Goal: Task Accomplishment & Management: Manage account settings

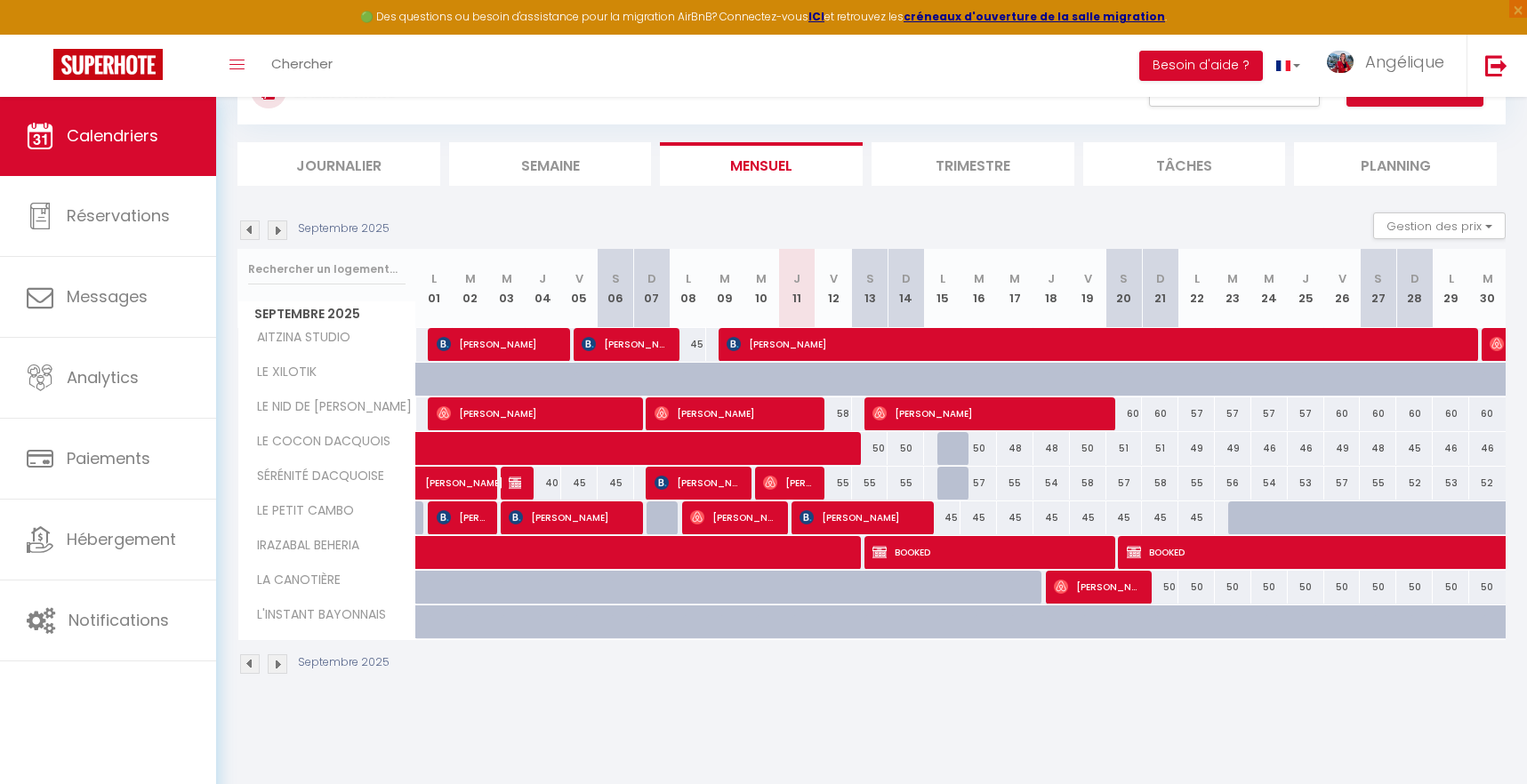
click at [534, 418] on span "[PERSON_NAME]" at bounding box center [534, 414] width 195 height 34
select select "OK"
select select "0"
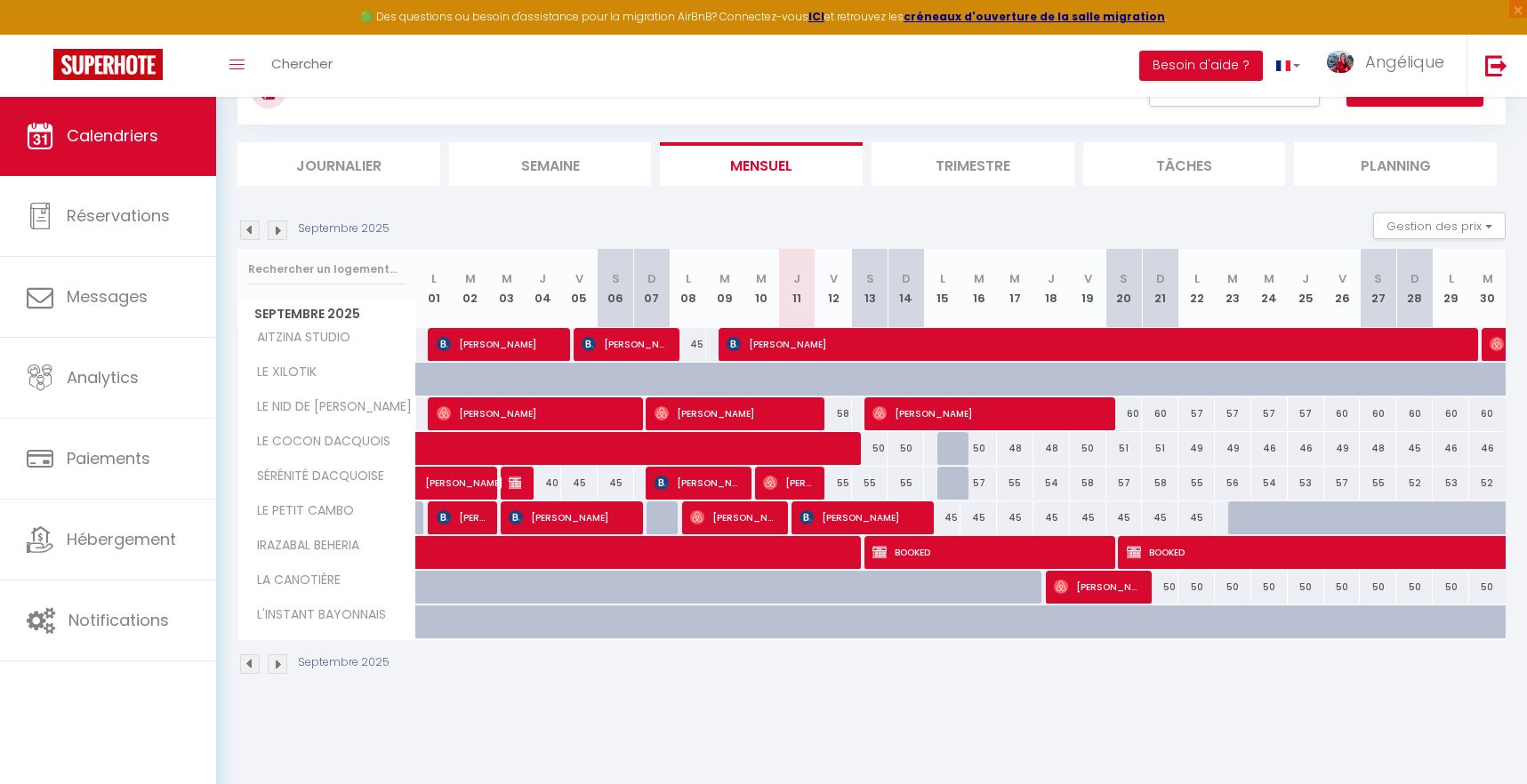
select select "1"
select select
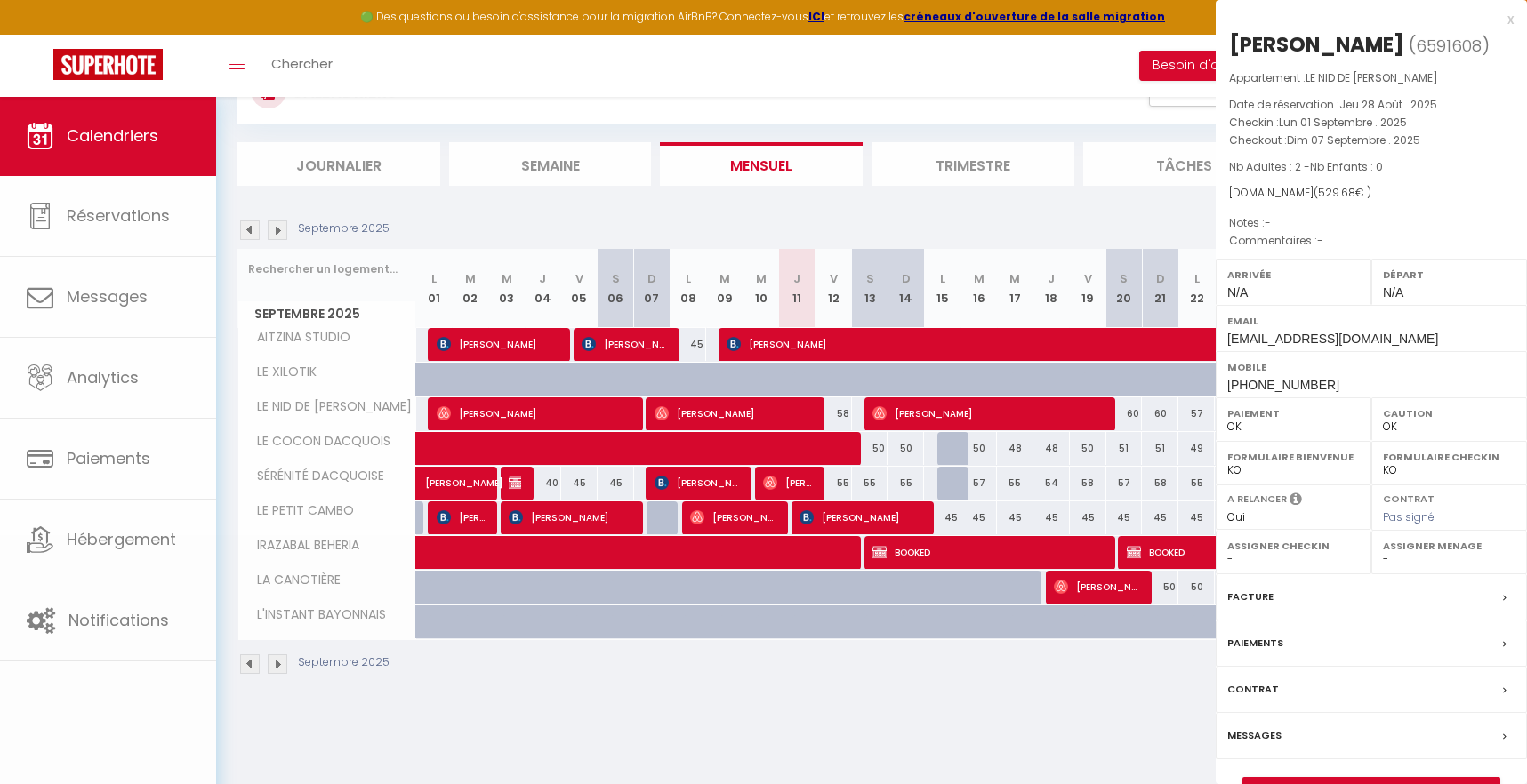
select select "51179"
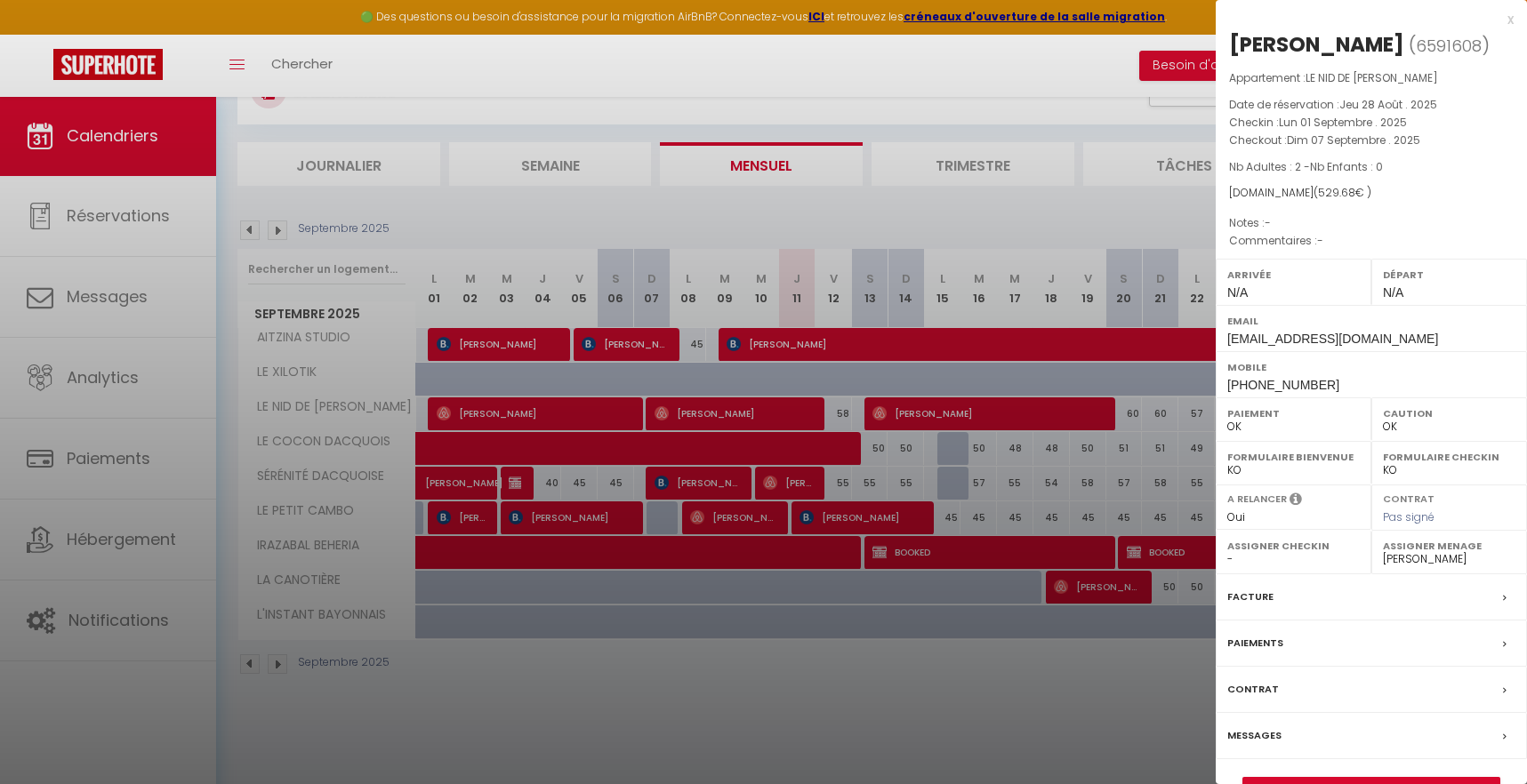
click at [737, 414] on div at bounding box center [764, 392] width 1527 height 784
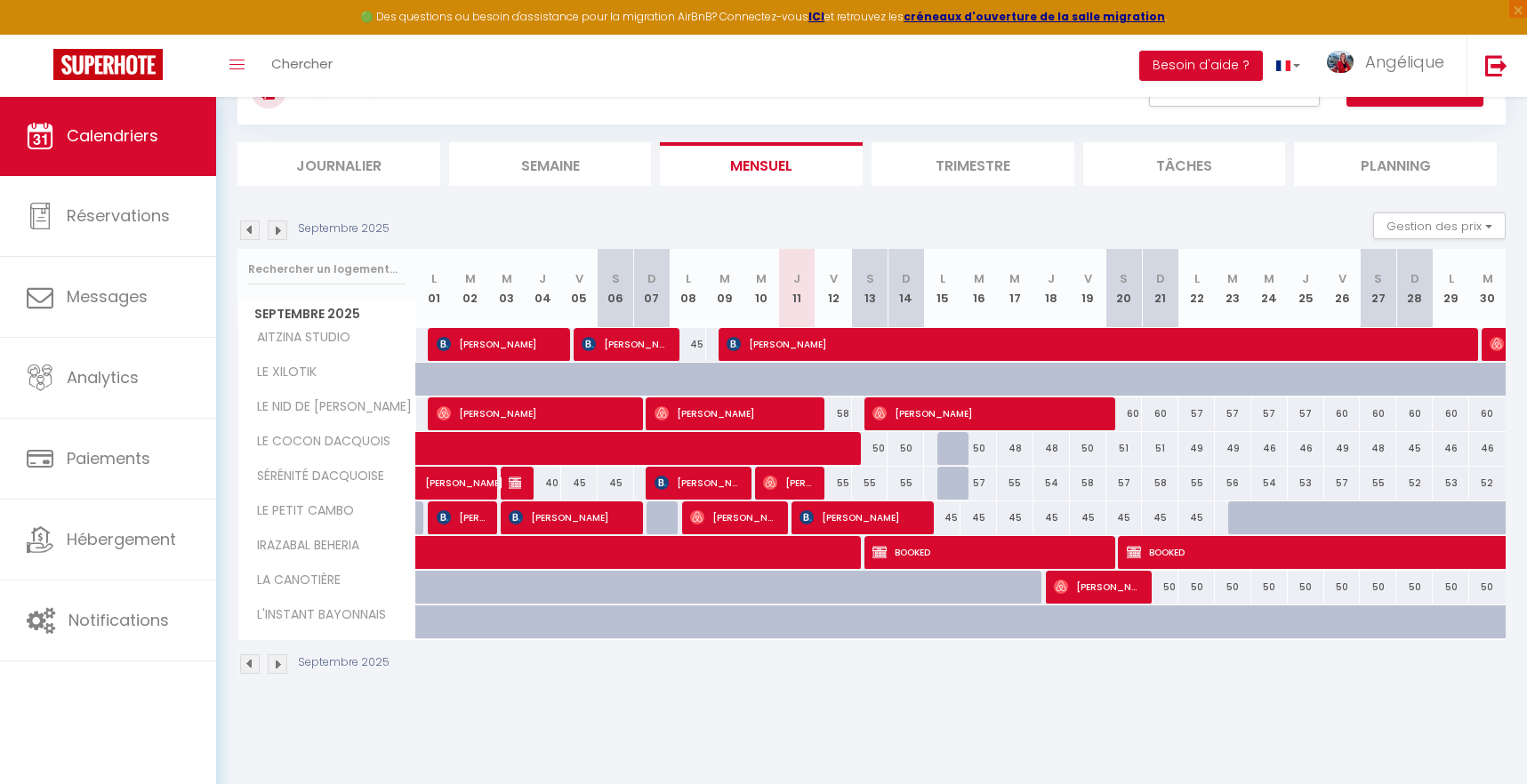
click at [737, 414] on span "[PERSON_NAME]" at bounding box center [733, 414] width 158 height 34
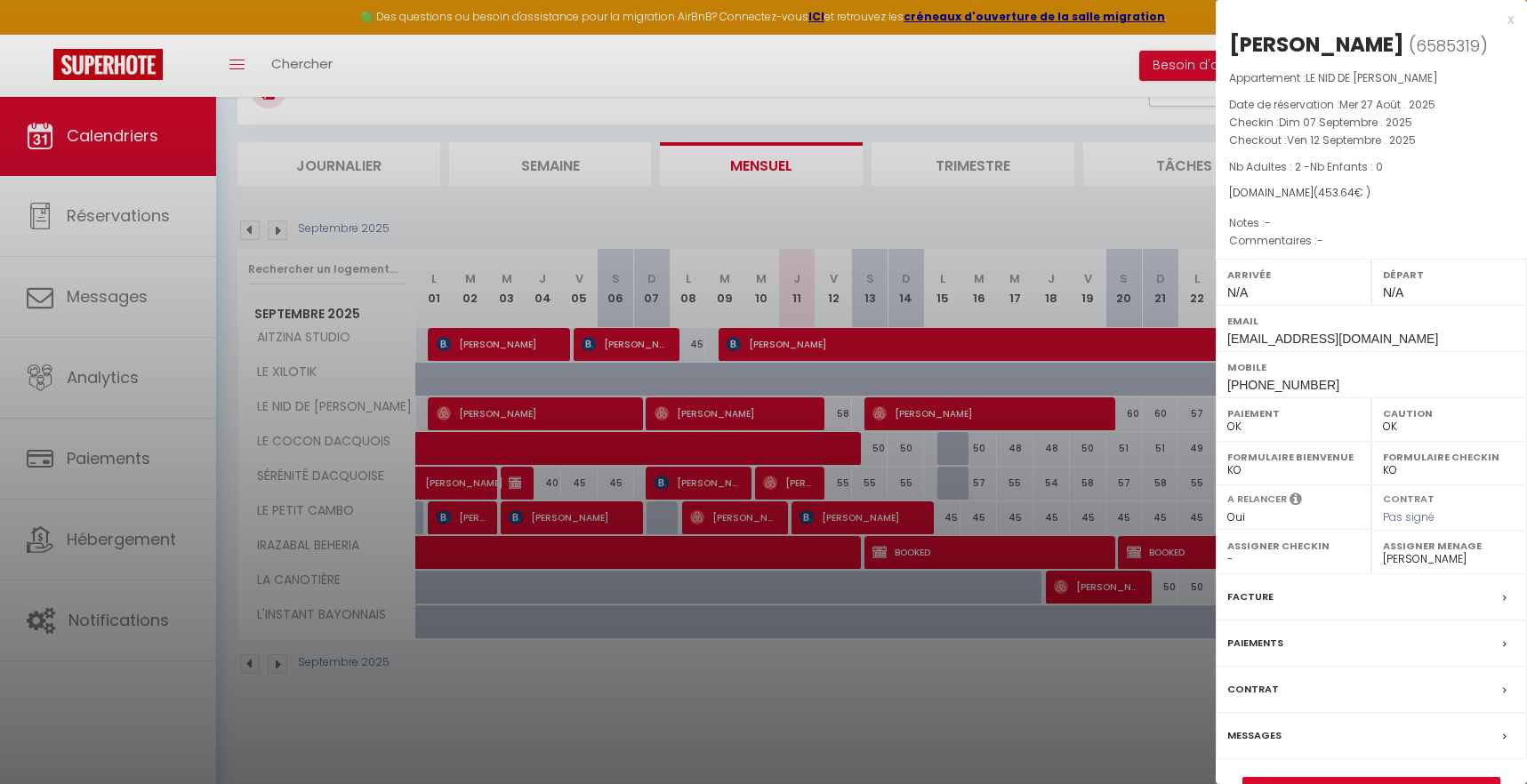
click at [934, 409] on div at bounding box center [764, 392] width 1527 height 784
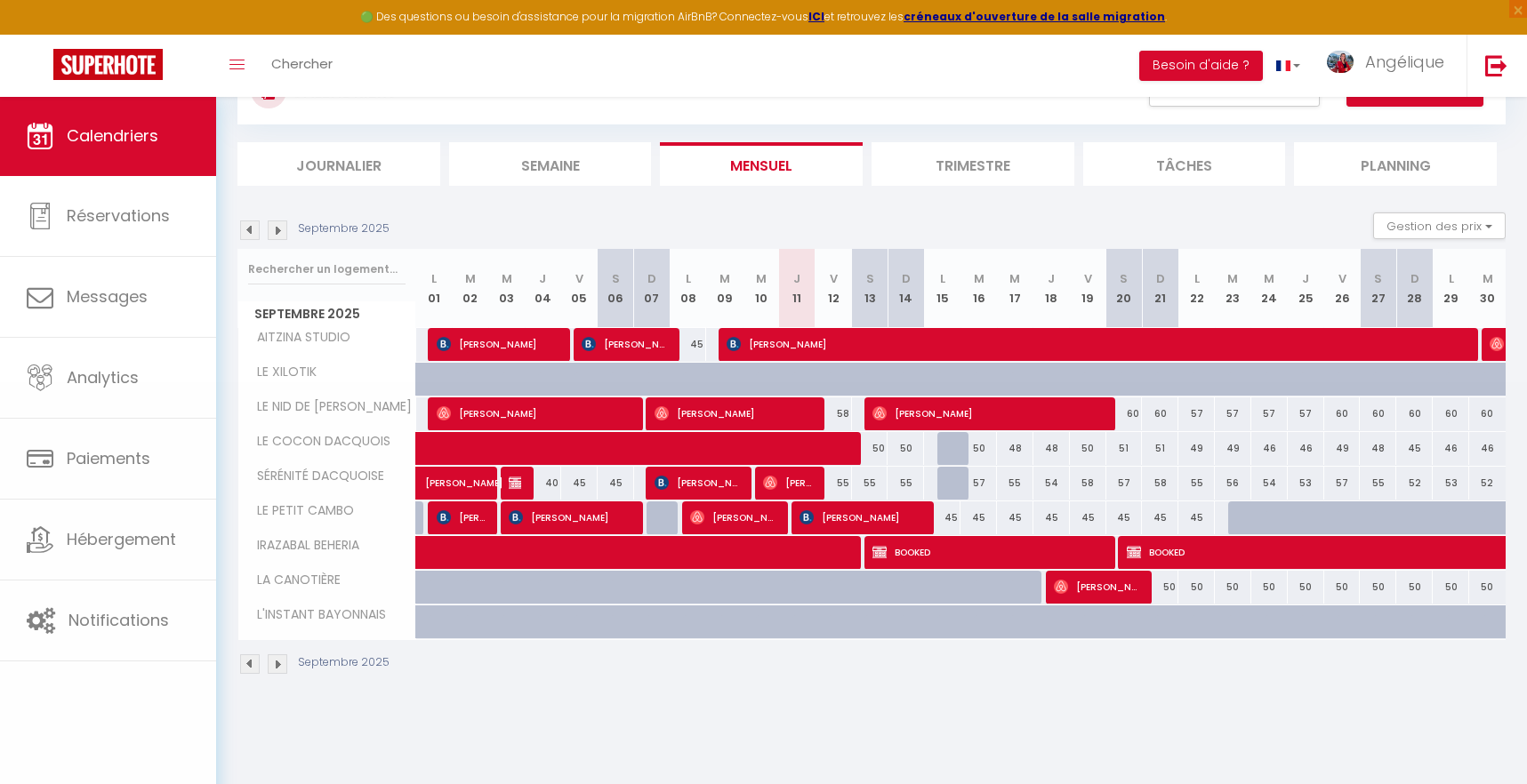
click at [934, 409] on span "[PERSON_NAME]" at bounding box center [988, 414] width 231 height 34
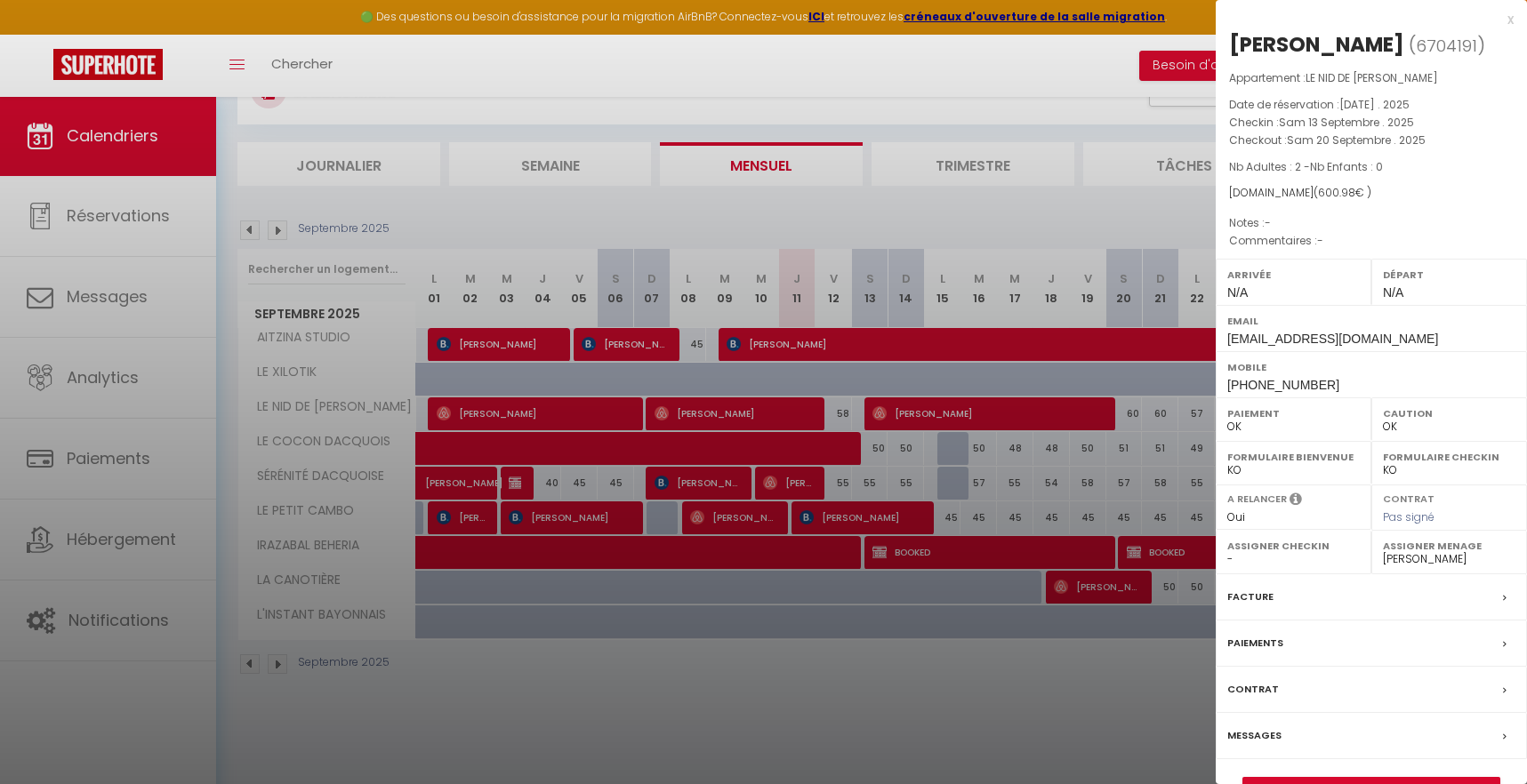
click at [453, 380] on div at bounding box center [764, 392] width 1527 height 784
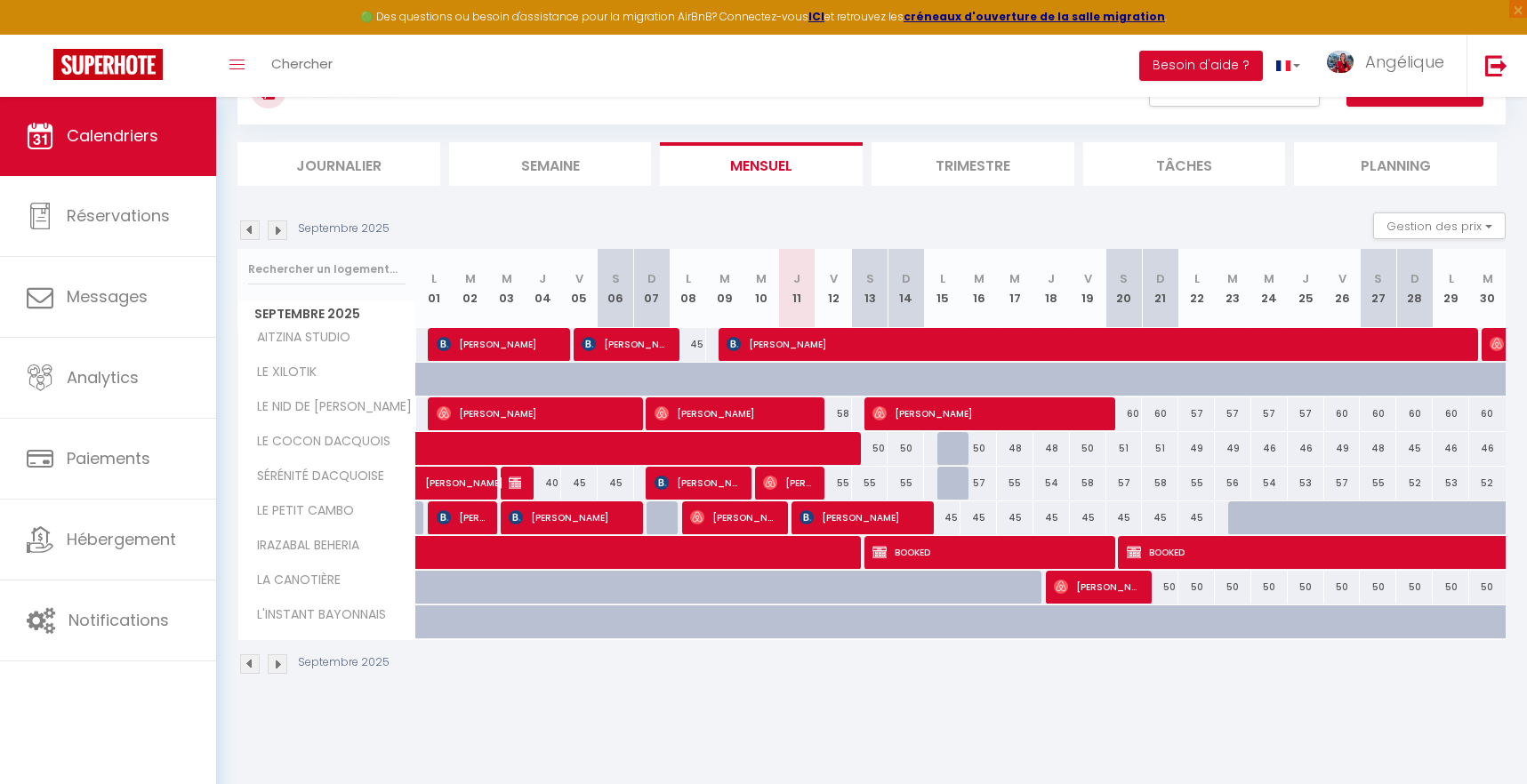
click at [281, 227] on img at bounding box center [278, 230] width 20 height 20
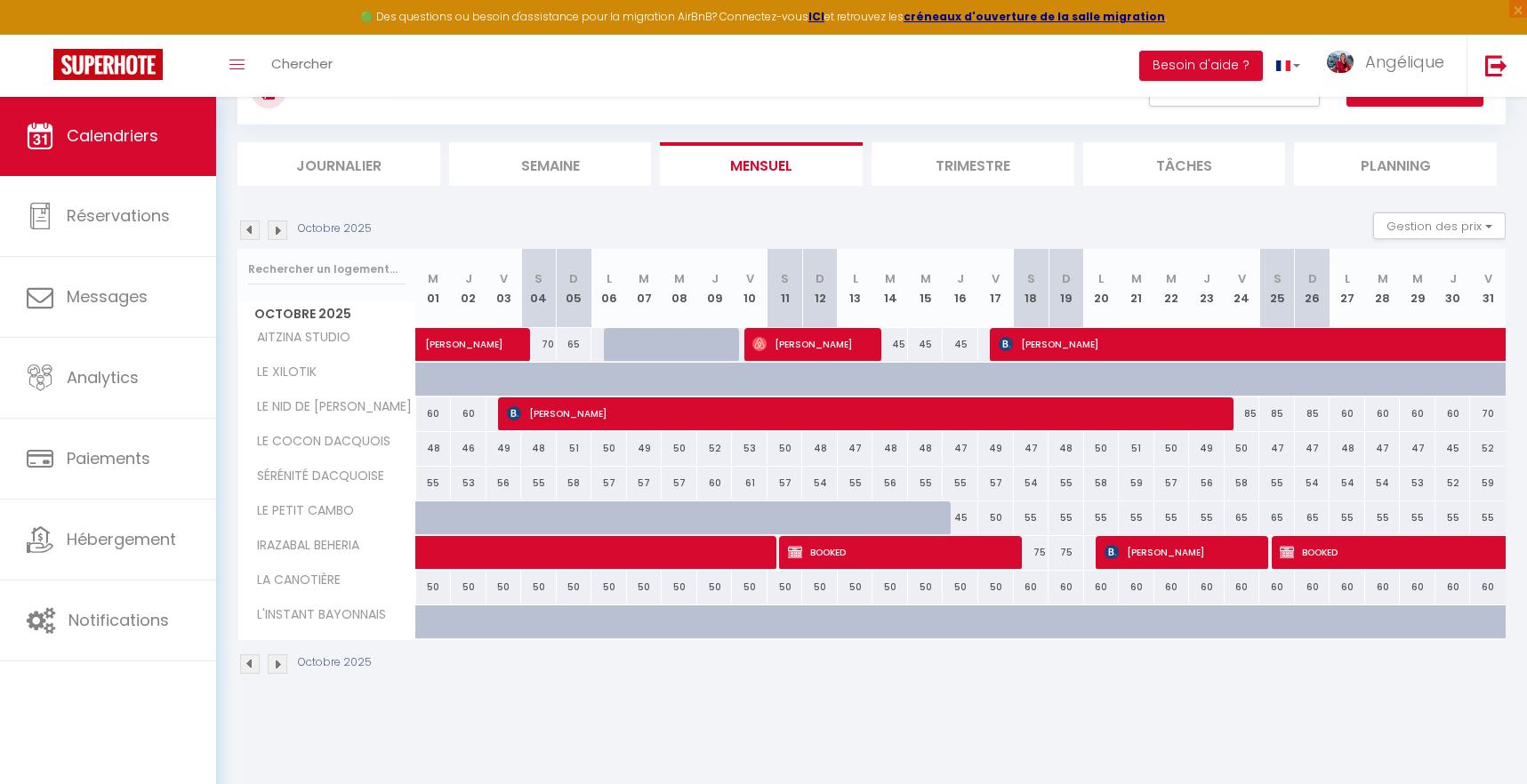
click at [659, 416] on span "[PERSON_NAME]" at bounding box center [869, 414] width 723 height 34
select select "KO"
select select
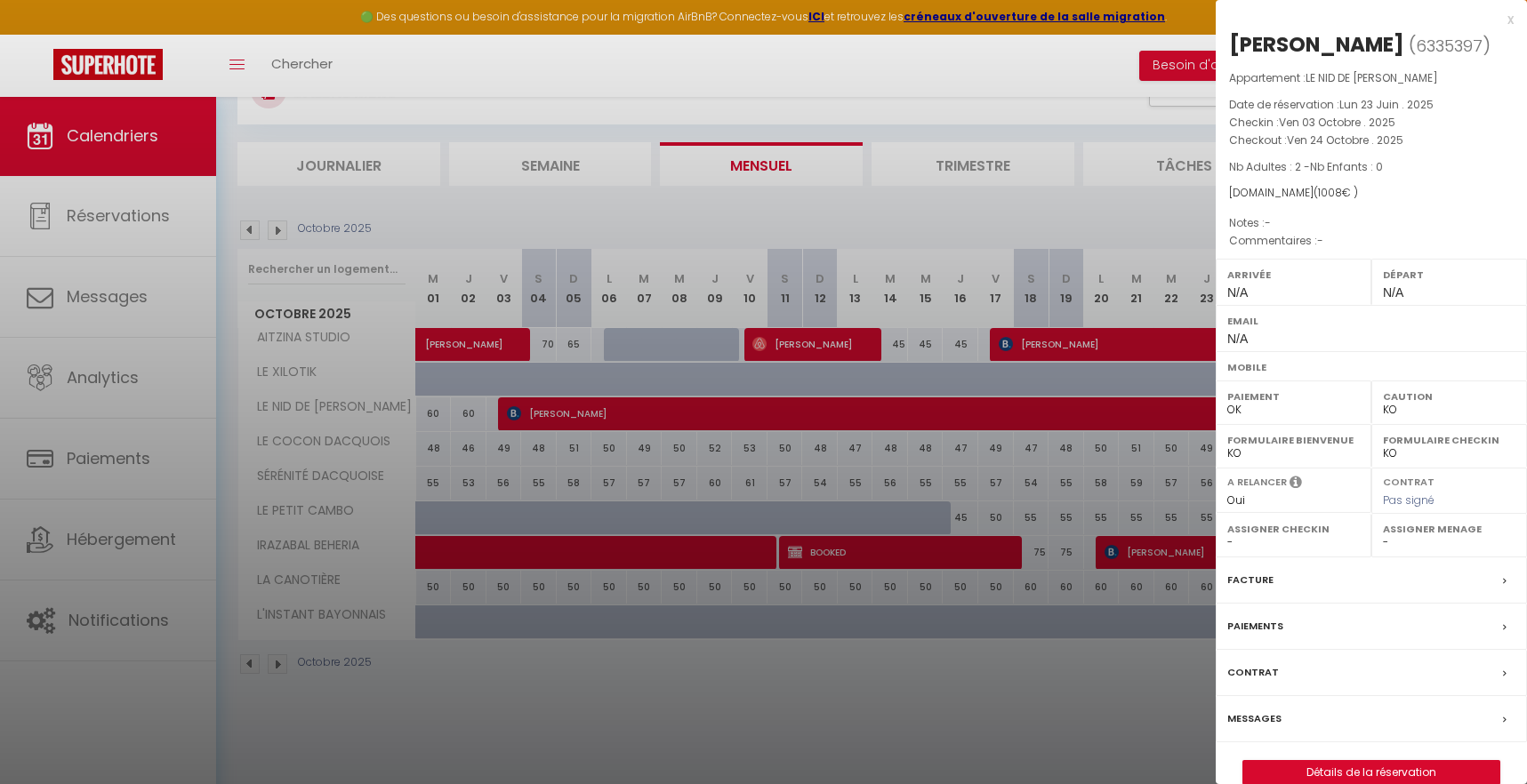
click at [483, 219] on div at bounding box center [764, 392] width 1527 height 784
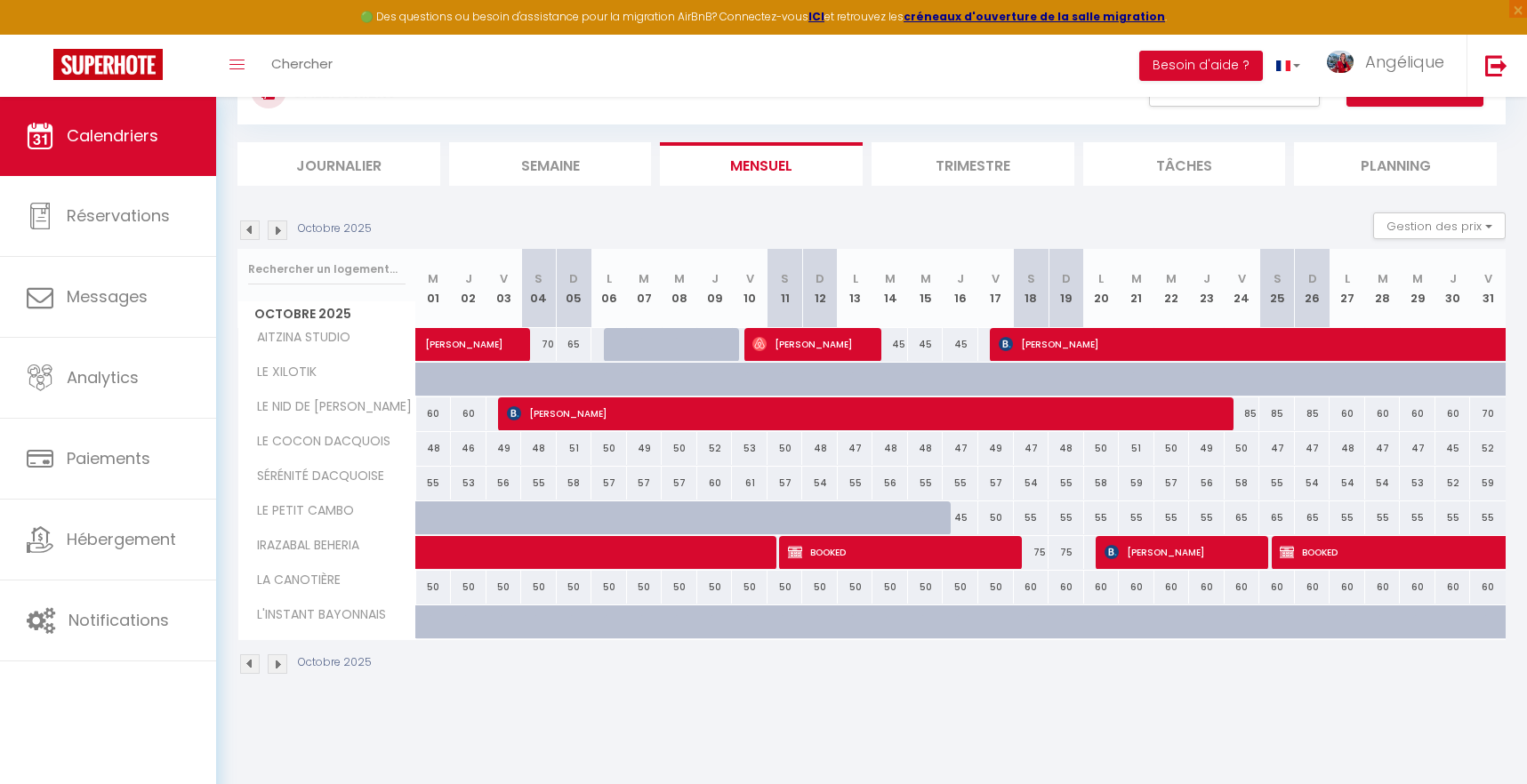
click at [256, 232] on img at bounding box center [250, 230] width 20 height 20
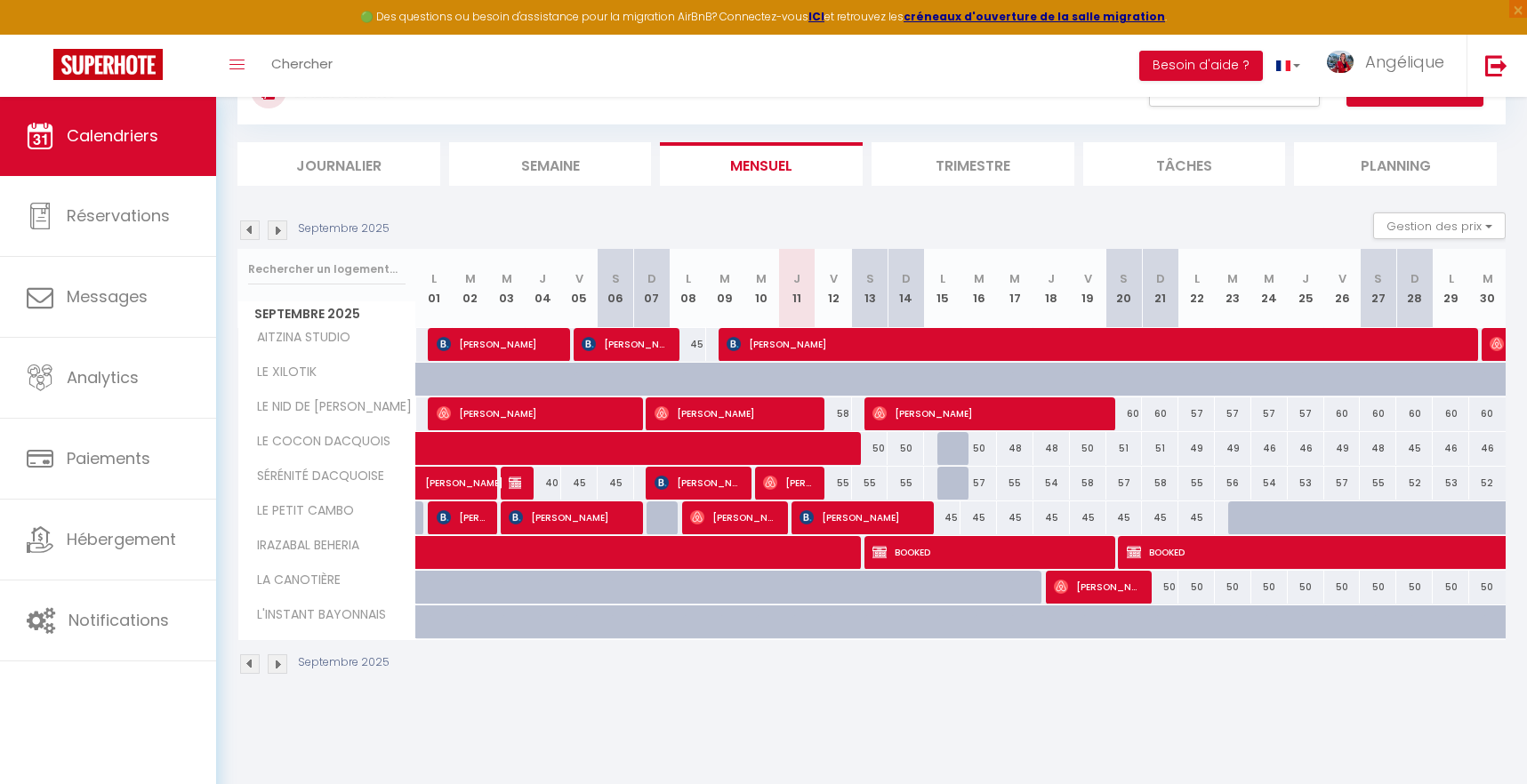
click at [474, 441] on span at bounding box center [682, 449] width 491 height 34
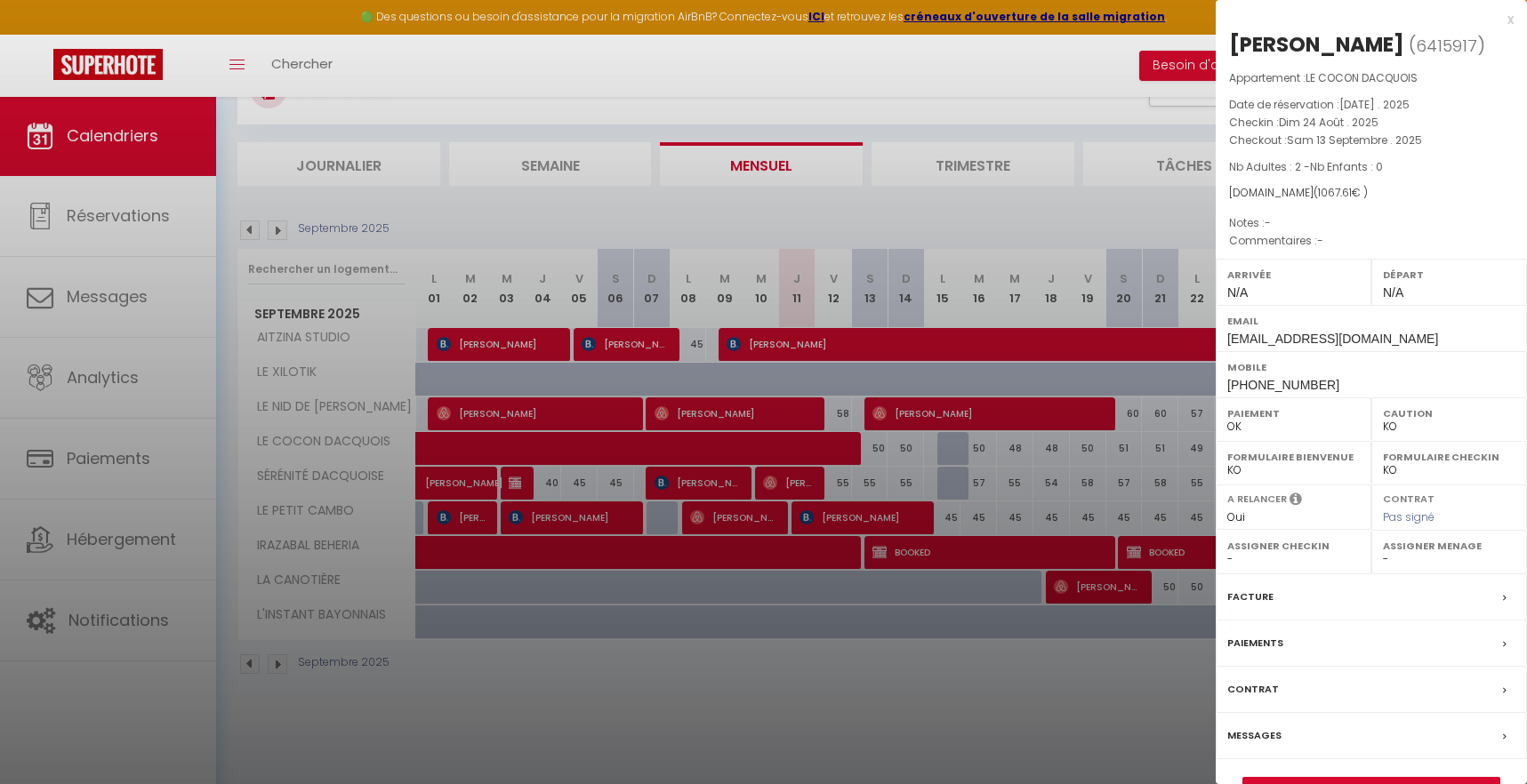
click at [696, 671] on div at bounding box center [764, 392] width 1527 height 784
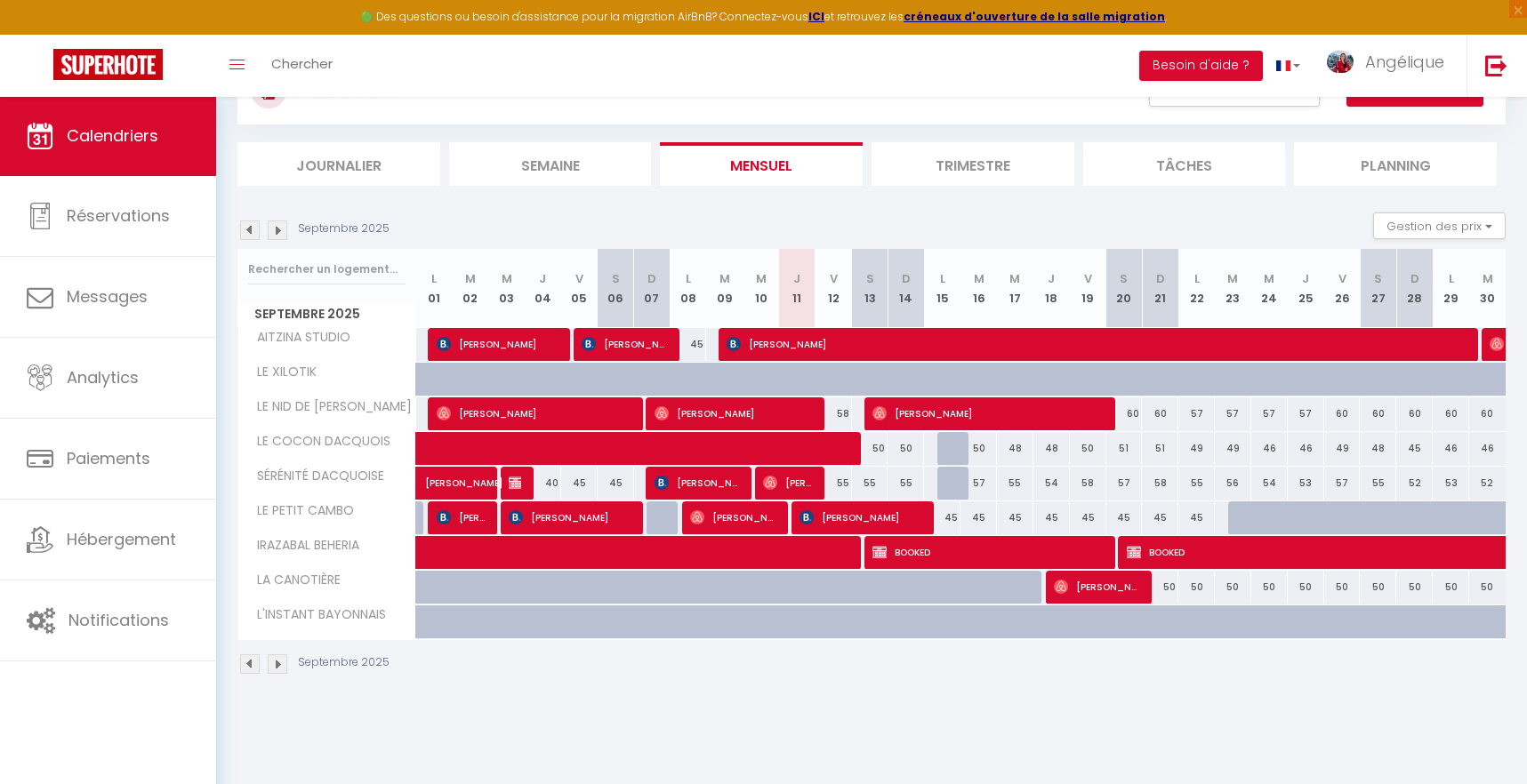
click at [469, 481] on span "[PERSON_NAME]" at bounding box center [466, 474] width 81 height 34
select select "48850"
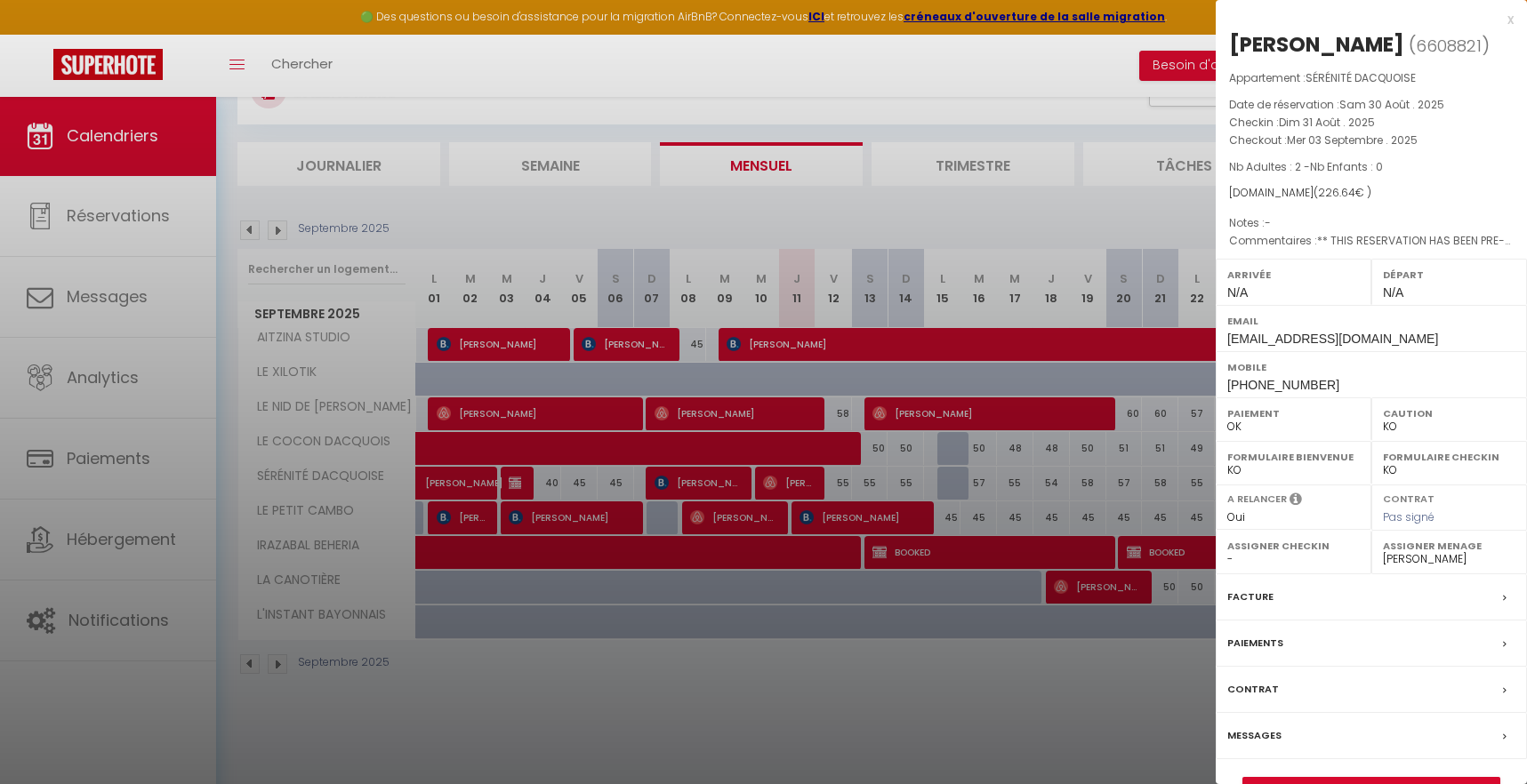
click at [791, 483] on div at bounding box center [764, 392] width 1527 height 784
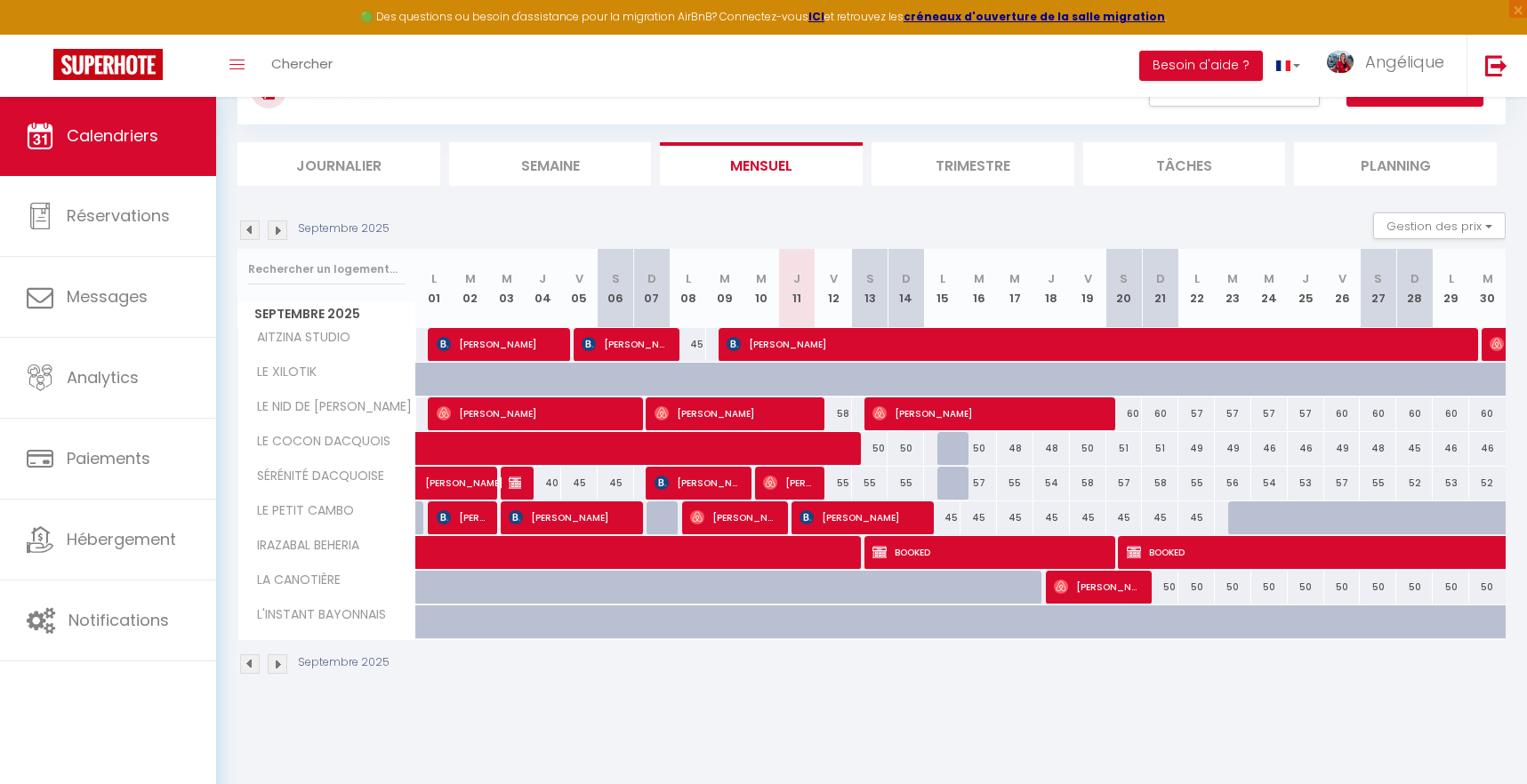
click at [791, 483] on span "[PERSON_NAME]" at bounding box center [787, 482] width 49 height 34
select select "OK"
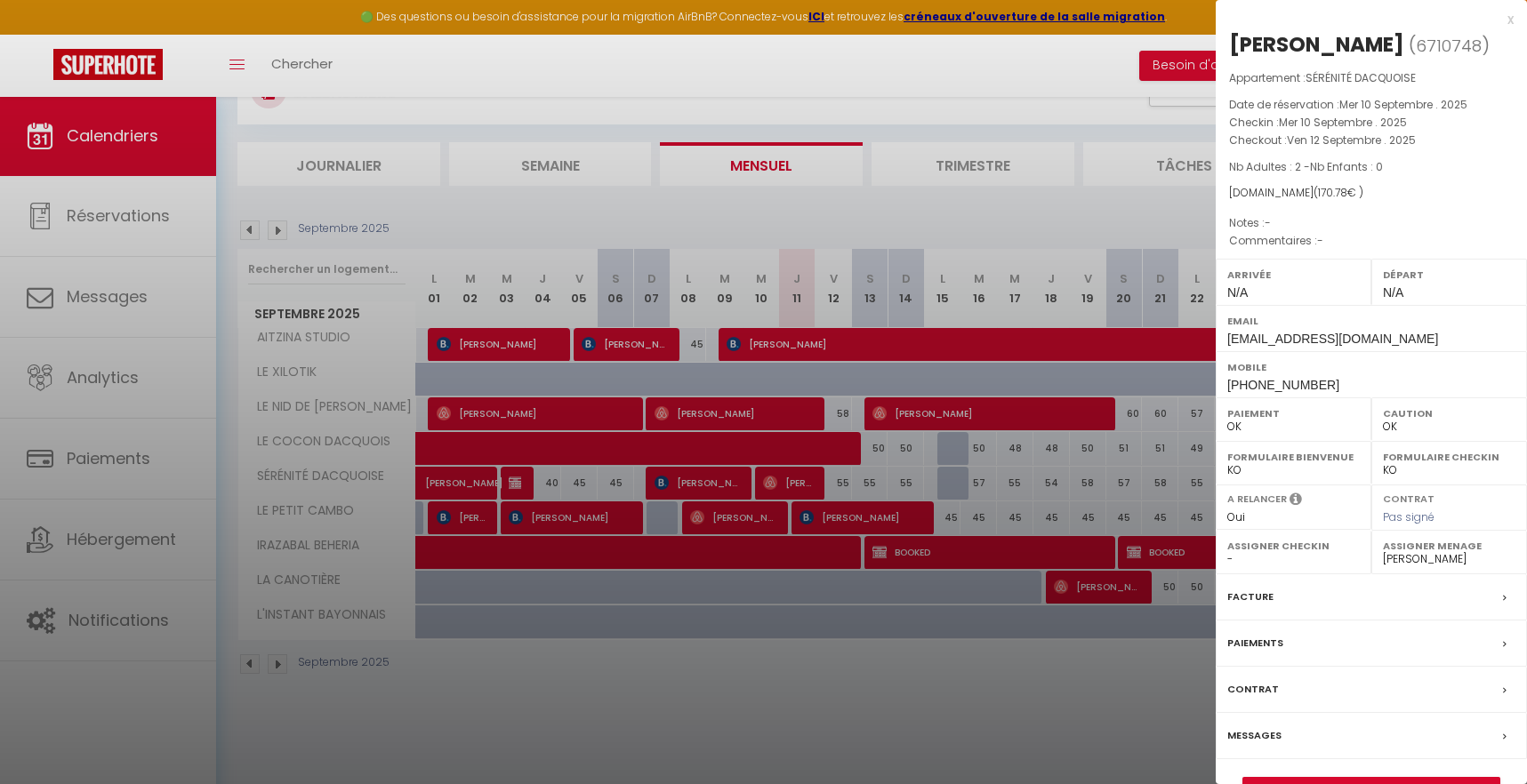
click at [851, 482] on div at bounding box center [764, 392] width 1527 height 784
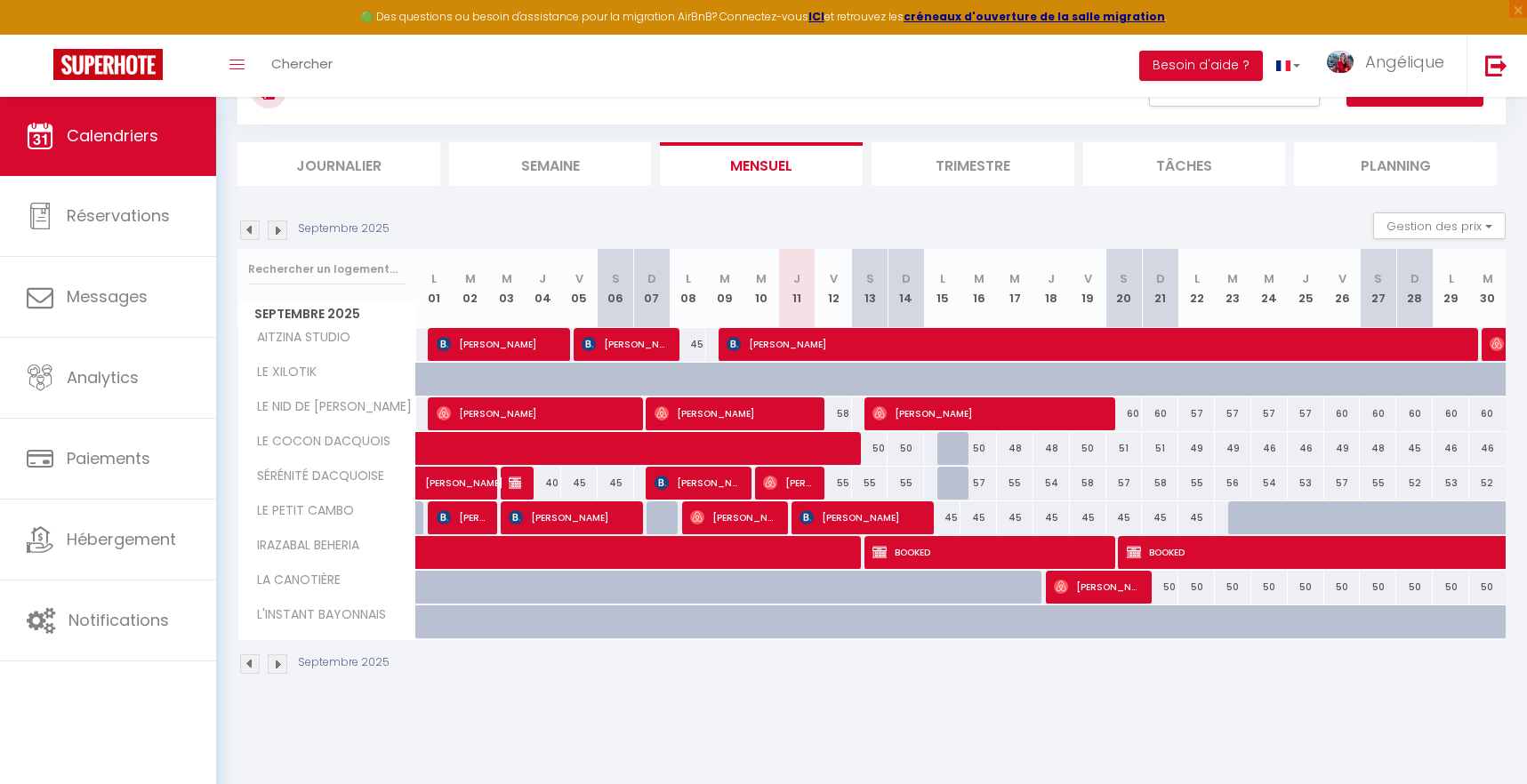
click at [280, 230] on img at bounding box center [278, 230] width 20 height 20
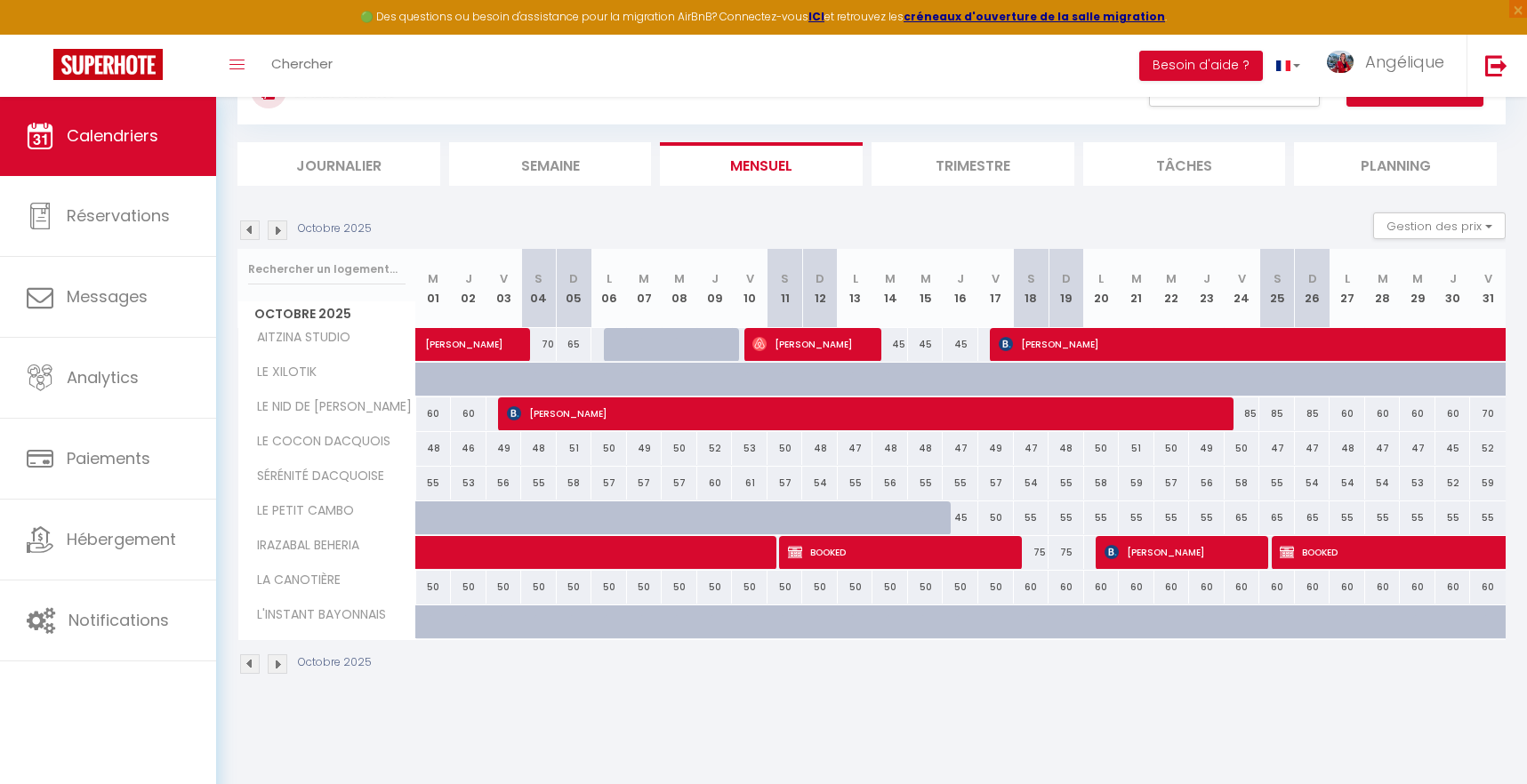
click at [280, 230] on img at bounding box center [278, 230] width 20 height 20
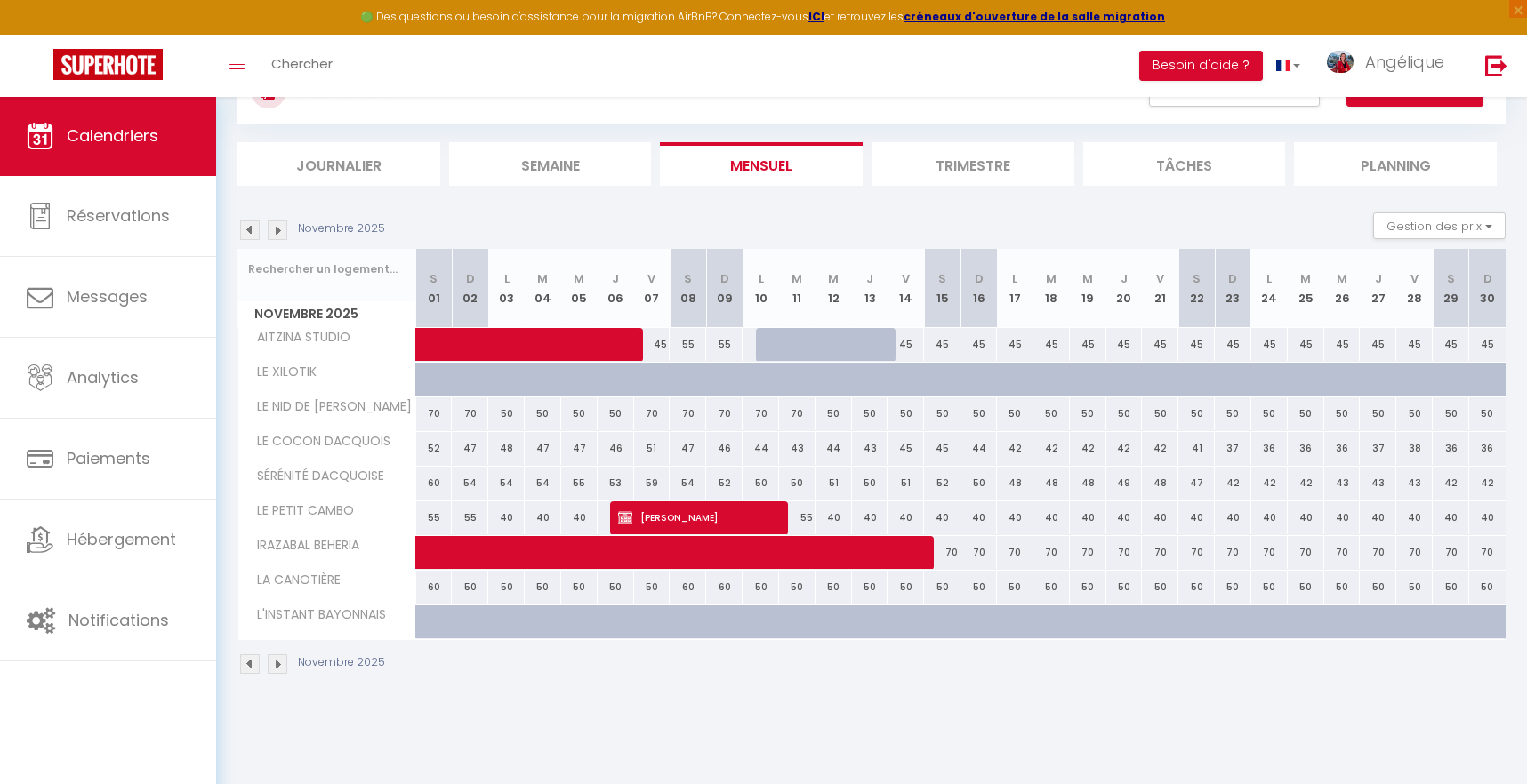
click at [279, 228] on img at bounding box center [278, 230] width 20 height 20
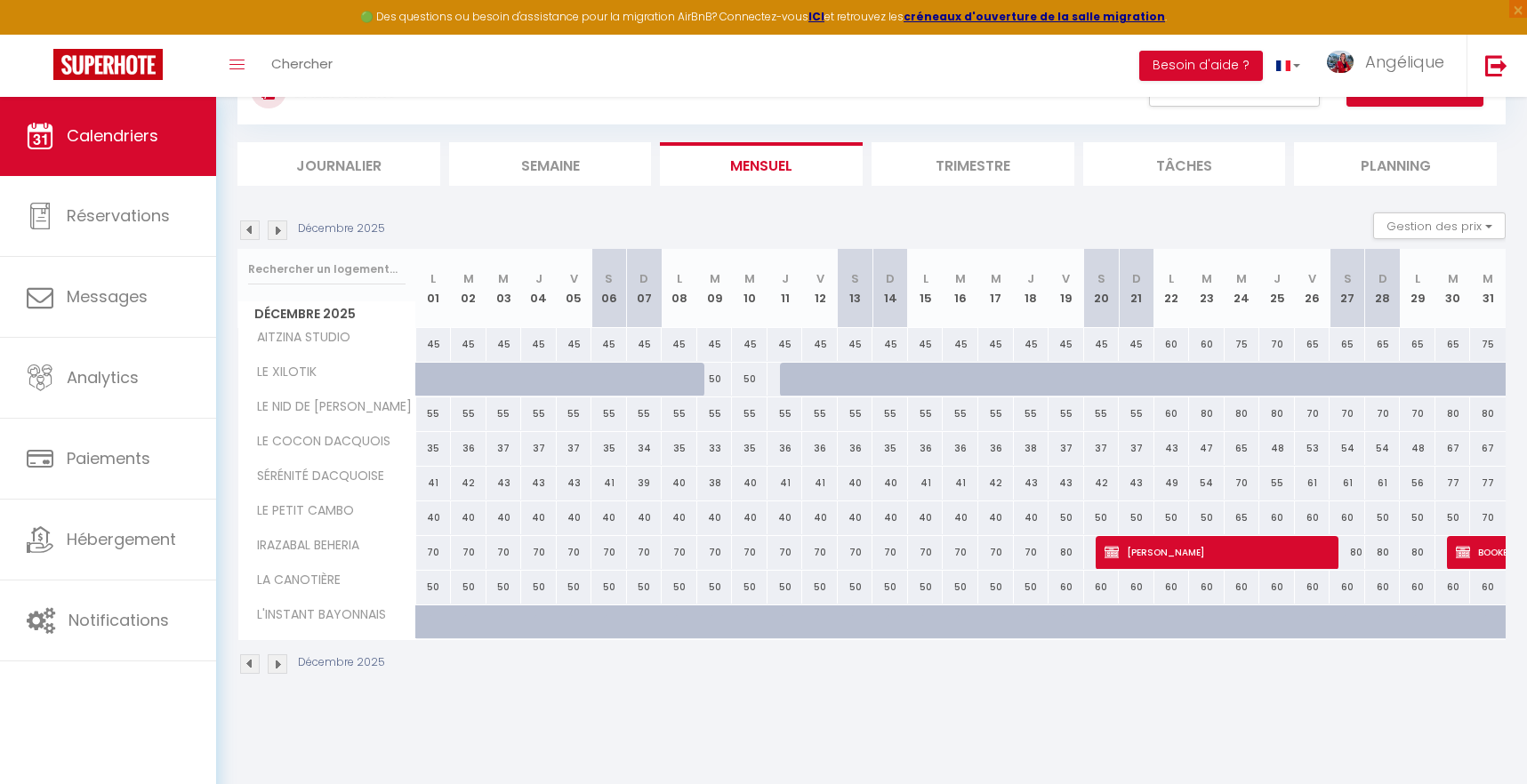
click at [252, 234] on img at bounding box center [250, 230] width 20 height 20
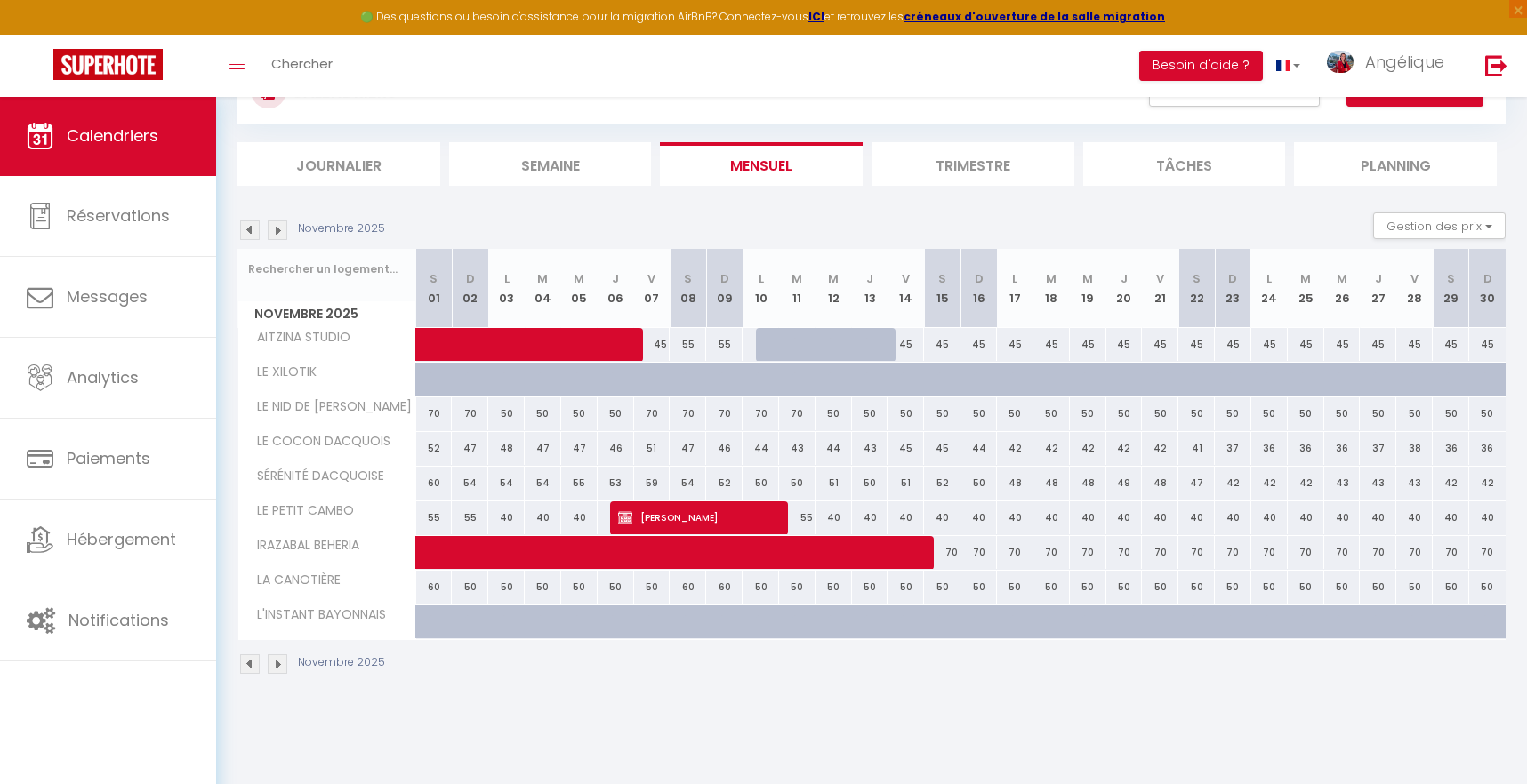
click at [252, 234] on img at bounding box center [250, 230] width 20 height 20
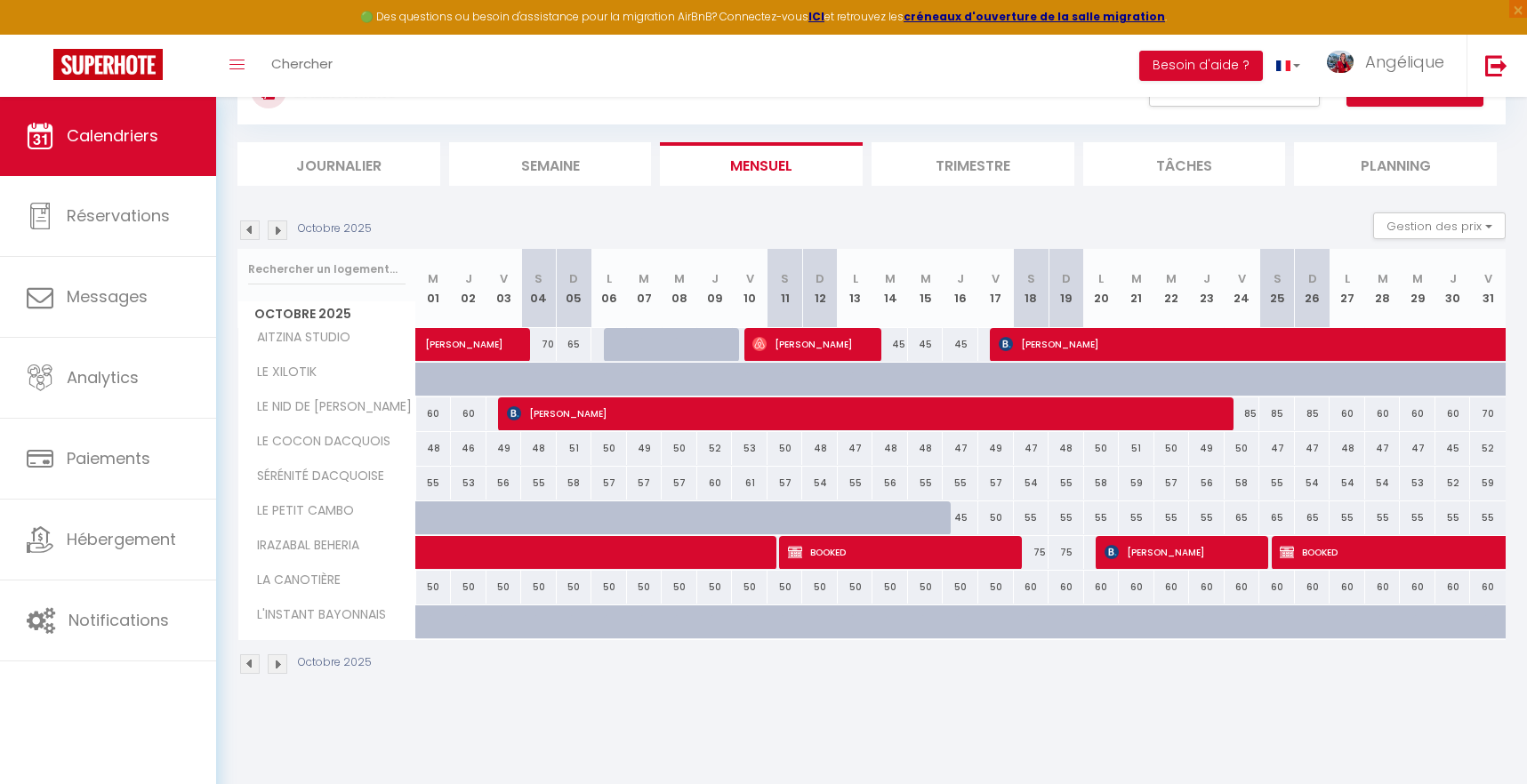
click at [252, 234] on img at bounding box center [250, 230] width 20 height 20
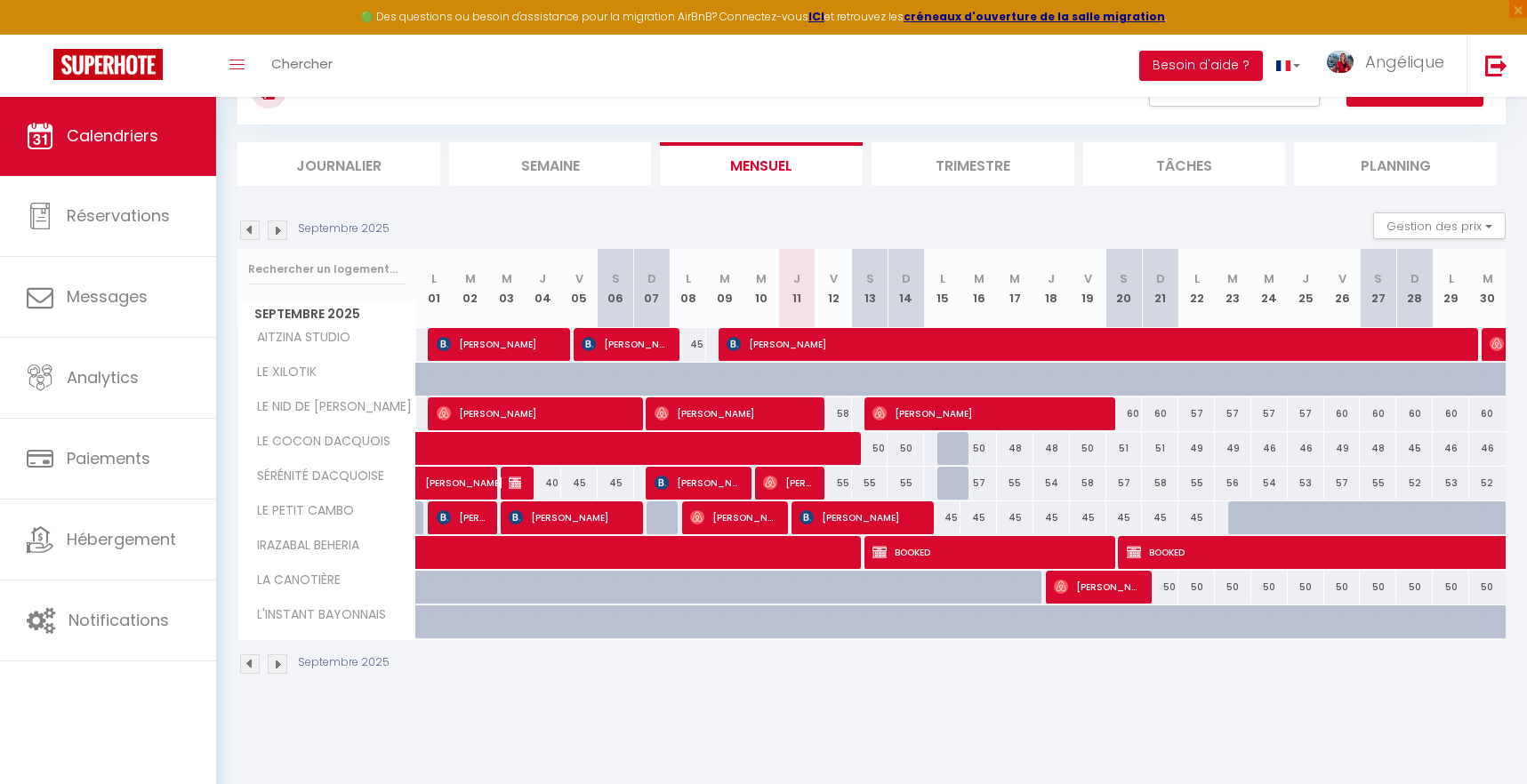
click at [465, 516] on span "[PERSON_NAME]" at bounding box center [461, 517] width 49 height 34
select select "KO"
select select "51179"
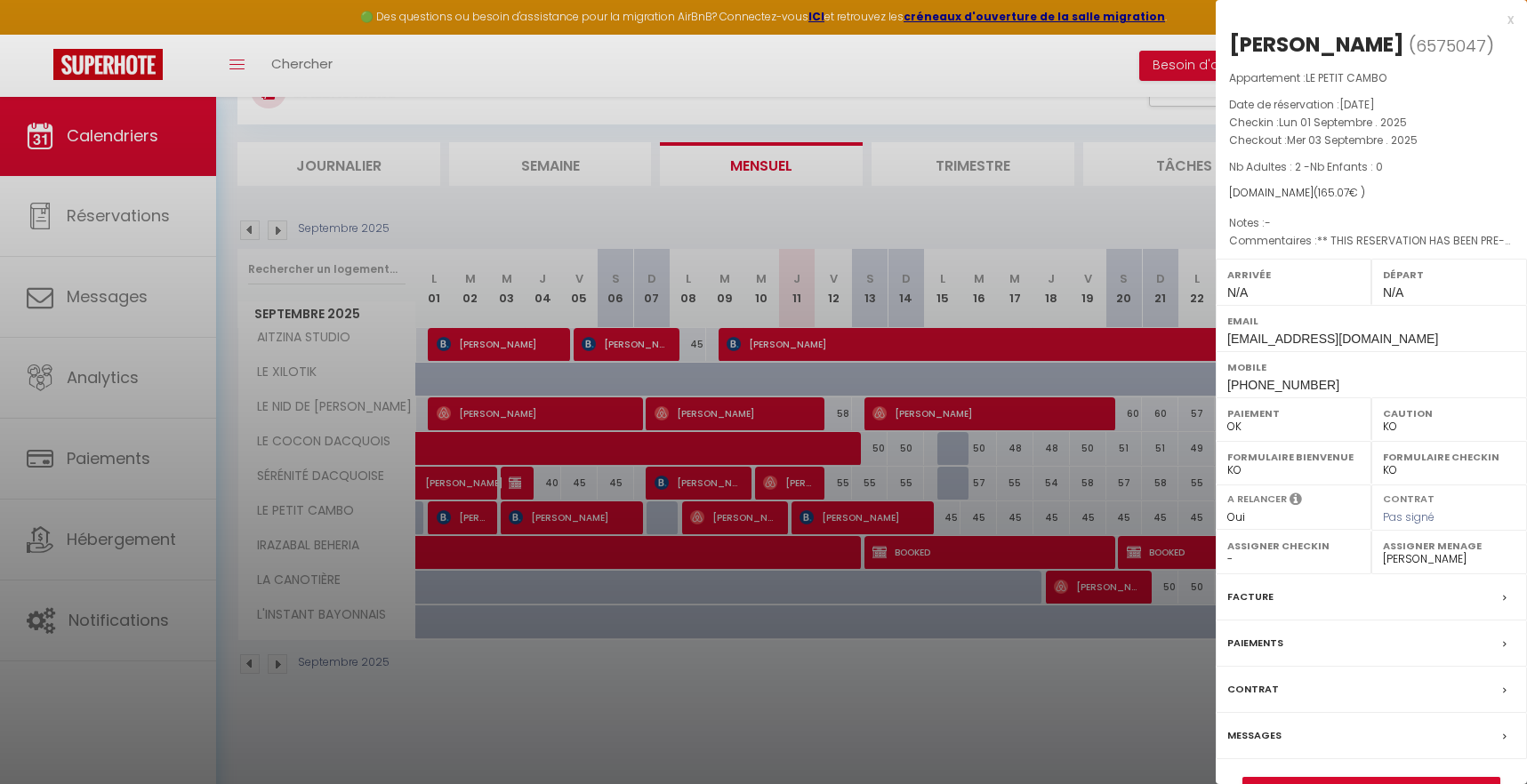
click at [521, 522] on div at bounding box center [764, 392] width 1527 height 784
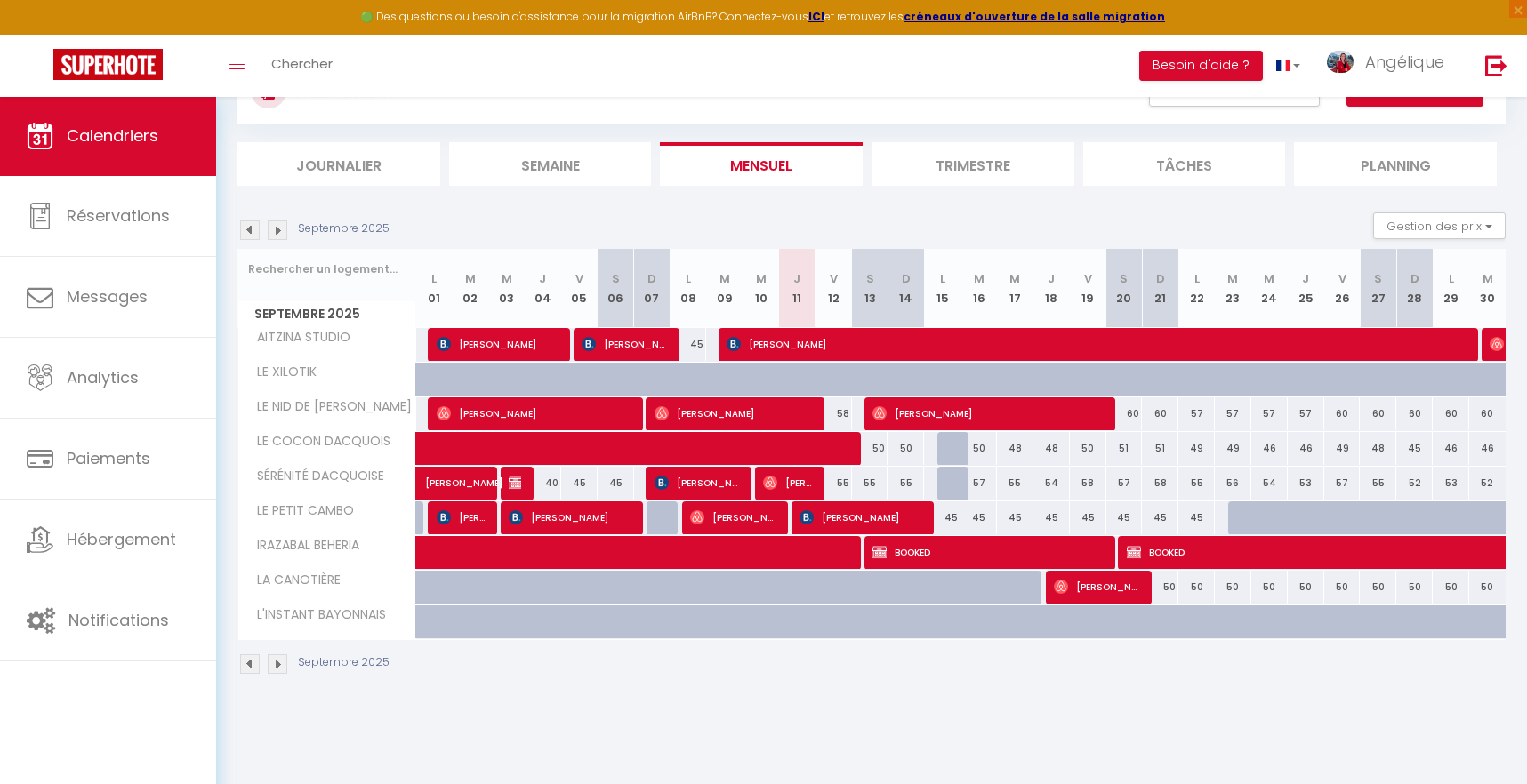
click at [521, 522] on img at bounding box center [515, 517] width 14 height 14
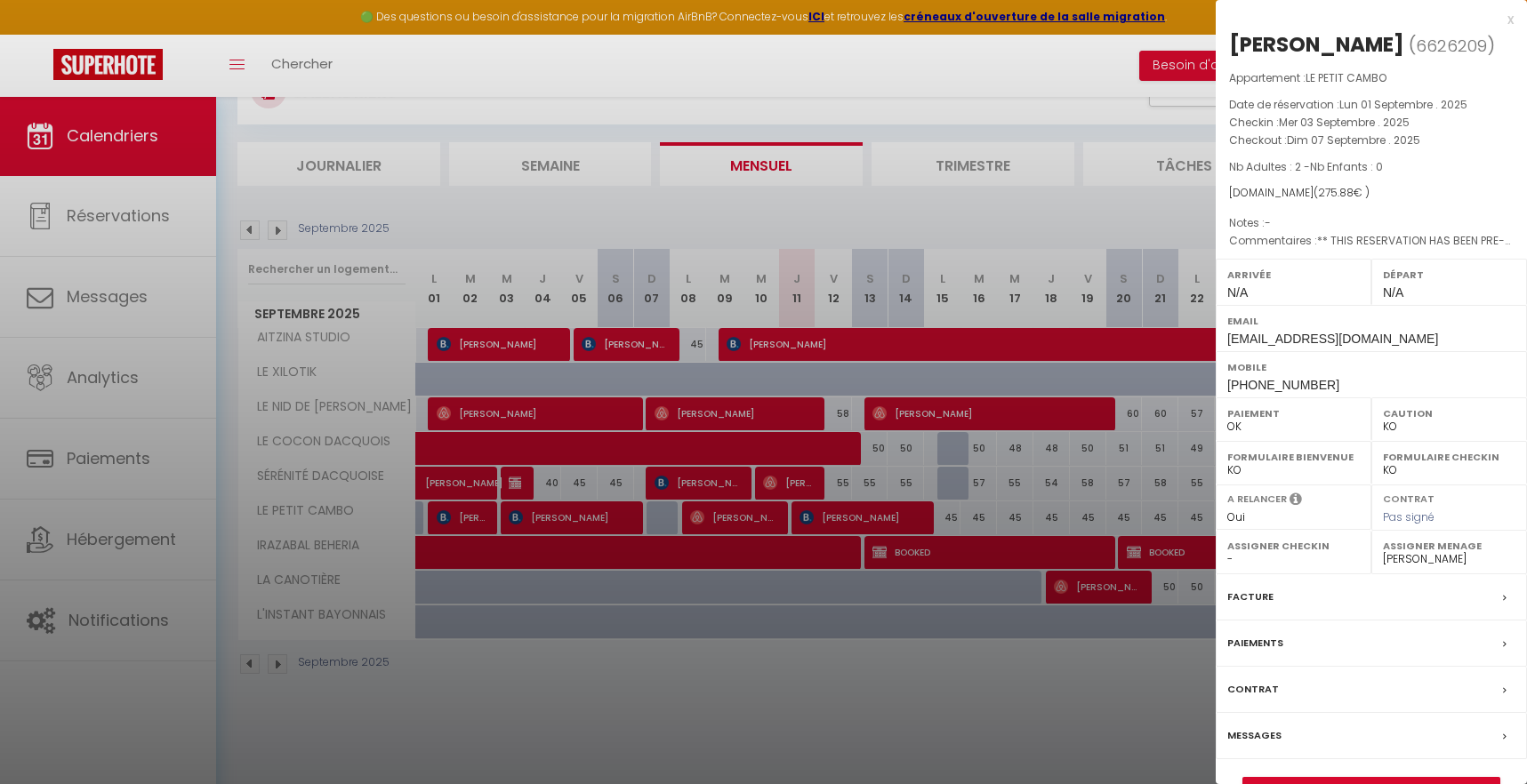
click at [722, 512] on div at bounding box center [764, 392] width 1527 height 784
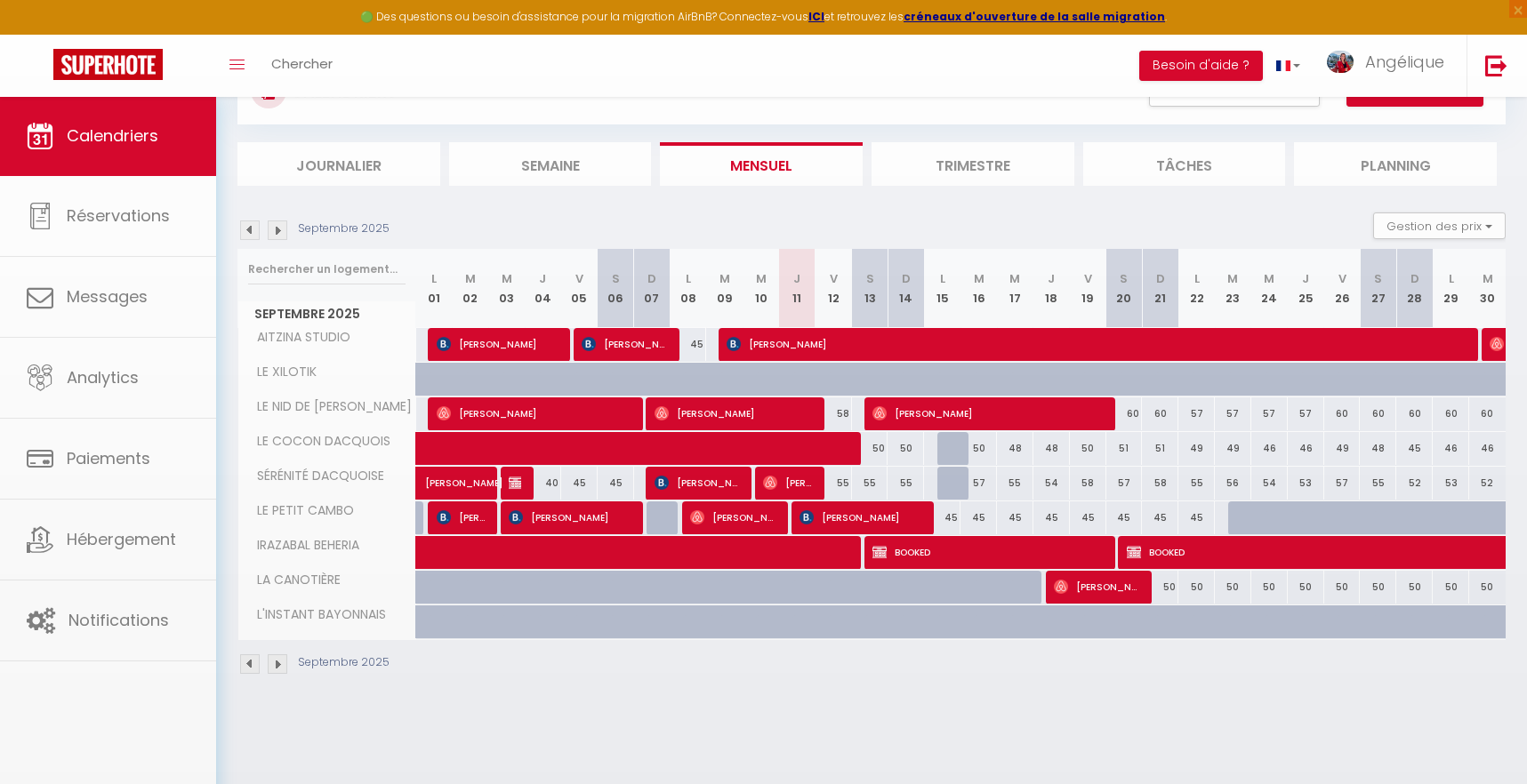
click at [722, 512] on span "[PERSON_NAME]" at bounding box center [733, 517] width 85 height 34
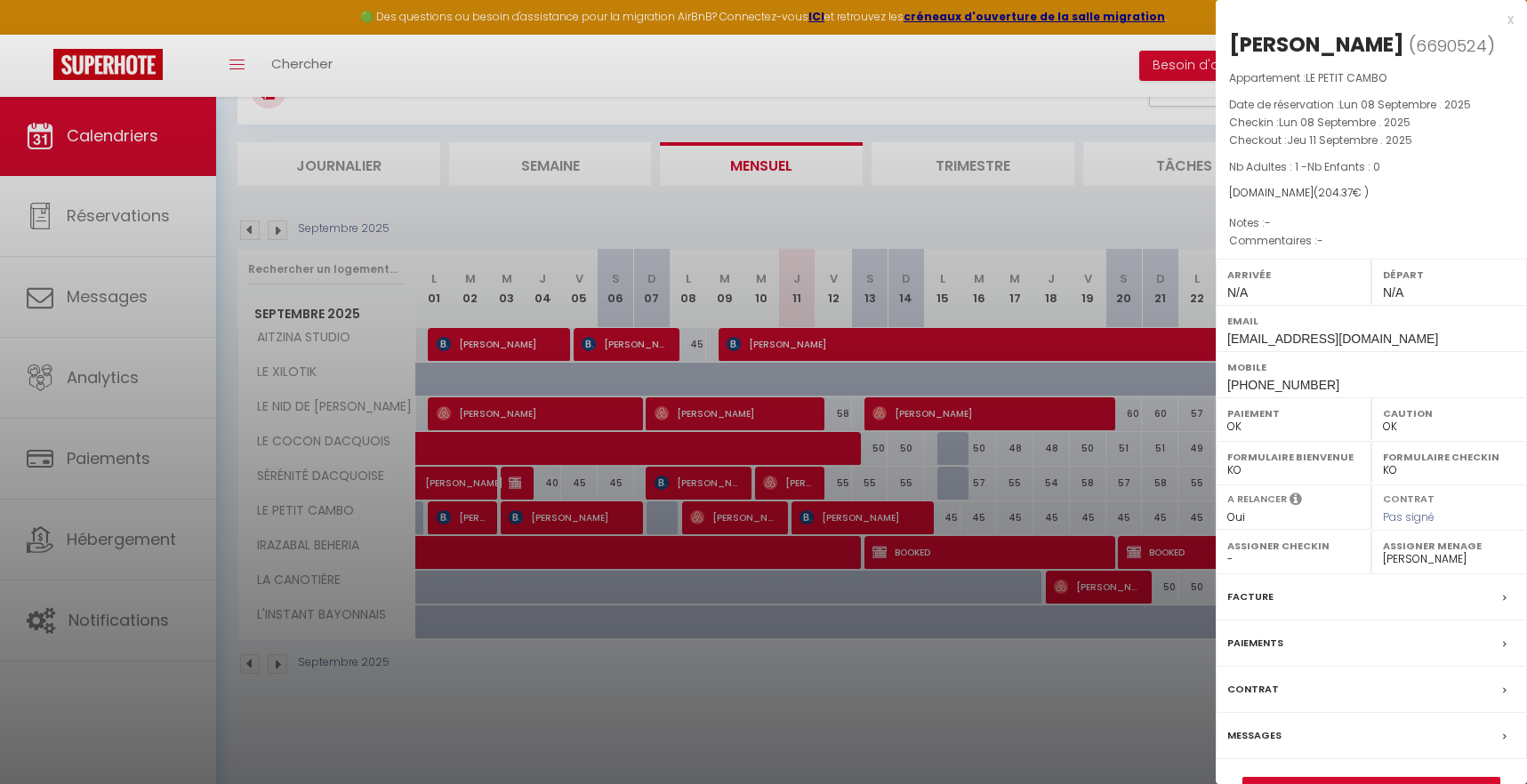
click at [856, 516] on div at bounding box center [764, 392] width 1527 height 784
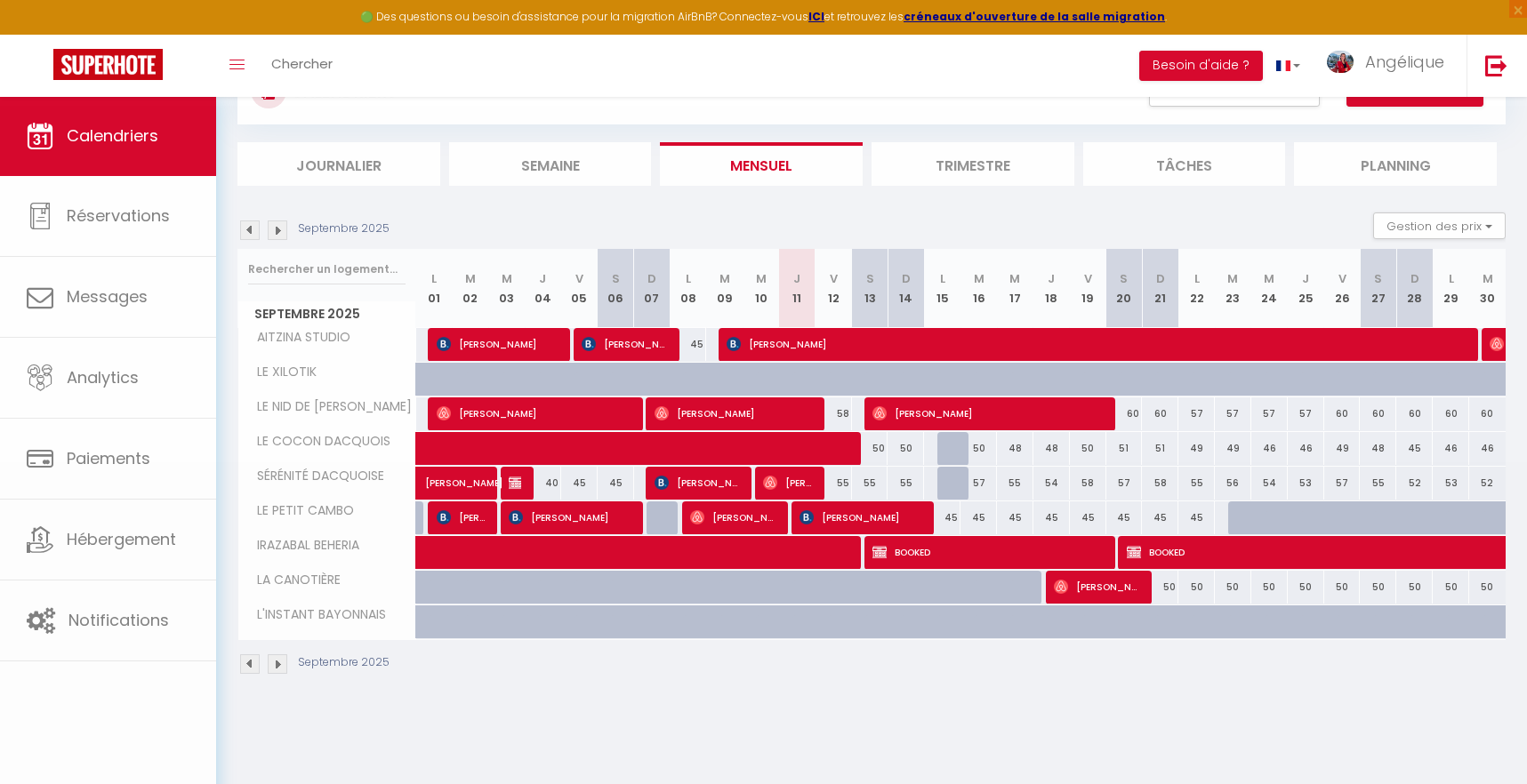
click at [856, 516] on body "🟢 Des questions ou besoin d'assistance pour la migration AirBnB? Connectez-vous…" at bounding box center [764, 412] width 1527 height 784
click at [856, 516] on span "[PERSON_NAME]" at bounding box center [860, 517] width 122 height 34
select select "KO"
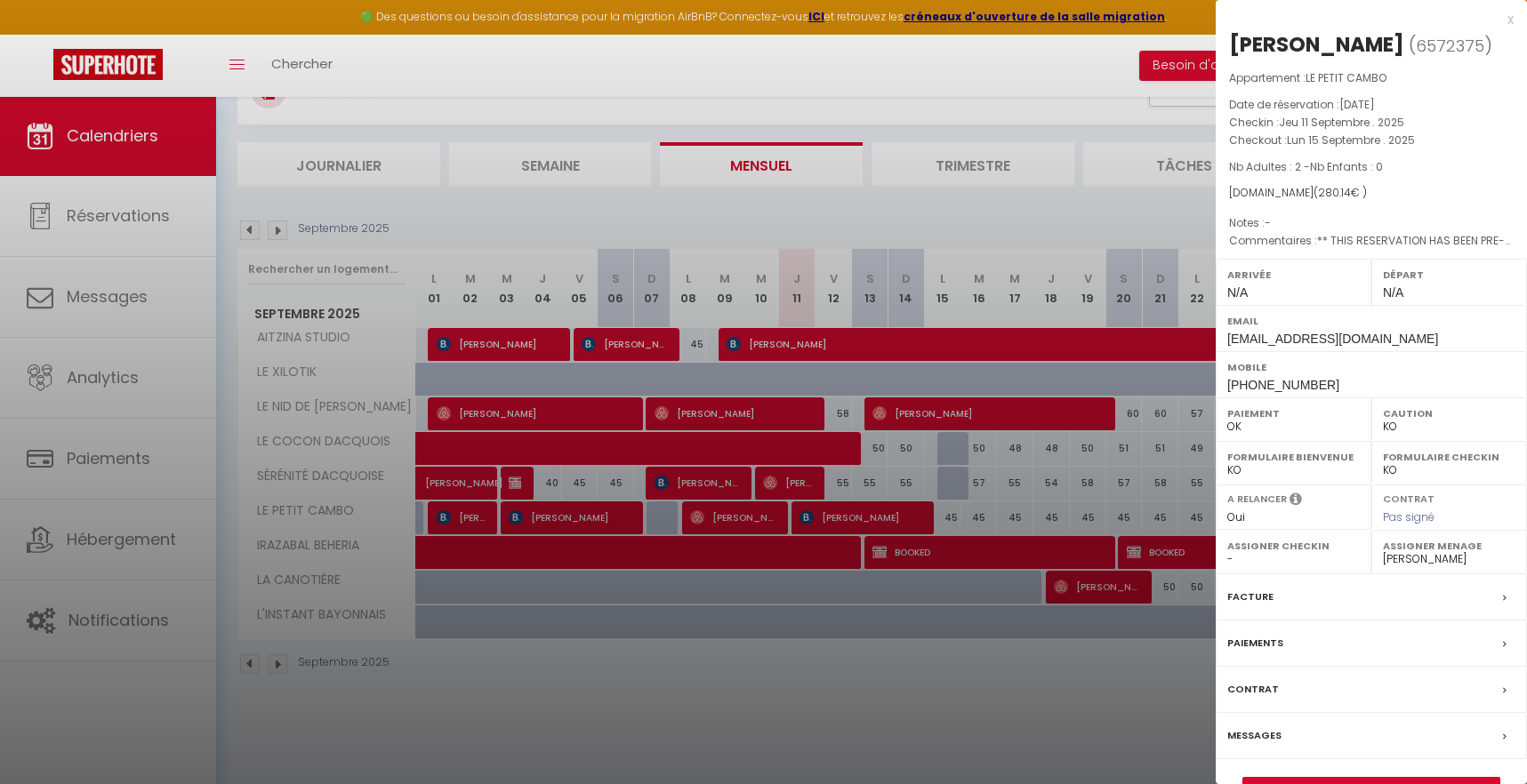
click at [472, 754] on div at bounding box center [764, 392] width 1527 height 784
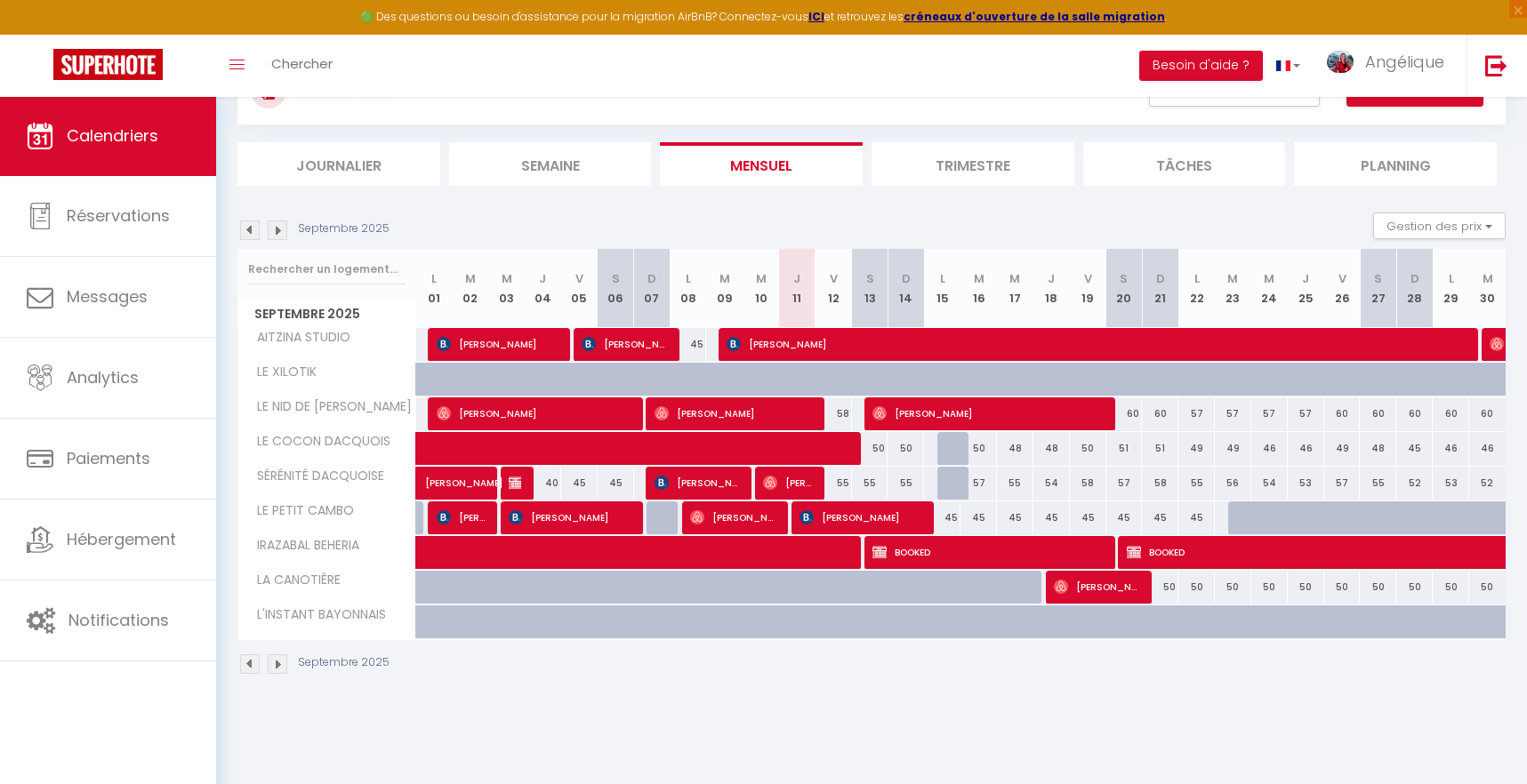
click at [1320, 517] on div at bounding box center [1319, 528] width 37 height 34
type input "45"
type input "Jeu 25 Septembre 2025"
type input "Ven 26 Septembre 2025"
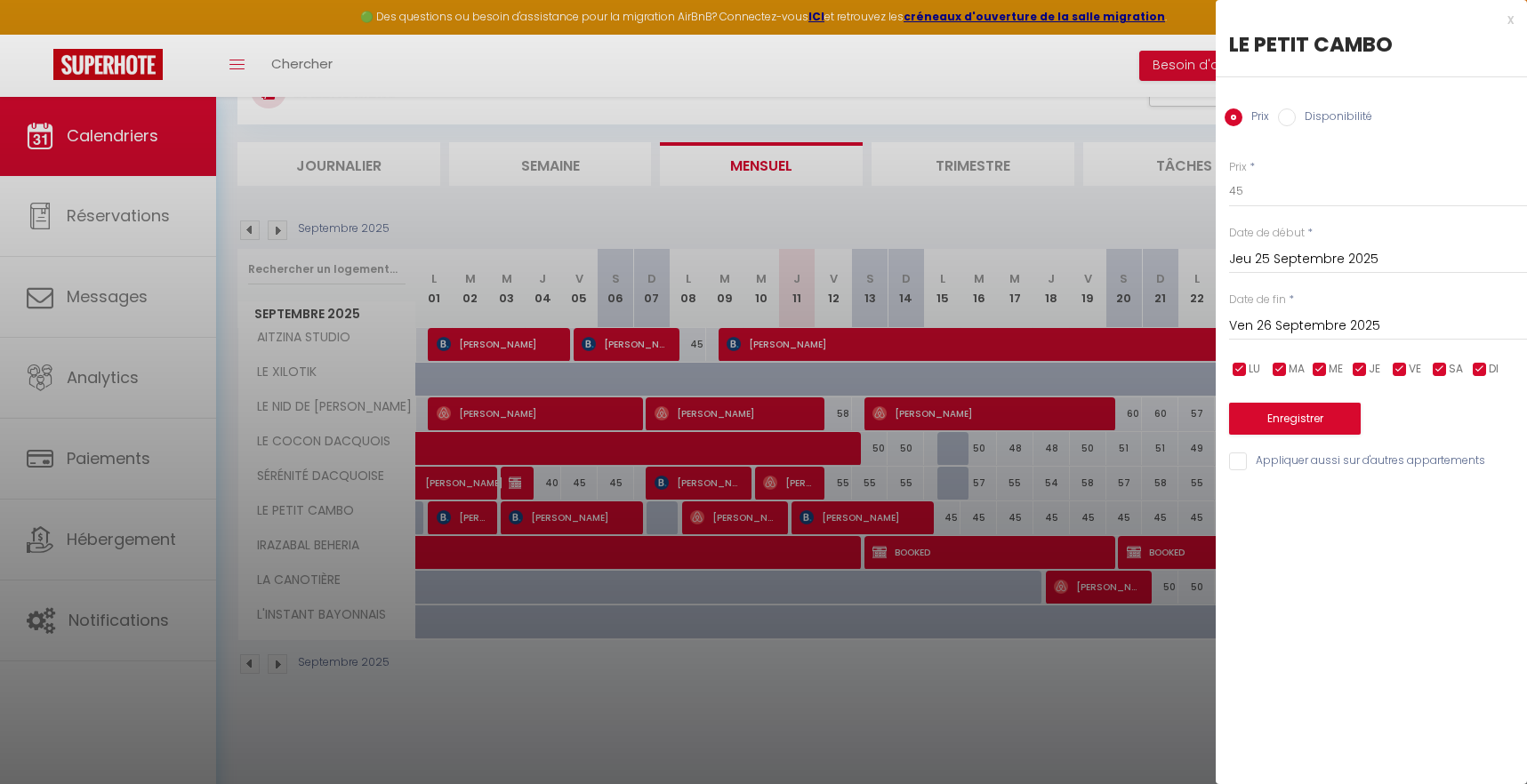
click at [1083, 426] on div at bounding box center [764, 392] width 1527 height 784
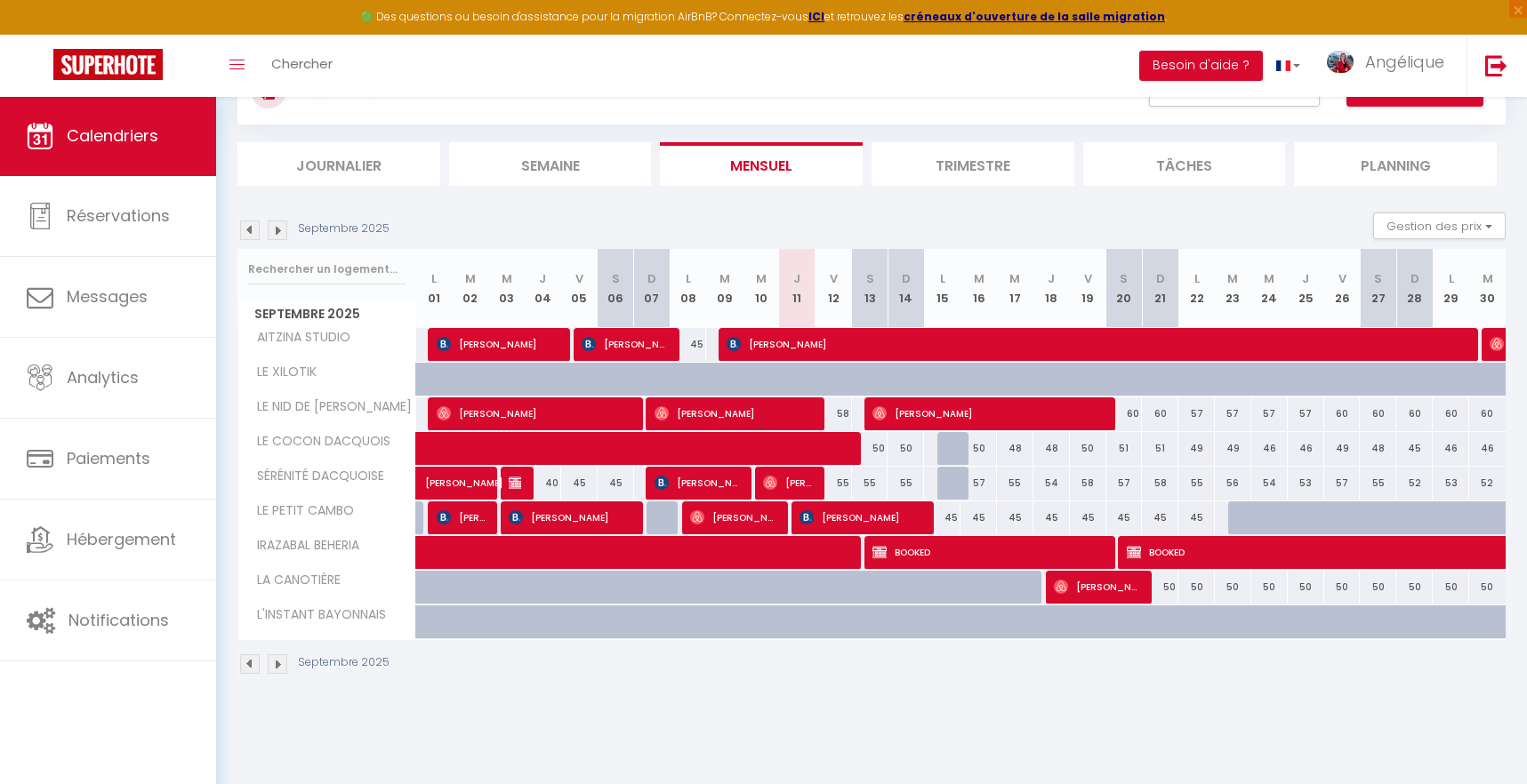
click at [280, 229] on img at bounding box center [278, 230] width 20 height 20
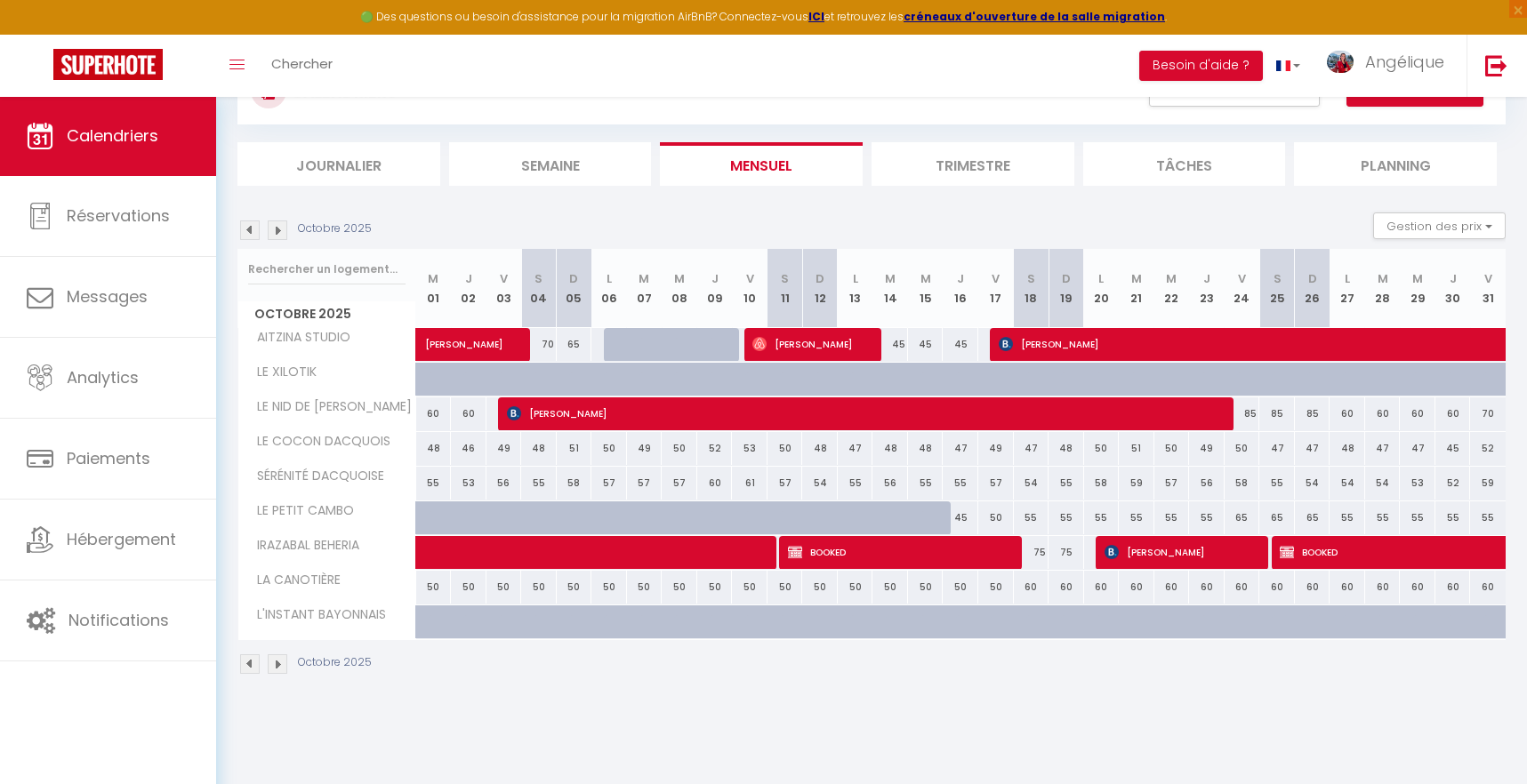
click at [281, 232] on img at bounding box center [278, 230] width 20 height 20
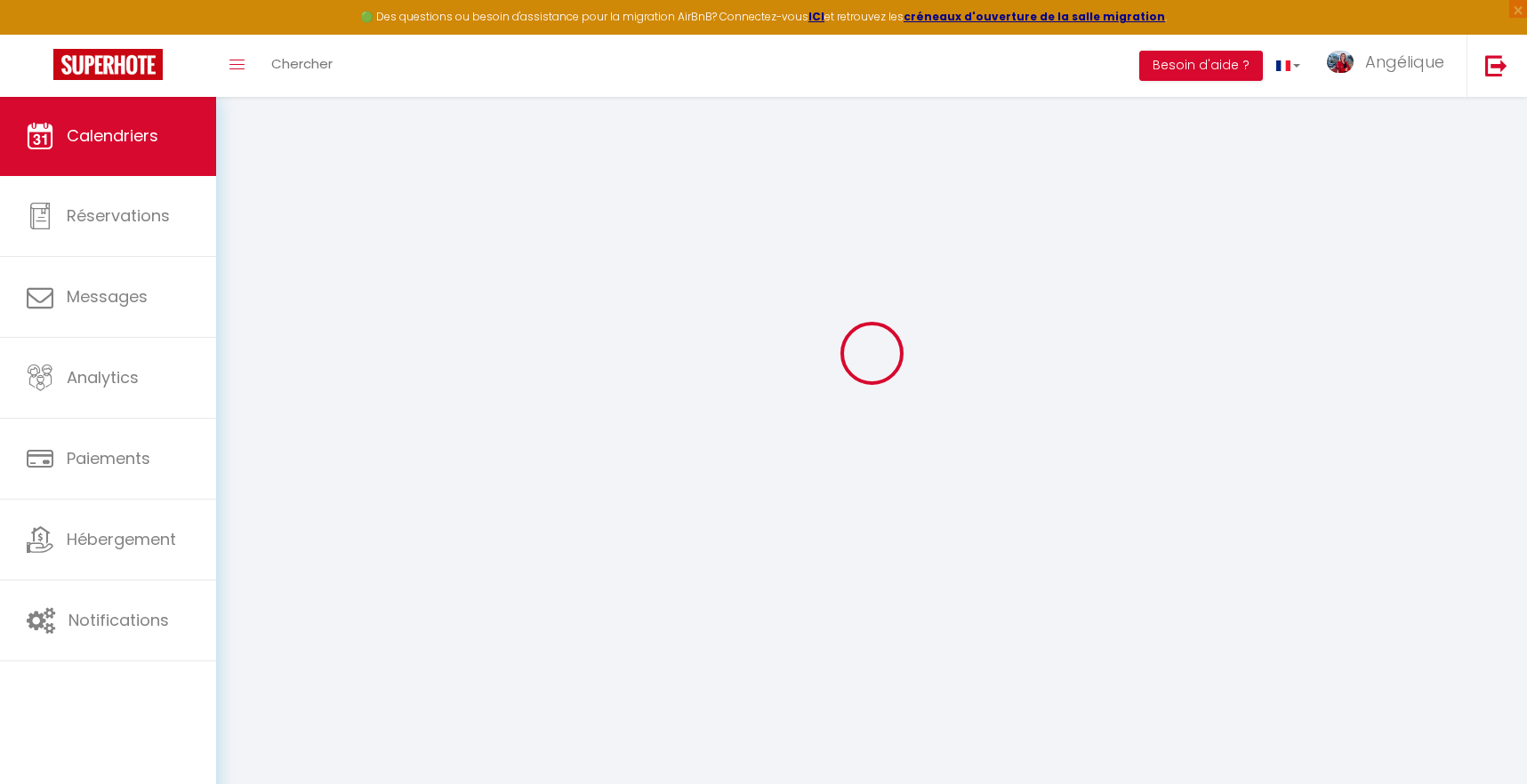
select select "KO"
select select "0"
select select "51179"
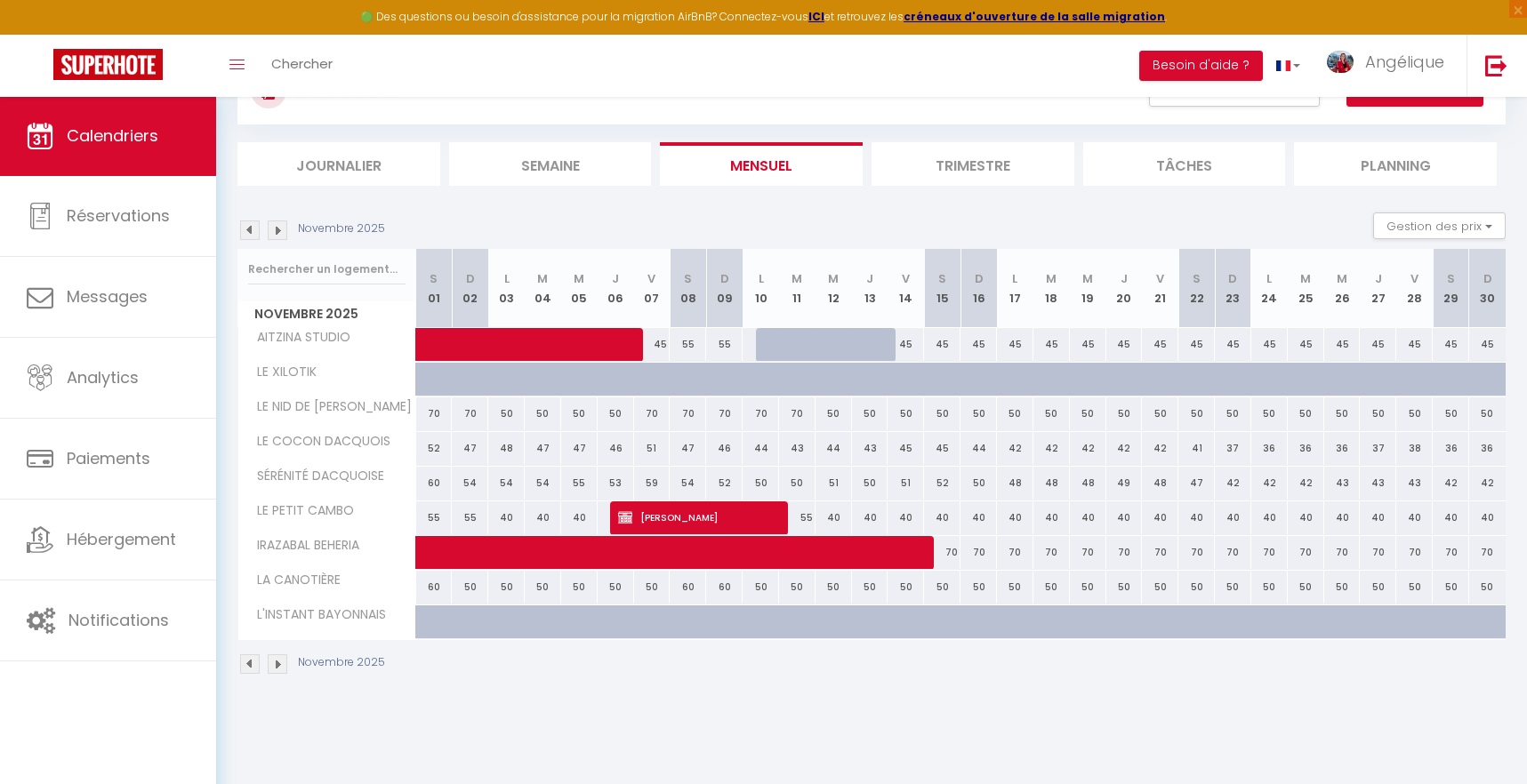
click at [679, 520] on span "[PERSON_NAME]" at bounding box center [697, 517] width 158 height 34
select select "KO"
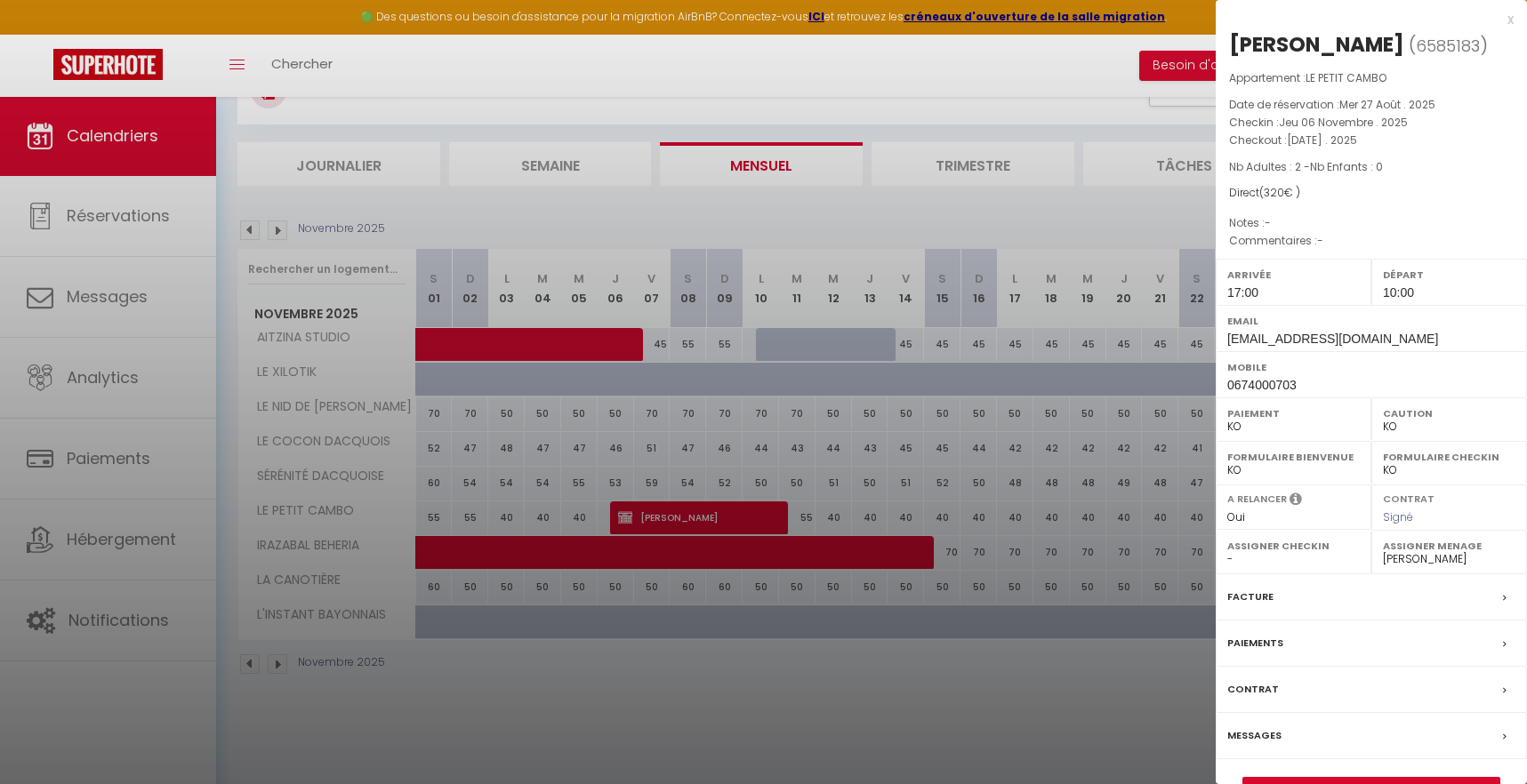
click at [781, 488] on div at bounding box center [764, 392] width 1527 height 784
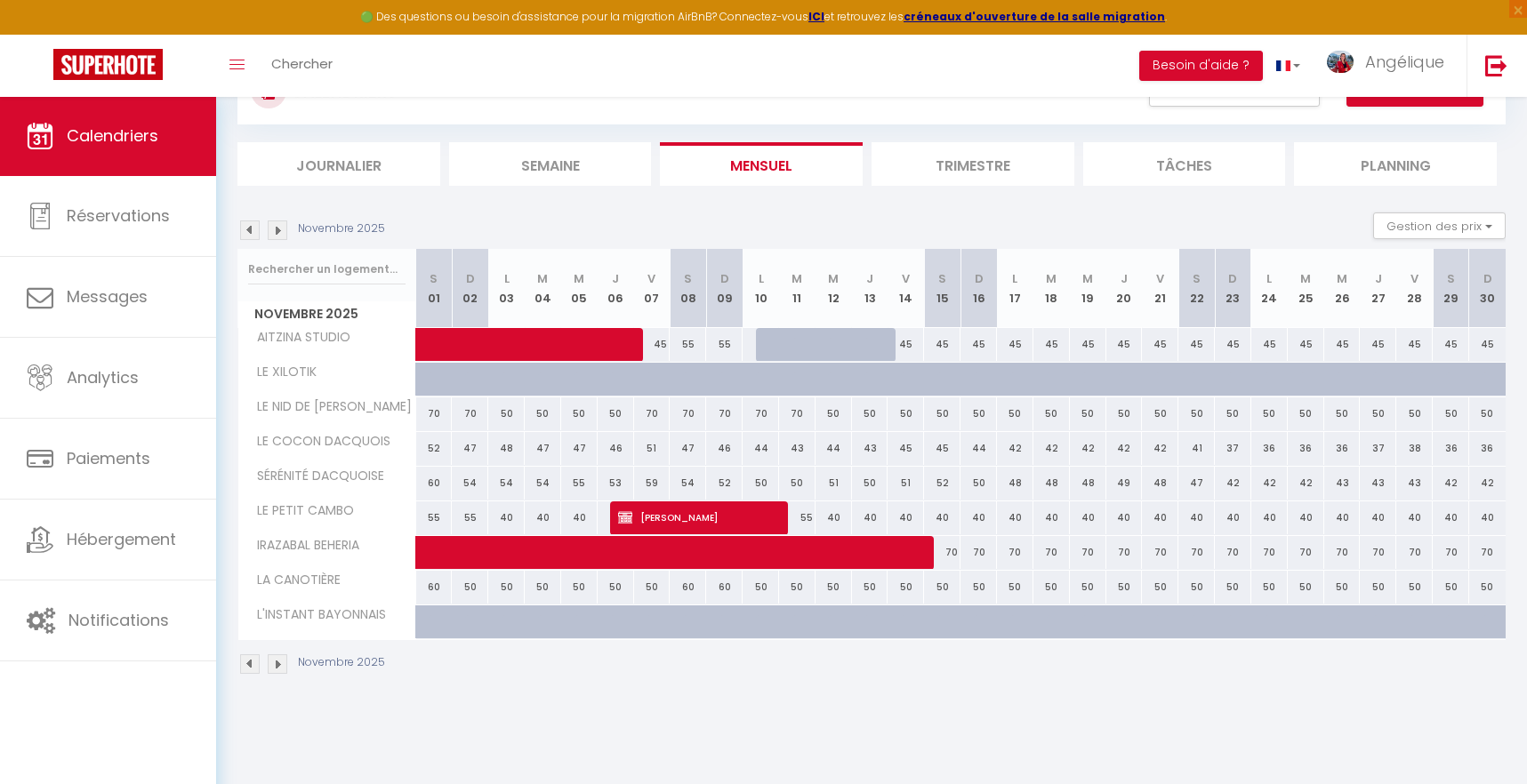
click at [279, 233] on img at bounding box center [278, 230] width 20 height 20
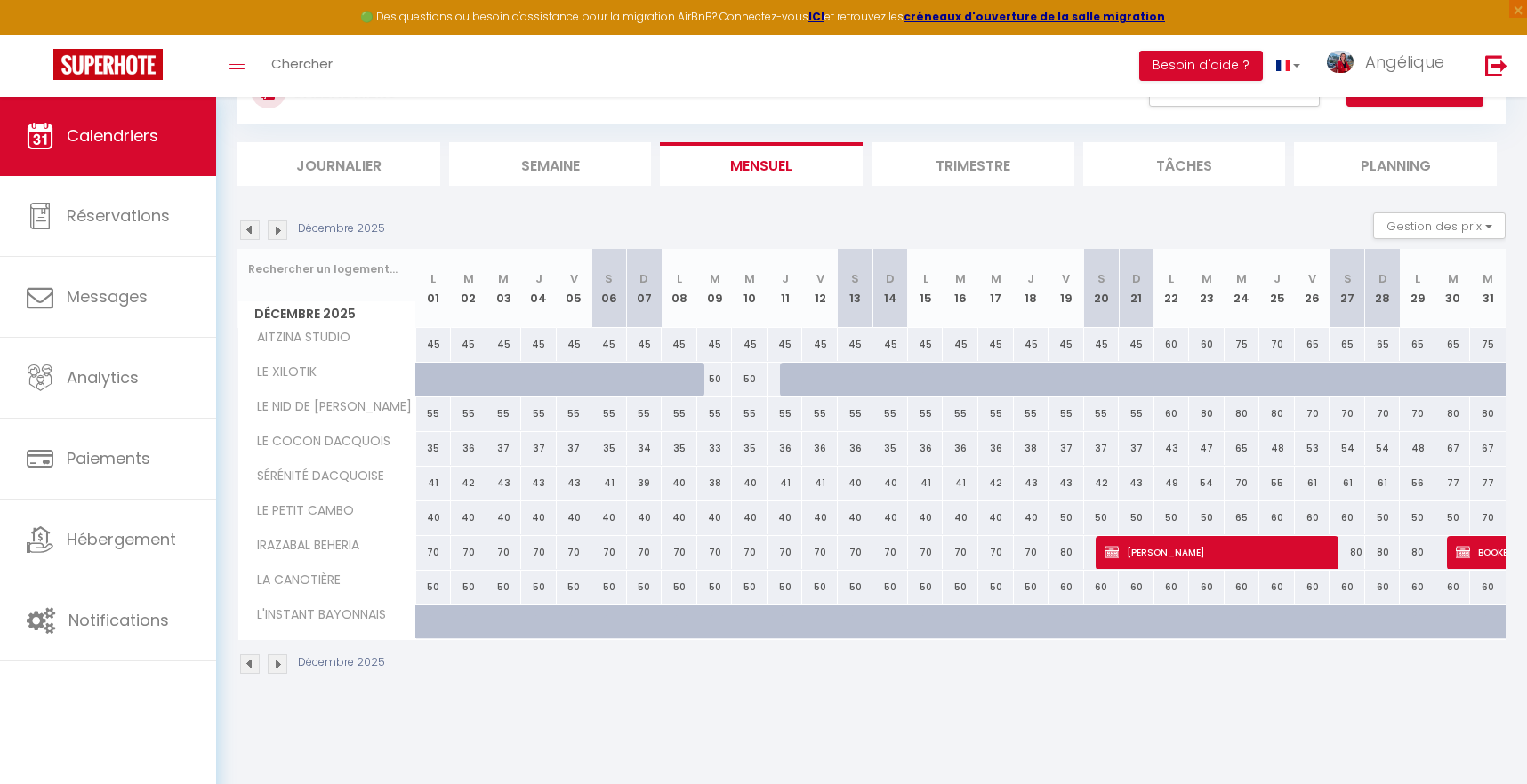
click at [255, 229] on img at bounding box center [250, 230] width 20 height 20
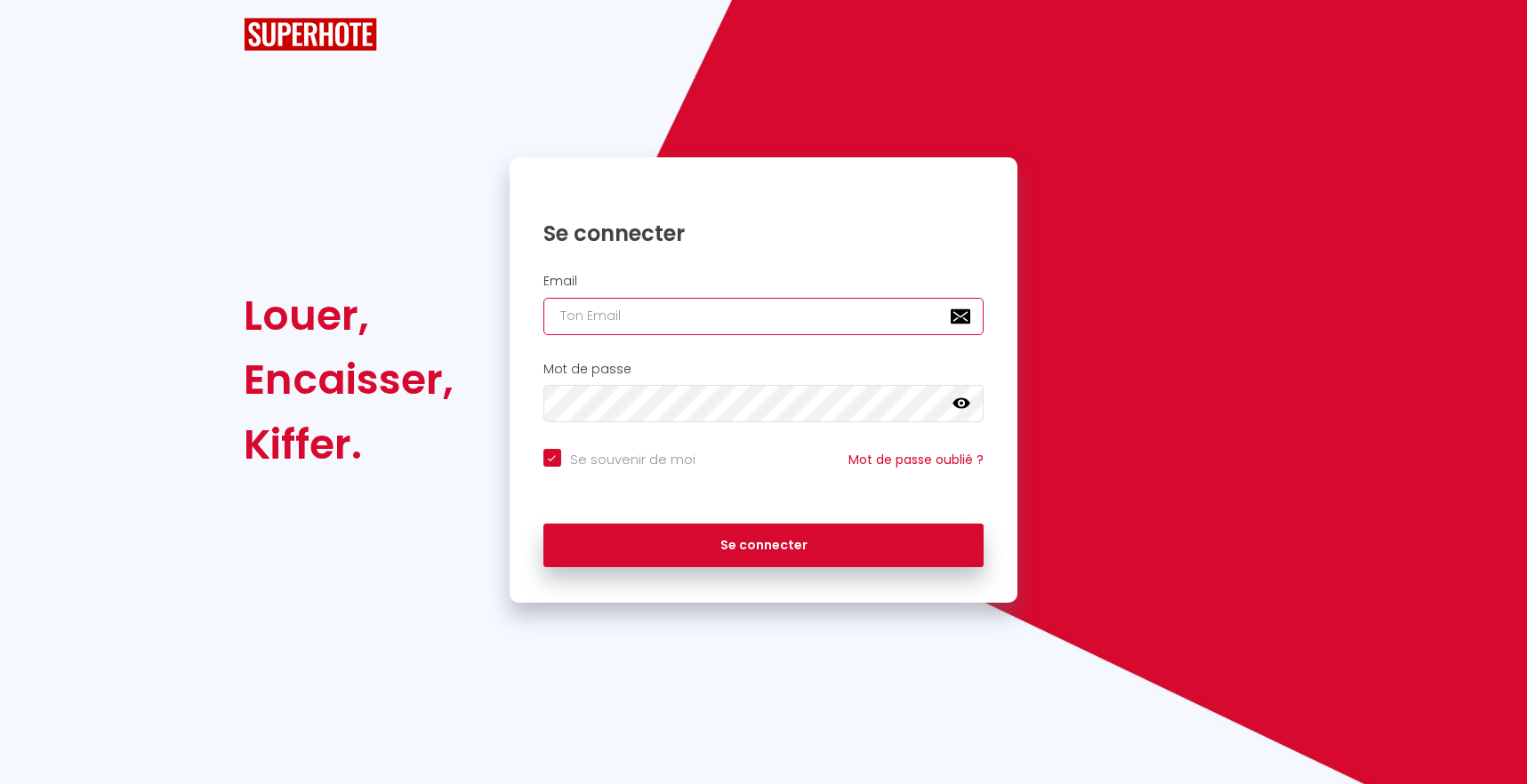
checkbox input "true"
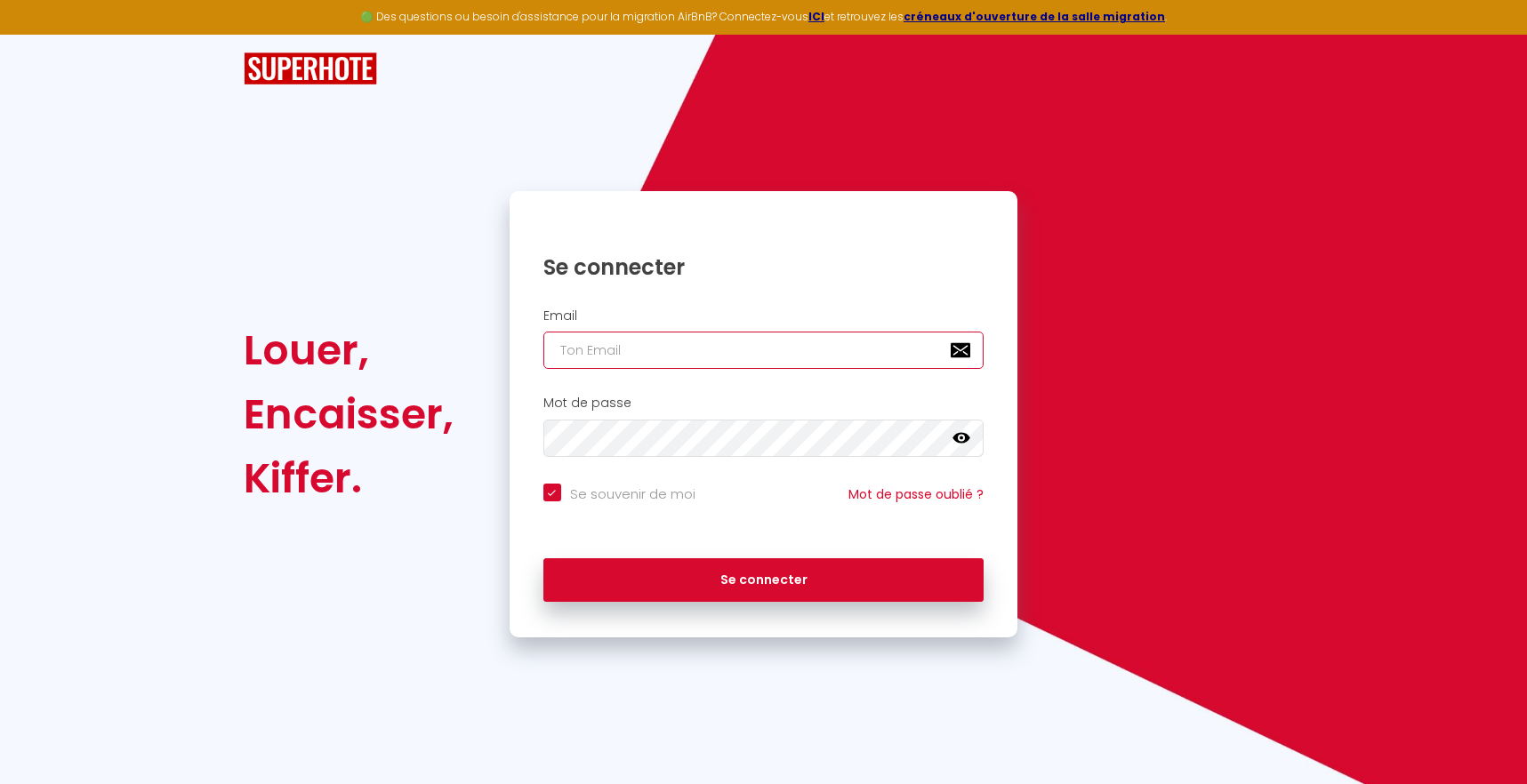
type input "[EMAIL_ADDRESS][DOMAIN_NAME]"
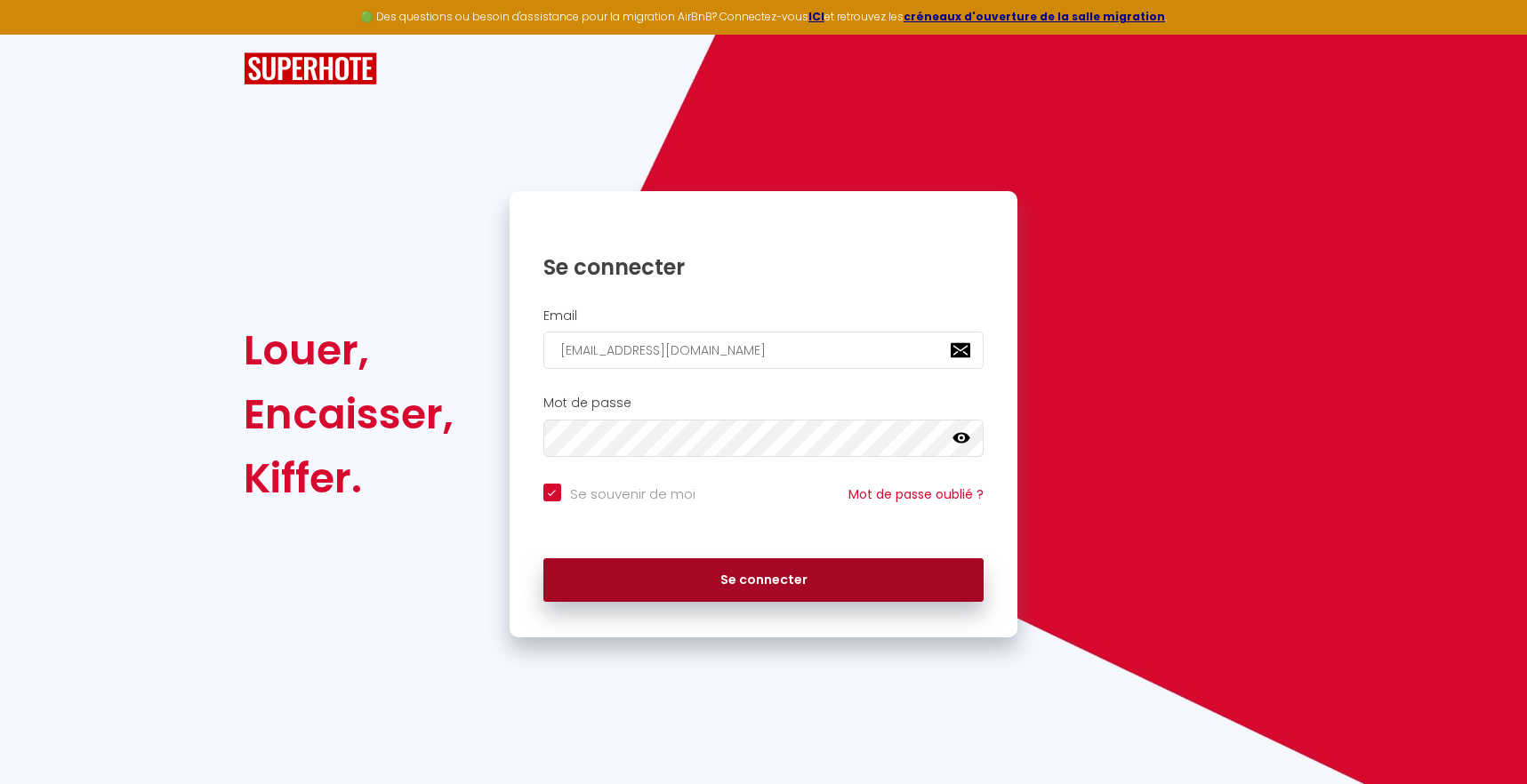
click at [740, 578] on button "Se connecter" at bounding box center [764, 581] width 441 height 45
checkbox input "true"
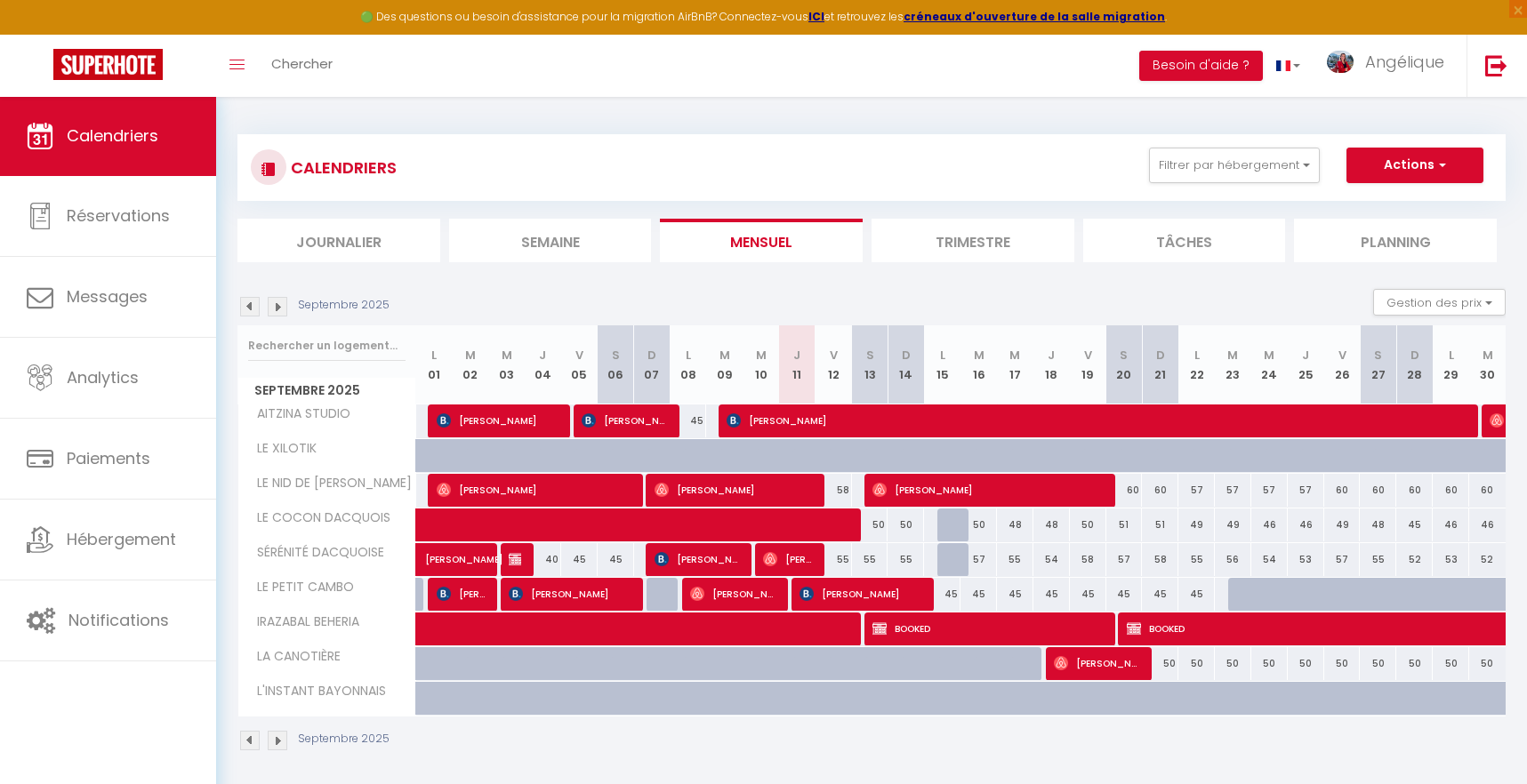
click at [283, 304] on img at bounding box center [278, 307] width 20 height 20
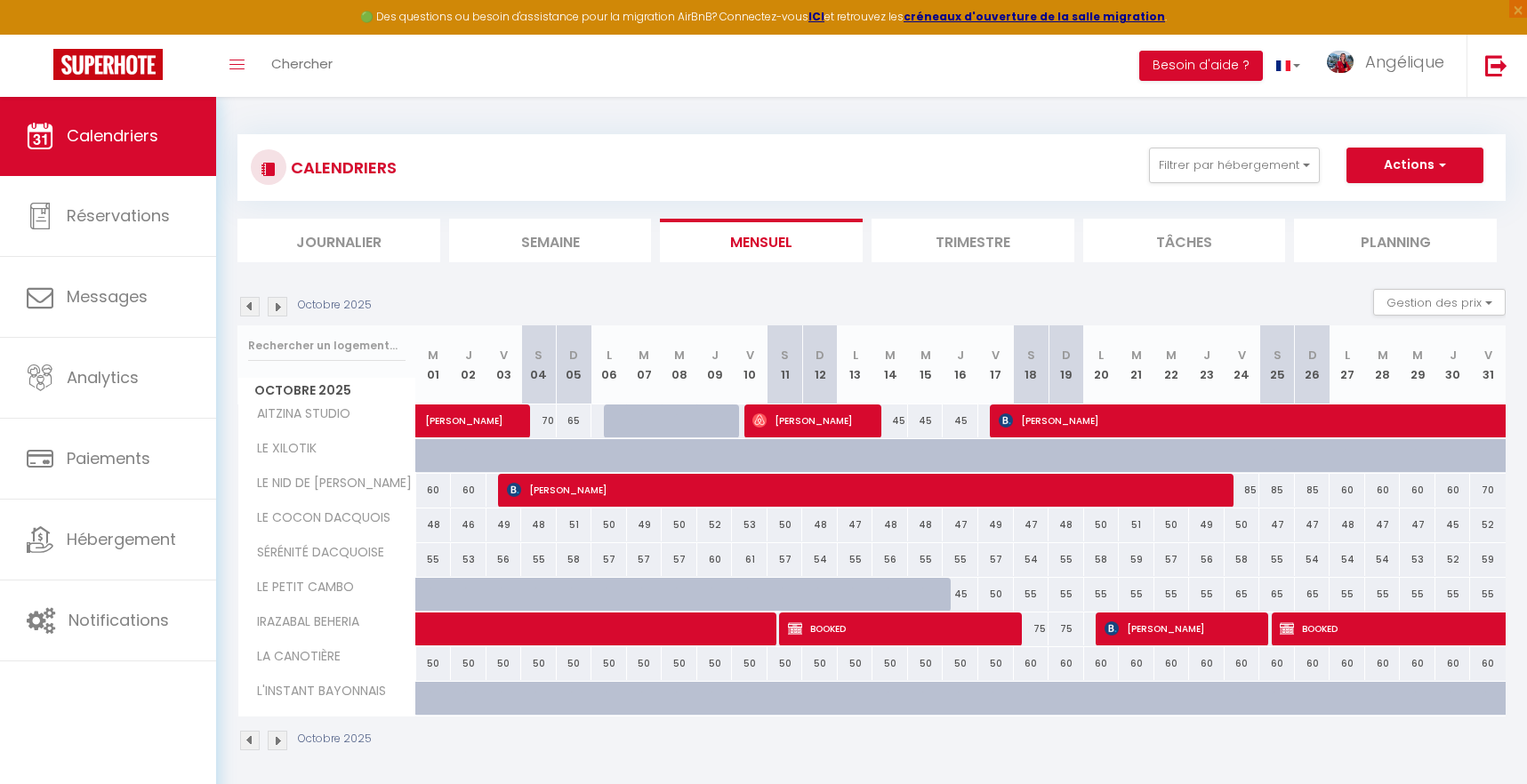
click at [1238, 623] on span "[PERSON_NAME]" at bounding box center [1181, 628] width 154 height 34
select select "OK"
select select "KO"
select select "0"
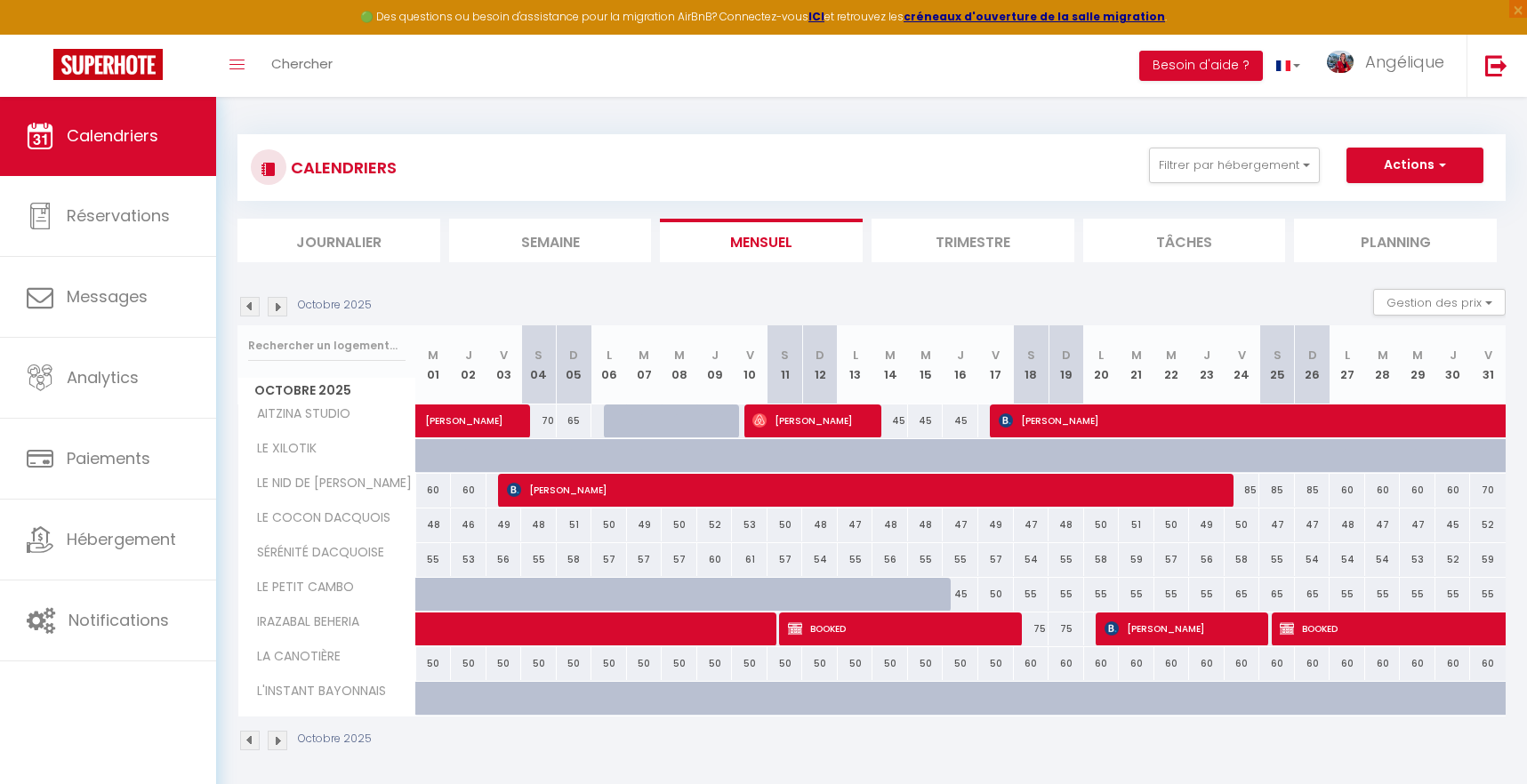
select select "1"
select select
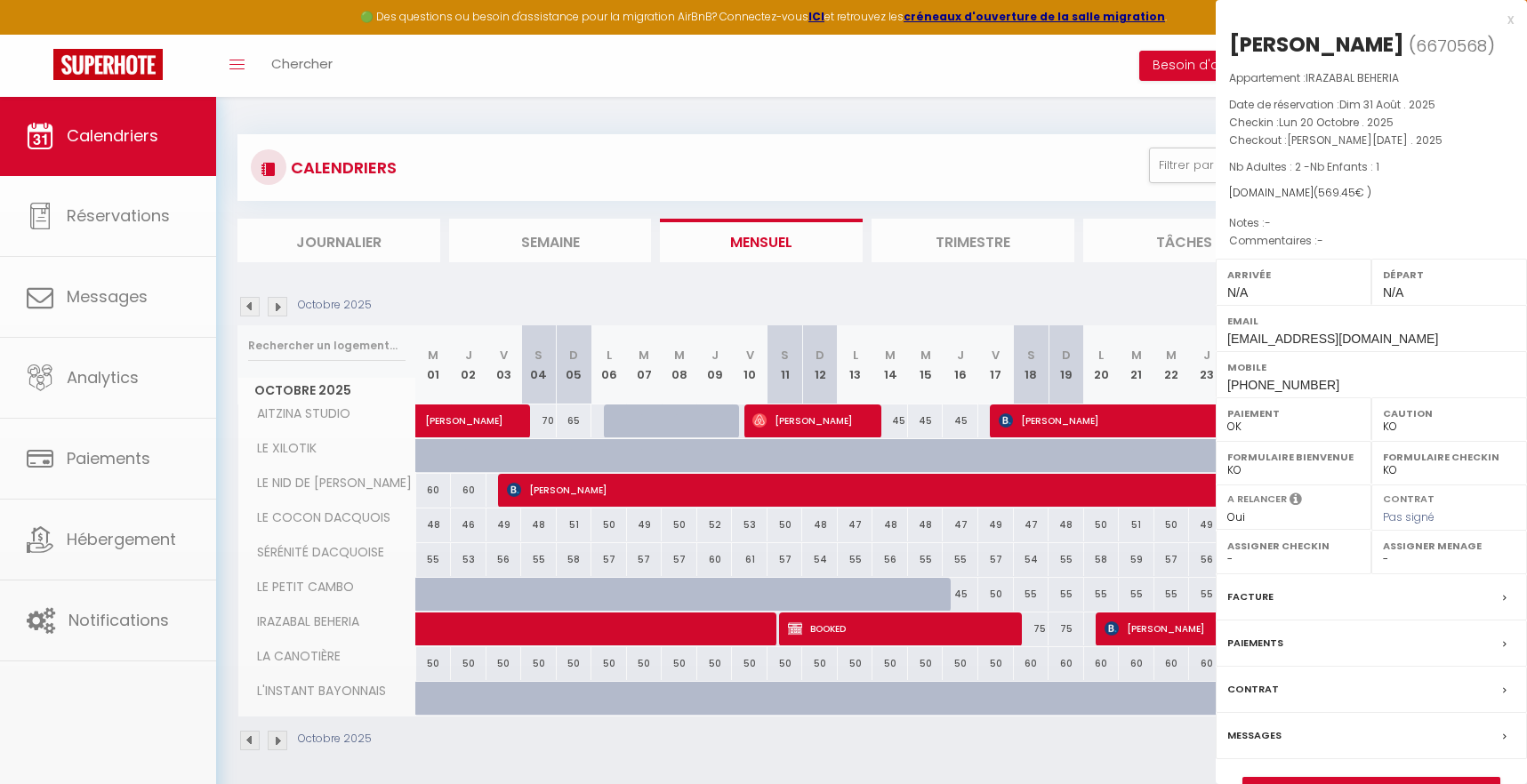
select select "51179"
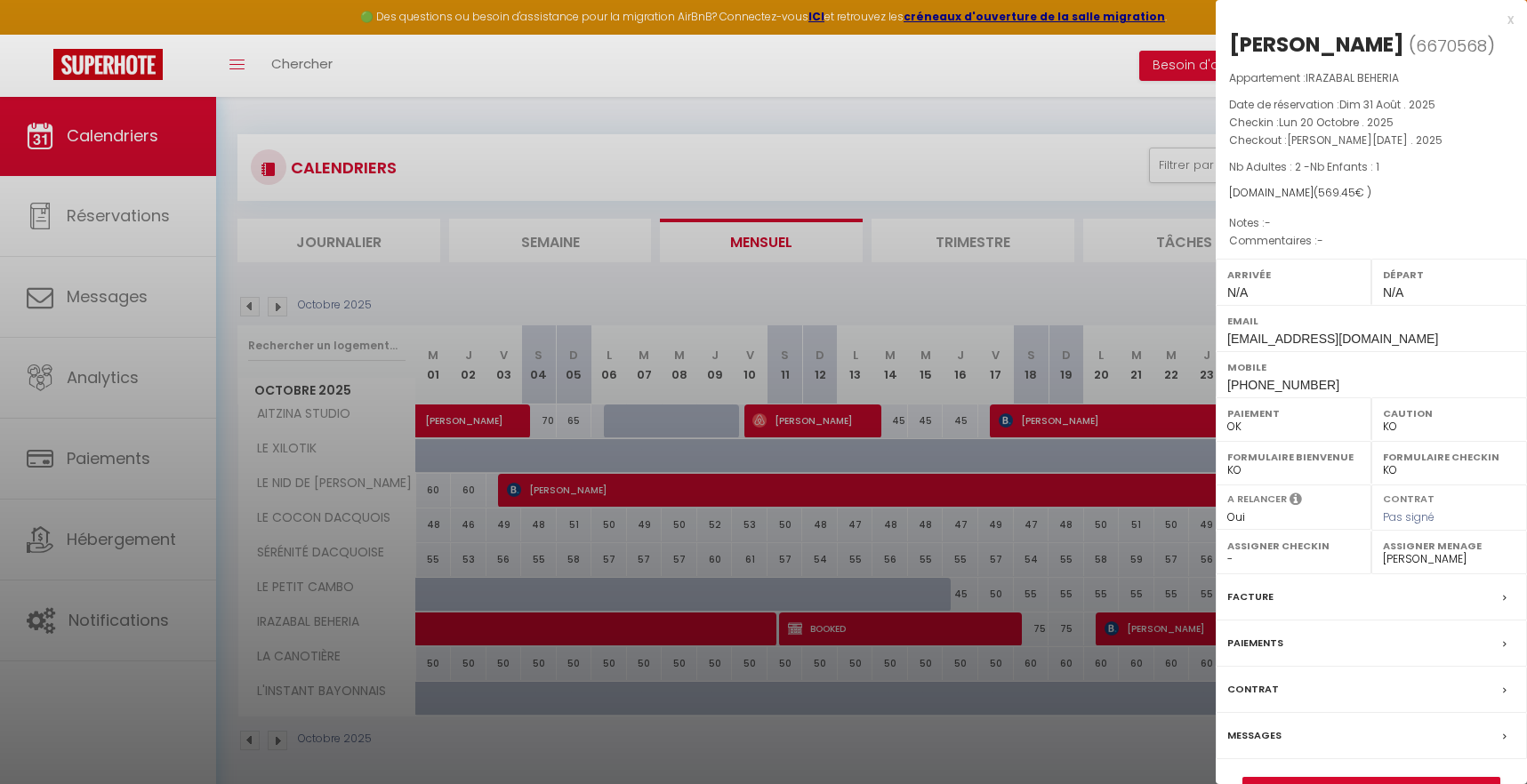
click at [757, 640] on div at bounding box center [764, 392] width 1527 height 784
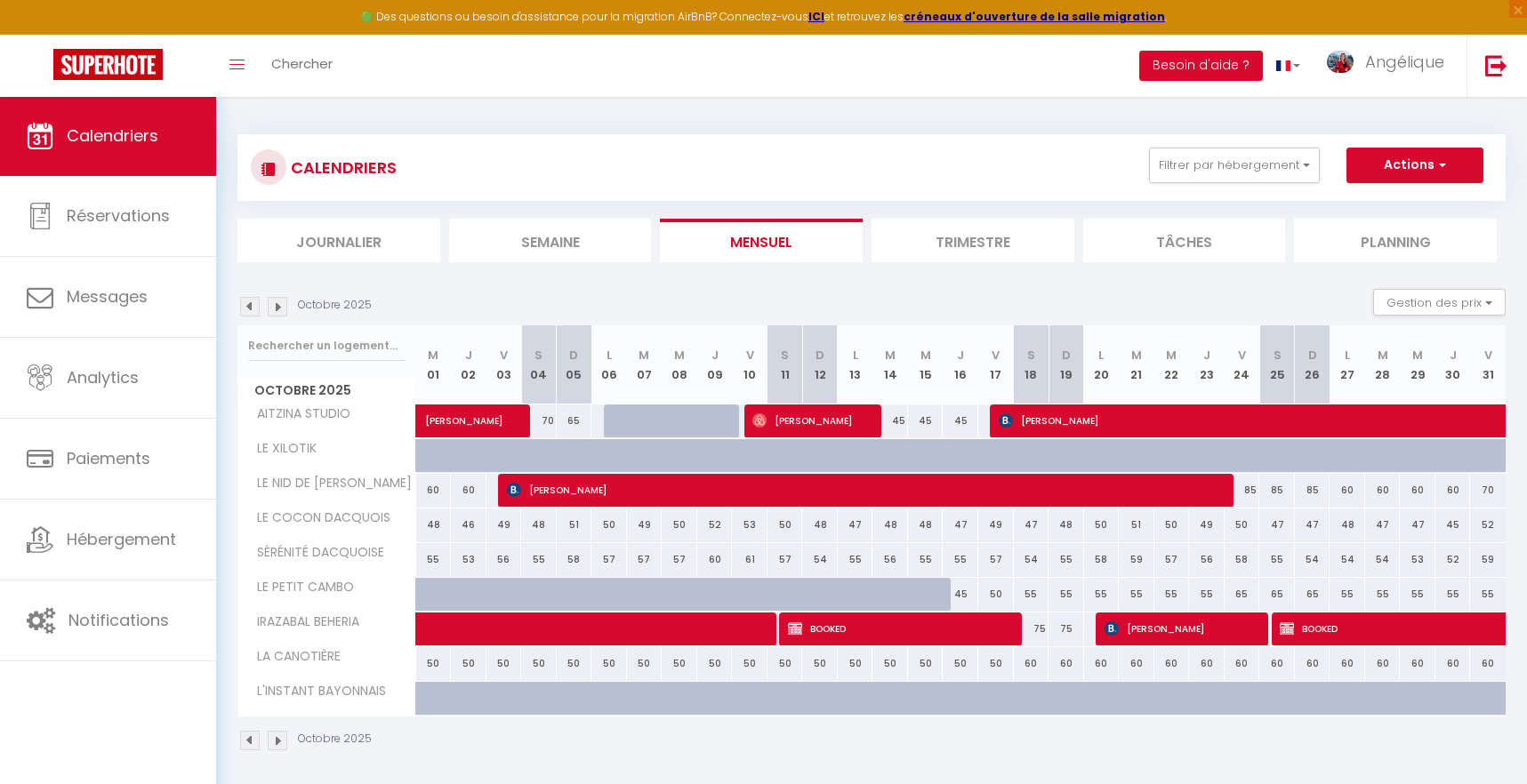
click at [278, 303] on img at bounding box center [278, 307] width 20 height 20
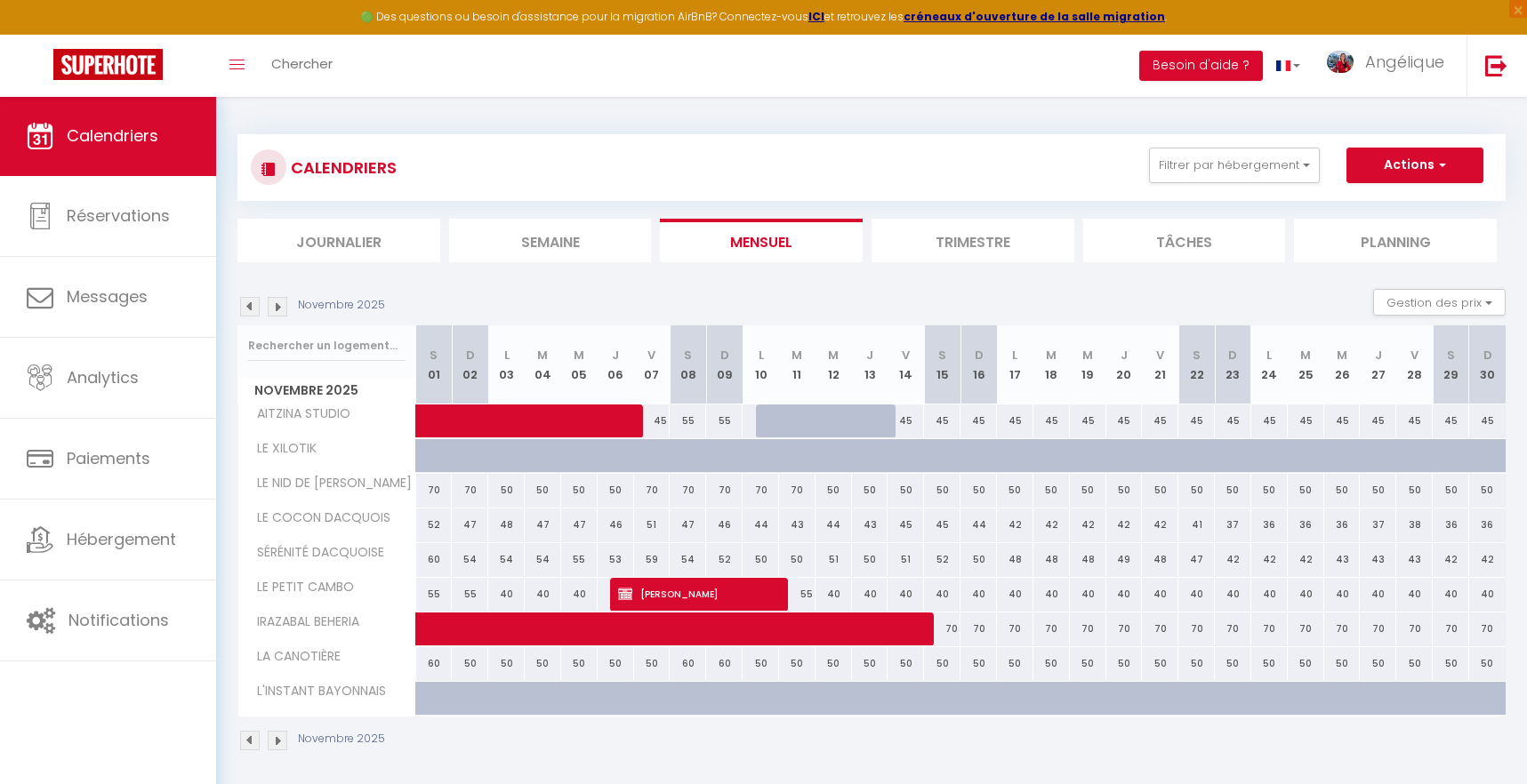
click at [277, 307] on img at bounding box center [278, 307] width 20 height 20
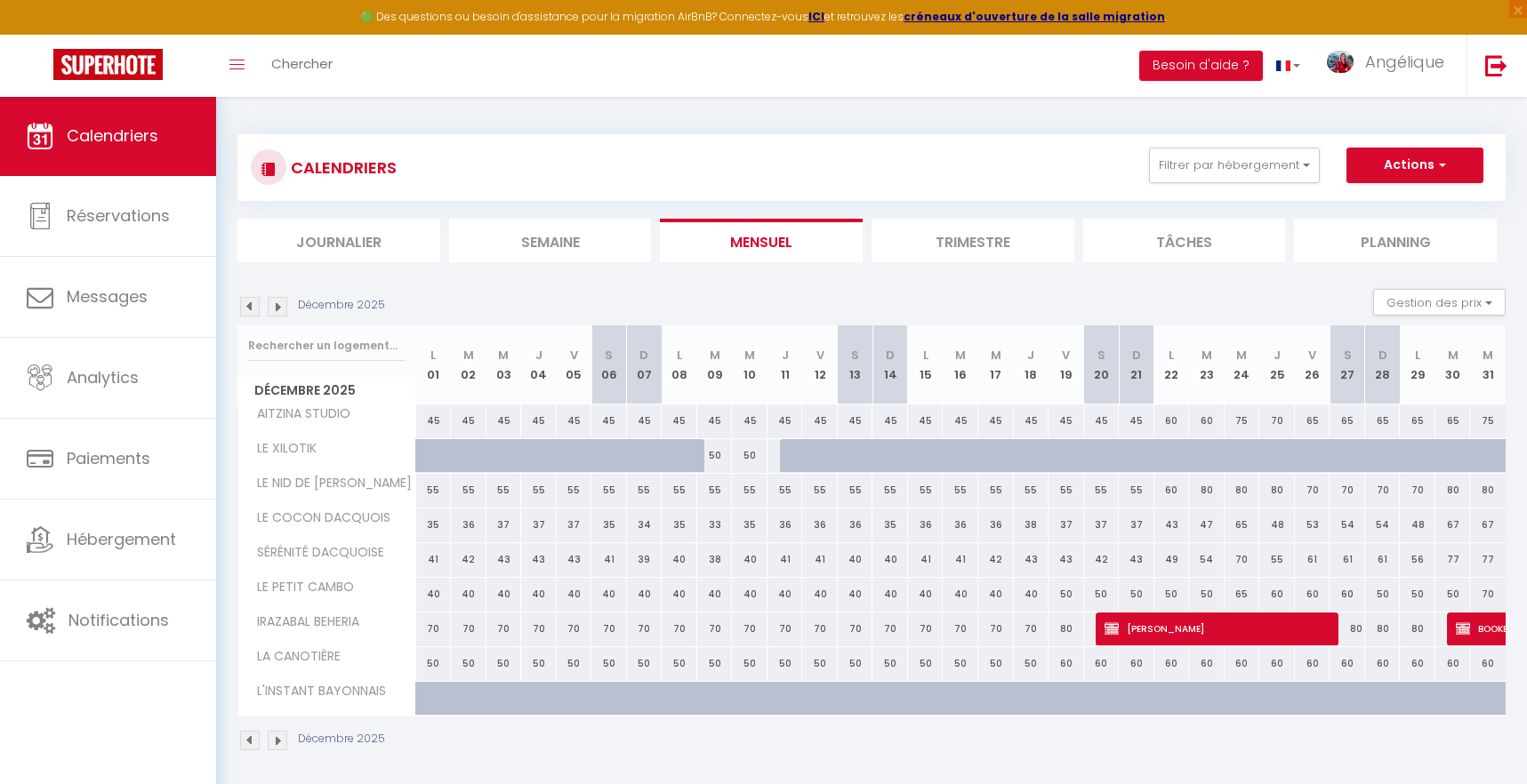
click at [1191, 619] on span "[PERSON_NAME]" at bounding box center [1217, 628] width 225 height 34
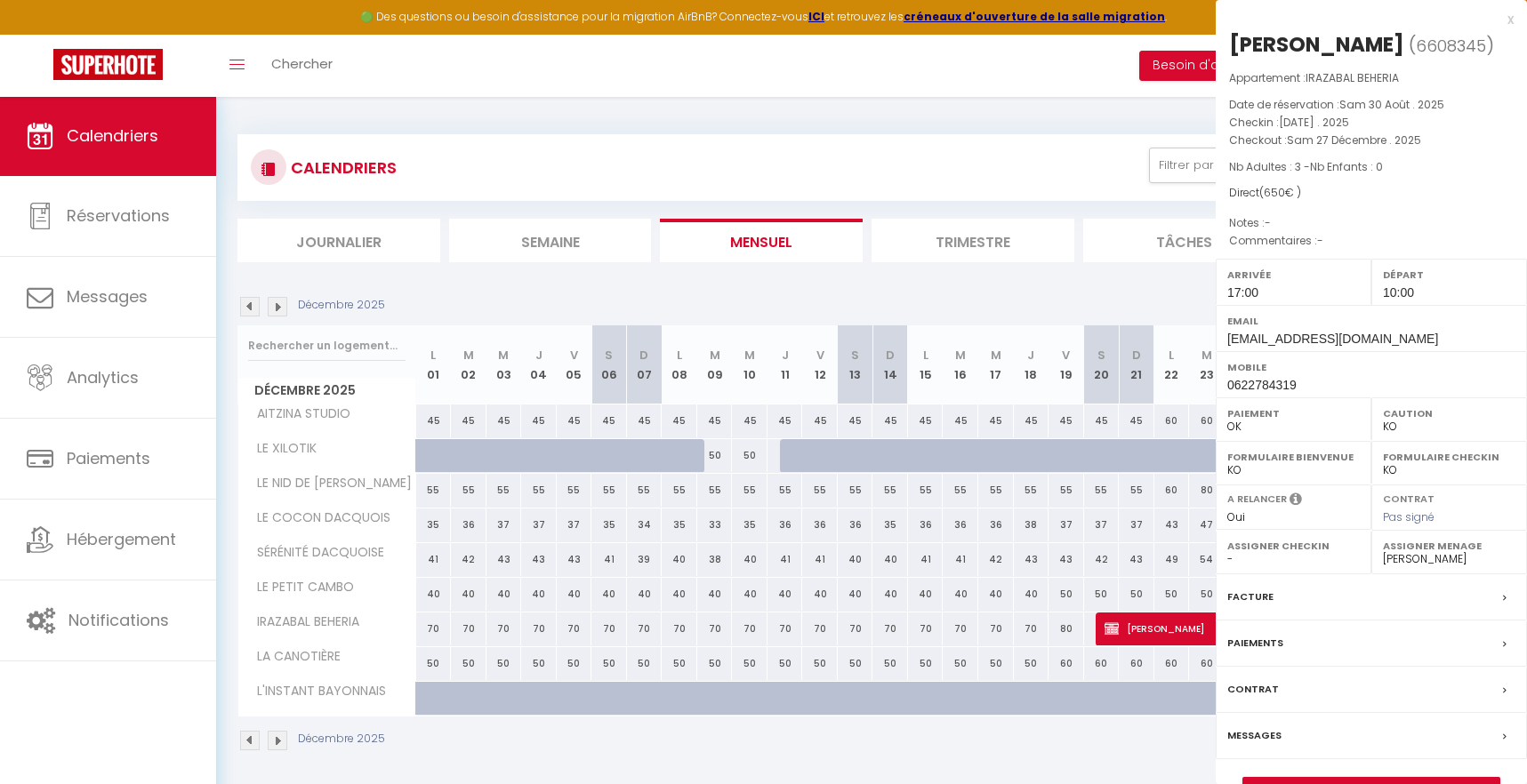
select select "KO"
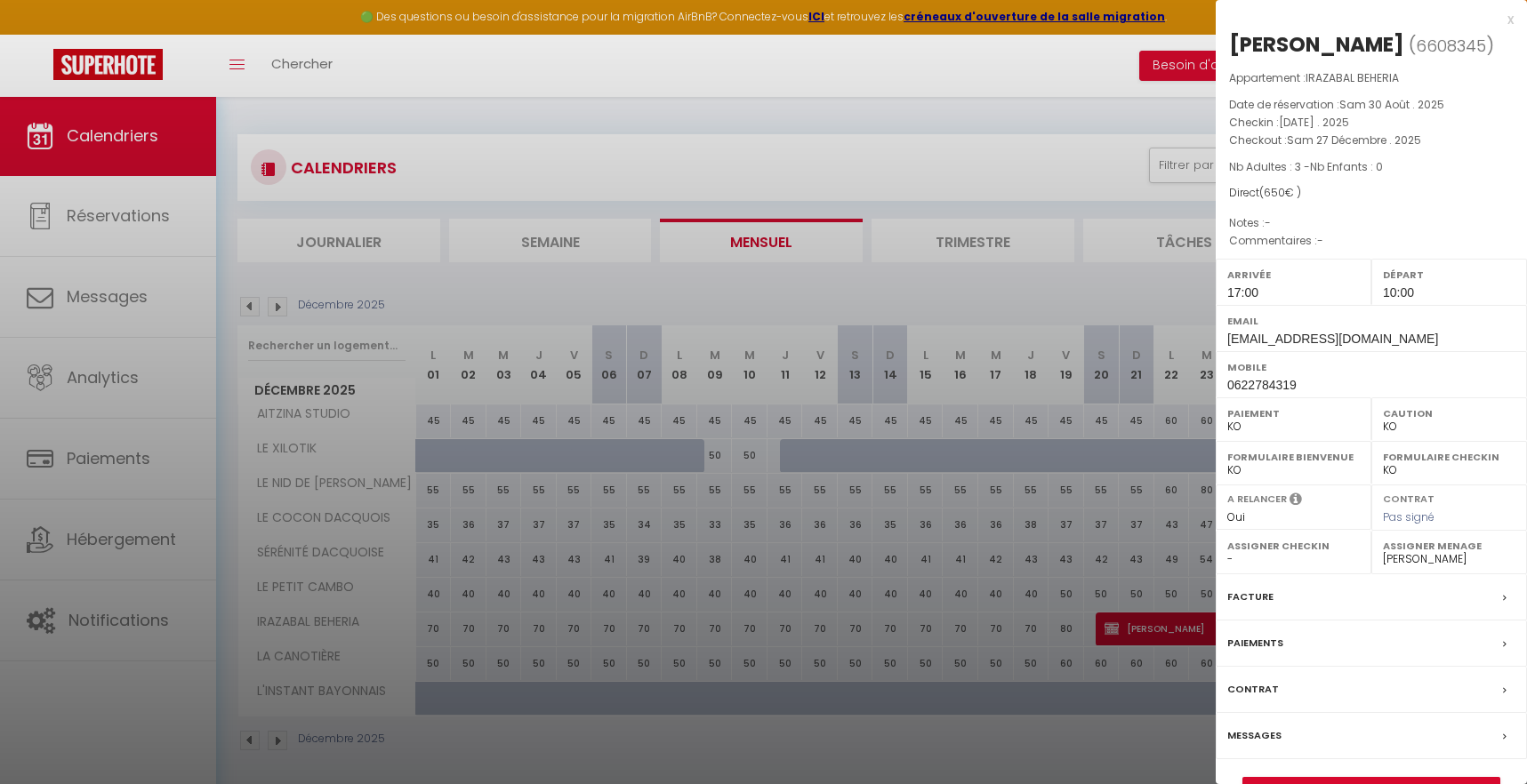
click at [1136, 274] on div at bounding box center [764, 392] width 1527 height 784
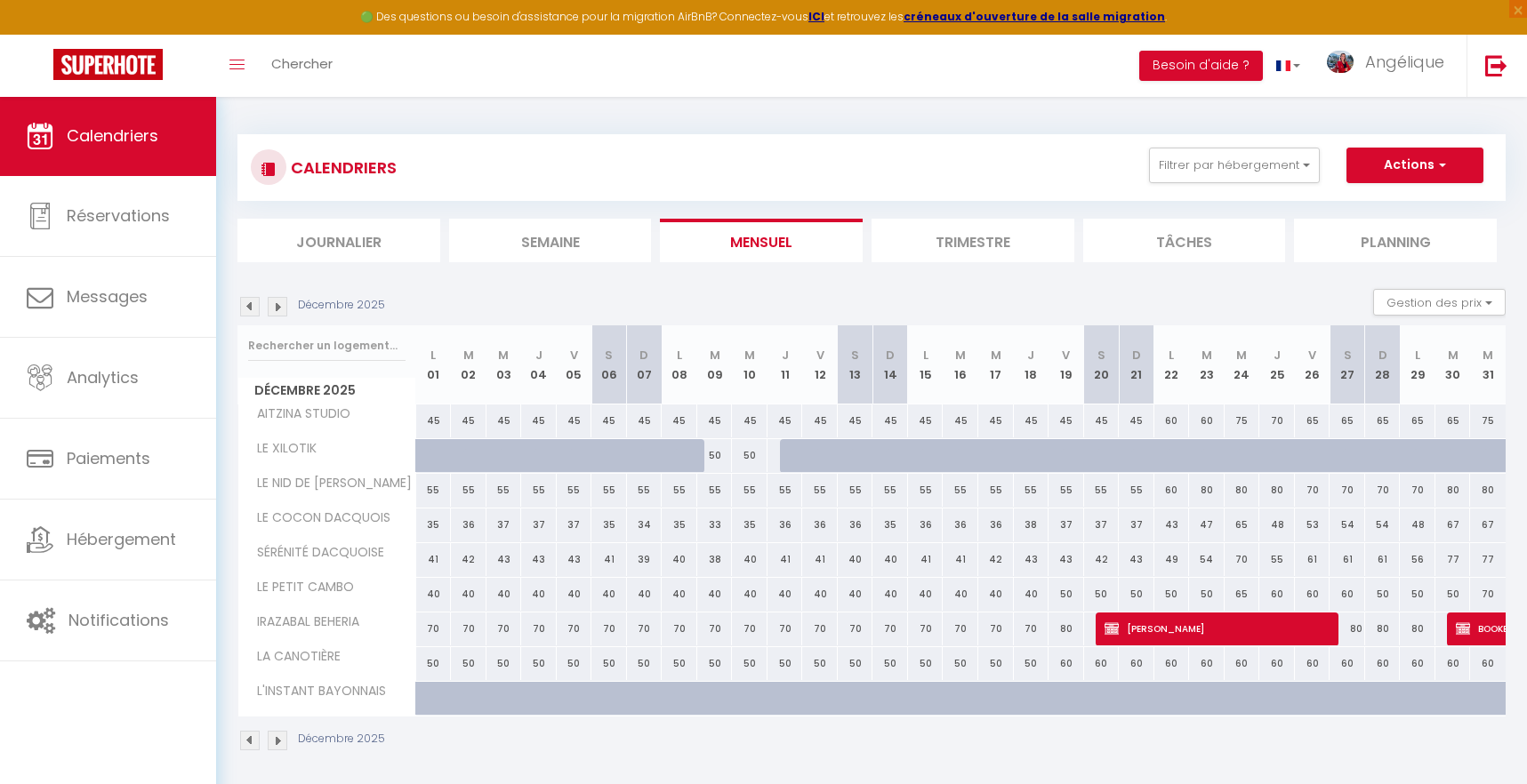
click at [278, 308] on img at bounding box center [278, 307] width 20 height 20
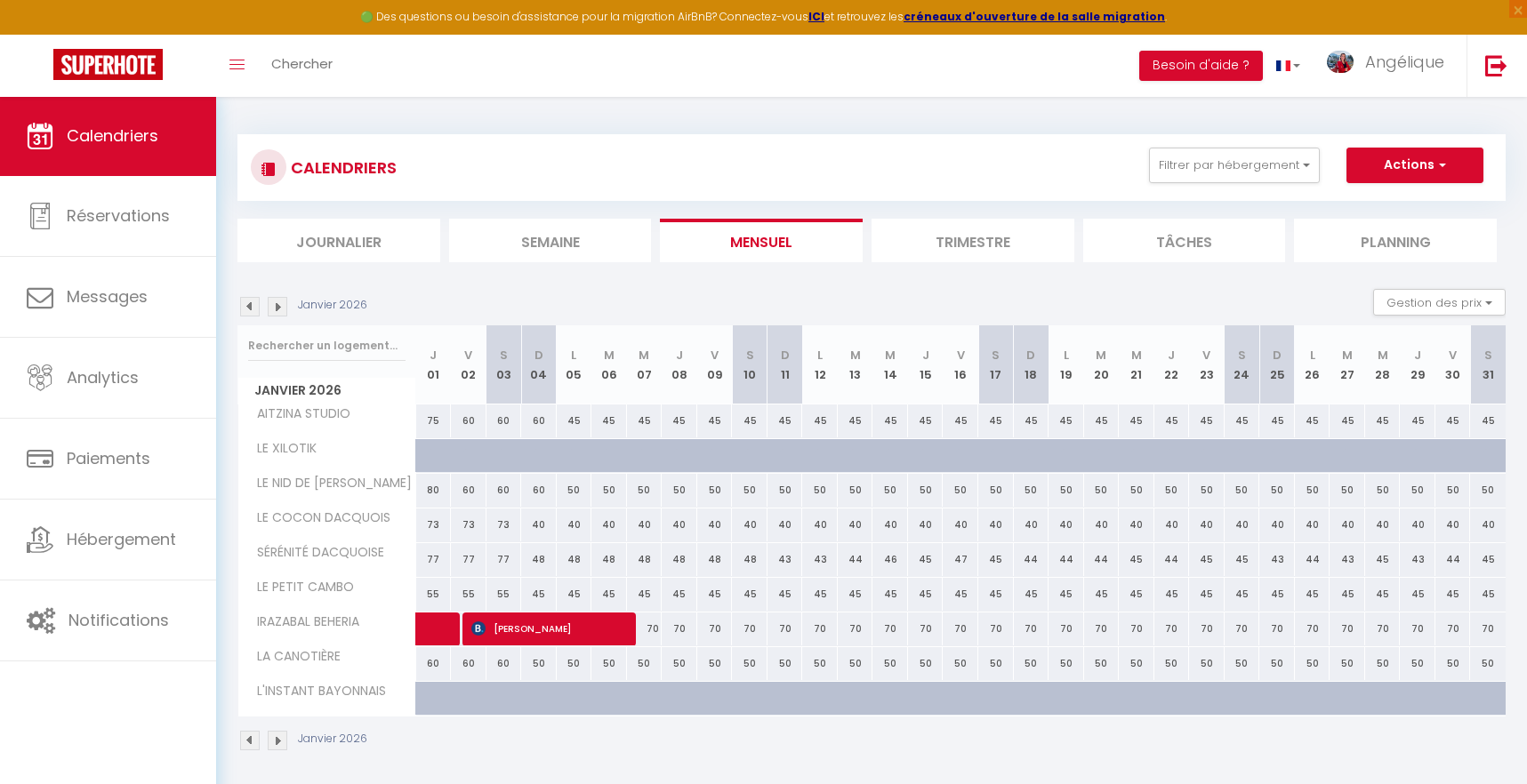
click at [534, 634] on span "[PERSON_NAME]" at bounding box center [548, 628] width 154 height 34
select select "OK"
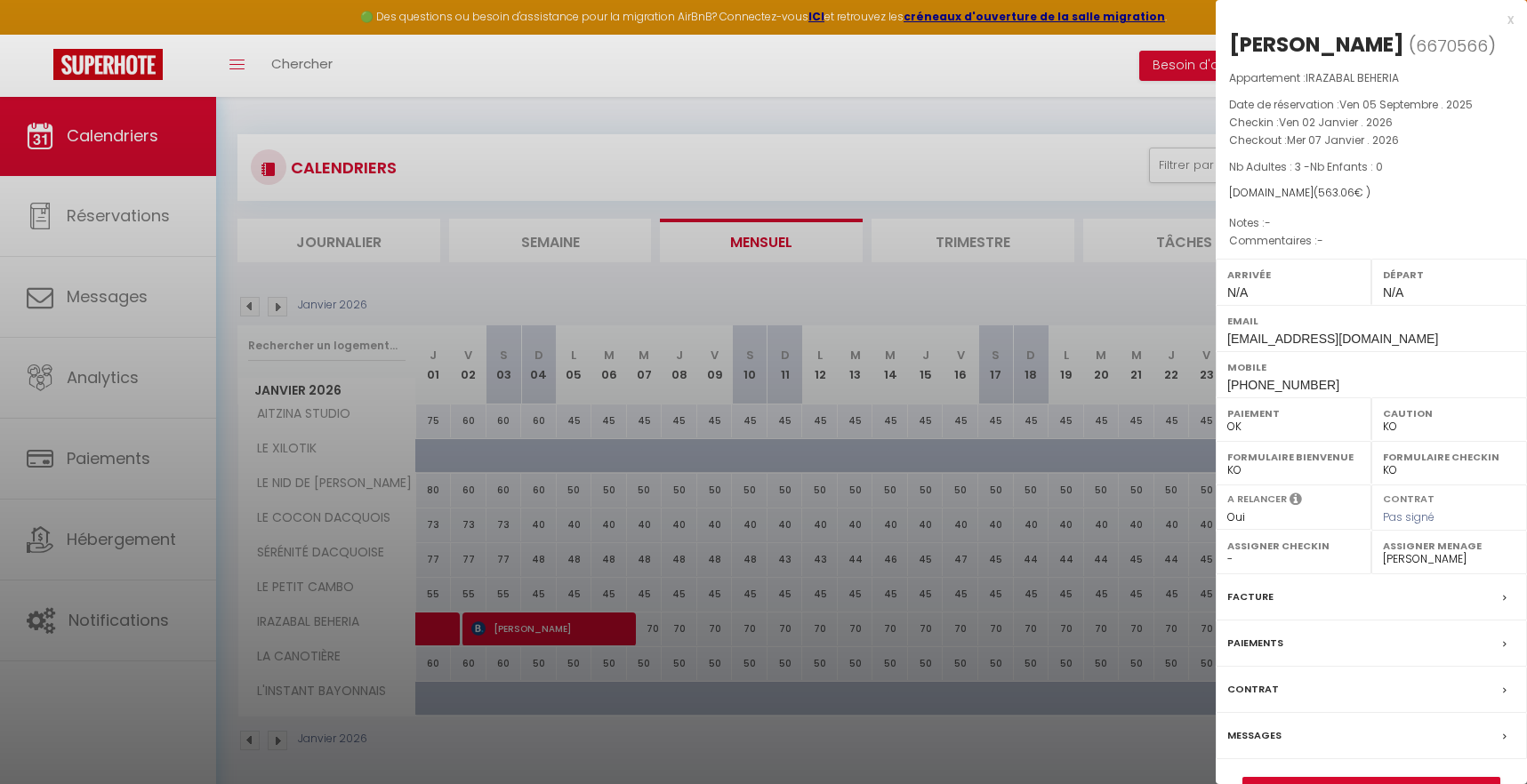
click at [607, 113] on div at bounding box center [764, 392] width 1527 height 784
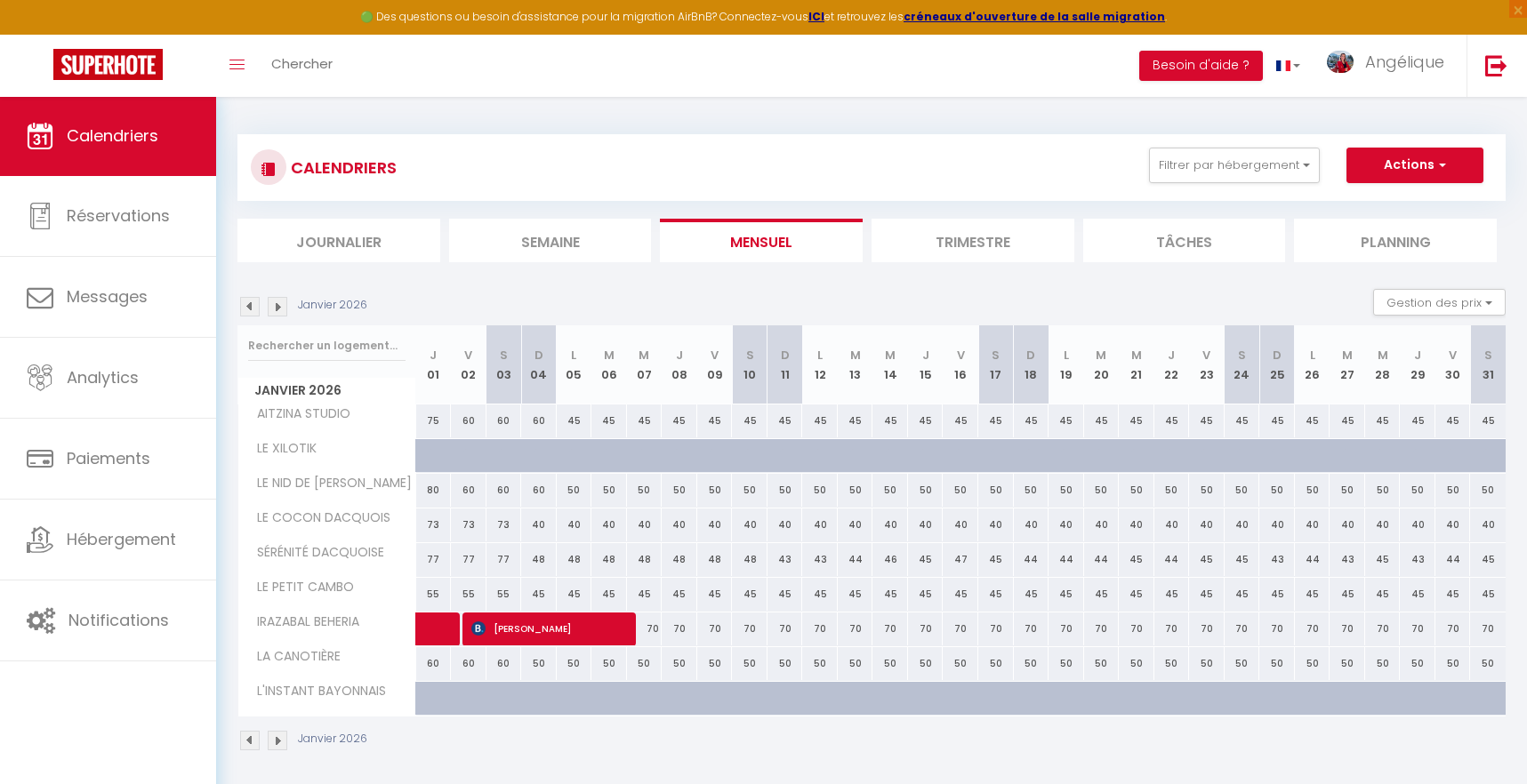
click at [278, 307] on img at bounding box center [278, 307] width 20 height 20
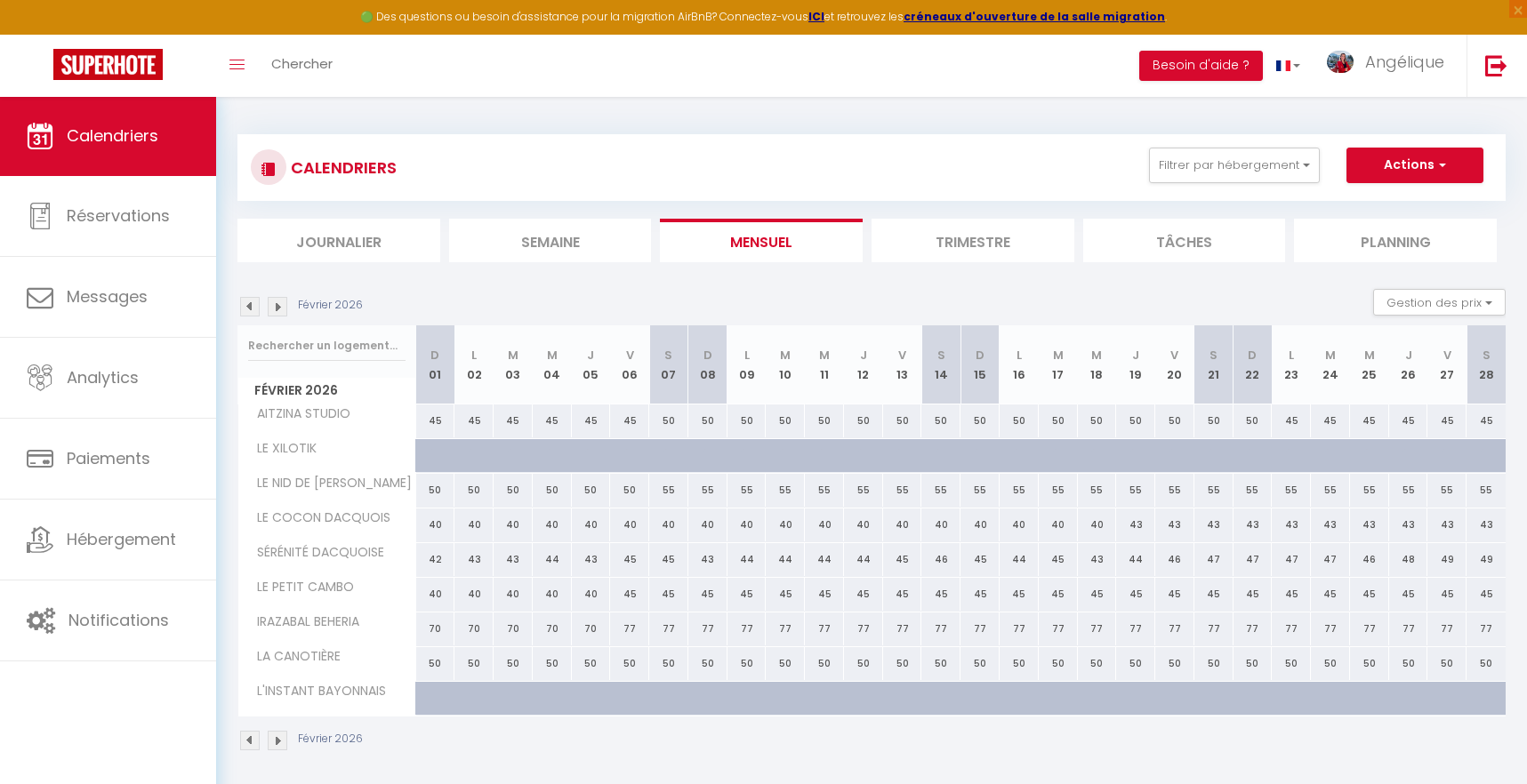
click at [278, 307] on img at bounding box center [278, 307] width 20 height 20
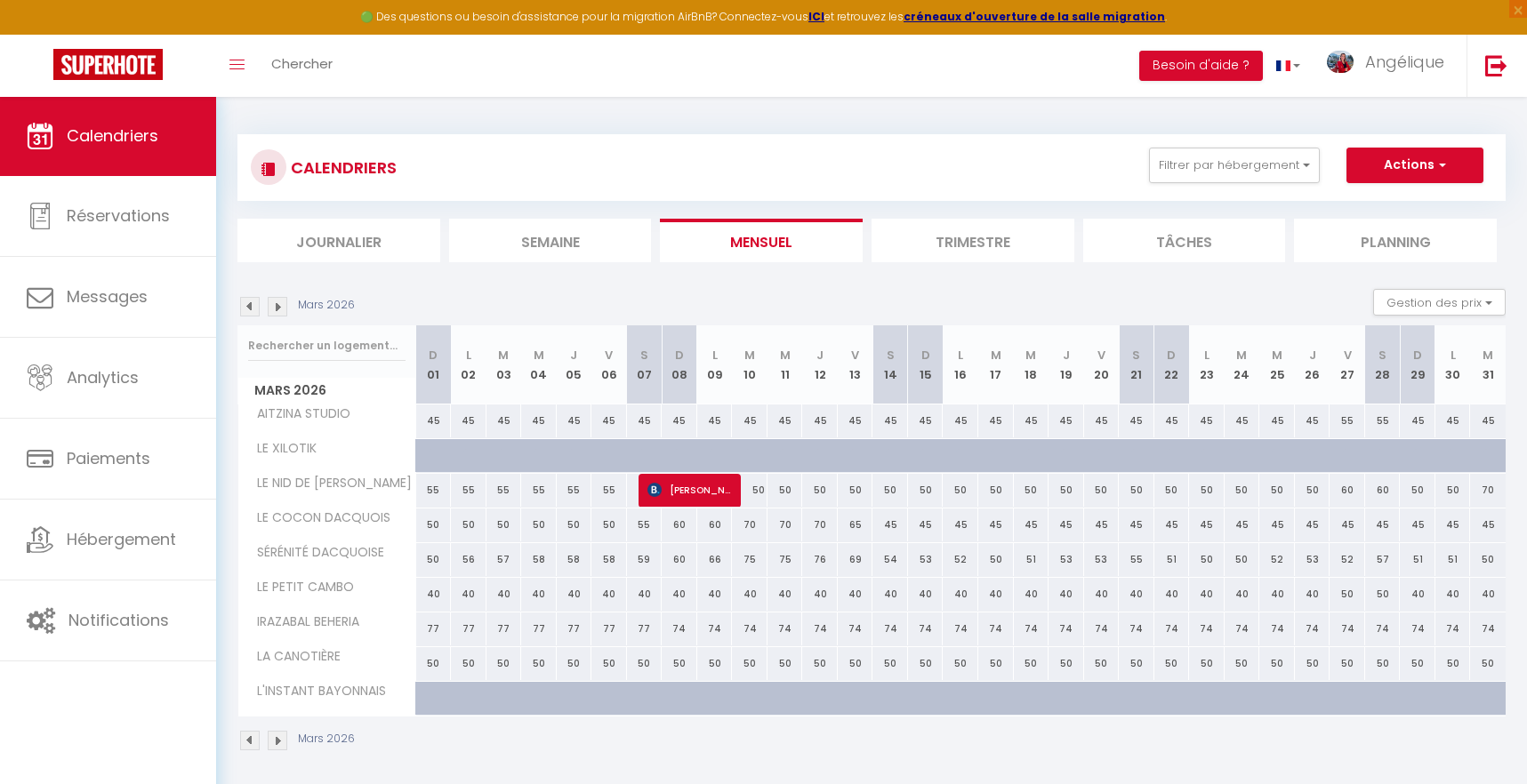
click at [278, 307] on img at bounding box center [278, 307] width 20 height 20
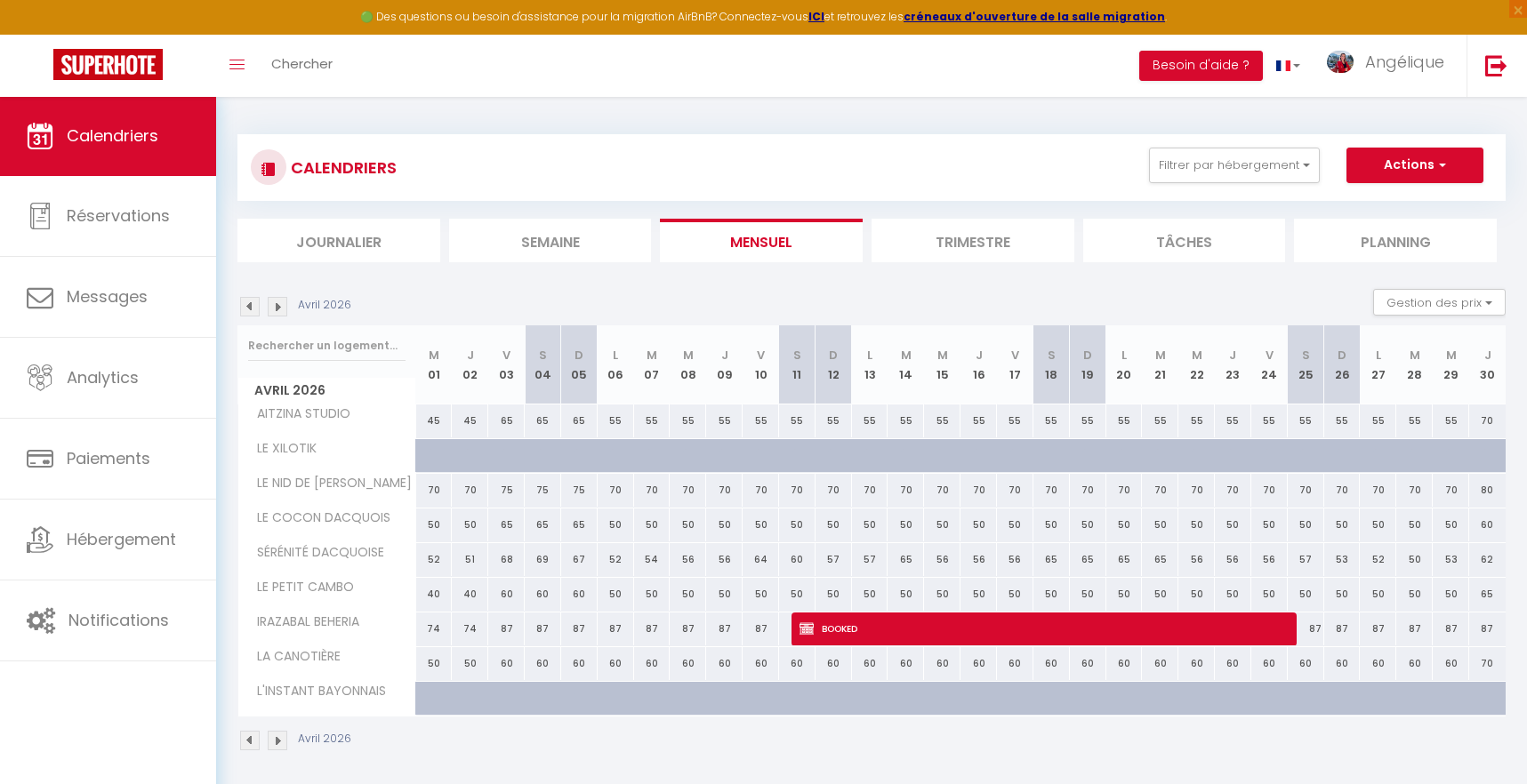
click at [278, 307] on img at bounding box center [278, 307] width 20 height 20
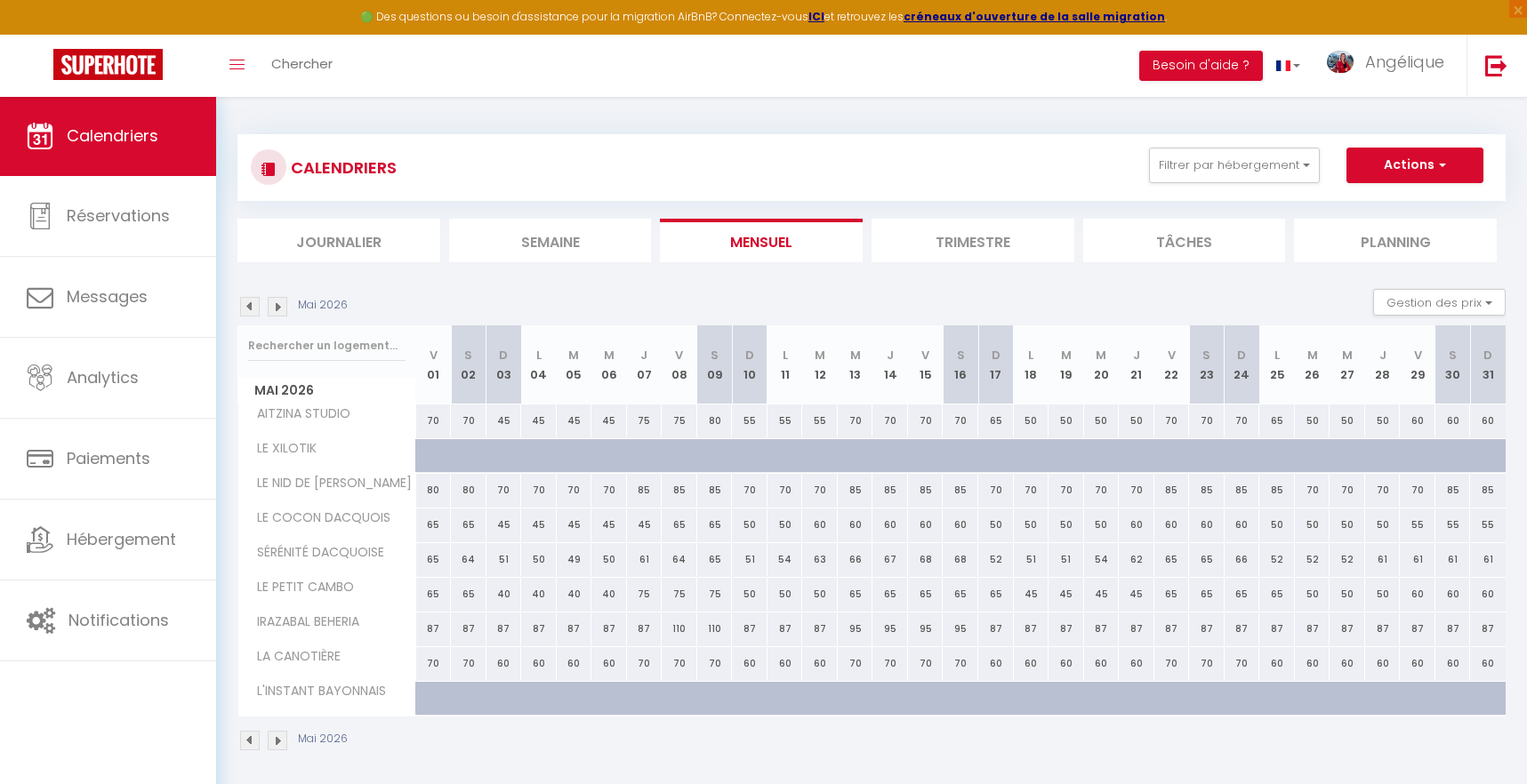
click at [277, 309] on img at bounding box center [278, 307] width 20 height 20
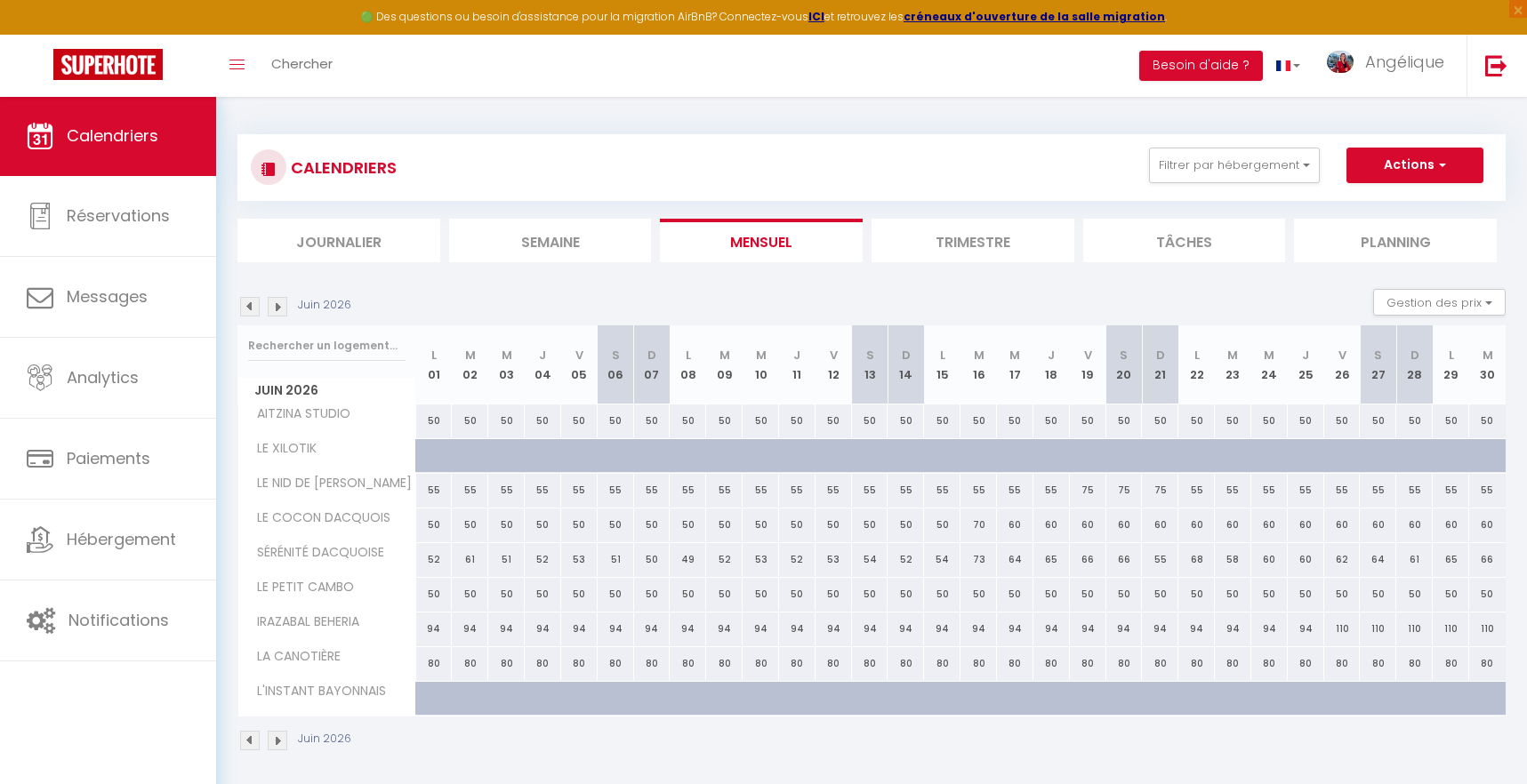
click at [277, 309] on img at bounding box center [278, 307] width 20 height 20
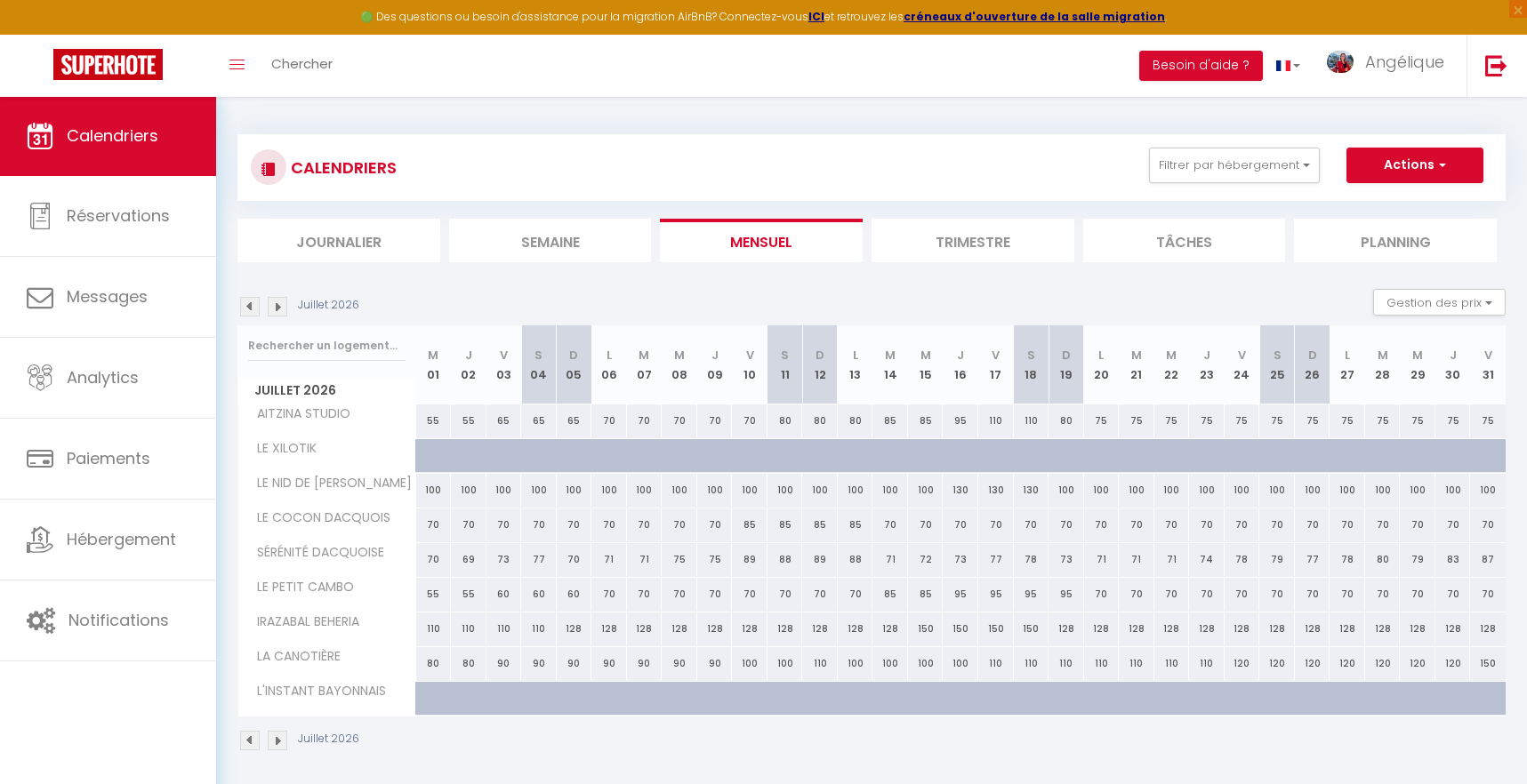
click at [277, 309] on img at bounding box center [278, 307] width 20 height 20
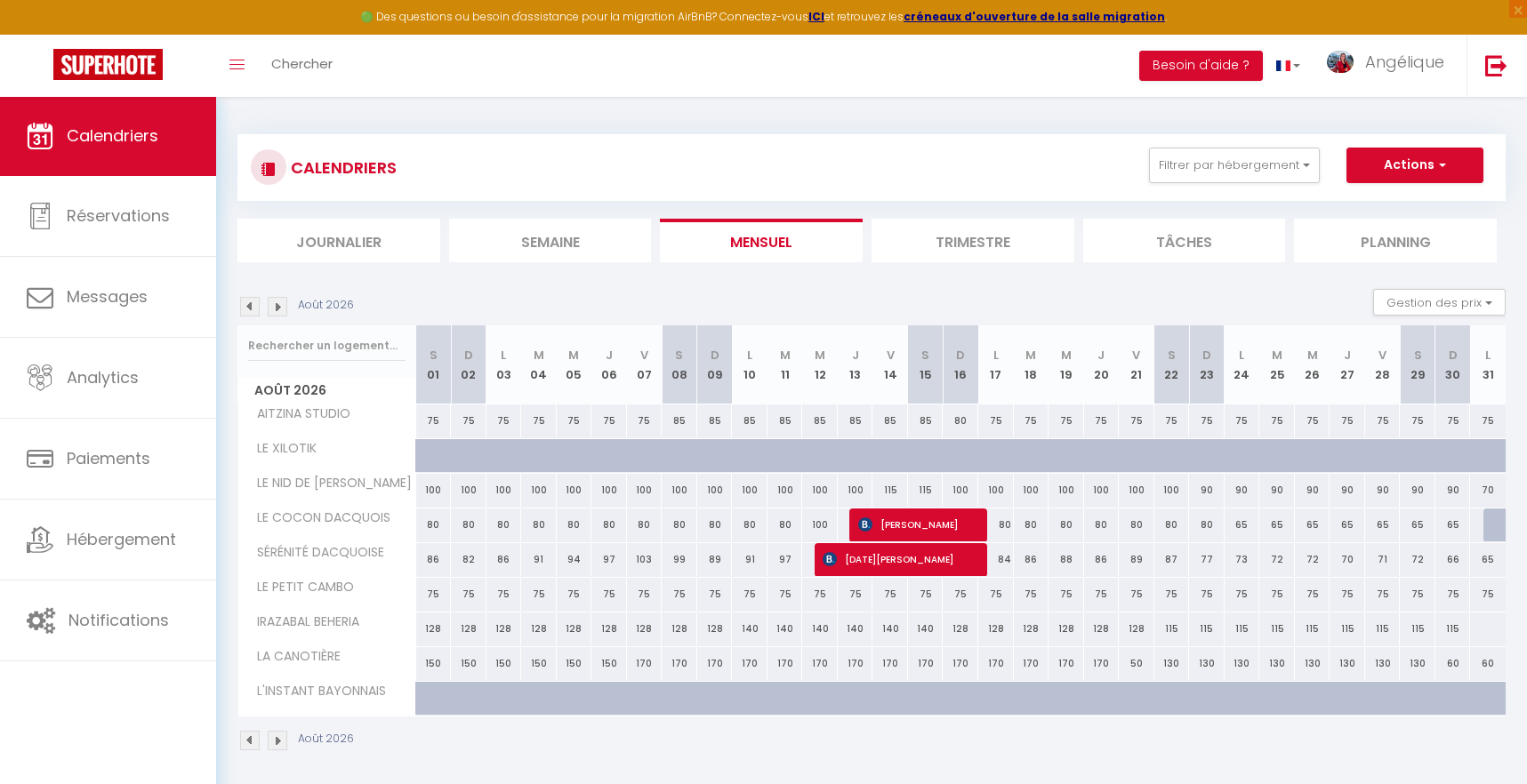
click at [277, 309] on img at bounding box center [278, 307] width 20 height 20
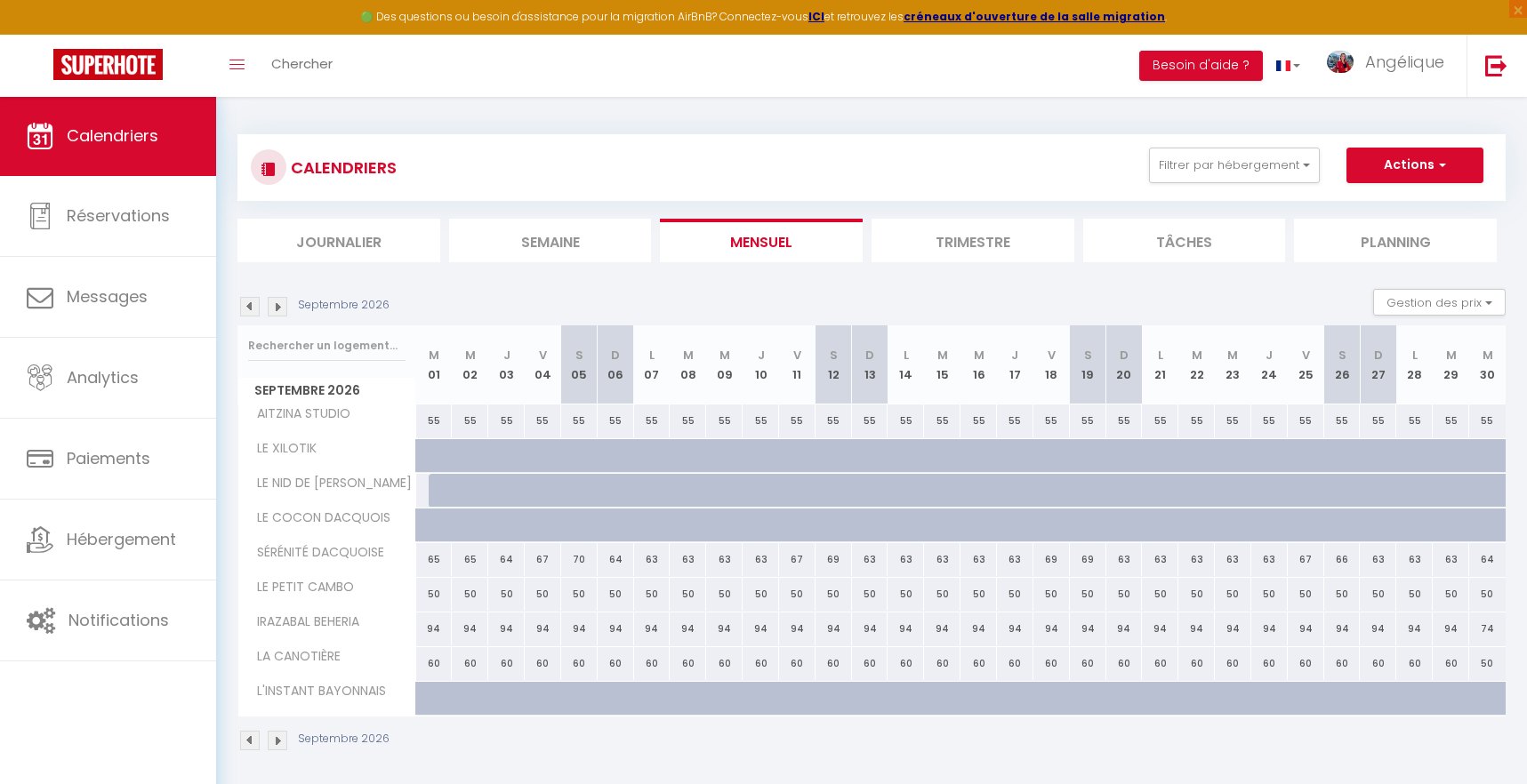
click at [277, 309] on img at bounding box center [278, 307] width 20 height 20
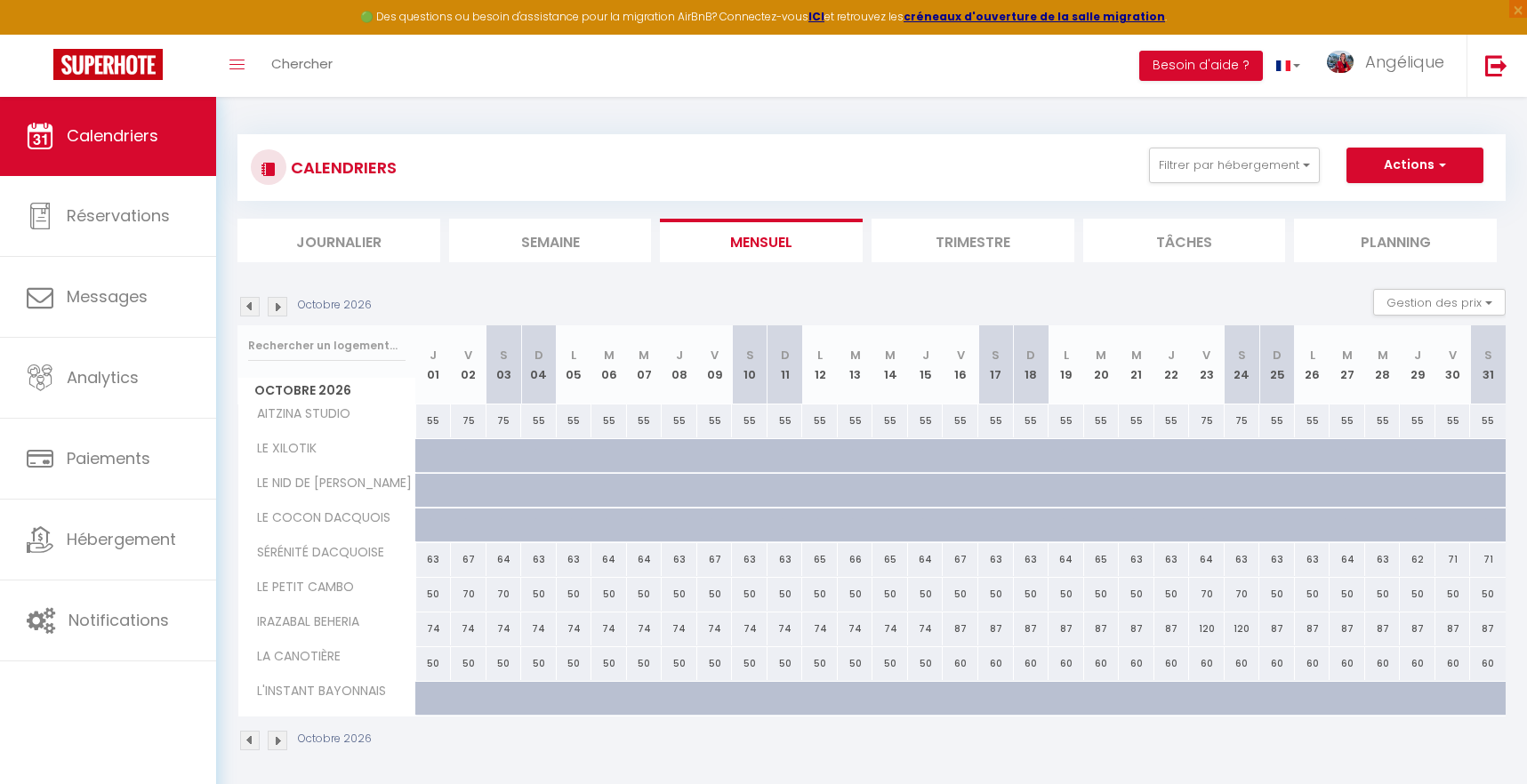
click at [277, 309] on img at bounding box center [278, 307] width 20 height 20
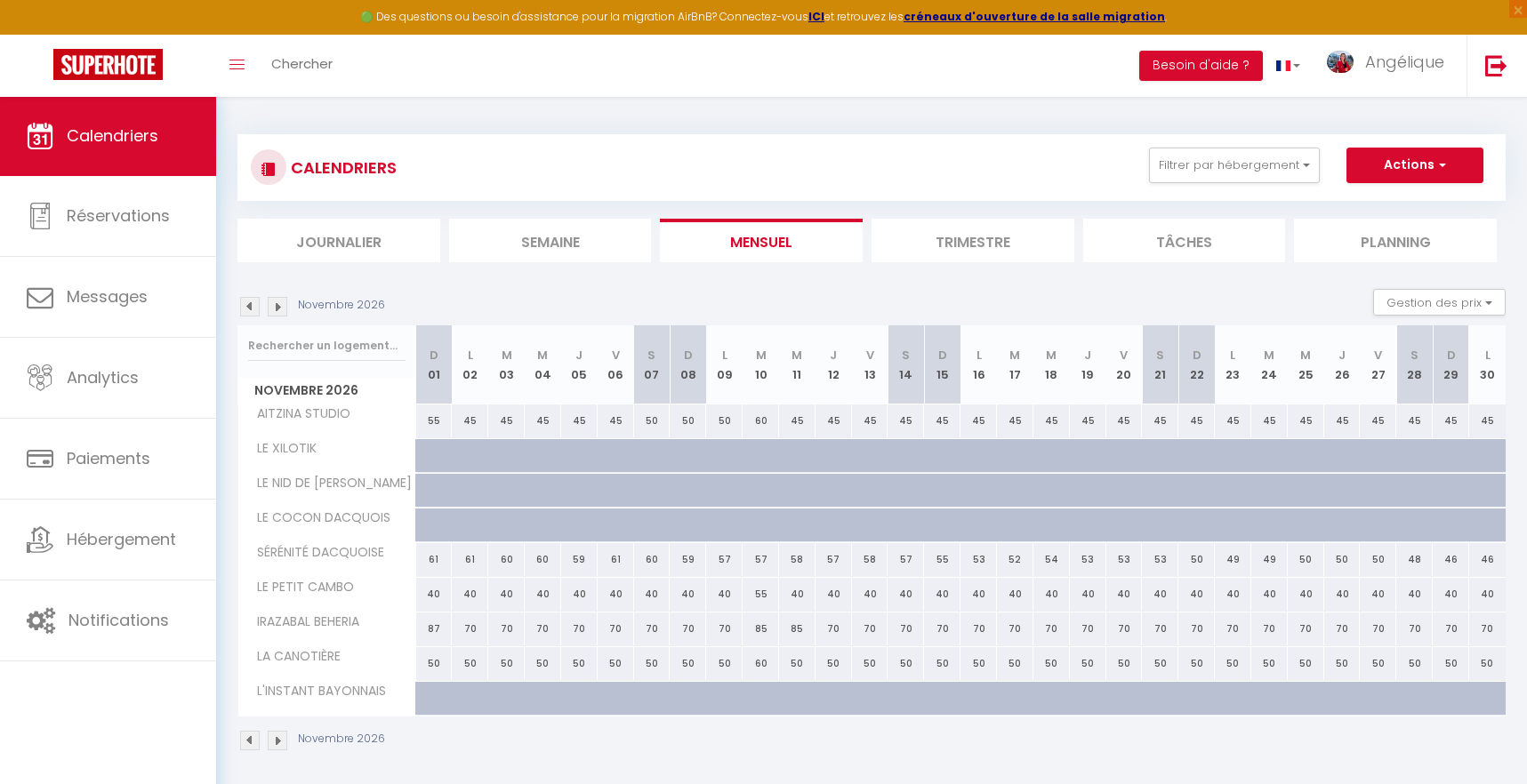
click at [277, 309] on img at bounding box center [278, 307] width 20 height 20
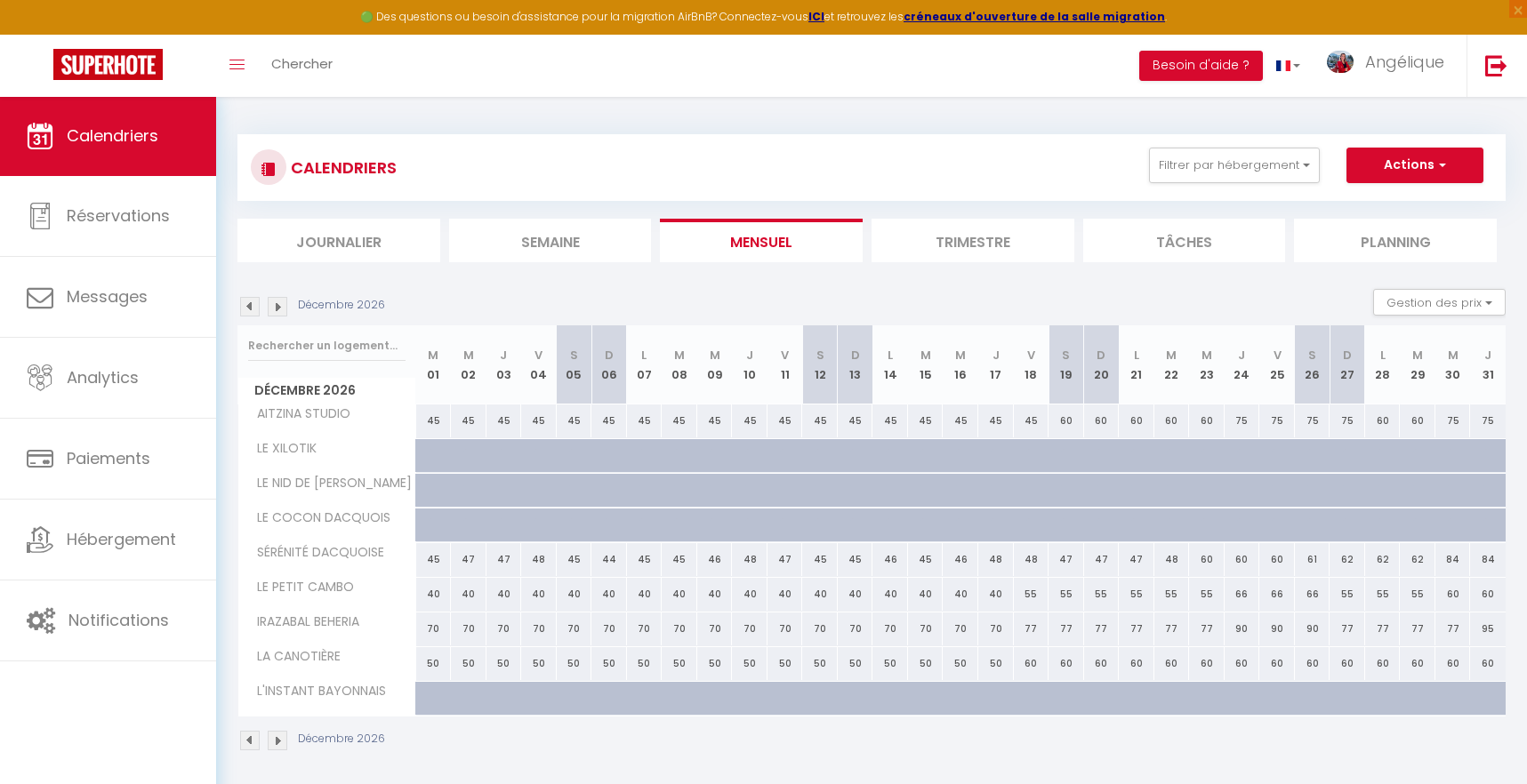
click at [251, 304] on img at bounding box center [250, 307] width 20 height 20
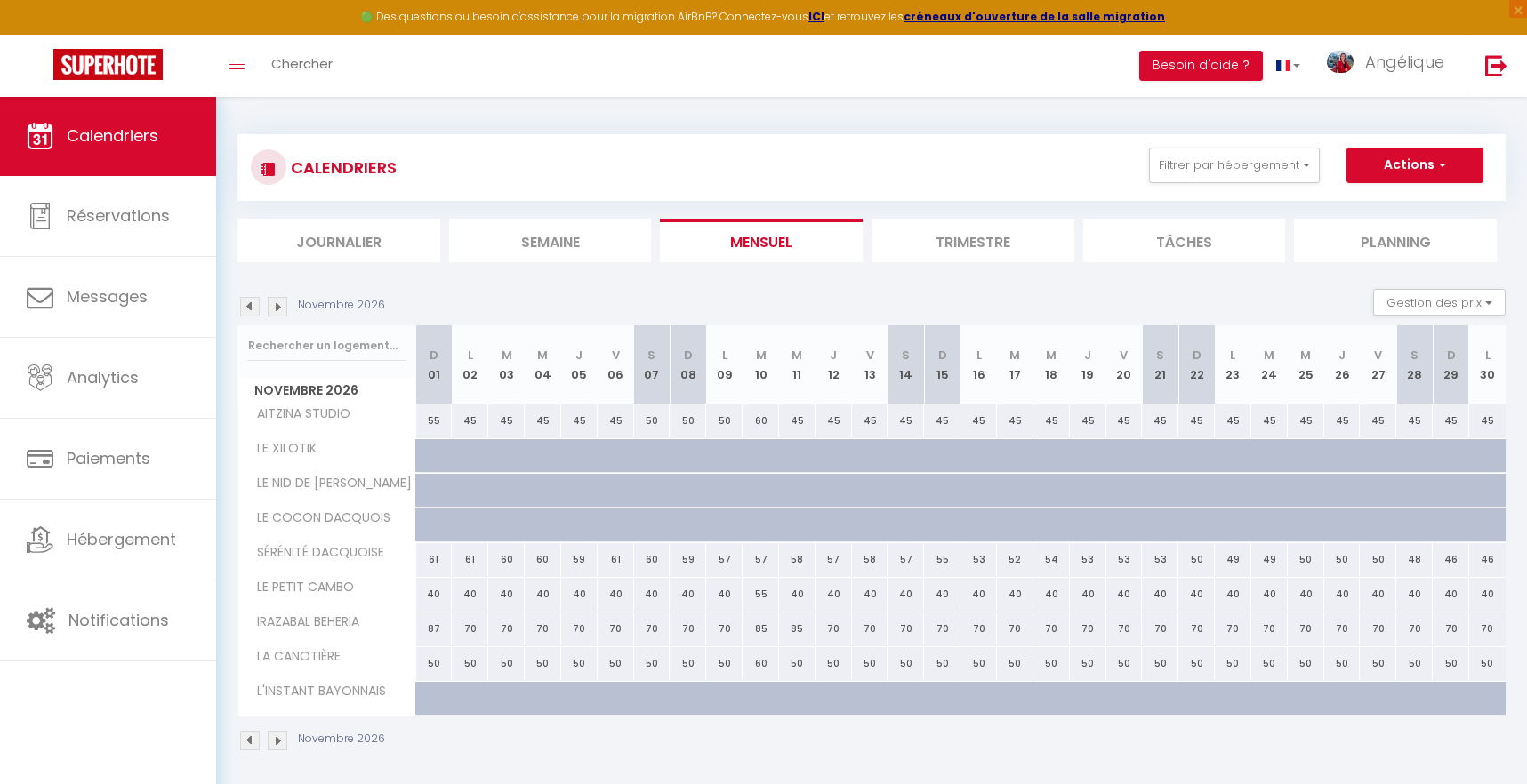
click at [251, 304] on img at bounding box center [250, 307] width 20 height 20
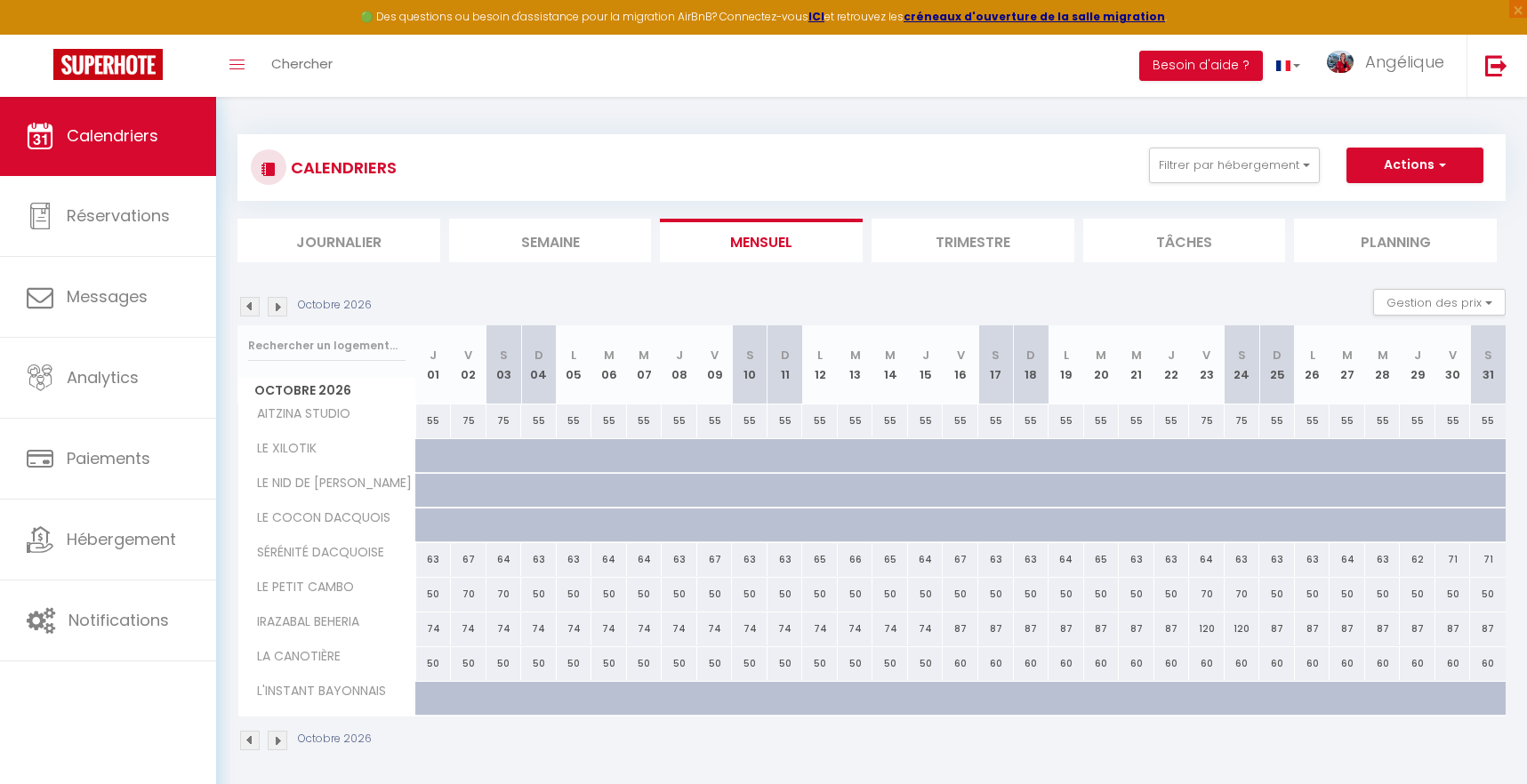
click at [251, 304] on img at bounding box center [250, 307] width 20 height 20
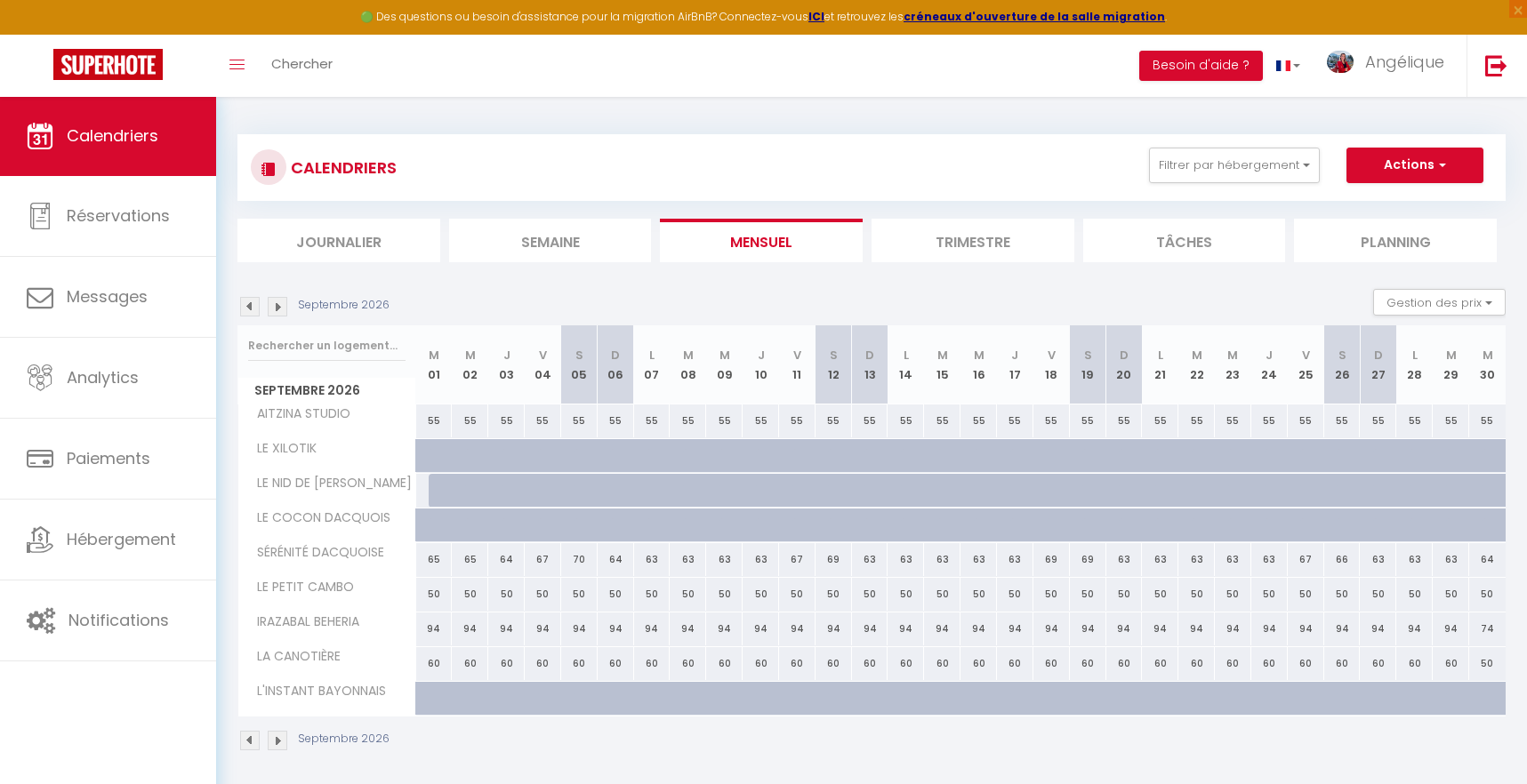
click at [251, 304] on img at bounding box center [250, 307] width 20 height 20
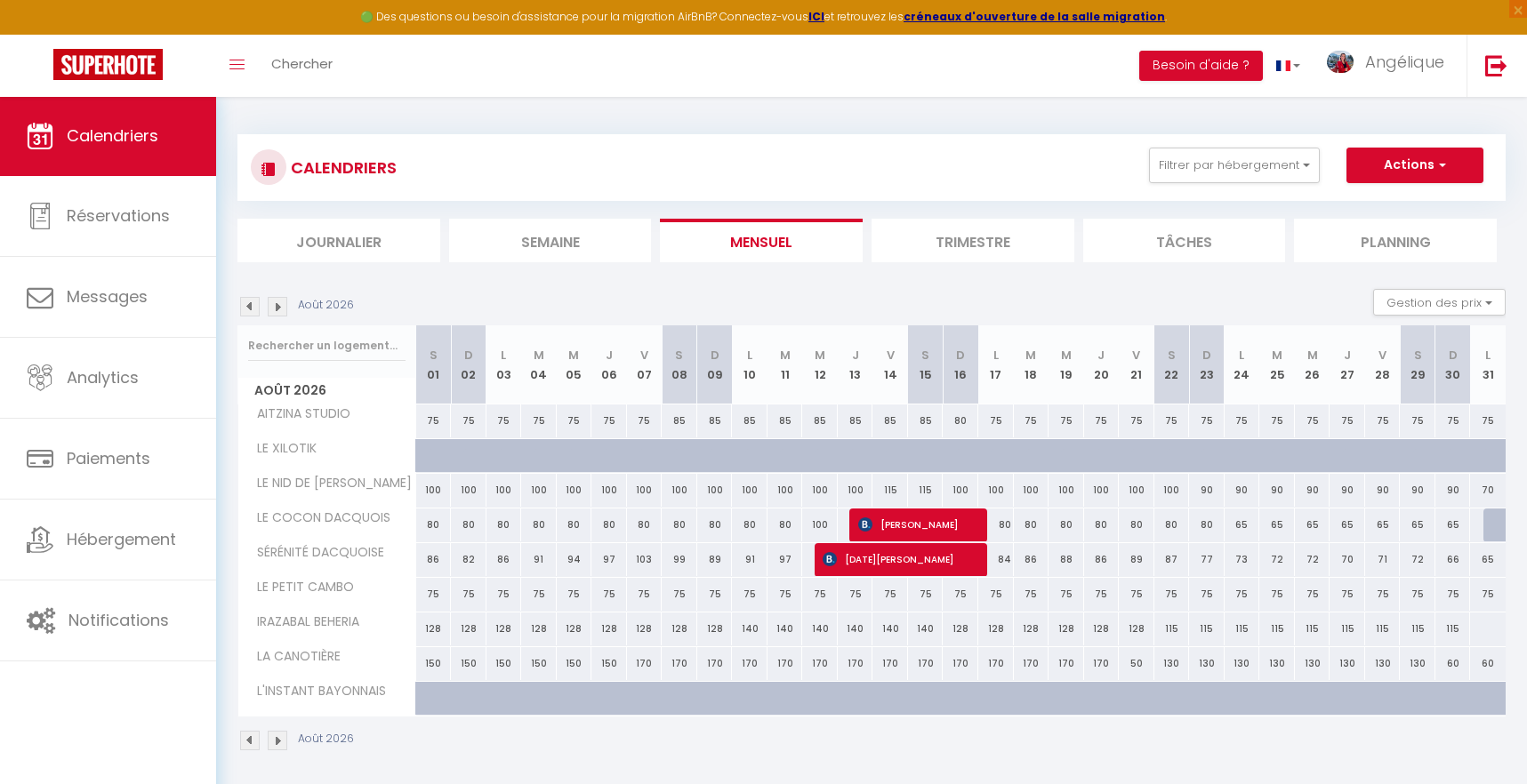
click at [247, 306] on img at bounding box center [250, 307] width 20 height 20
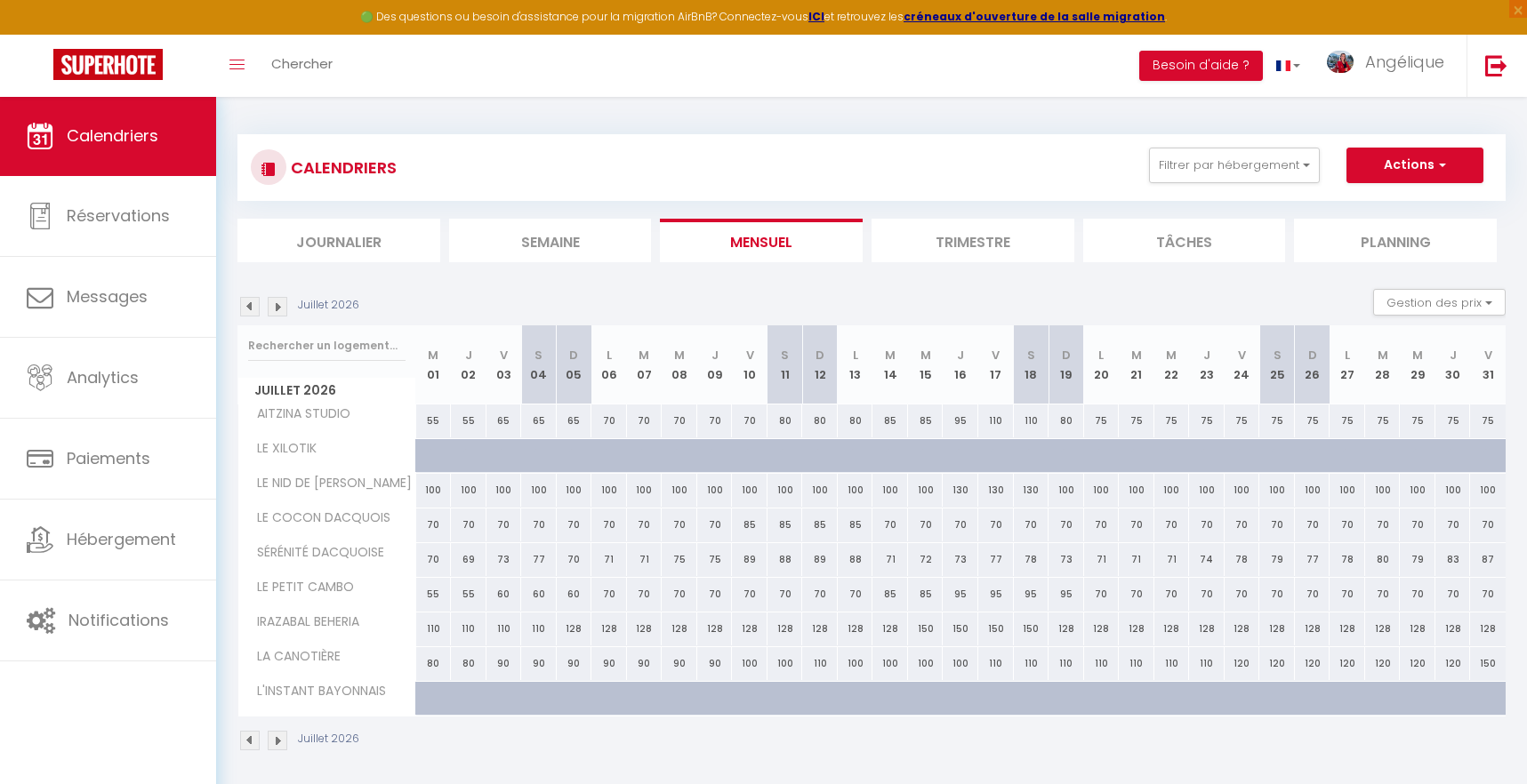
click at [247, 306] on img at bounding box center [250, 307] width 20 height 20
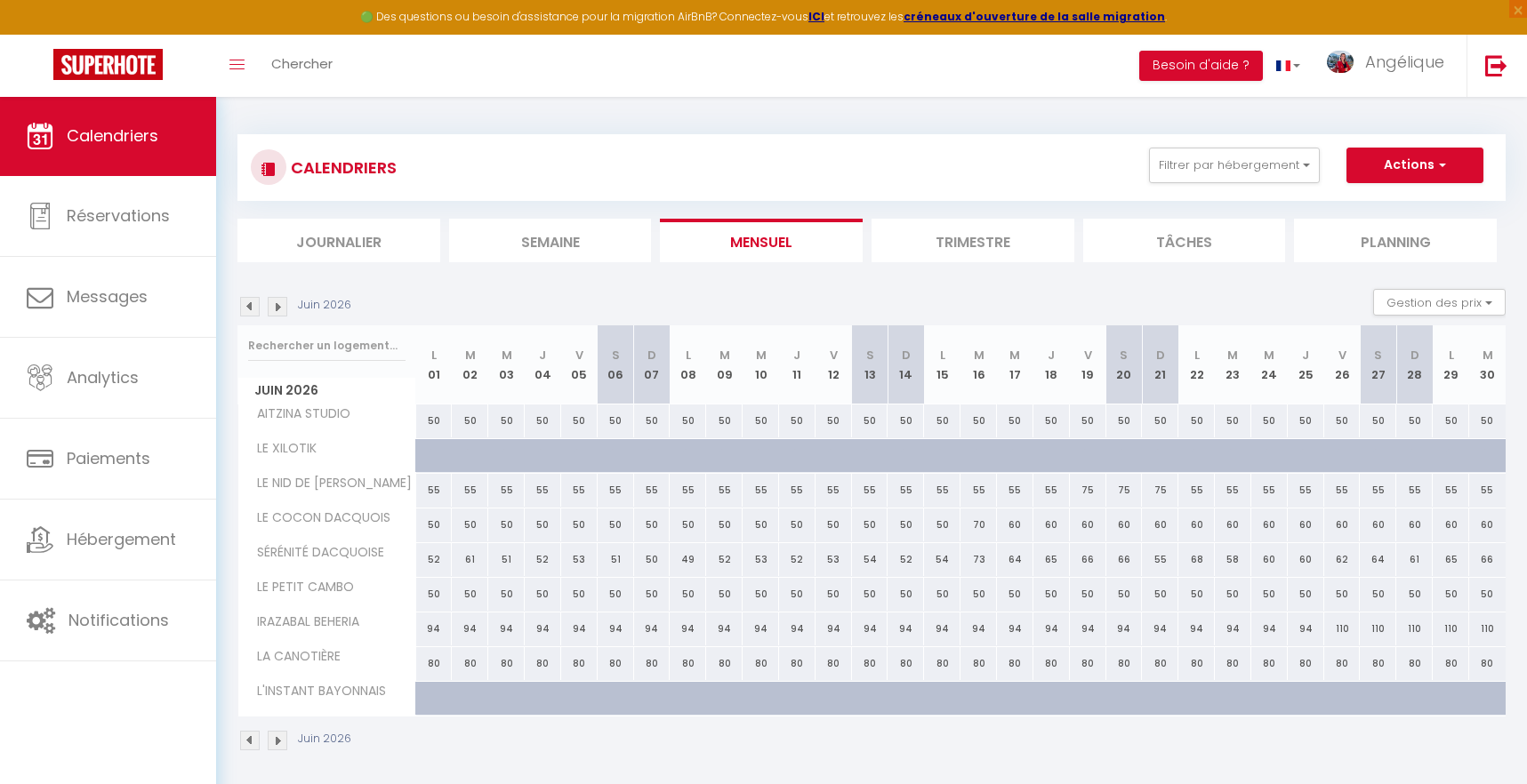
click at [247, 306] on img at bounding box center [250, 307] width 20 height 20
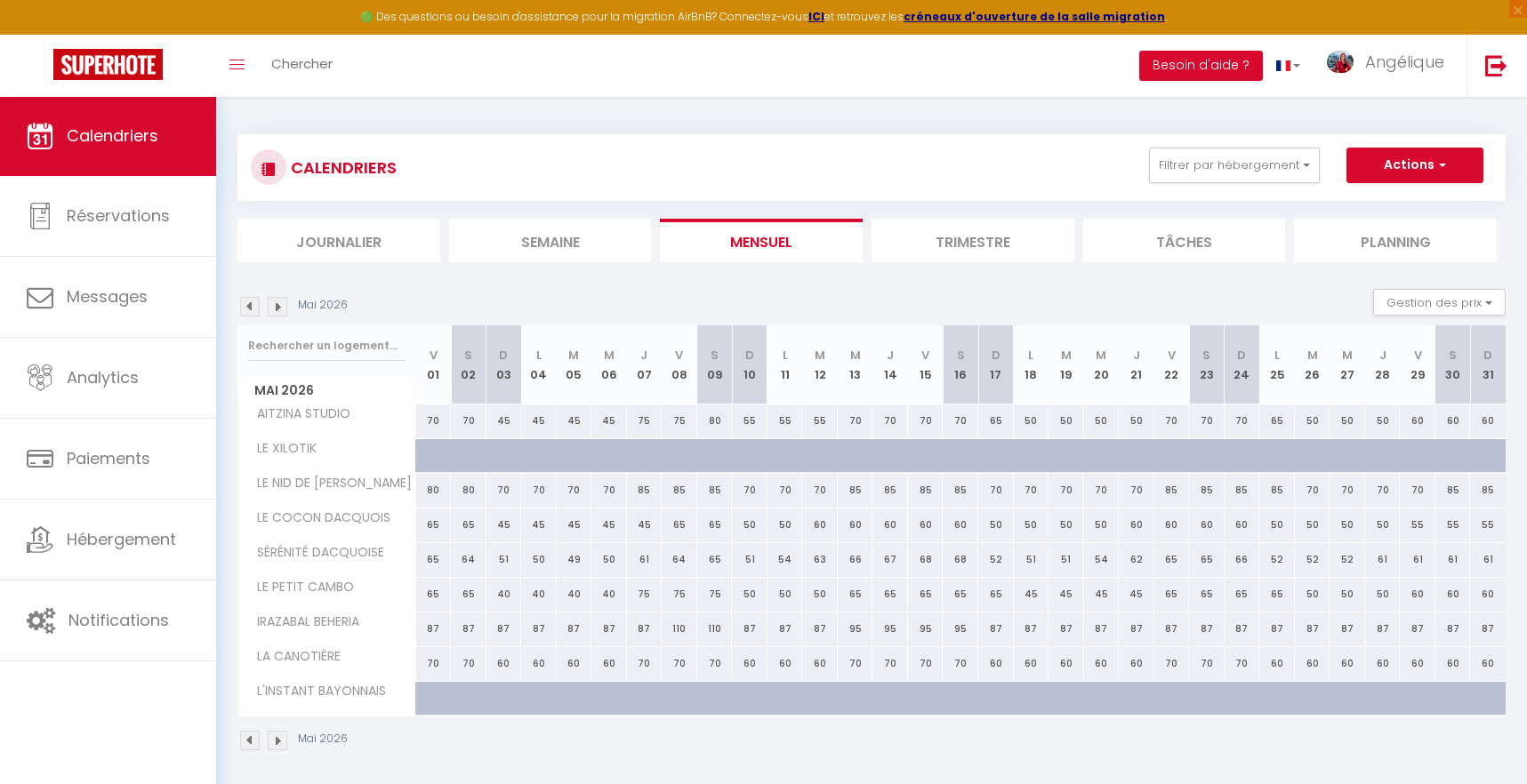
click at [247, 306] on img at bounding box center [250, 307] width 20 height 20
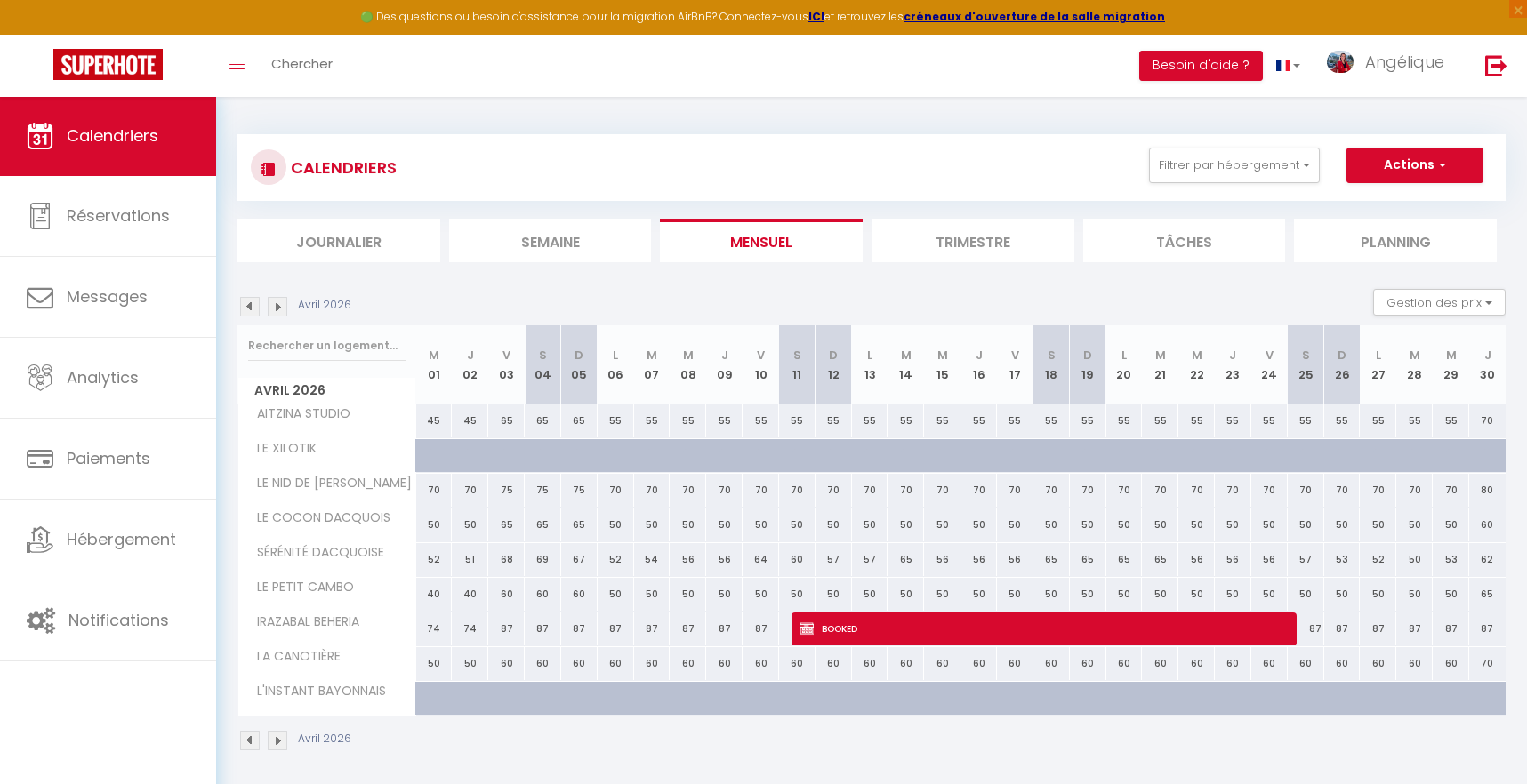
click at [247, 306] on img at bounding box center [250, 307] width 20 height 20
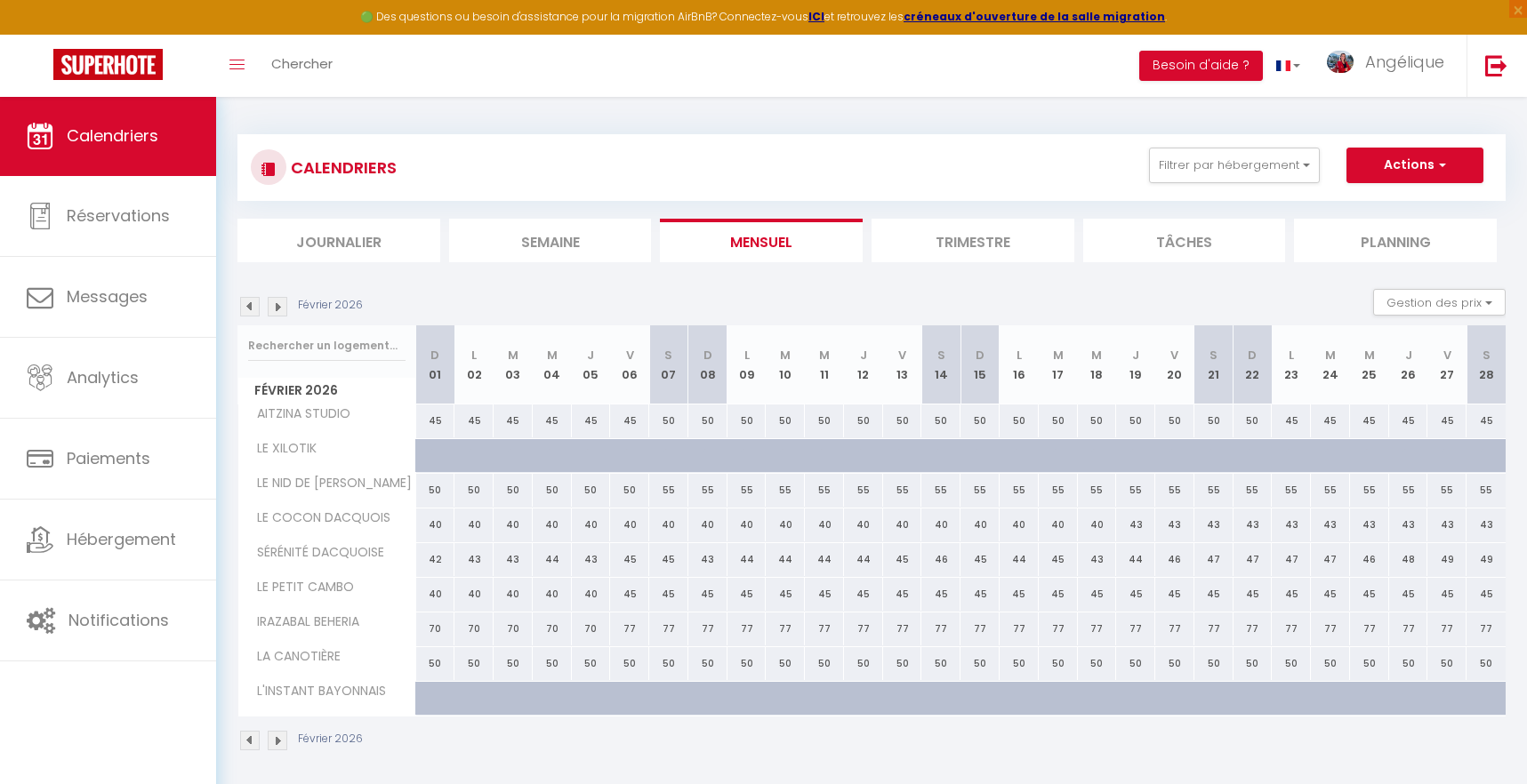
click at [247, 306] on img at bounding box center [250, 307] width 20 height 20
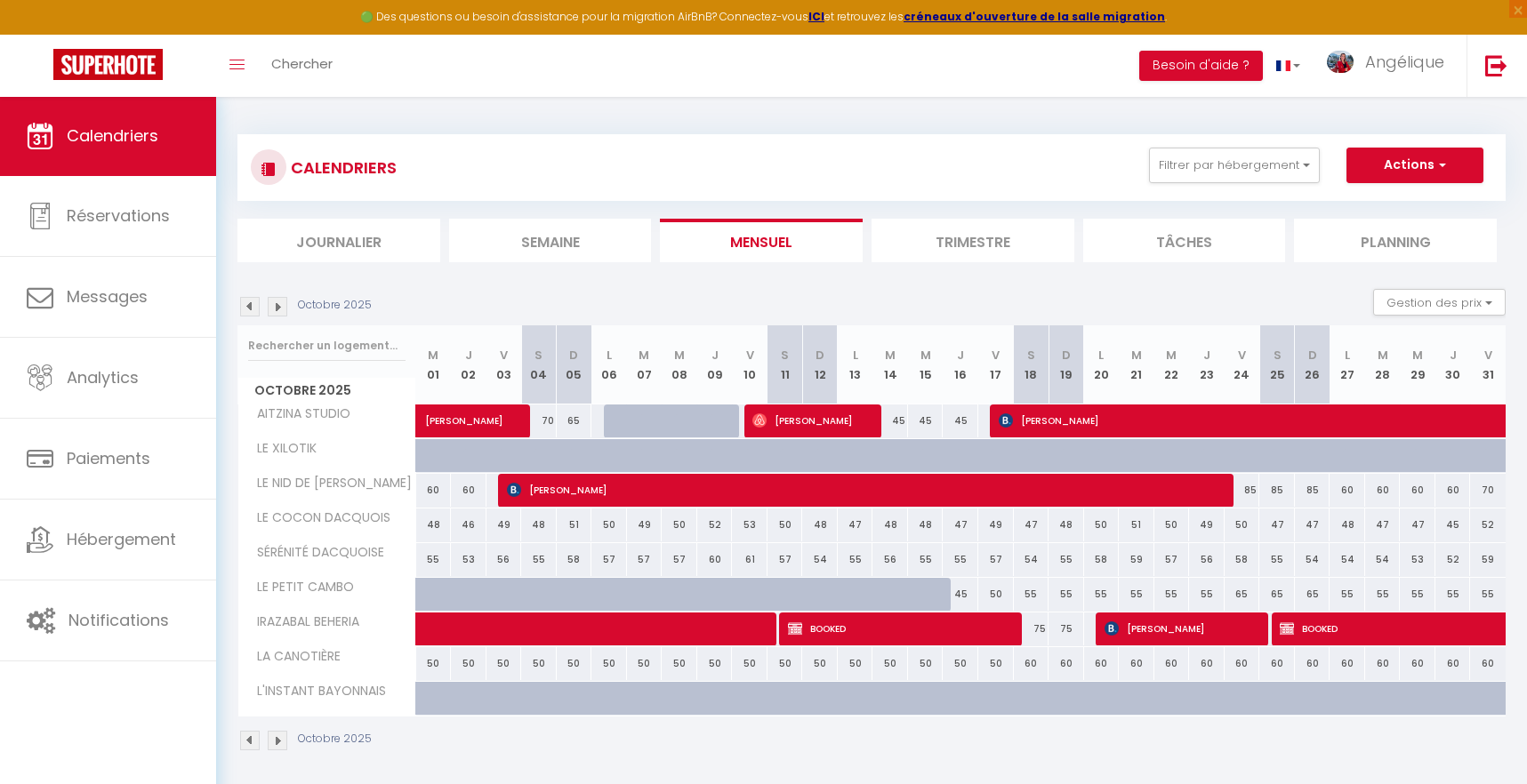
click at [279, 312] on img at bounding box center [278, 307] width 20 height 20
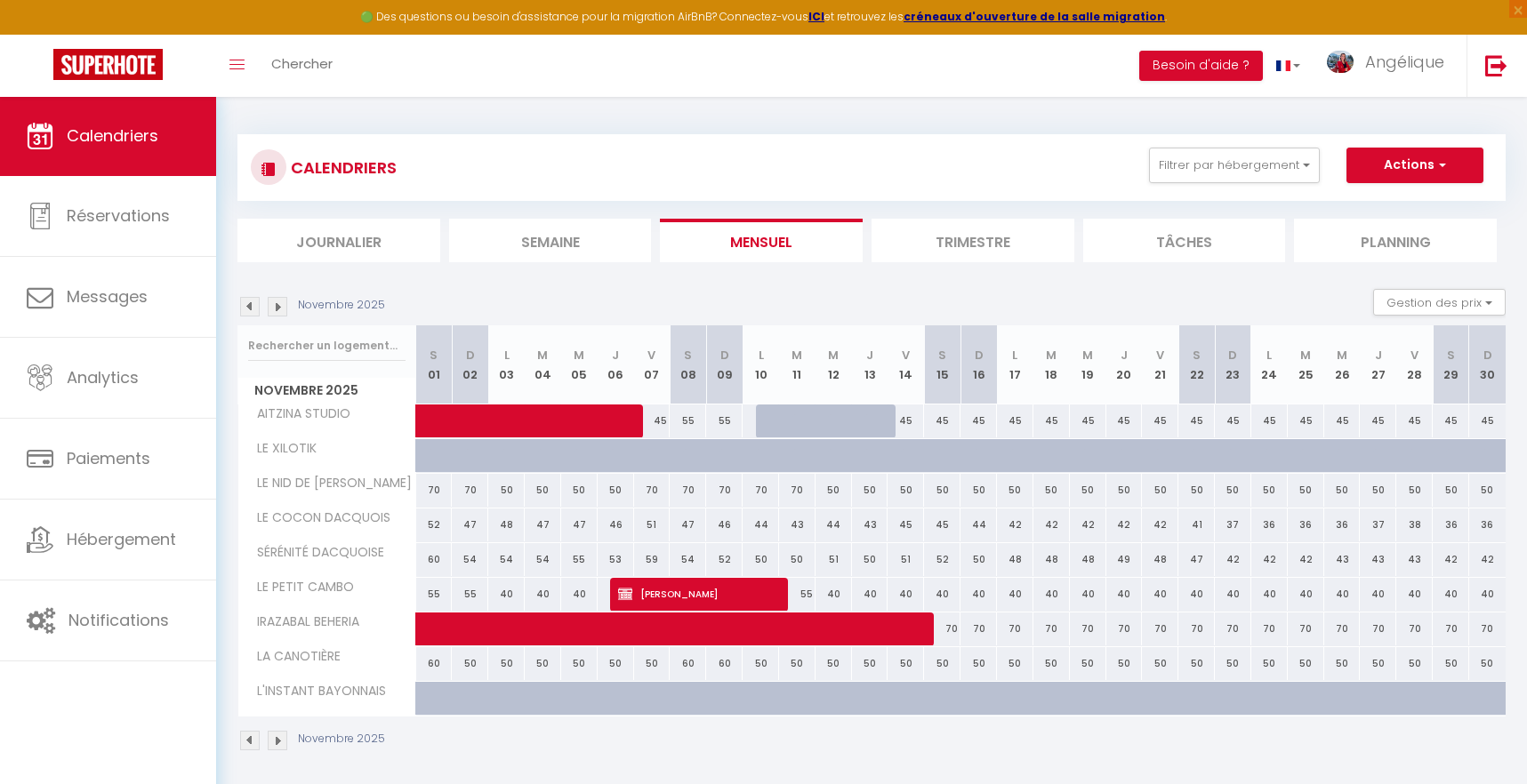
click at [279, 312] on img at bounding box center [278, 307] width 20 height 20
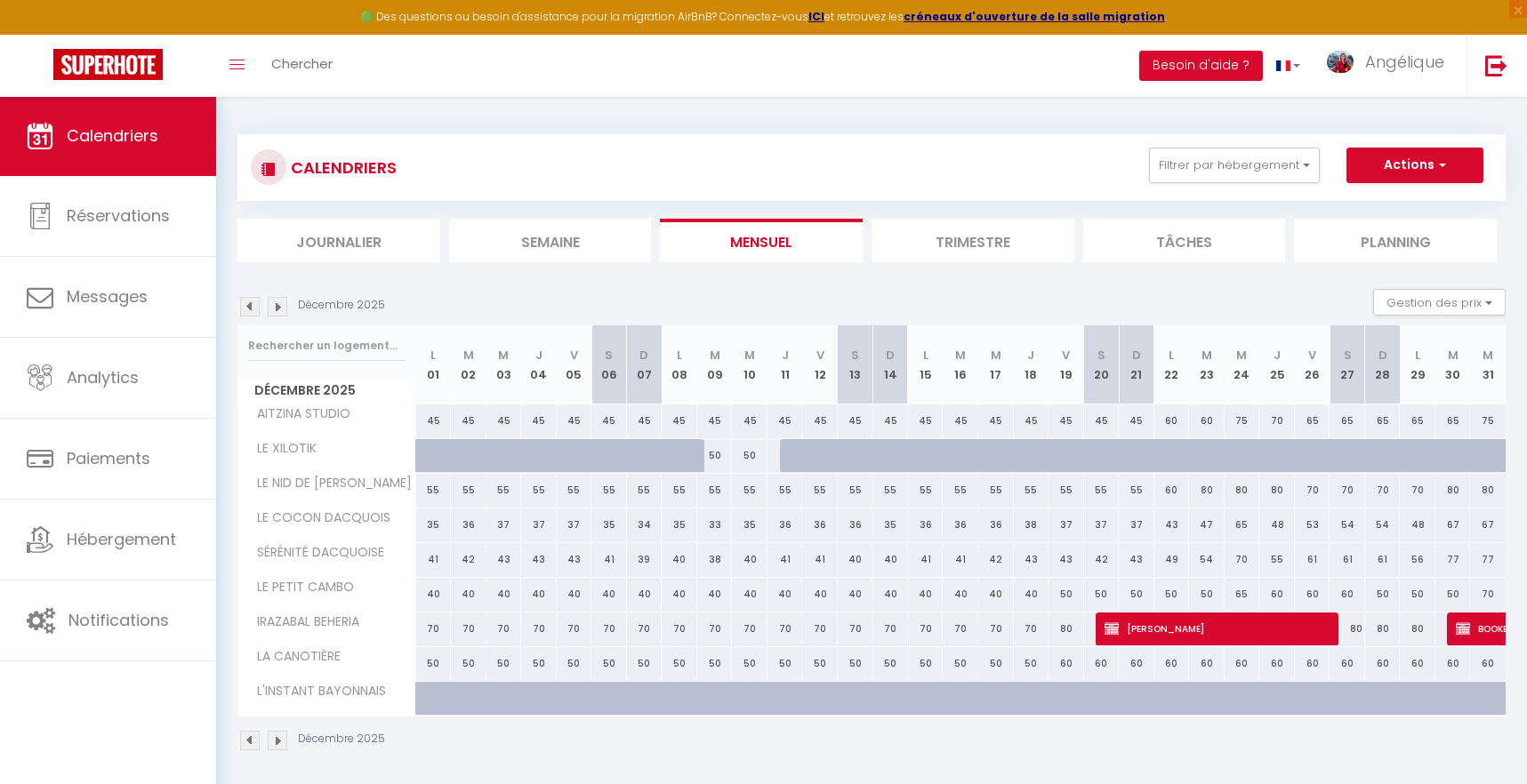
click at [279, 312] on img at bounding box center [278, 307] width 20 height 20
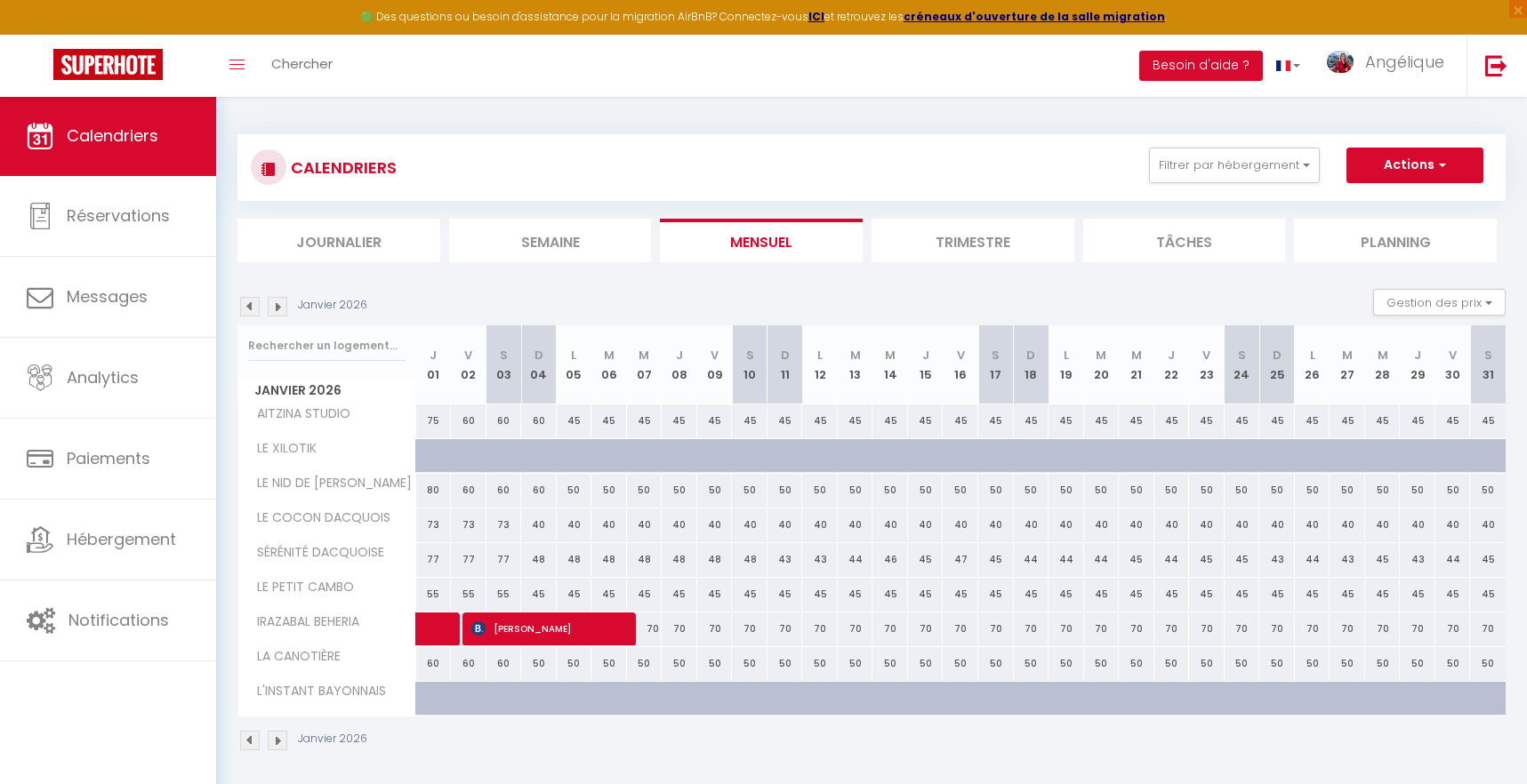
click at [252, 310] on img at bounding box center [250, 307] width 20 height 20
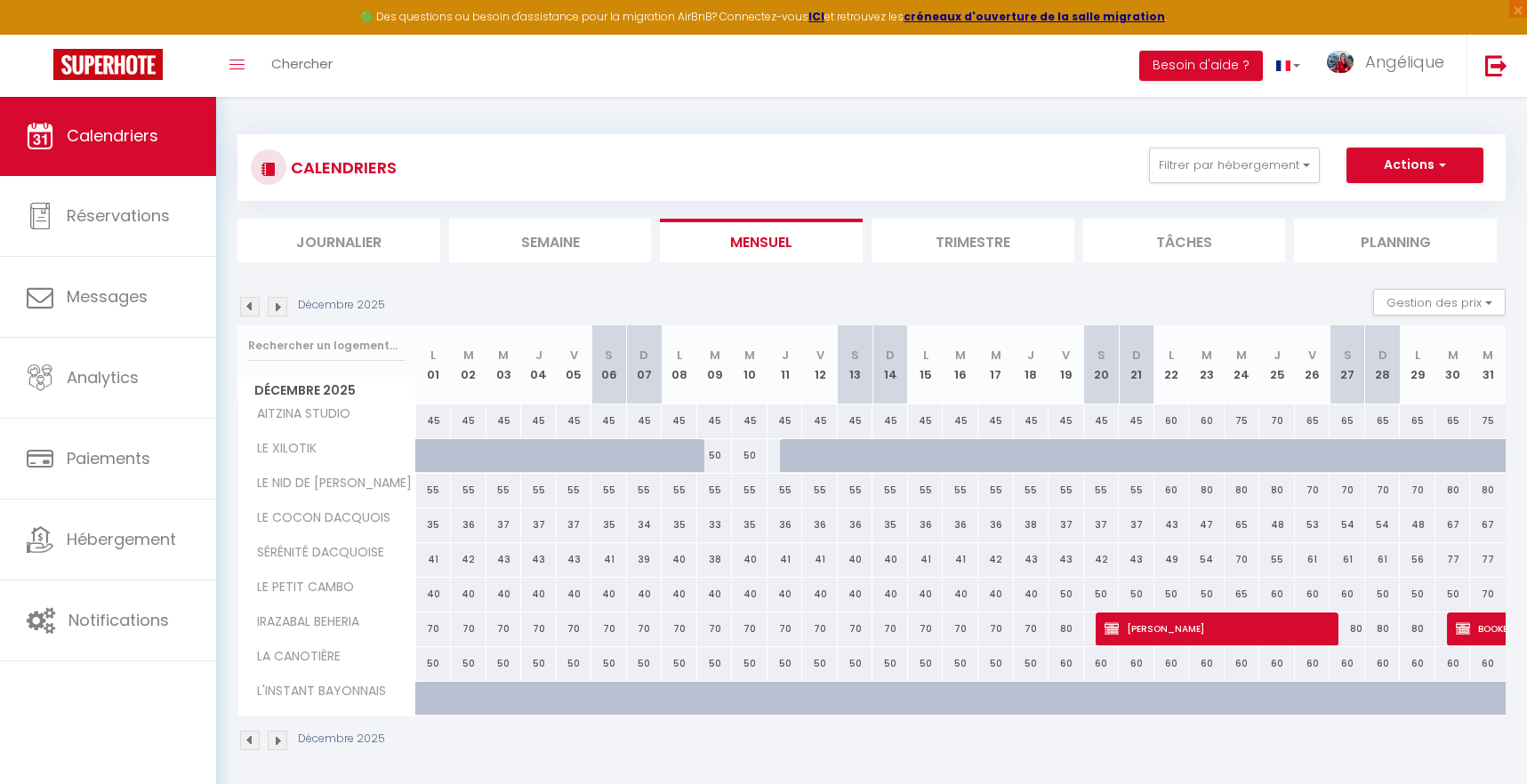
click at [252, 310] on img at bounding box center [250, 307] width 20 height 20
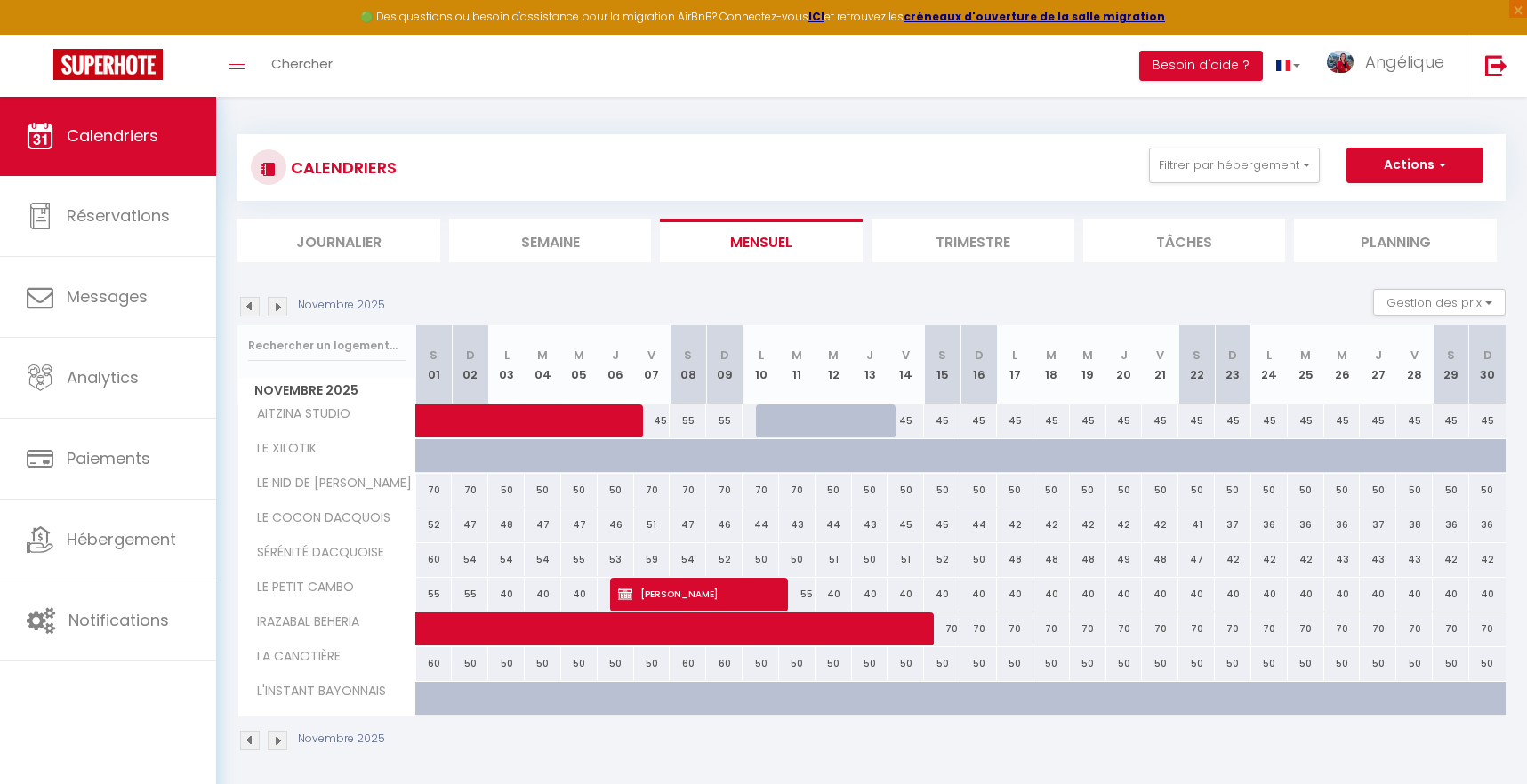
click at [253, 309] on img at bounding box center [250, 307] width 20 height 20
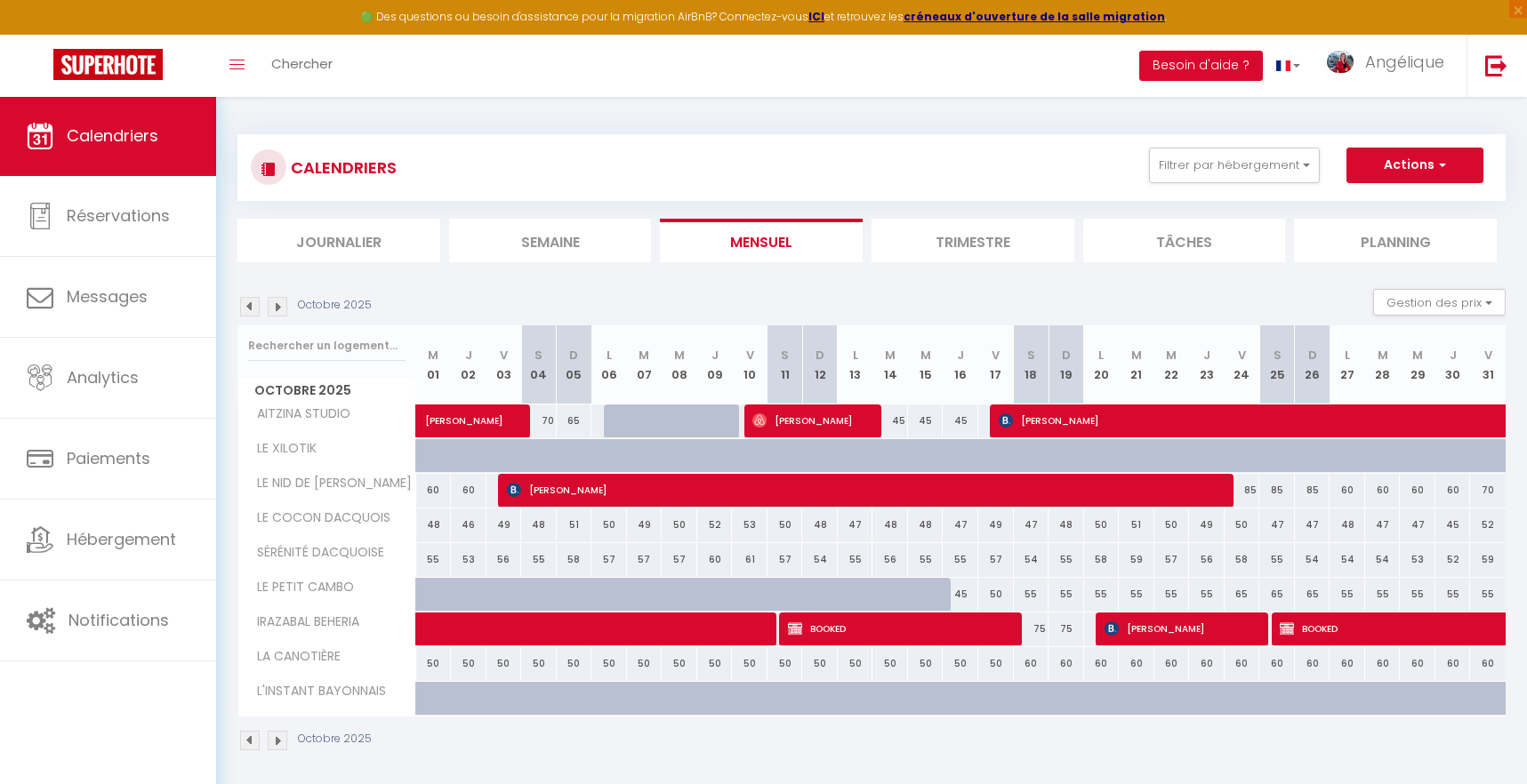
click at [249, 310] on img at bounding box center [250, 307] width 20 height 20
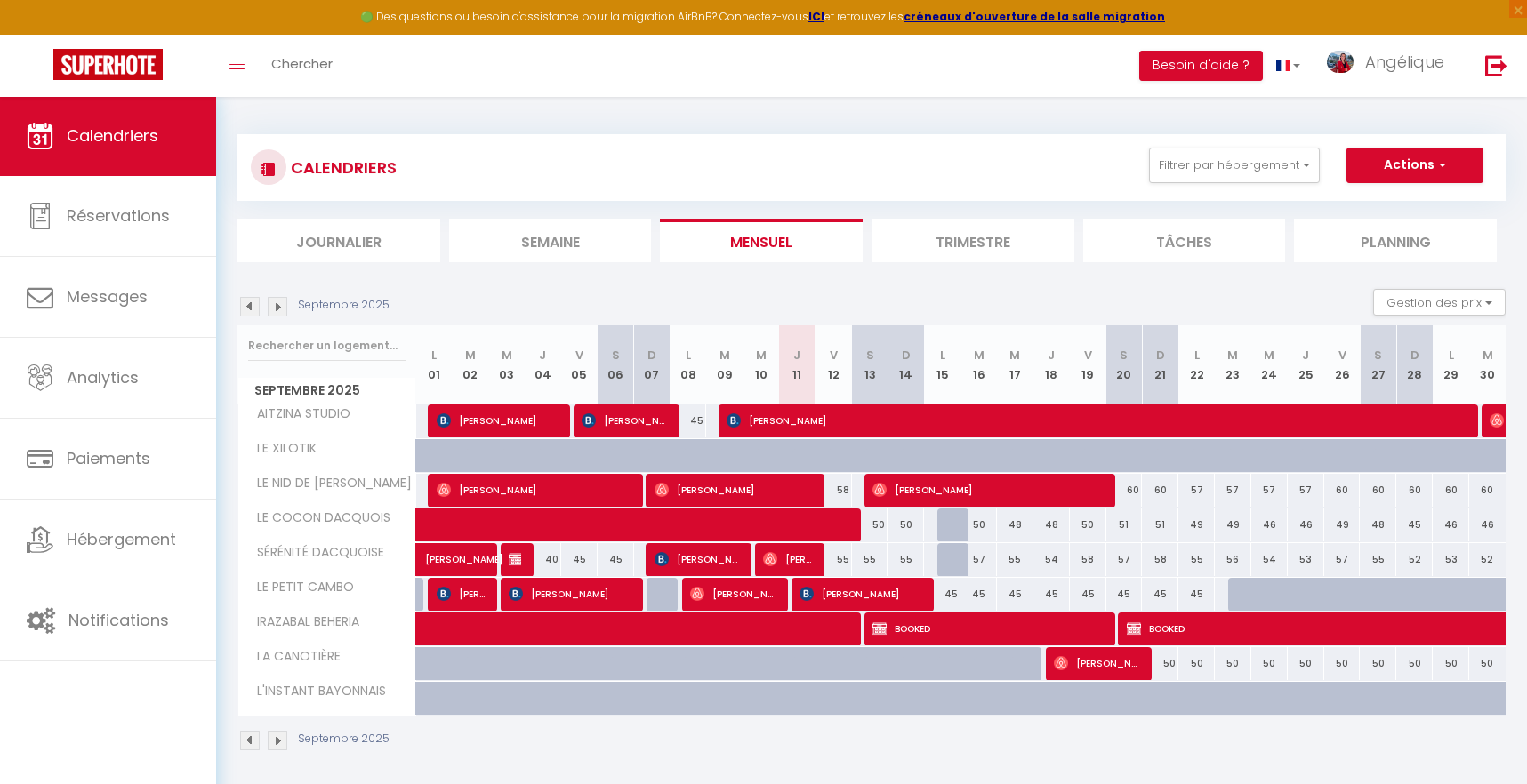
click at [1077, 669] on span "[PERSON_NAME]" at bounding box center [1097, 663] width 85 height 34
select select "OK"
select select "51956"
click at [0, 0] on div at bounding box center [0, 0] width 0 height 0
click at [1077, 669] on span "[PERSON_NAME]" at bounding box center [1097, 663] width 85 height 34
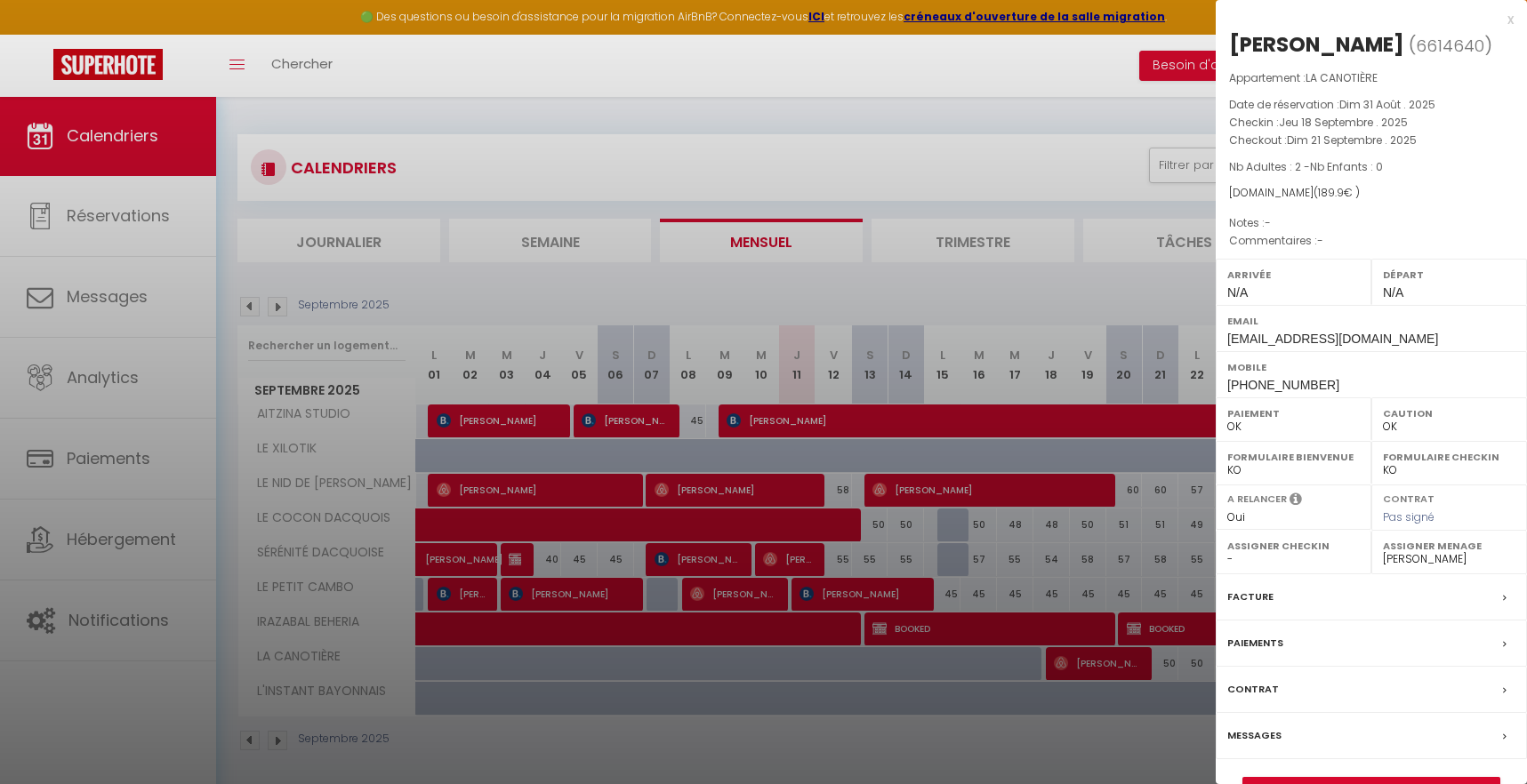
click at [512, 310] on div at bounding box center [764, 392] width 1527 height 784
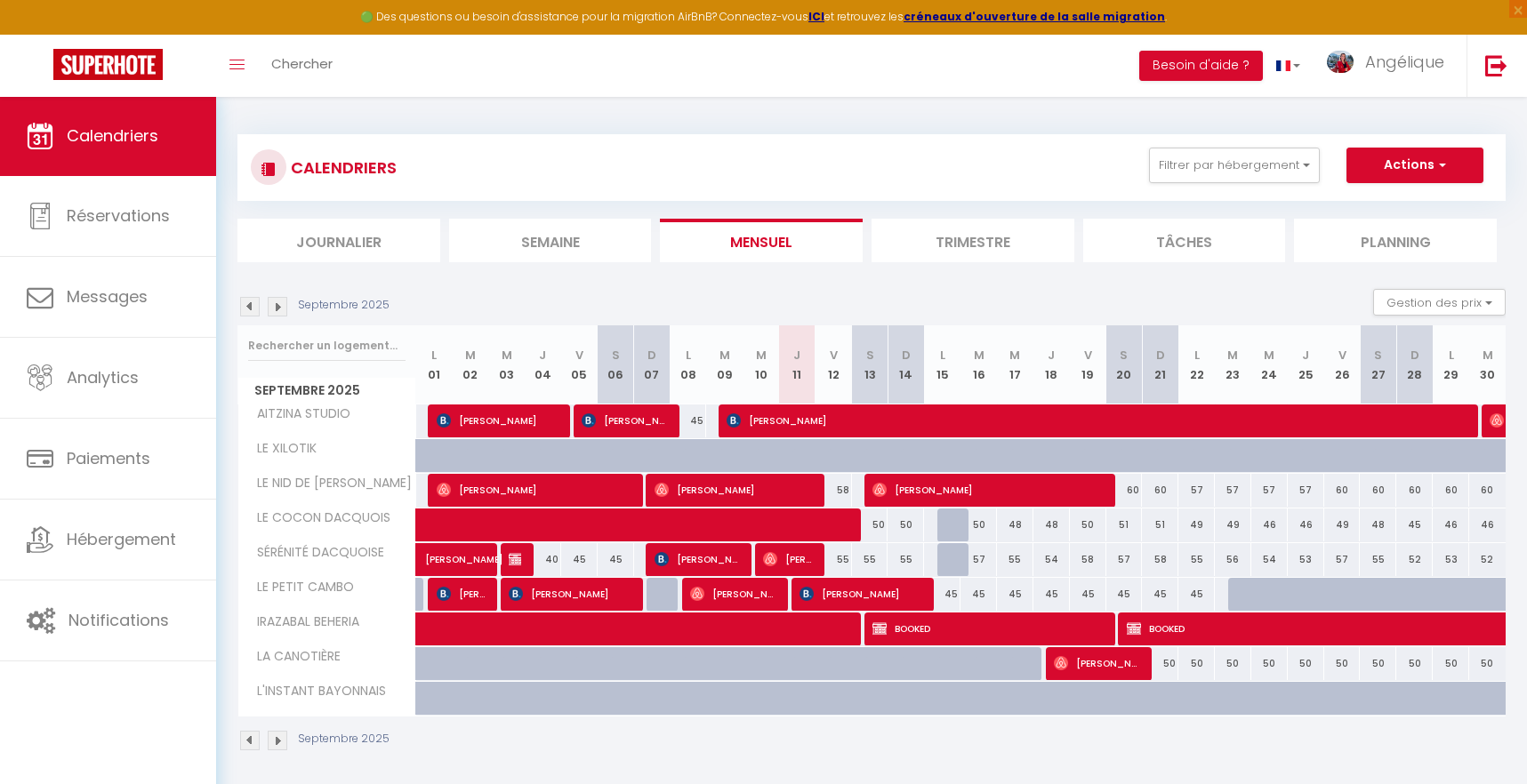
click at [280, 308] on img at bounding box center [278, 307] width 20 height 20
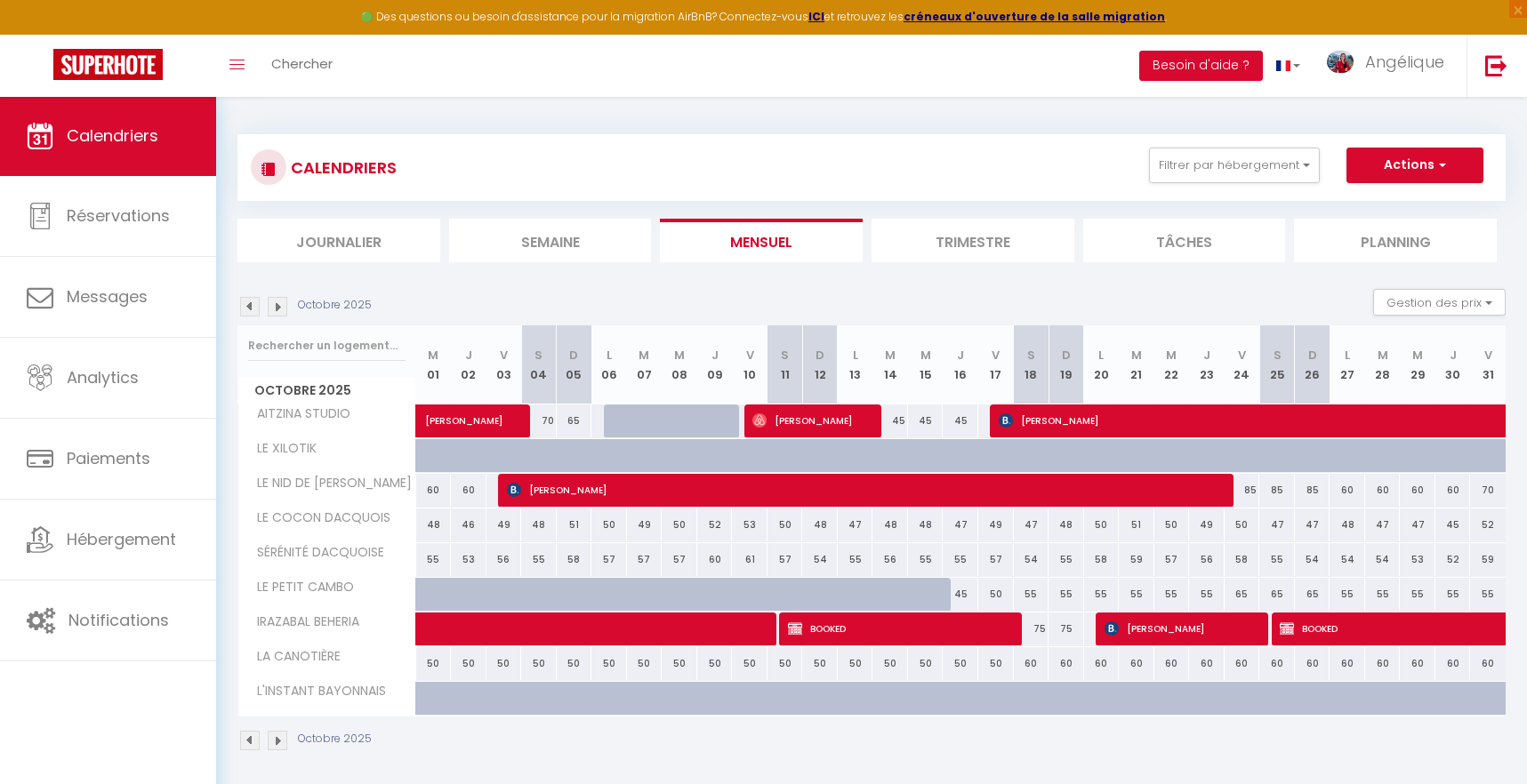
click at [280, 308] on img at bounding box center [278, 307] width 20 height 20
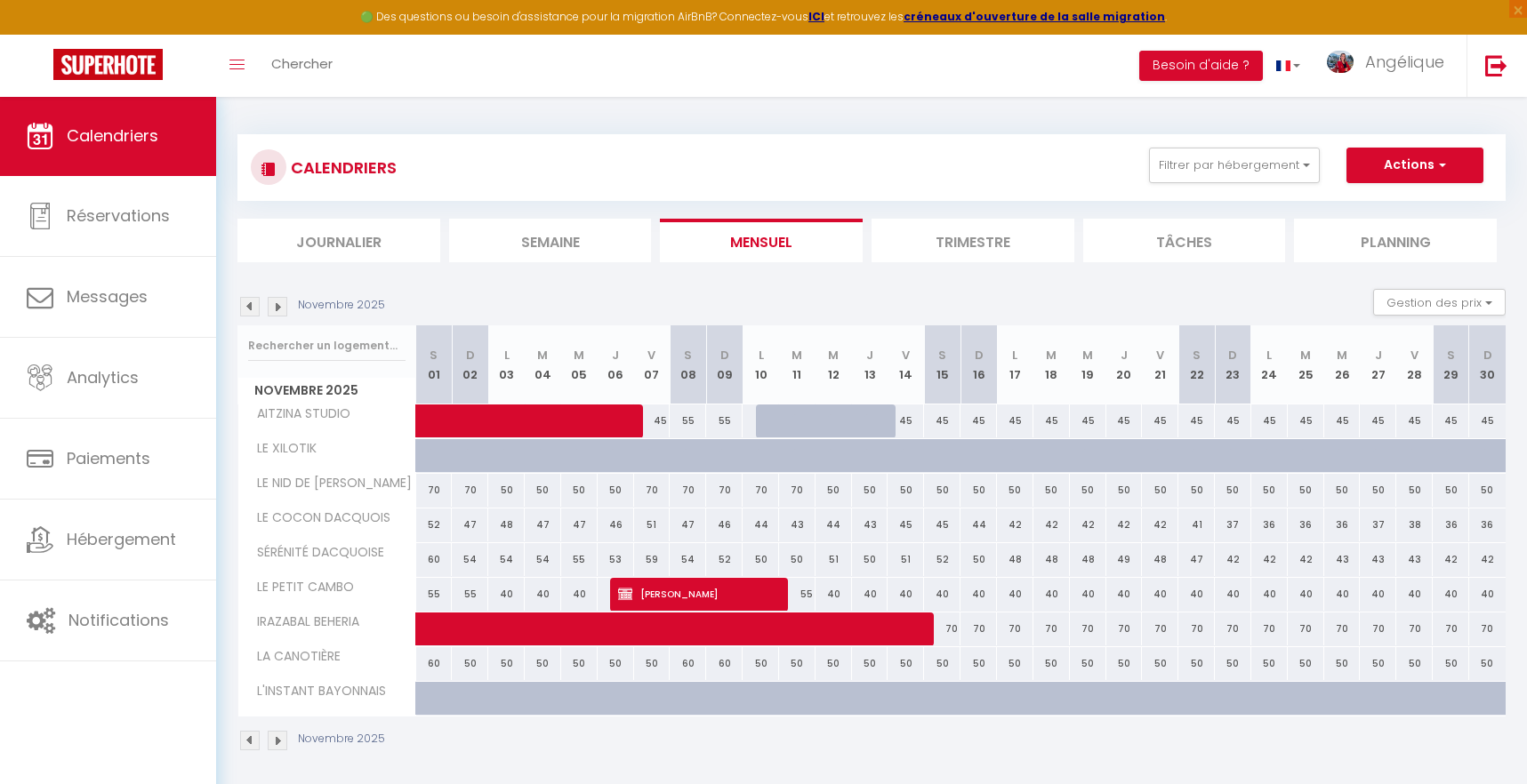
click at [280, 308] on img at bounding box center [278, 307] width 20 height 20
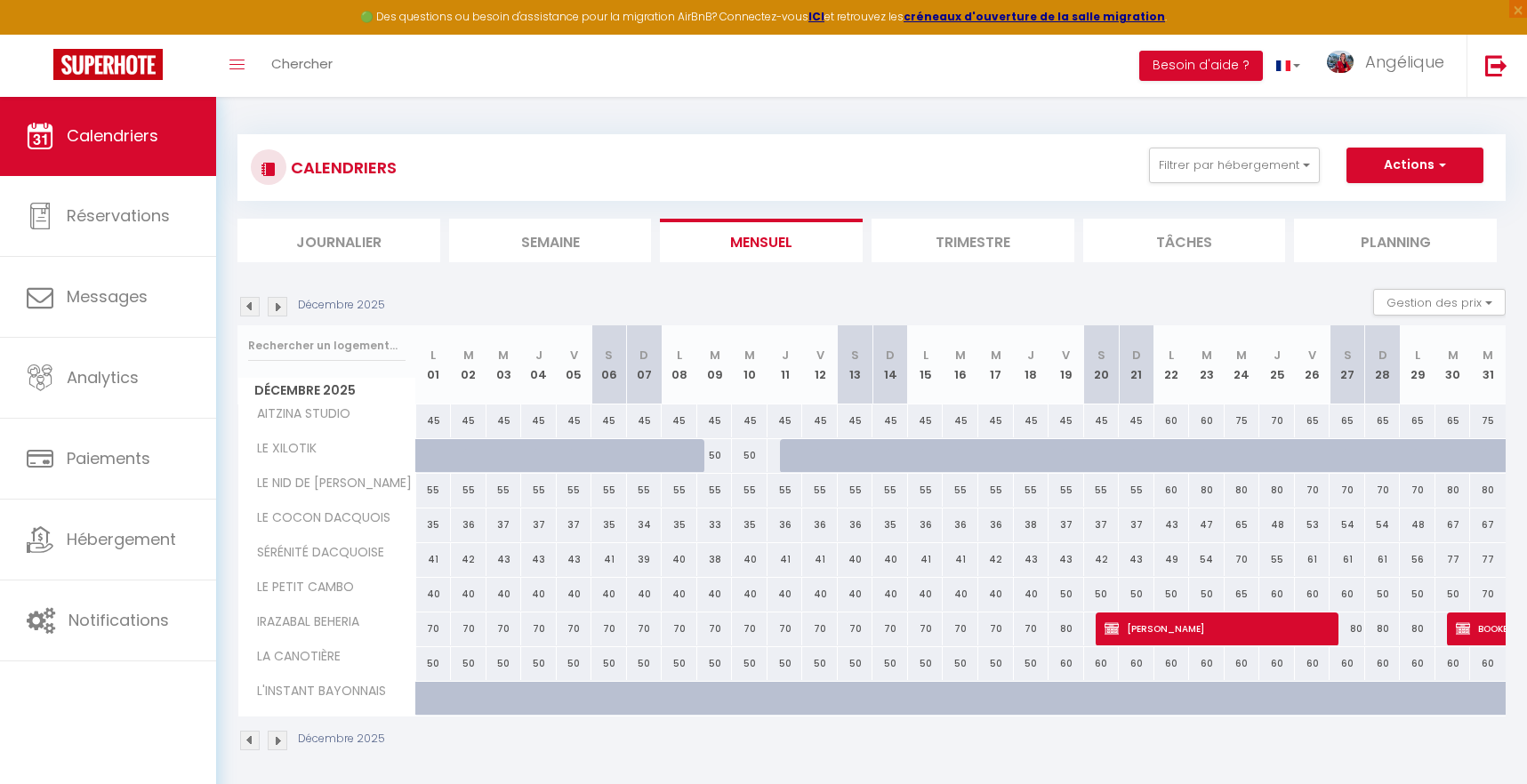
click at [282, 304] on img at bounding box center [278, 307] width 20 height 20
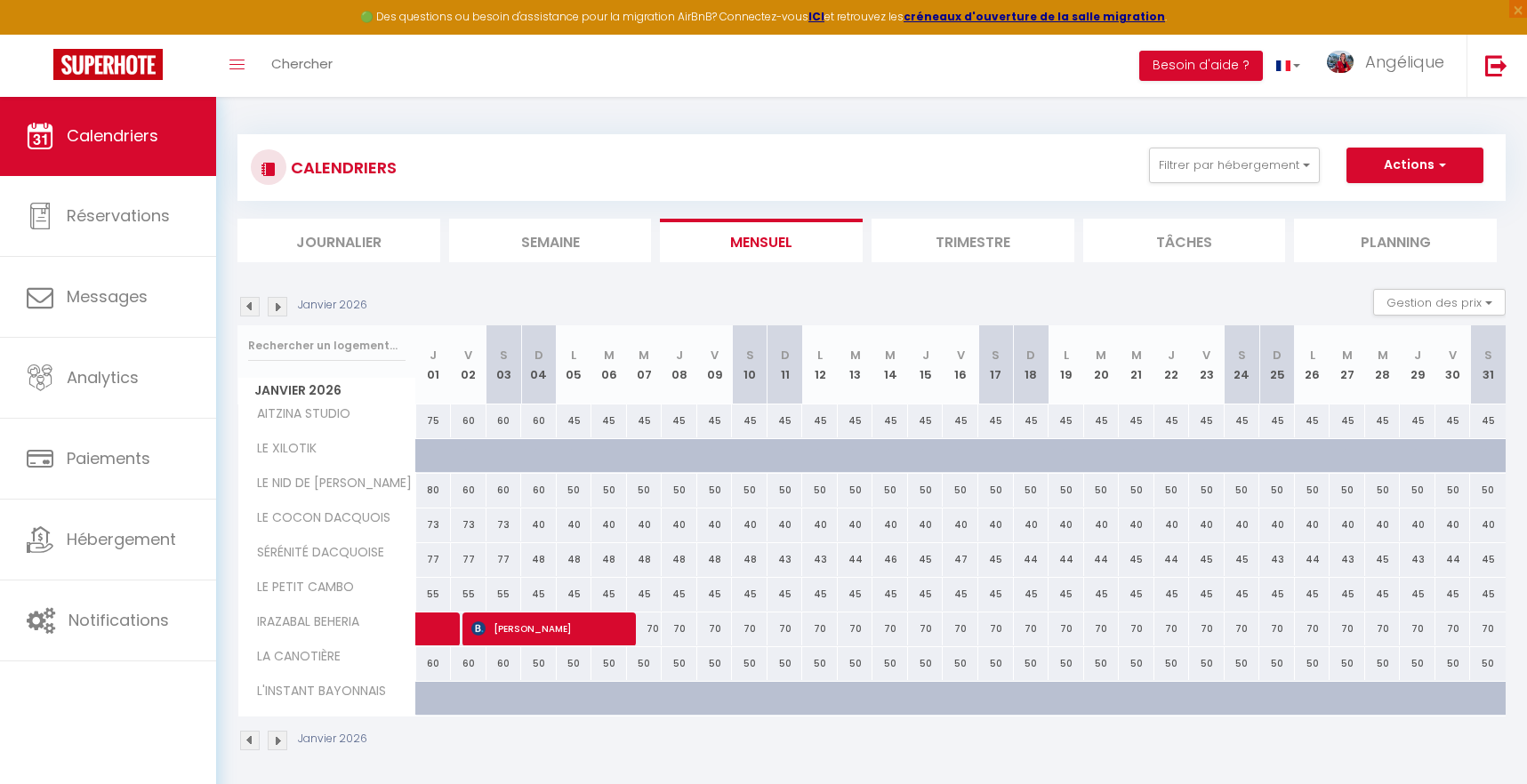
click at [600, 633] on span "[PERSON_NAME]" at bounding box center [548, 628] width 154 height 34
select select "KO"
select select "51179"
click at [0, 0] on div at bounding box center [0, 0] width 0 height 0
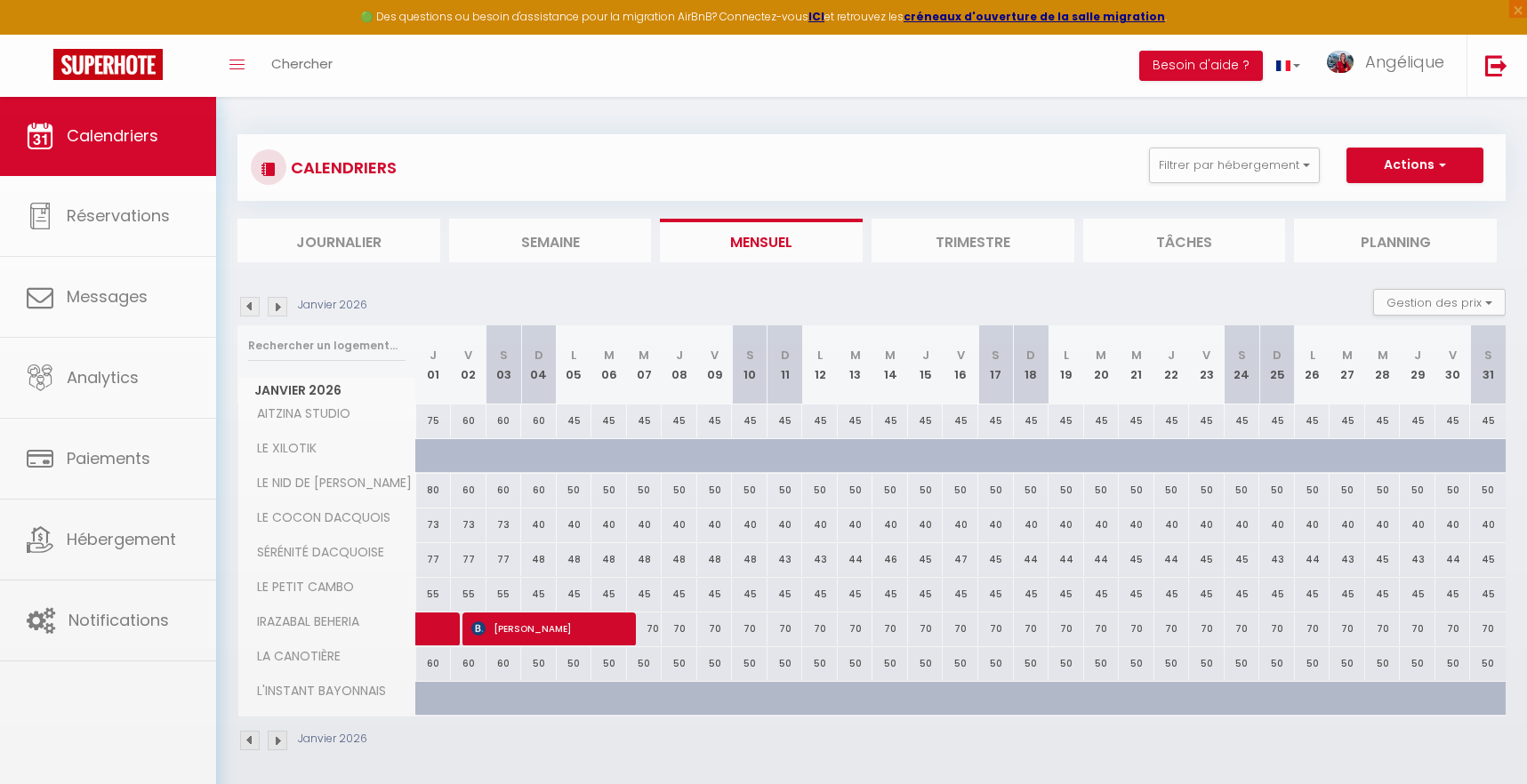
click at [600, 633] on body "🟢 Des questions ou besoin d'assistance pour la migration AirBnB? Connectez-vous…" at bounding box center [764, 488] width 1527 height 784
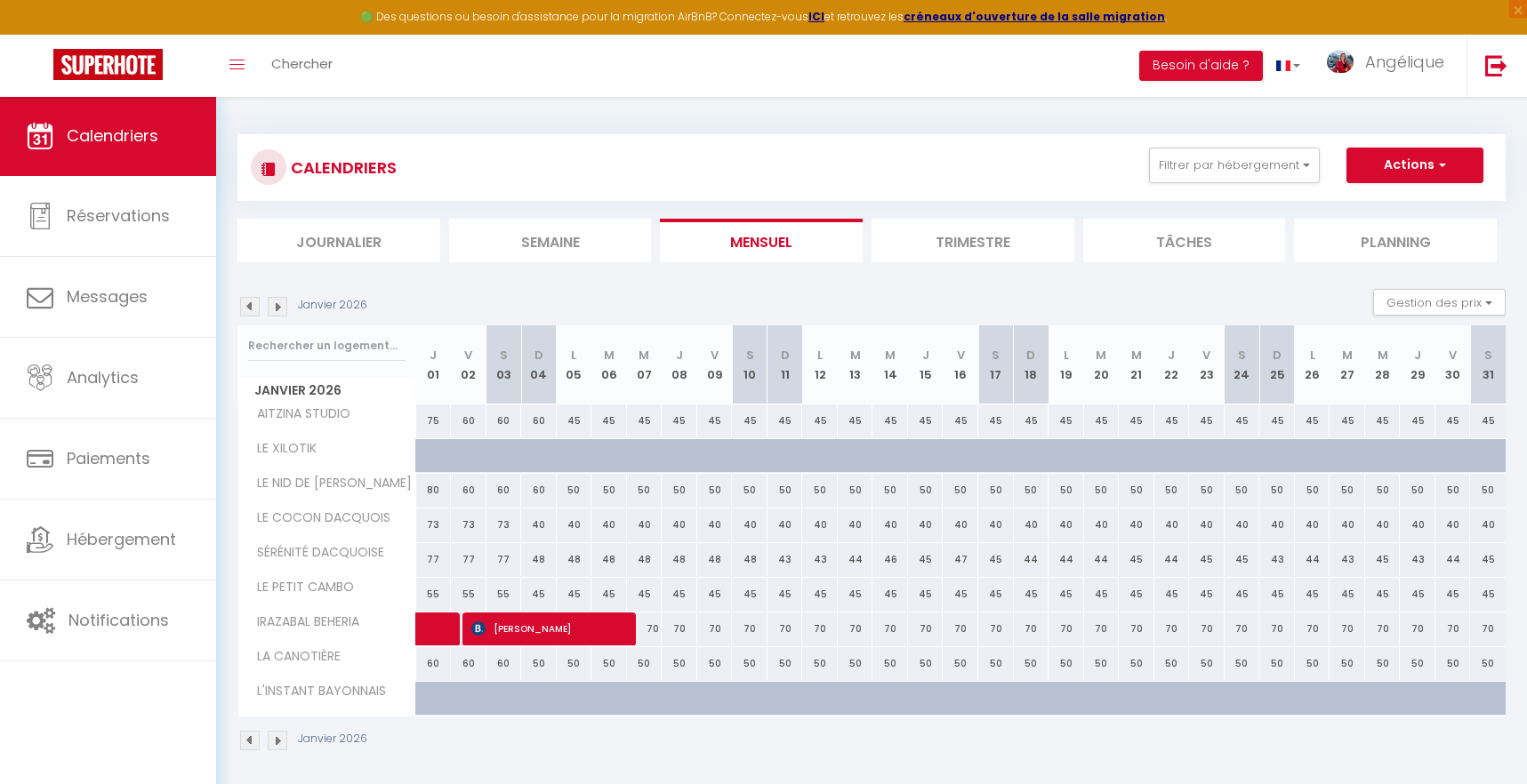
click at [600, 633] on span "[PERSON_NAME]" at bounding box center [548, 628] width 154 height 34
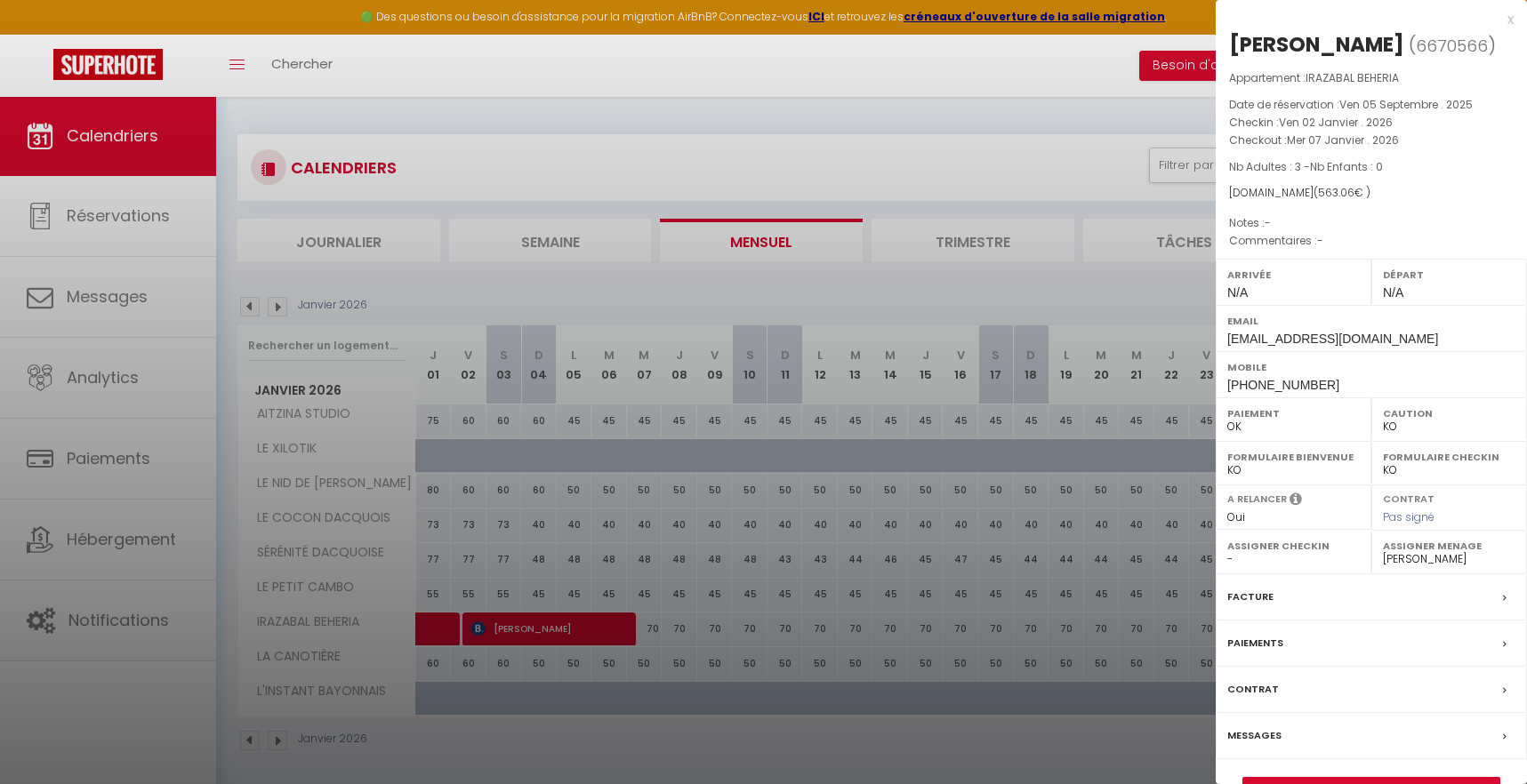
click at [435, 295] on div at bounding box center [764, 392] width 1527 height 784
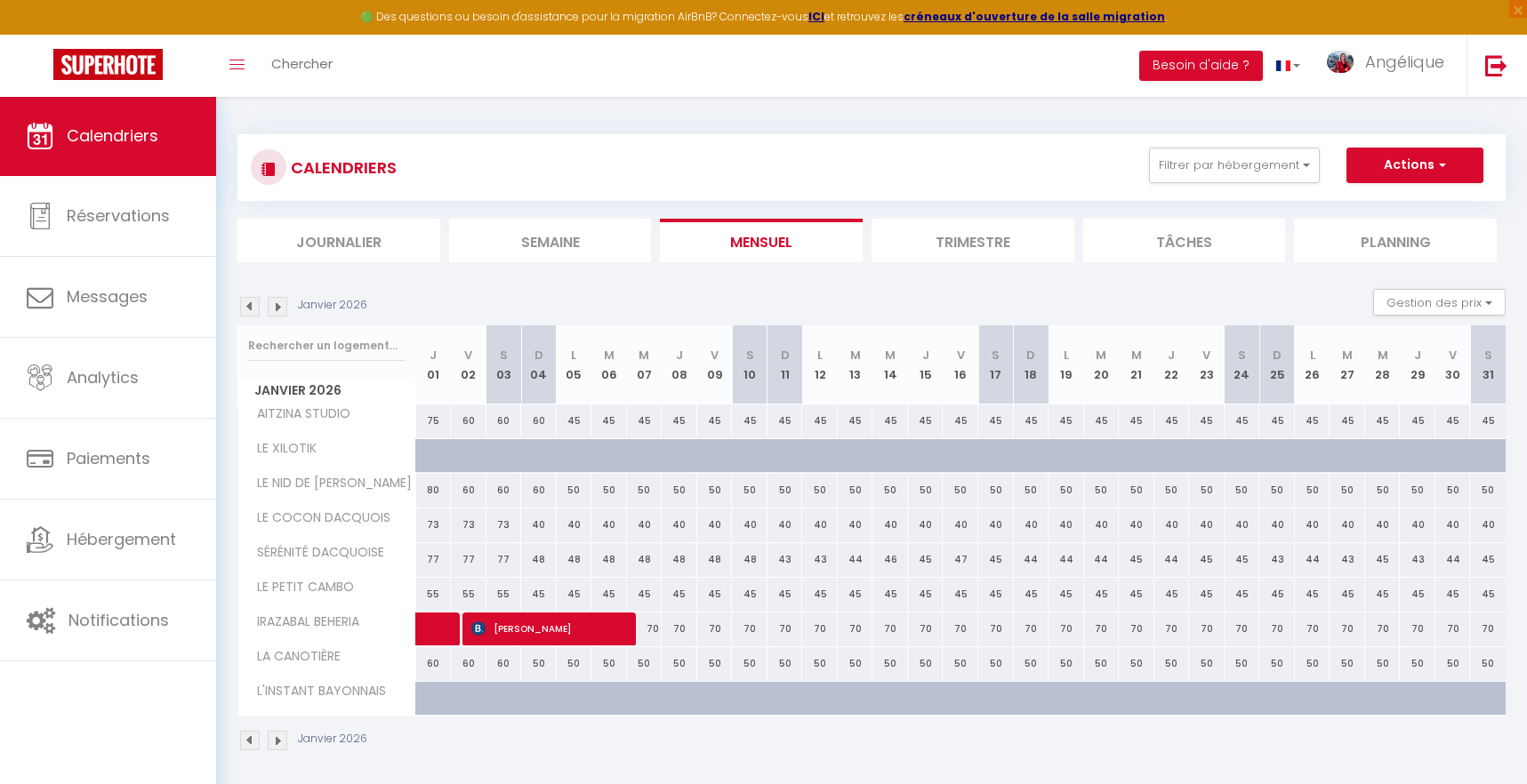
click at [283, 314] on img at bounding box center [278, 307] width 20 height 20
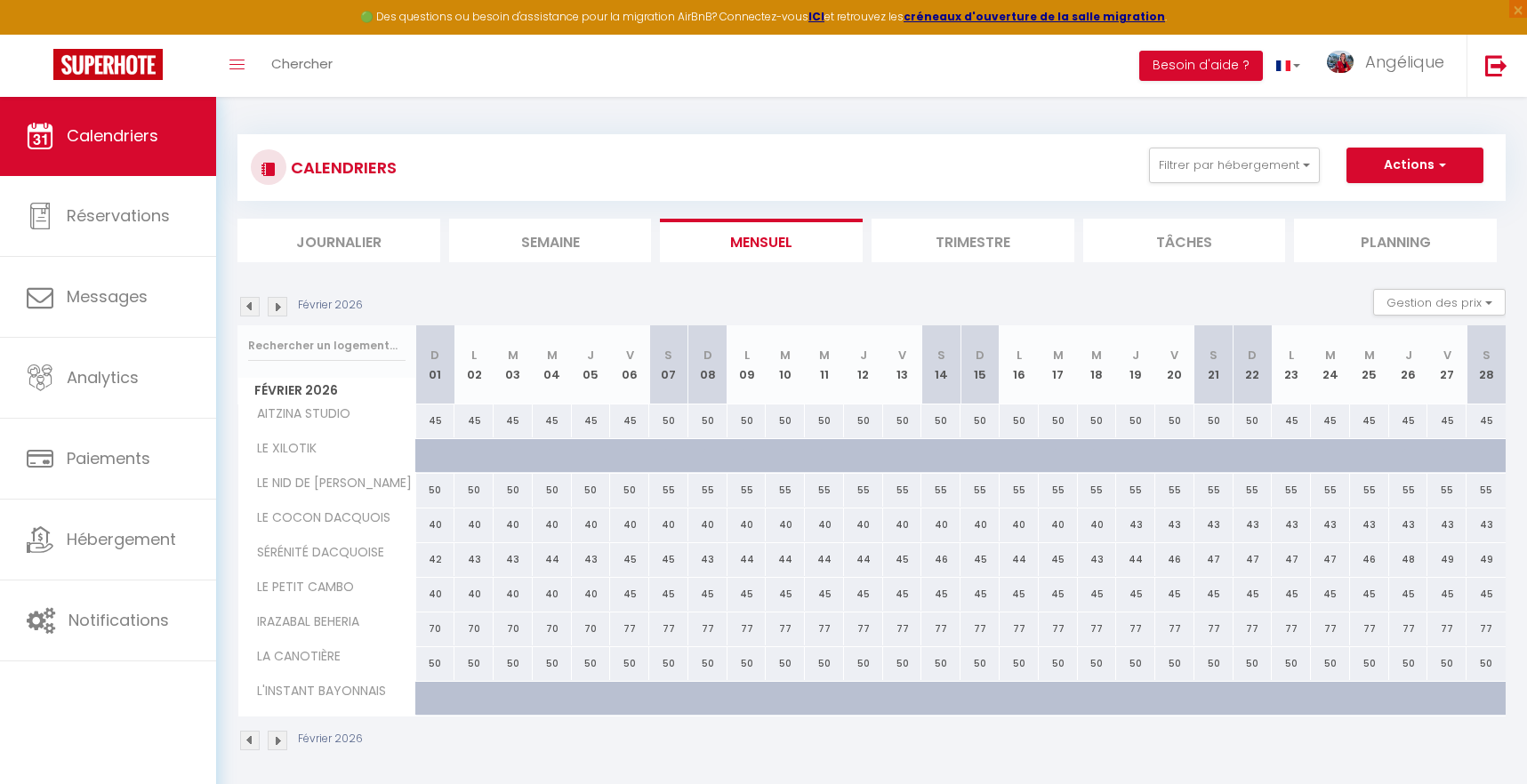
click at [283, 314] on img at bounding box center [278, 307] width 20 height 20
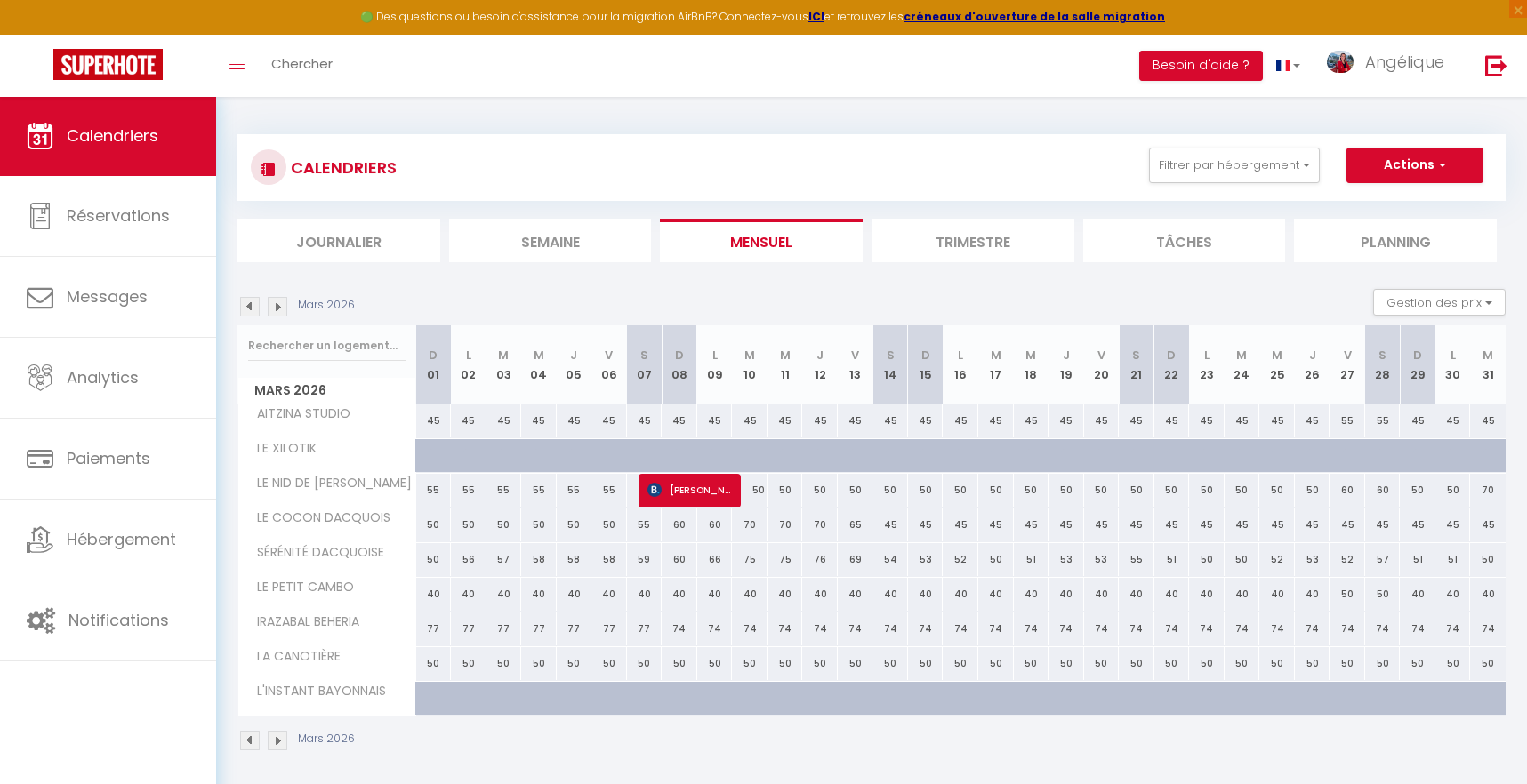
click at [684, 493] on span "[PERSON_NAME]" at bounding box center [688, 490] width 82 height 34
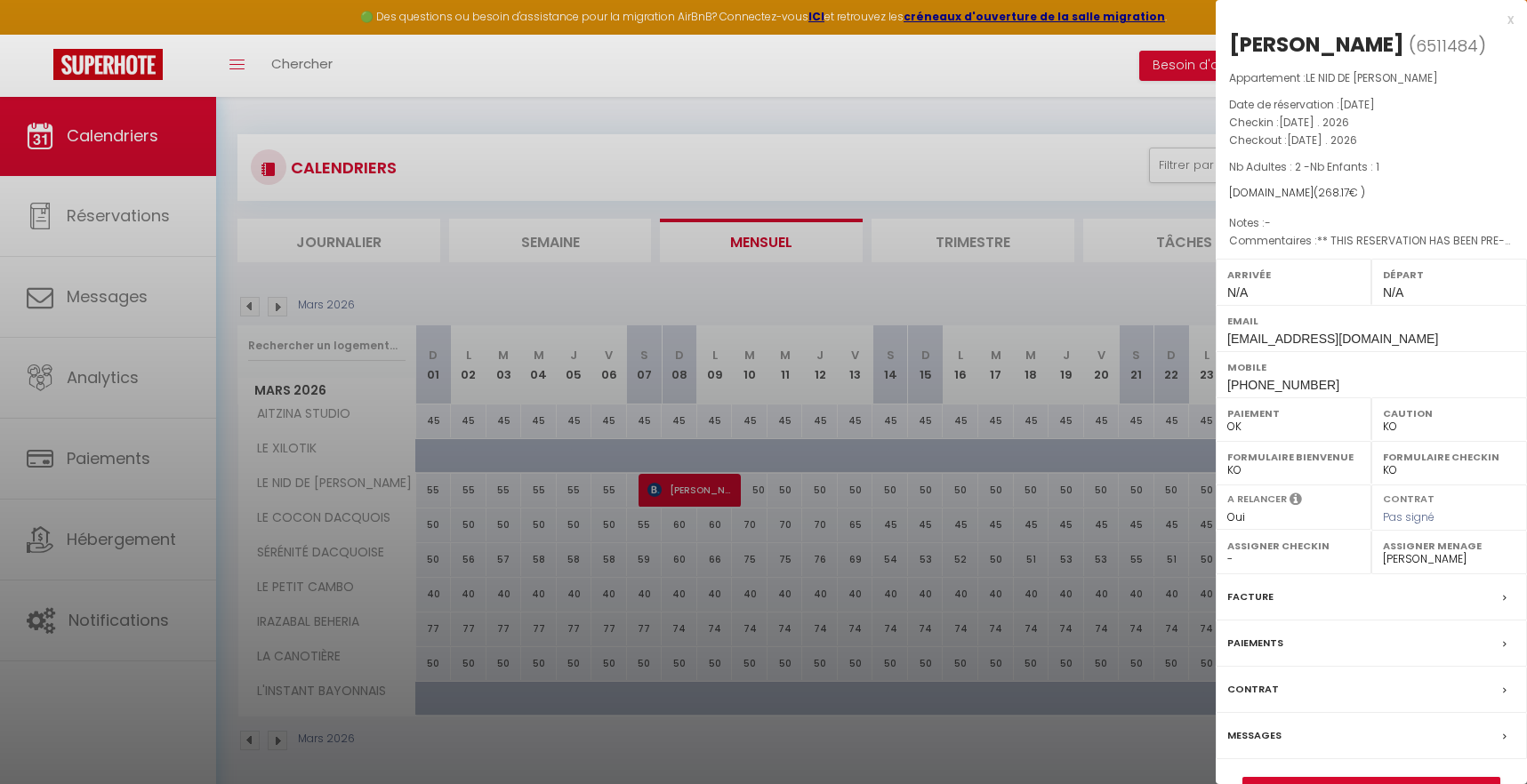
click at [566, 134] on div at bounding box center [764, 392] width 1527 height 784
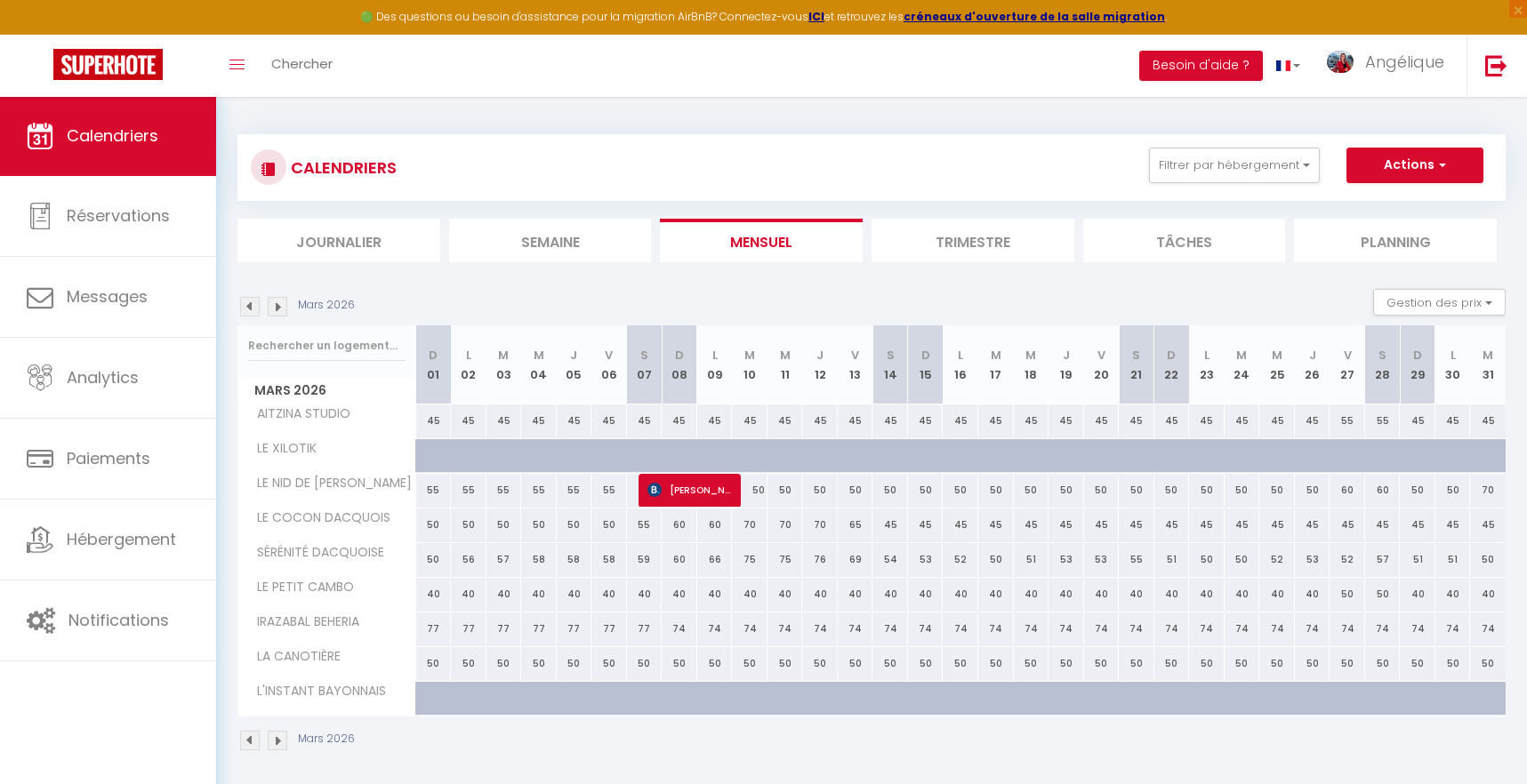
click at [277, 306] on img at bounding box center [278, 307] width 20 height 20
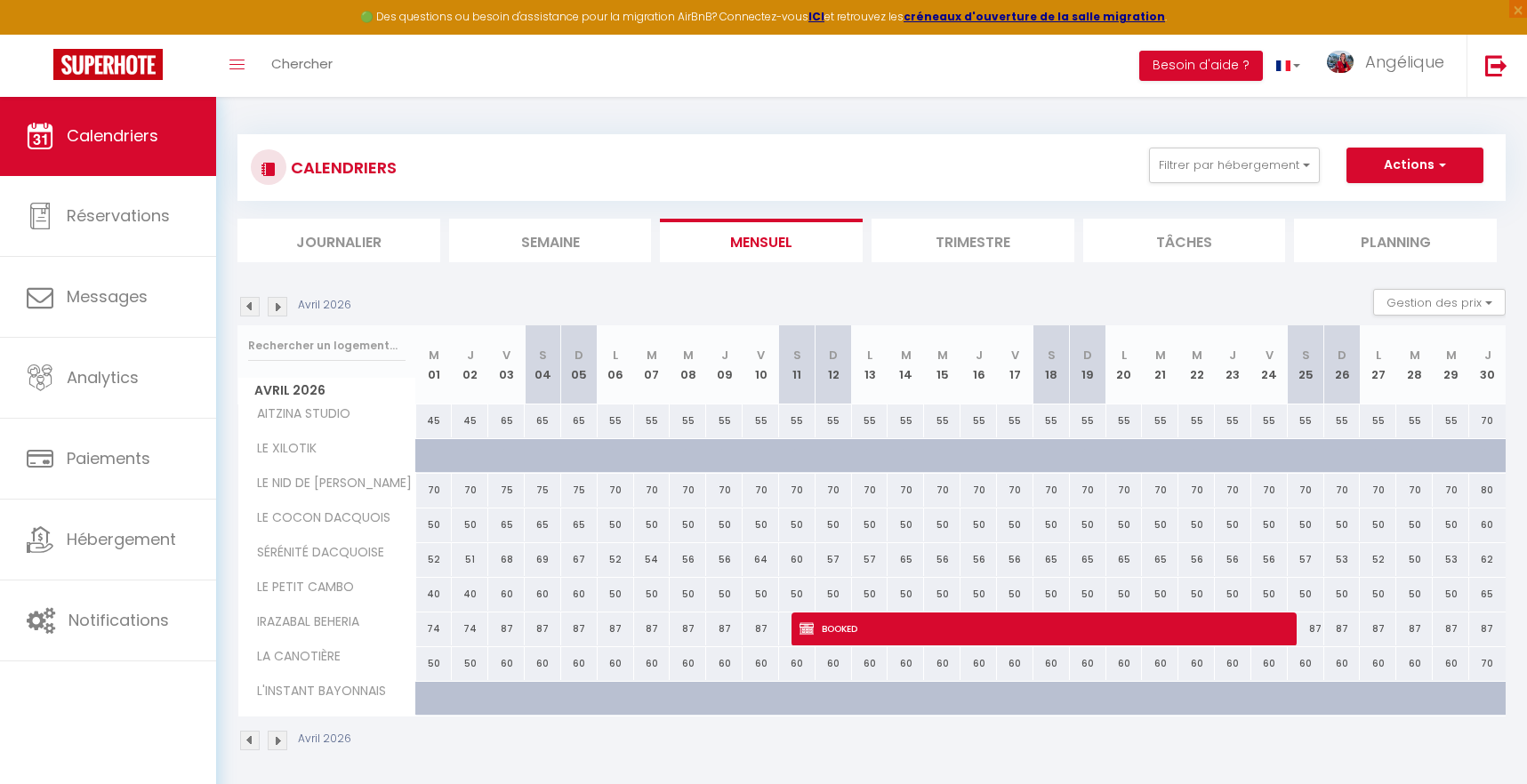
click at [281, 304] on img at bounding box center [278, 307] width 20 height 20
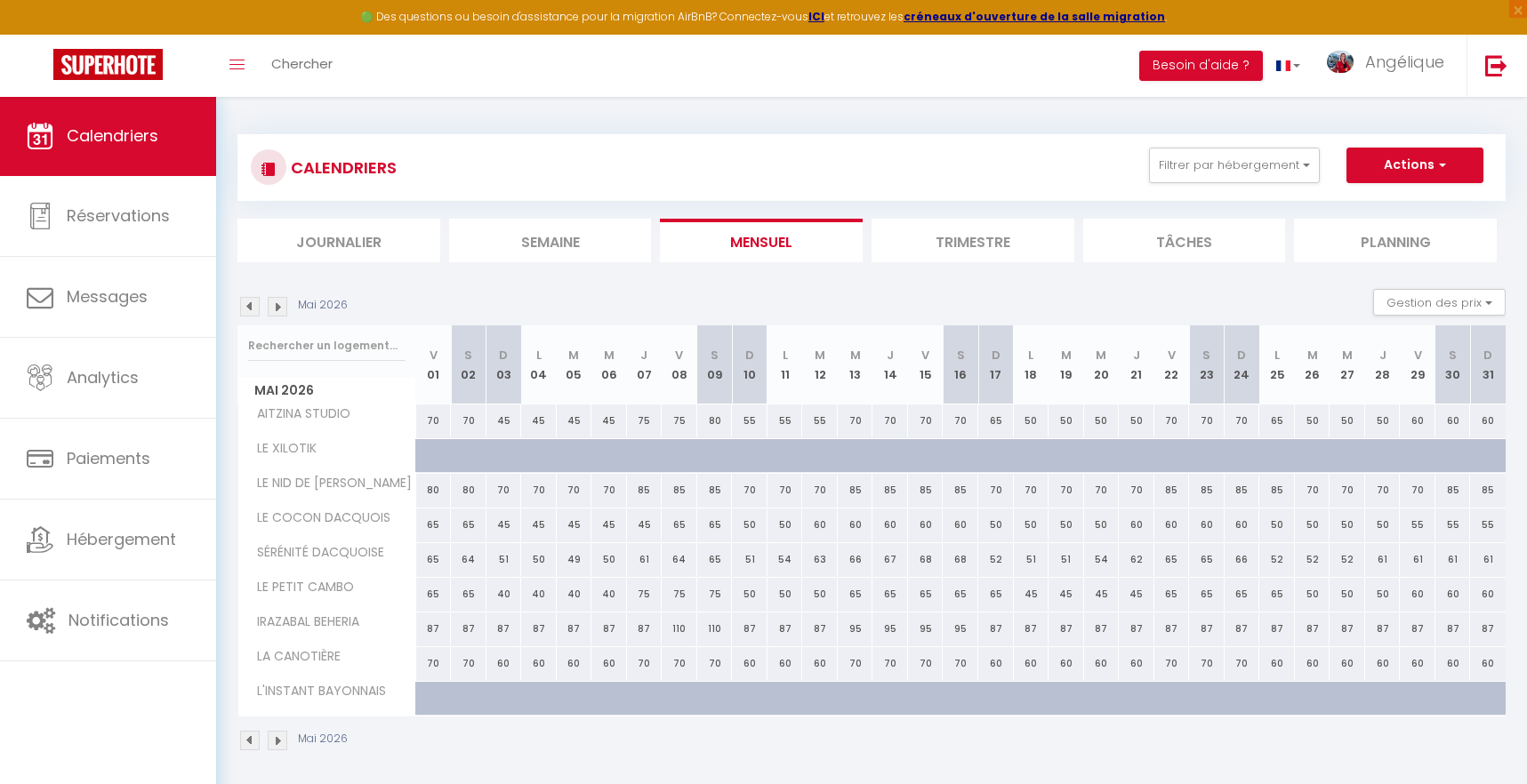
click at [281, 304] on img at bounding box center [278, 307] width 20 height 20
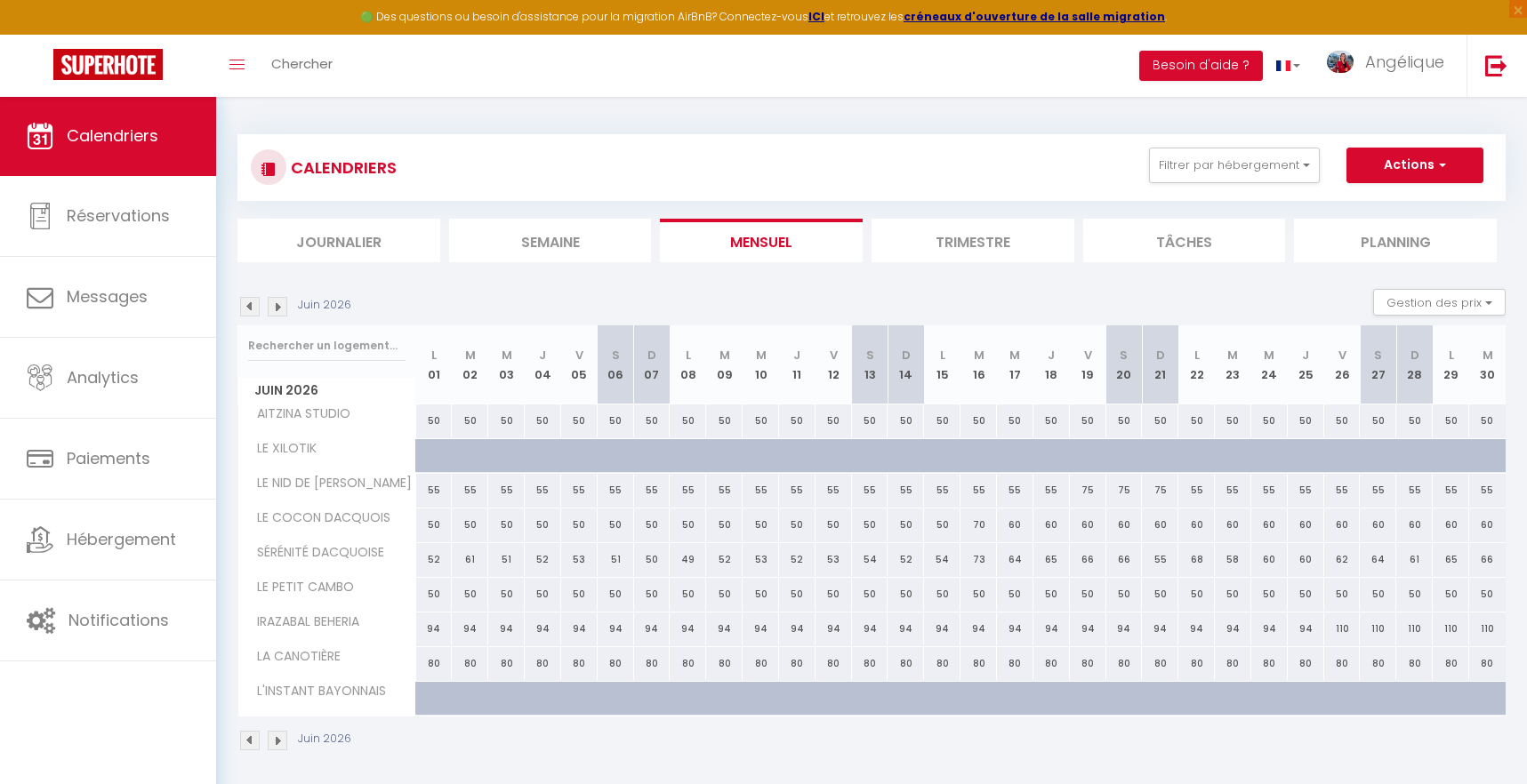
click at [281, 304] on img at bounding box center [278, 307] width 20 height 20
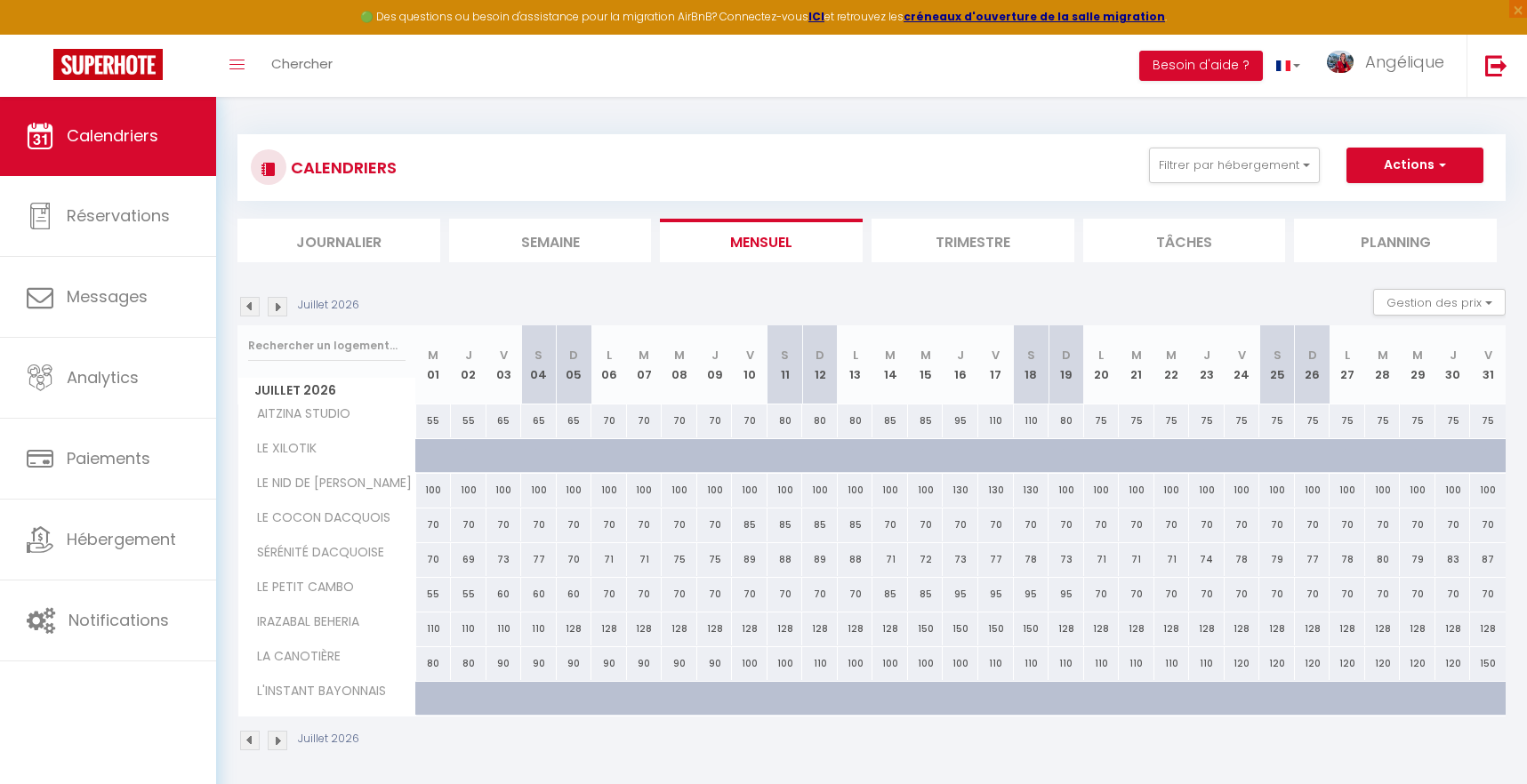
click at [281, 304] on img at bounding box center [278, 307] width 20 height 20
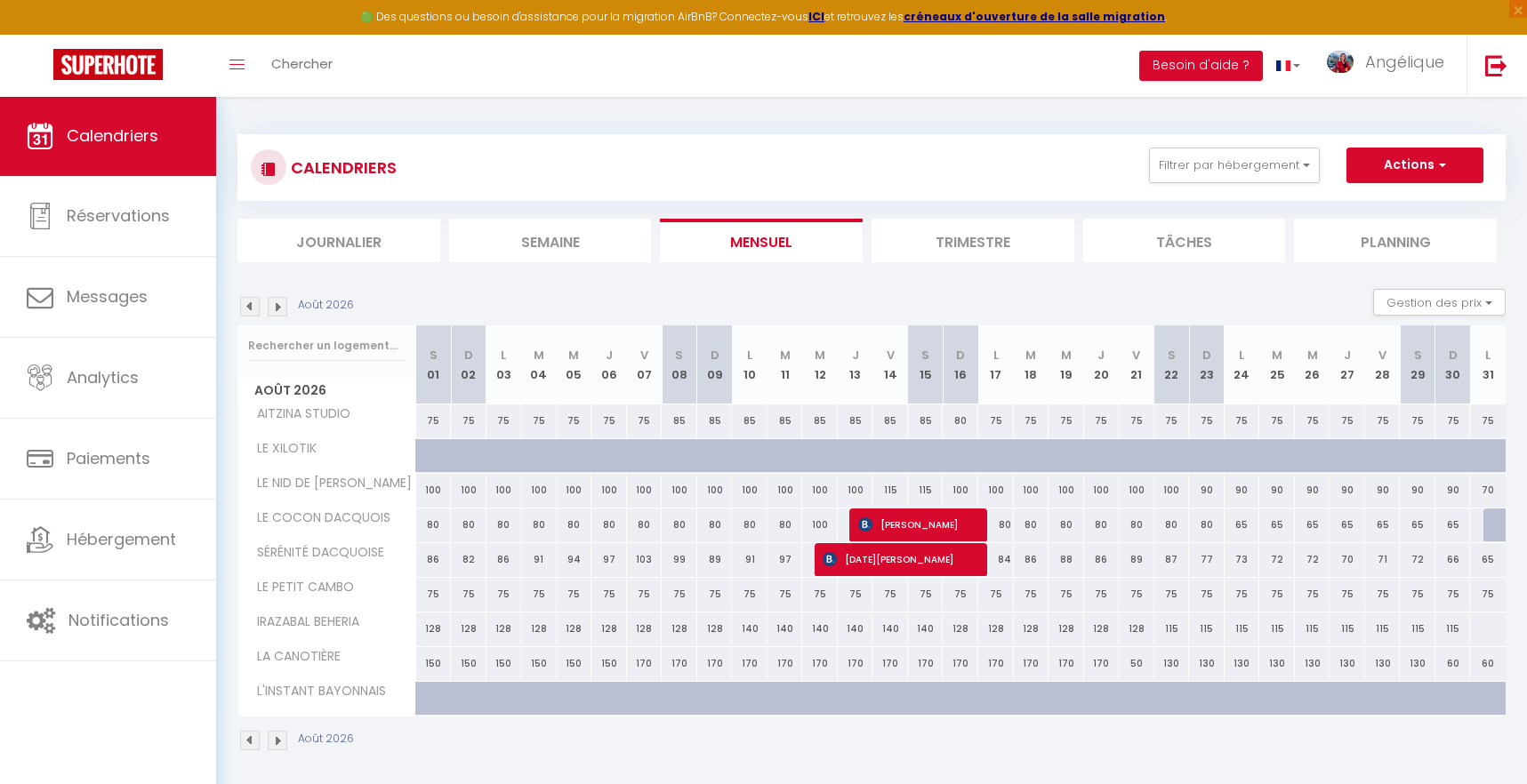
click at [911, 526] on span "[PERSON_NAME]" at bounding box center [917, 525] width 118 height 34
select select
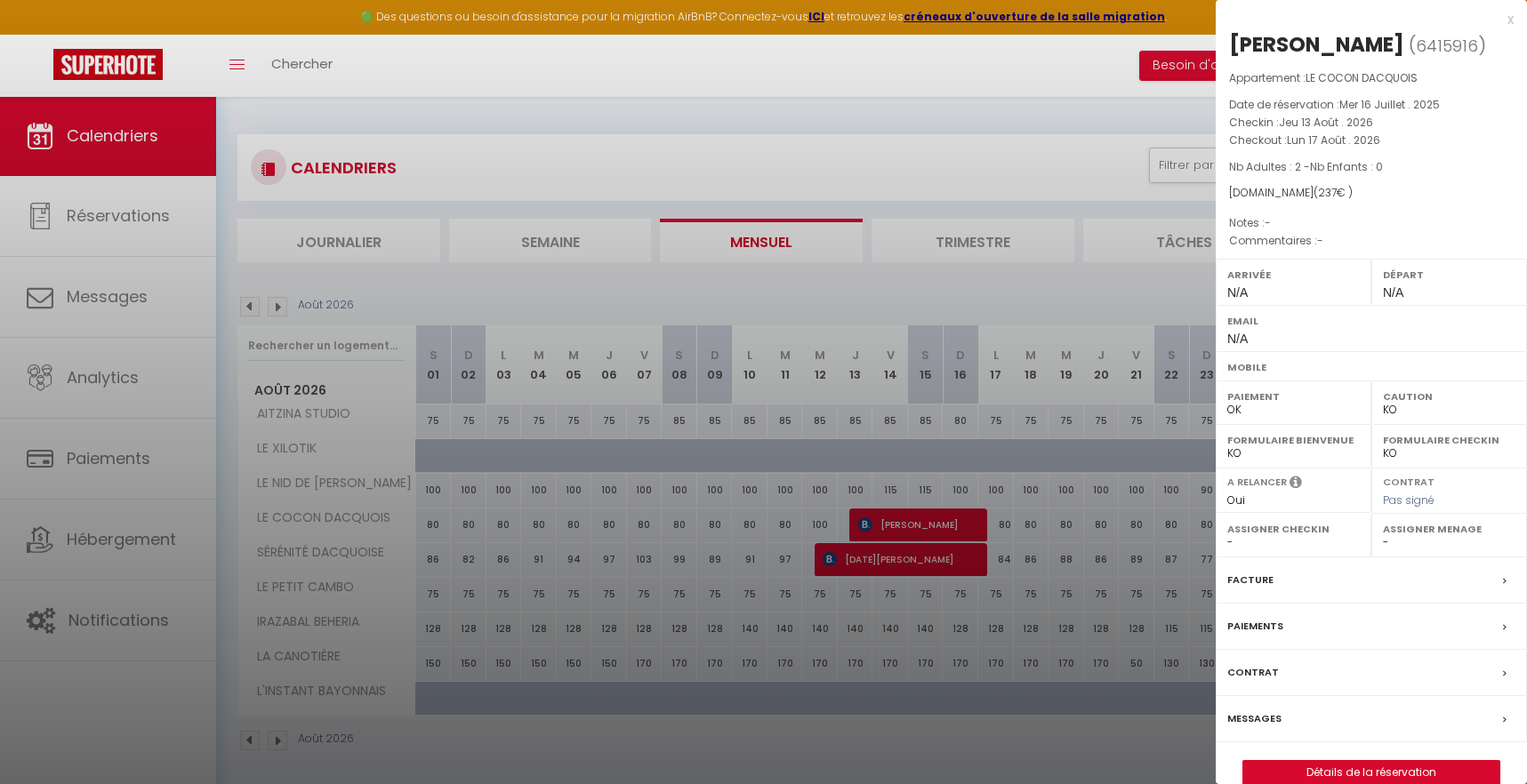
click at [952, 553] on div at bounding box center [764, 392] width 1527 height 784
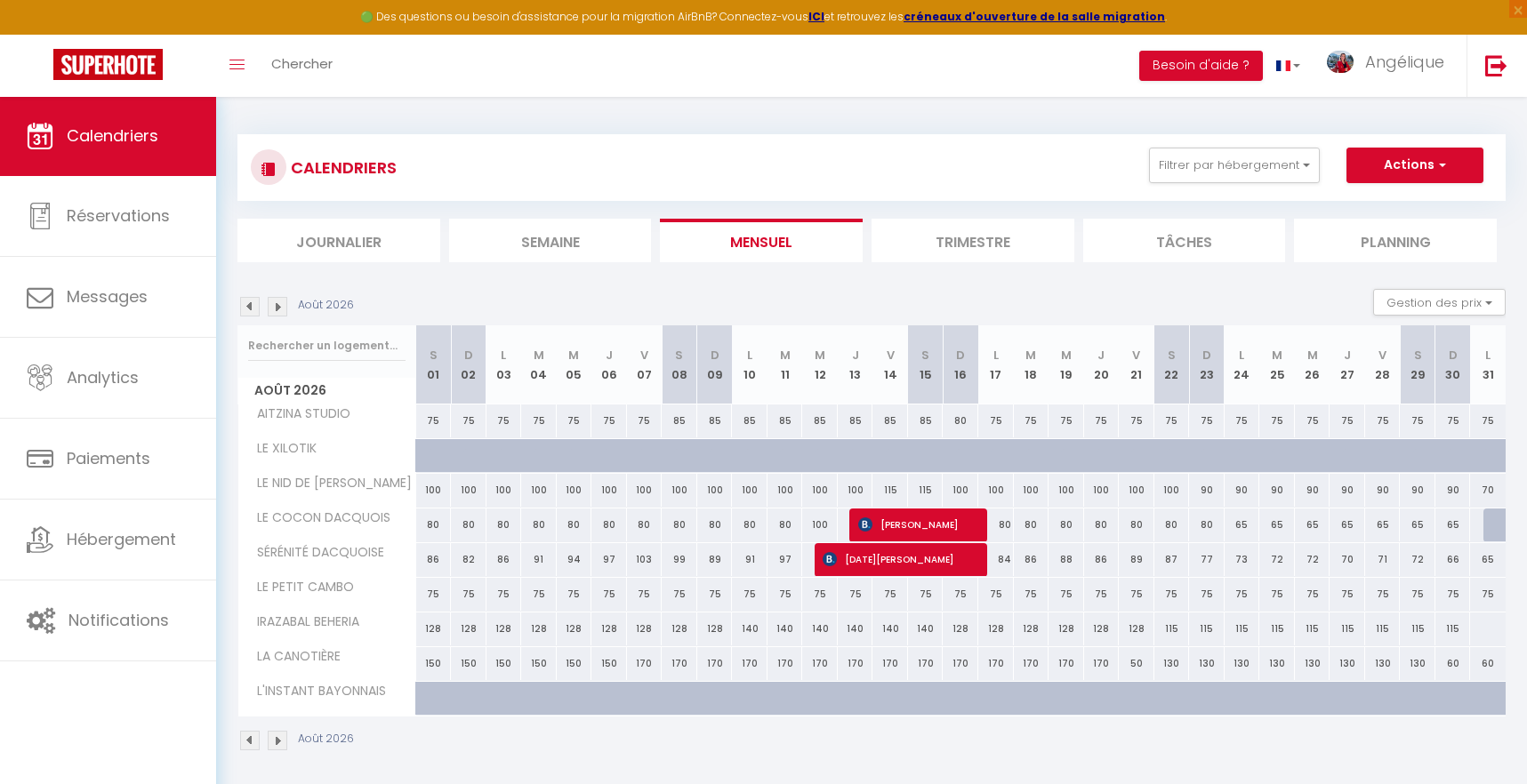
click at [952, 553] on span "[DATE][PERSON_NAME]" at bounding box center [900, 560] width 154 height 34
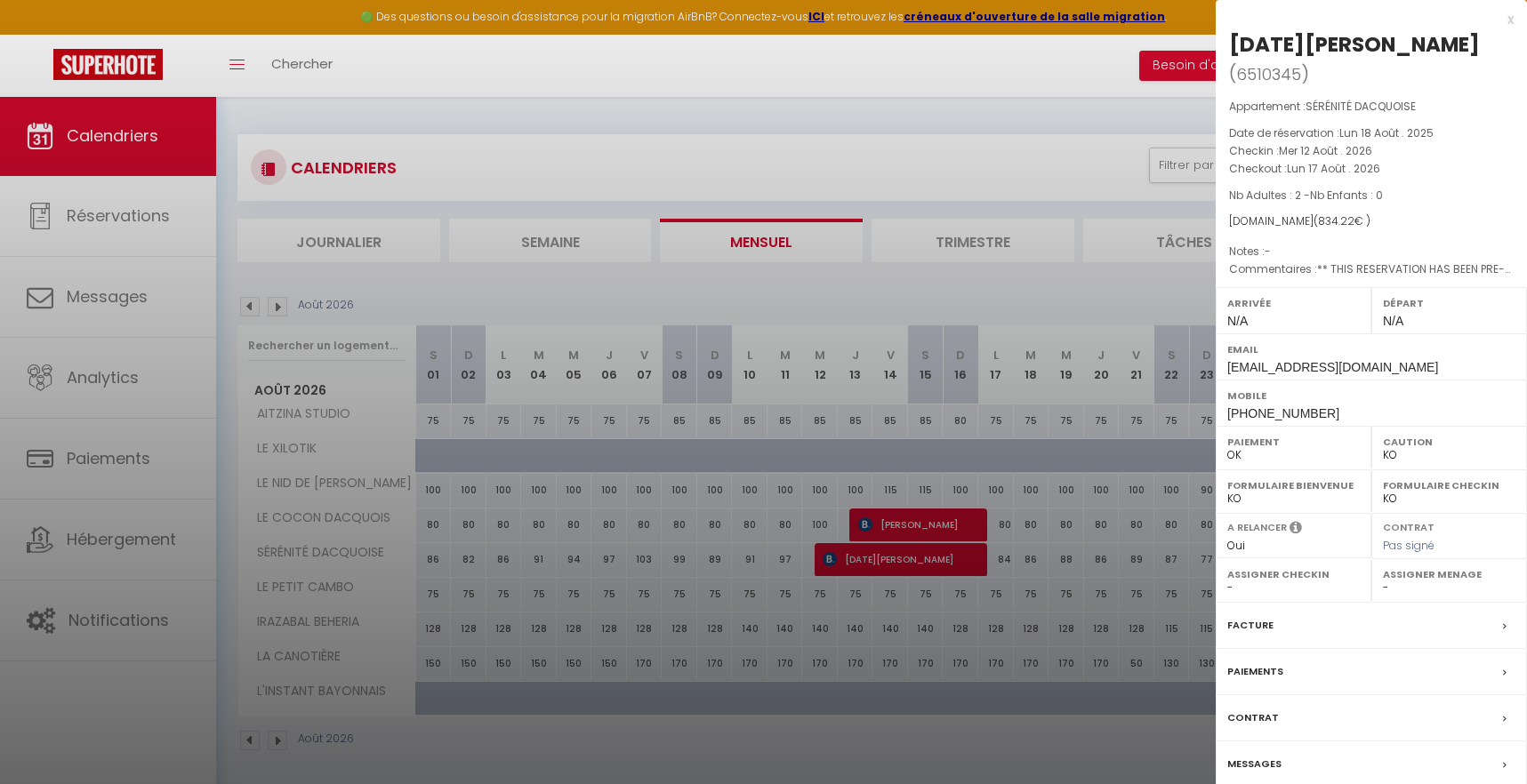
scroll to position [96, 0]
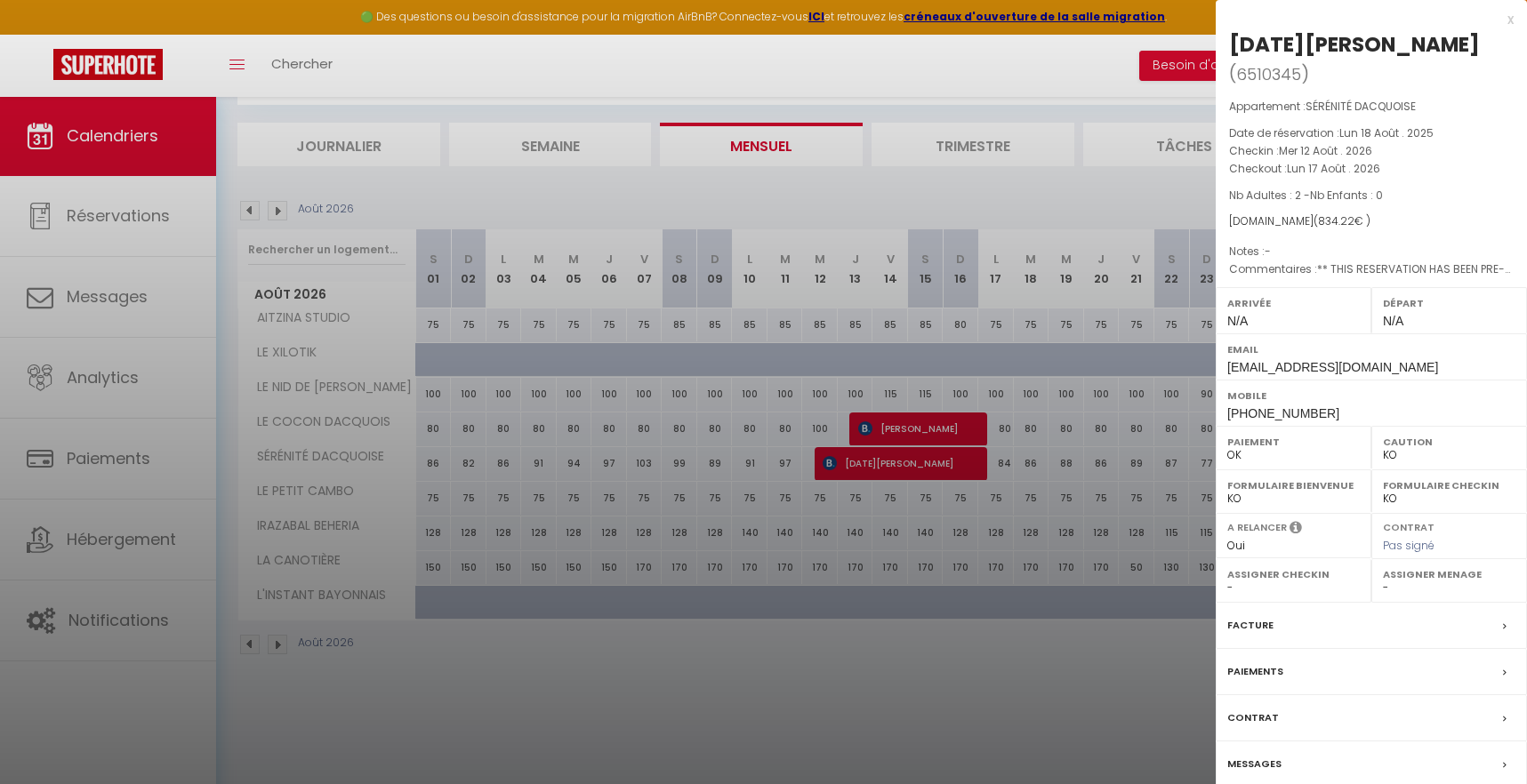
click at [443, 200] on div at bounding box center [764, 392] width 1527 height 784
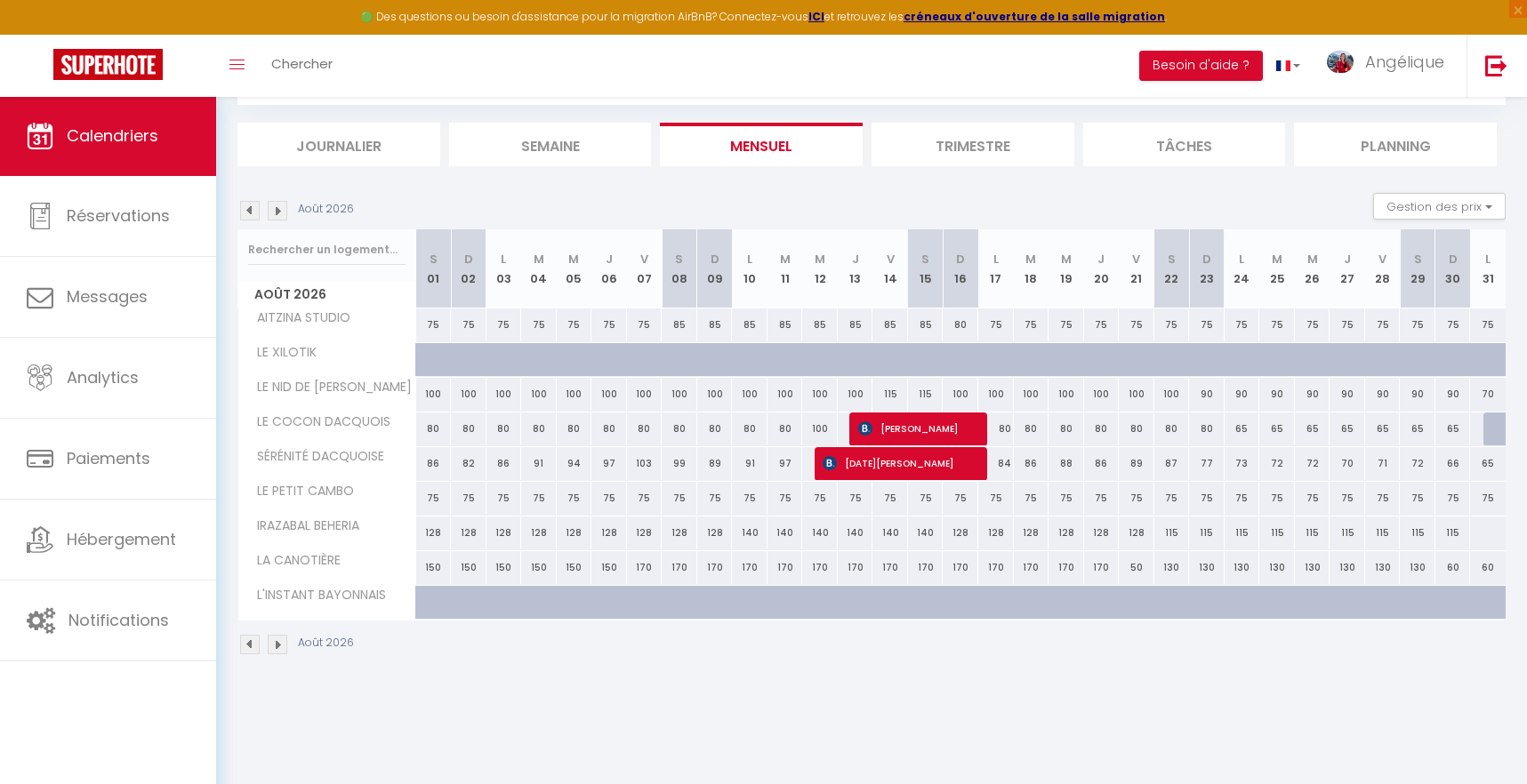
click at [278, 211] on img at bounding box center [278, 210] width 20 height 20
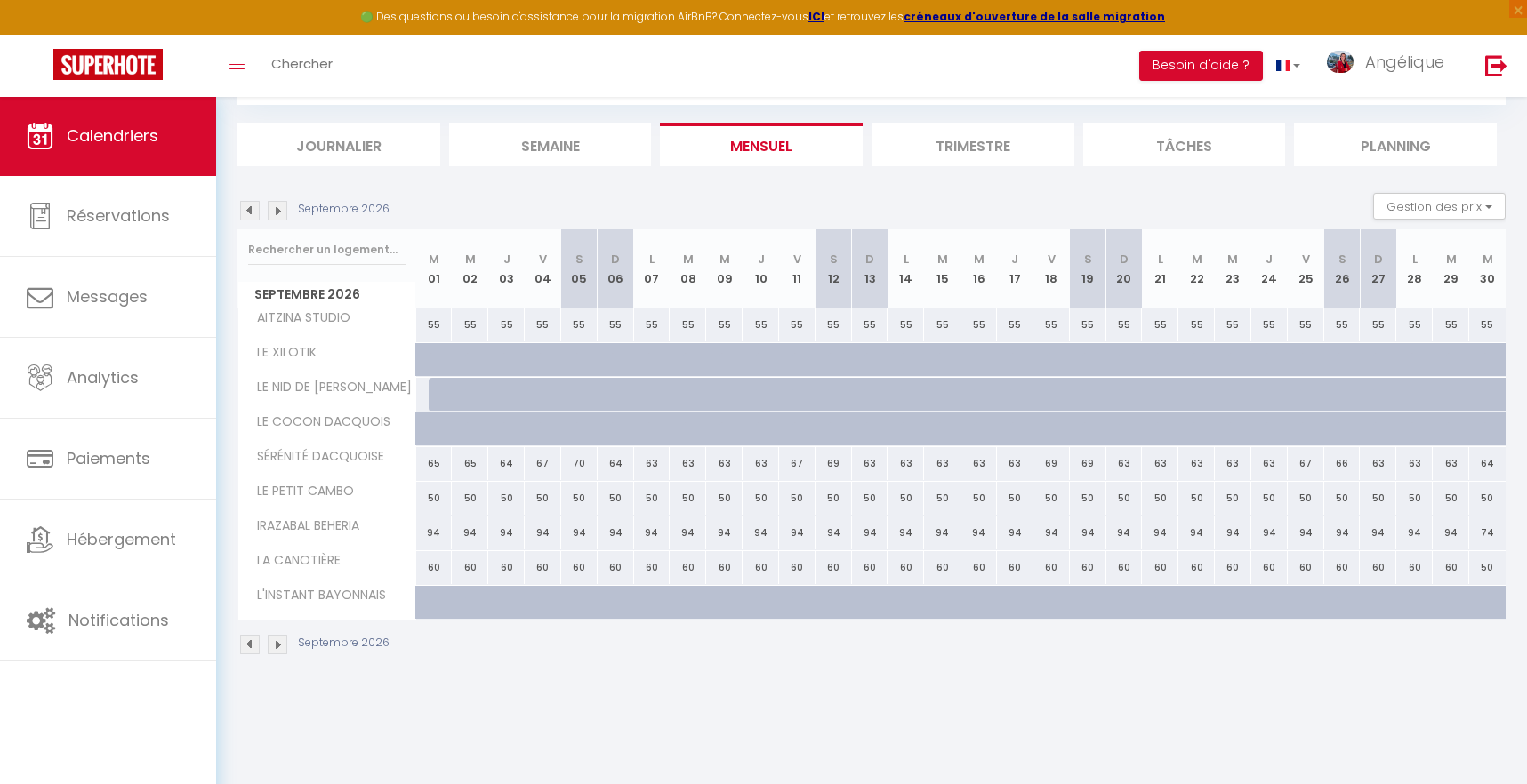
click at [278, 211] on img at bounding box center [278, 210] width 20 height 20
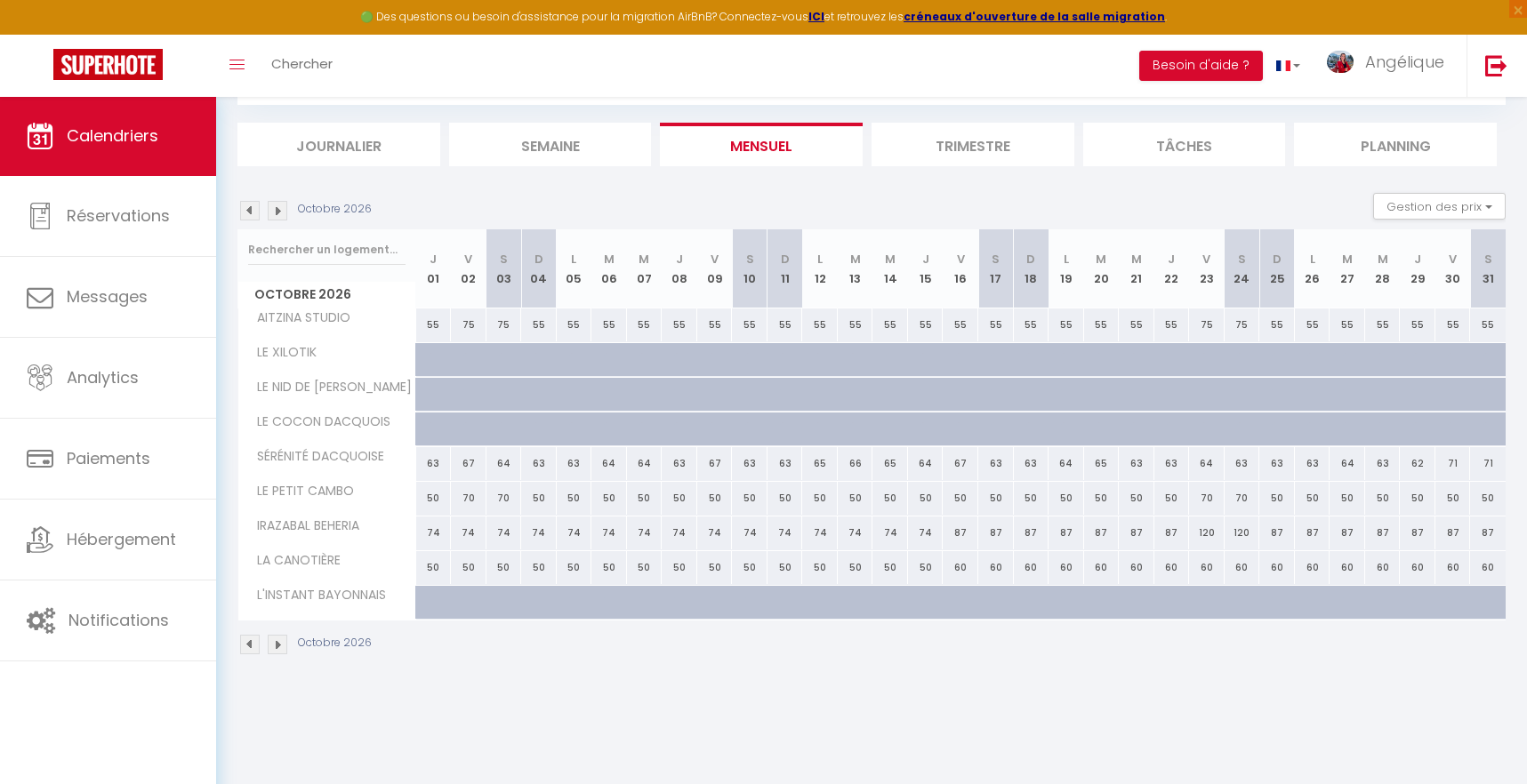
click at [278, 211] on img at bounding box center [278, 210] width 20 height 20
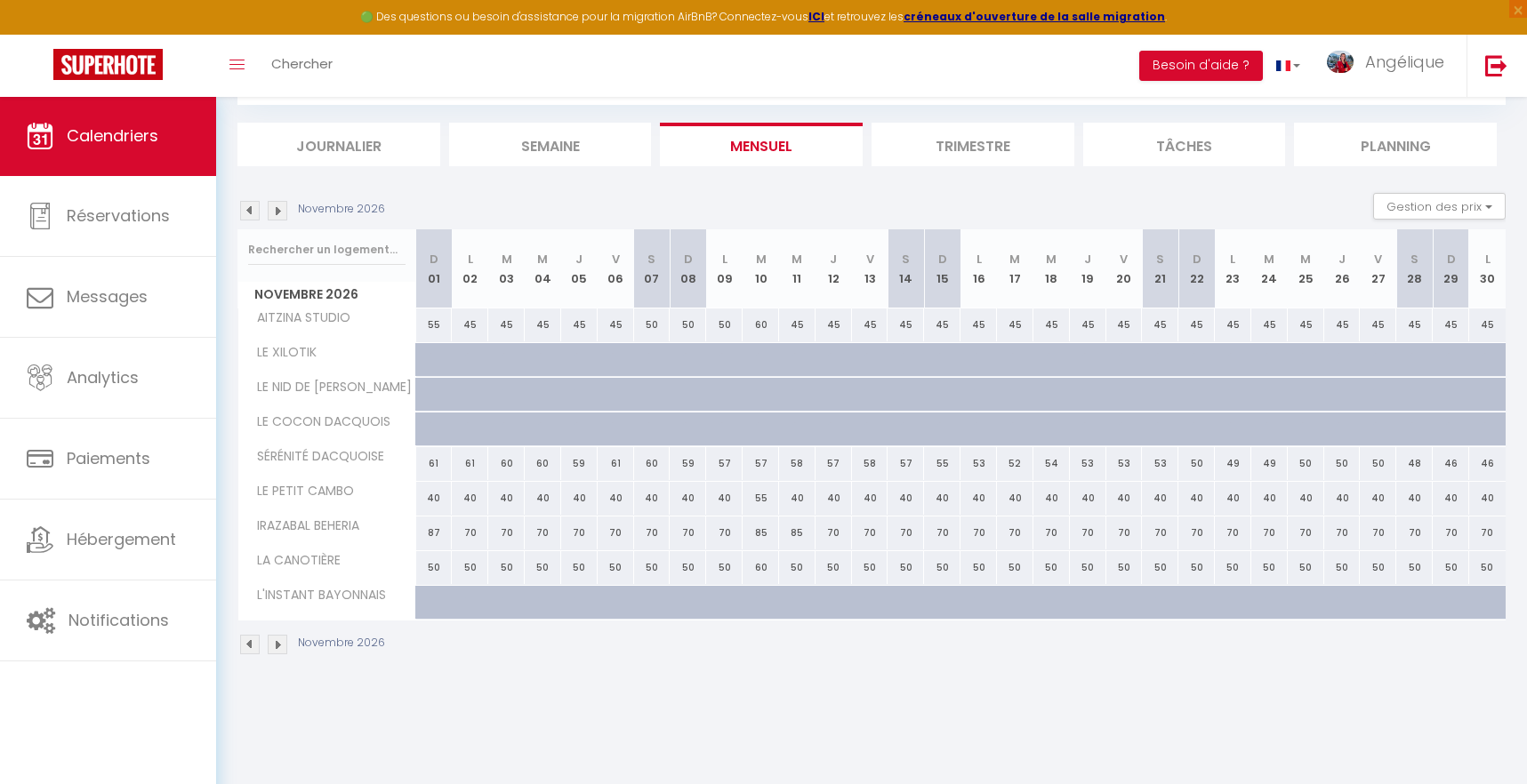
click at [278, 211] on img at bounding box center [278, 210] width 20 height 20
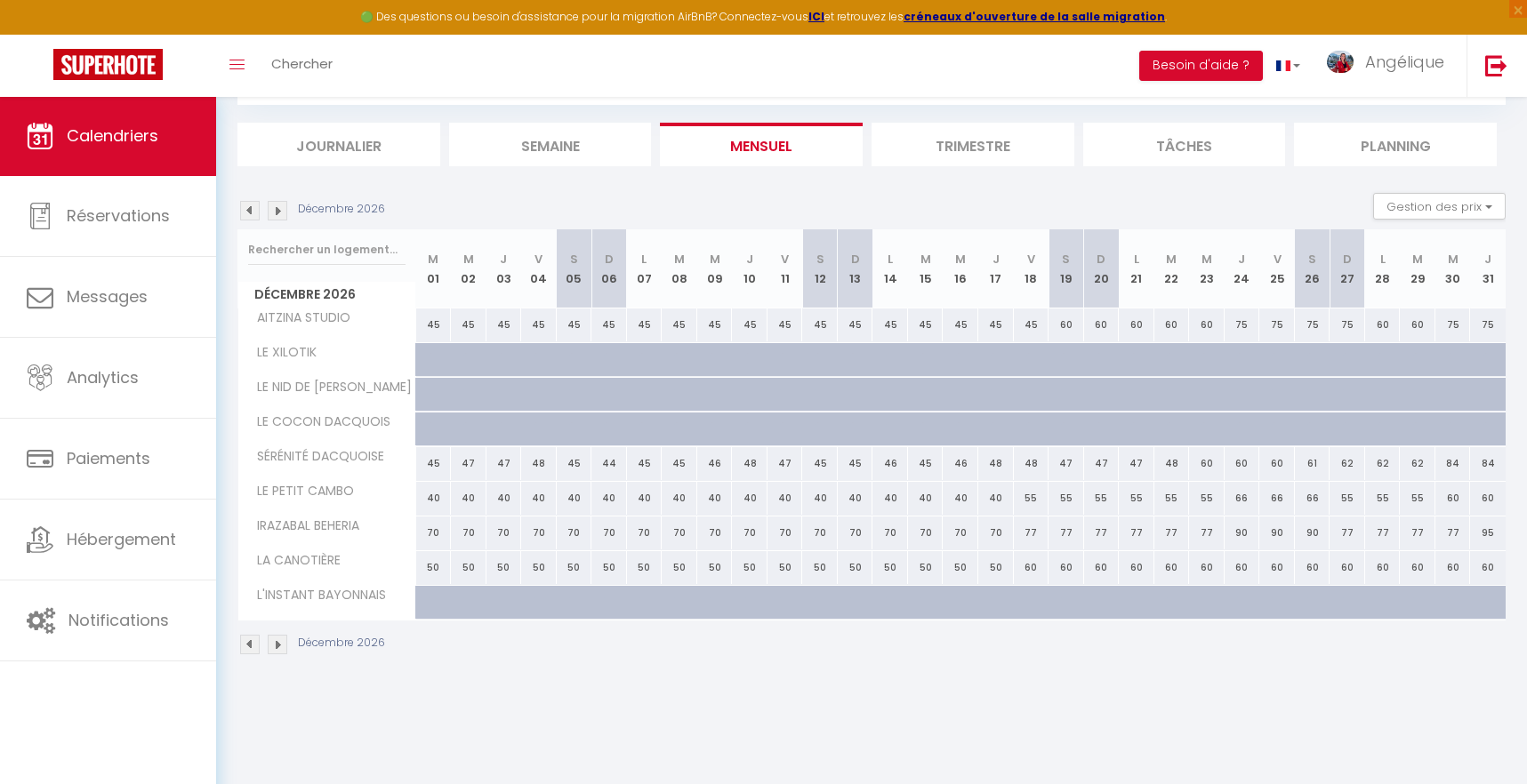
click at [246, 210] on img at bounding box center [250, 210] width 20 height 20
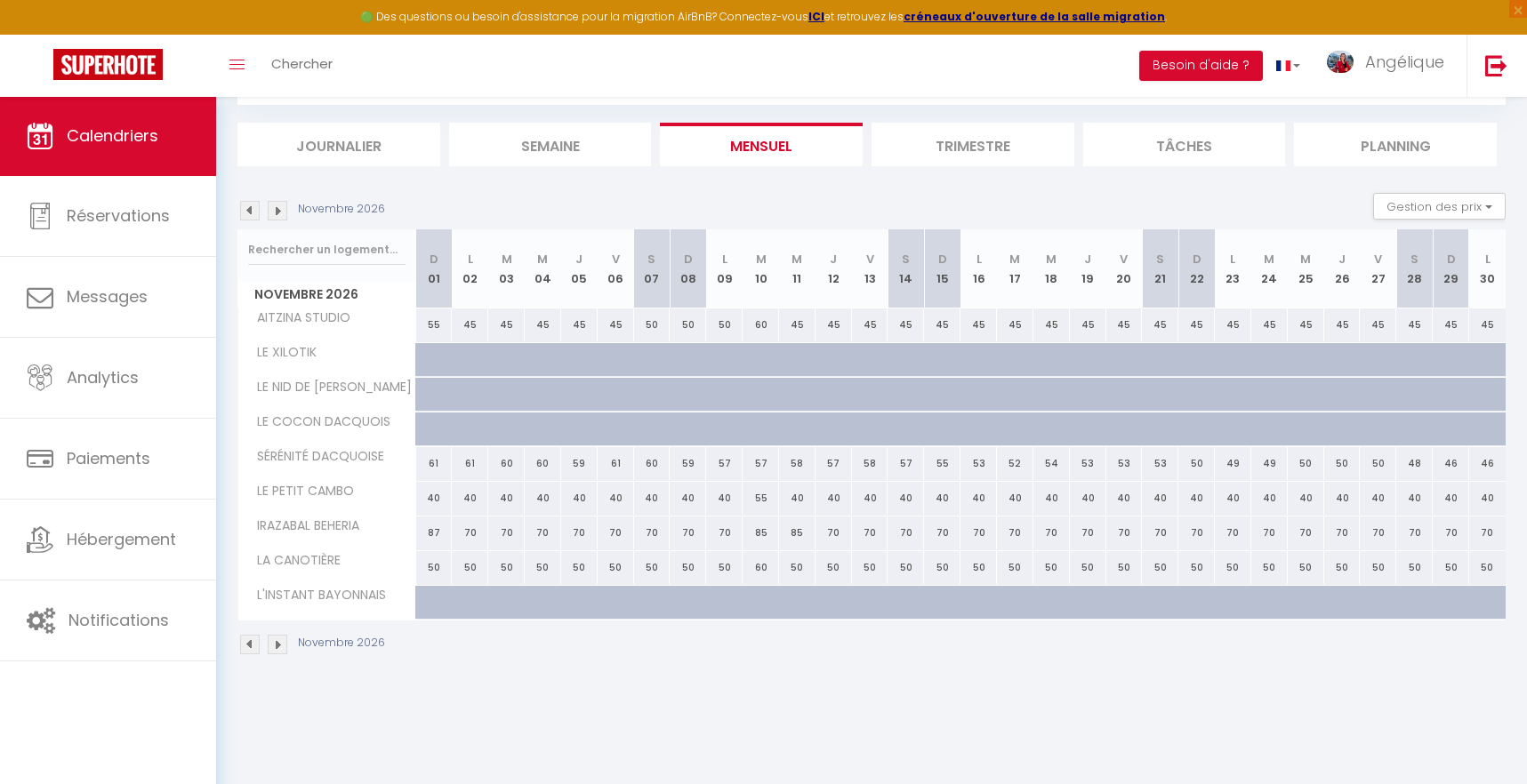
click at [246, 210] on img at bounding box center [250, 210] width 20 height 20
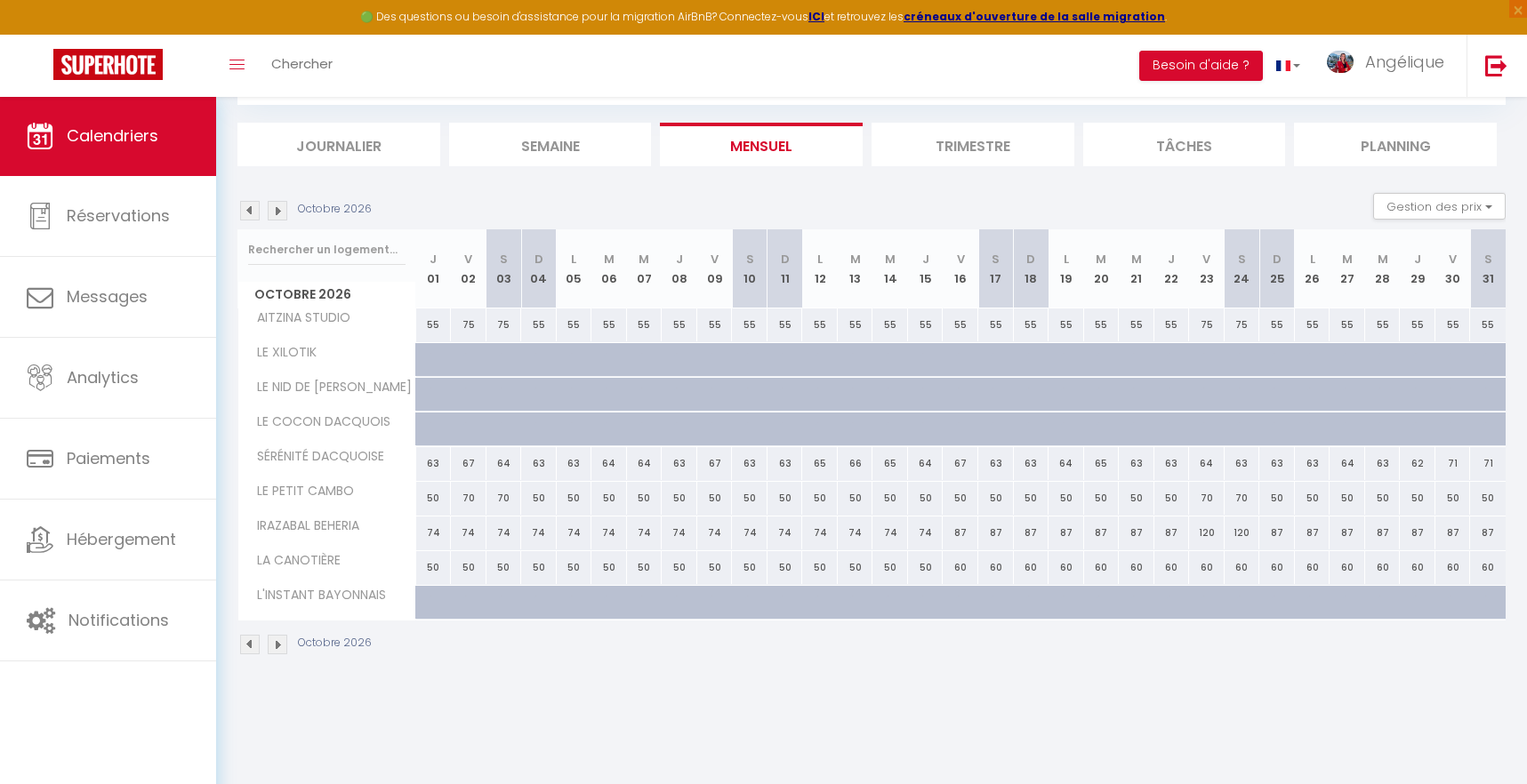
click at [246, 210] on img at bounding box center [250, 210] width 20 height 20
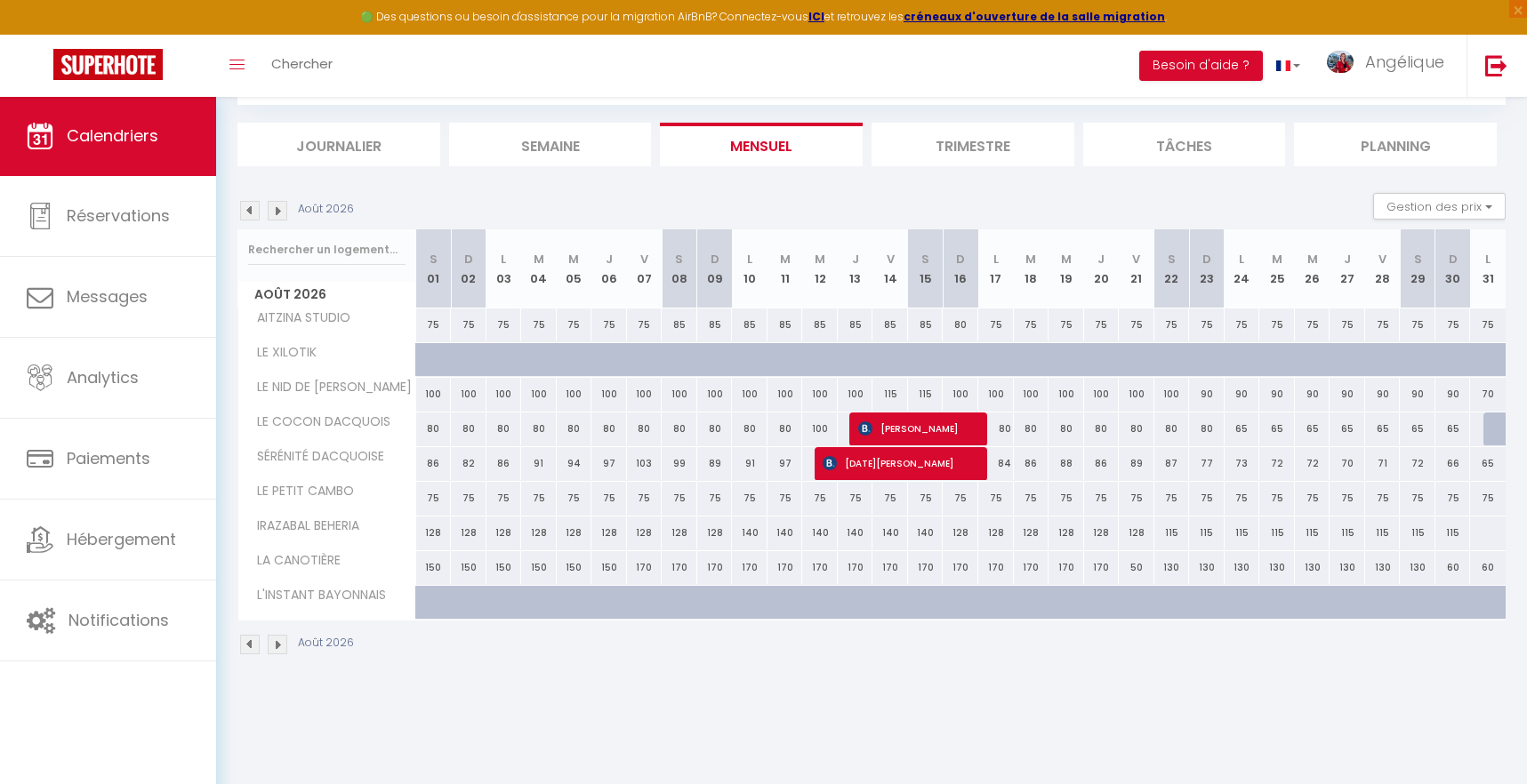
click at [246, 210] on img at bounding box center [250, 210] width 20 height 20
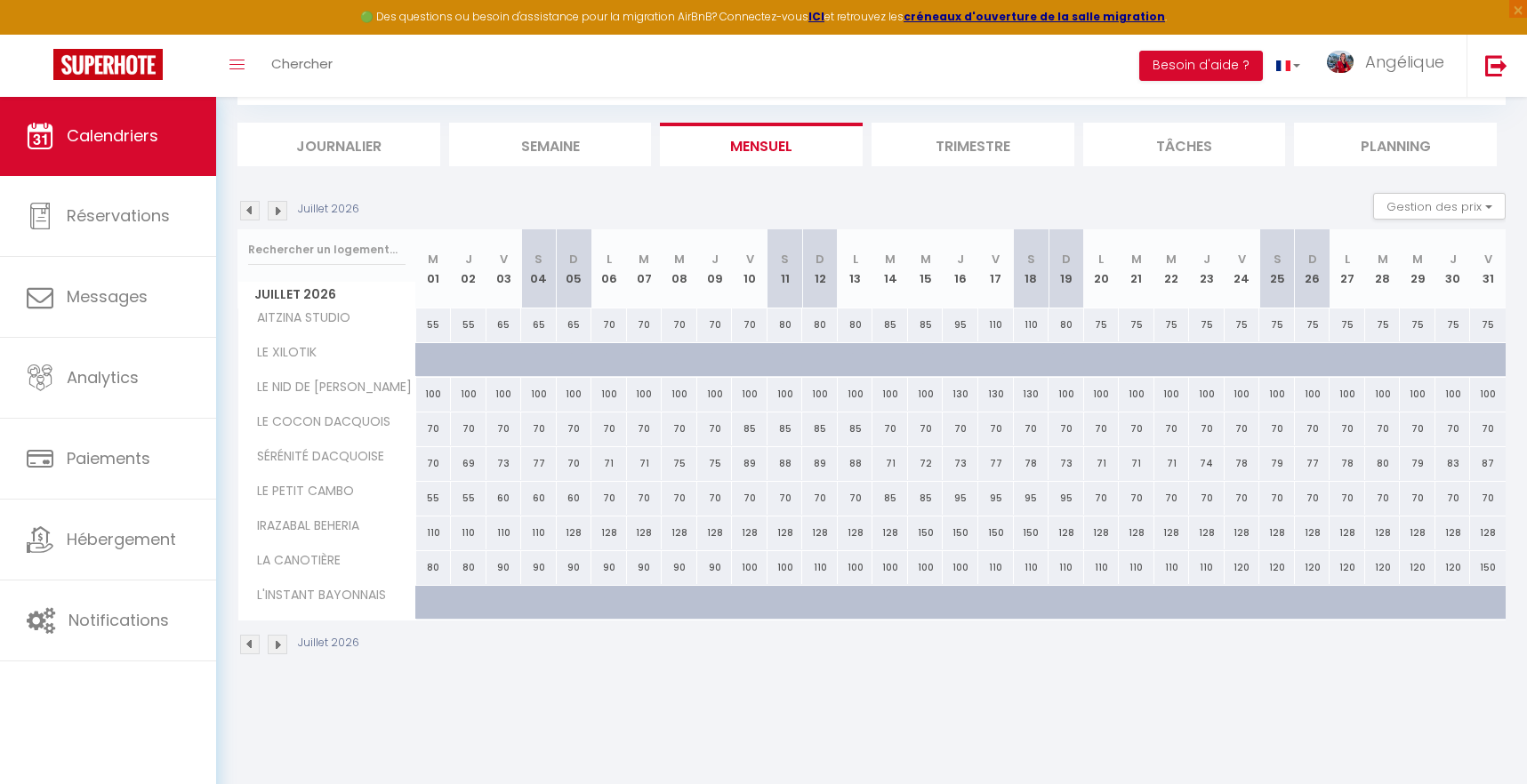
click at [246, 210] on img at bounding box center [250, 210] width 20 height 20
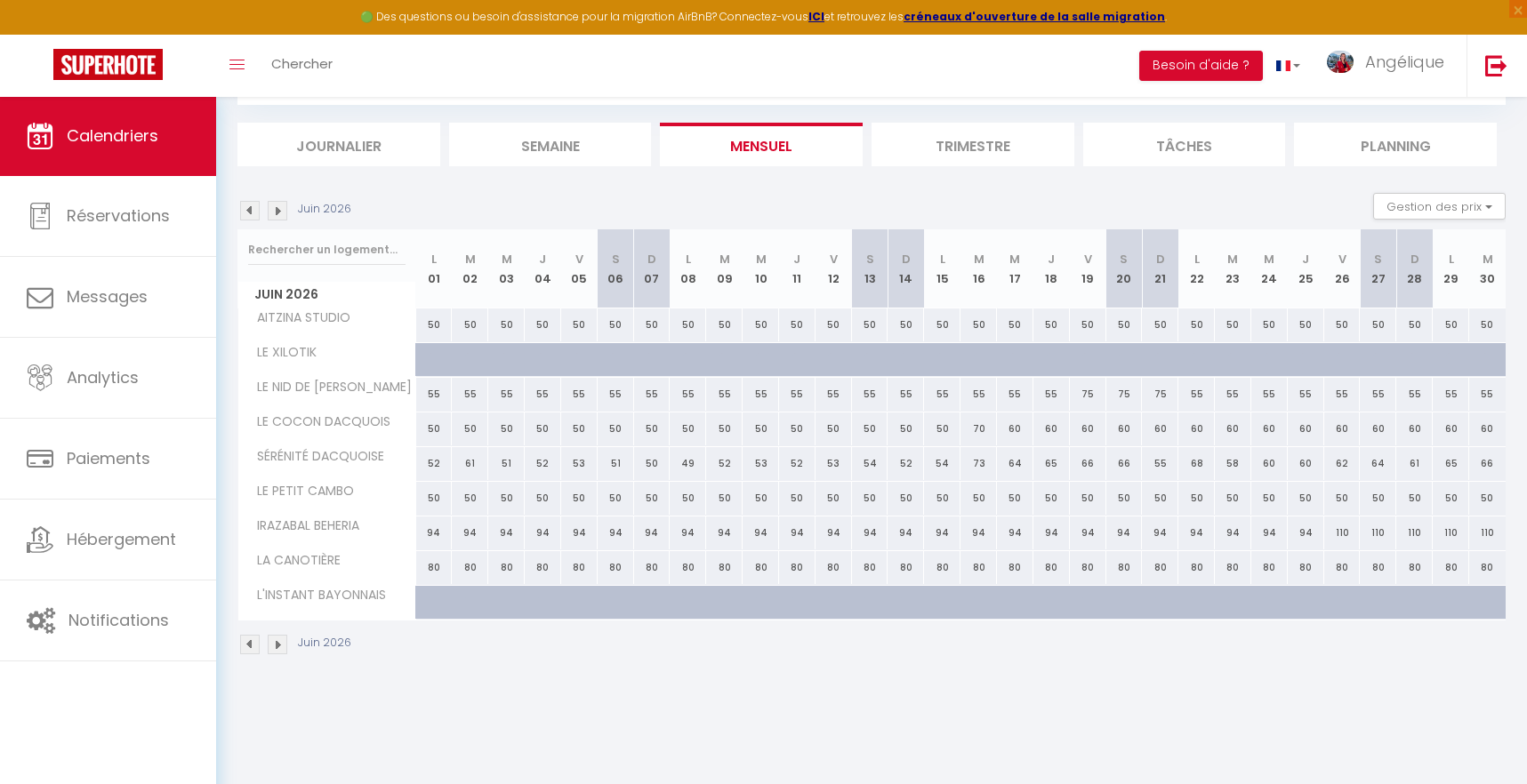
click at [246, 210] on img at bounding box center [250, 210] width 20 height 20
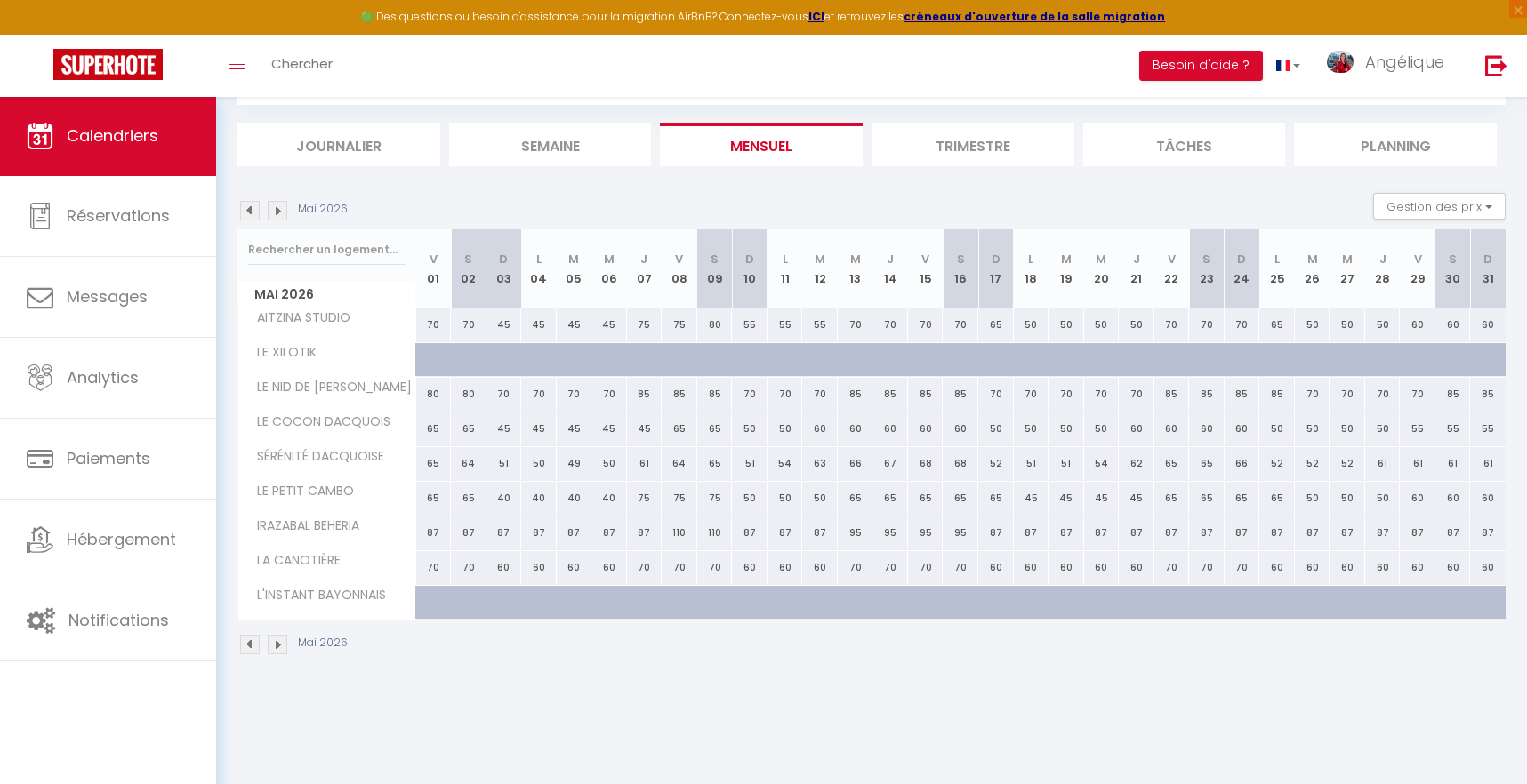
click at [246, 210] on img at bounding box center [250, 210] width 20 height 20
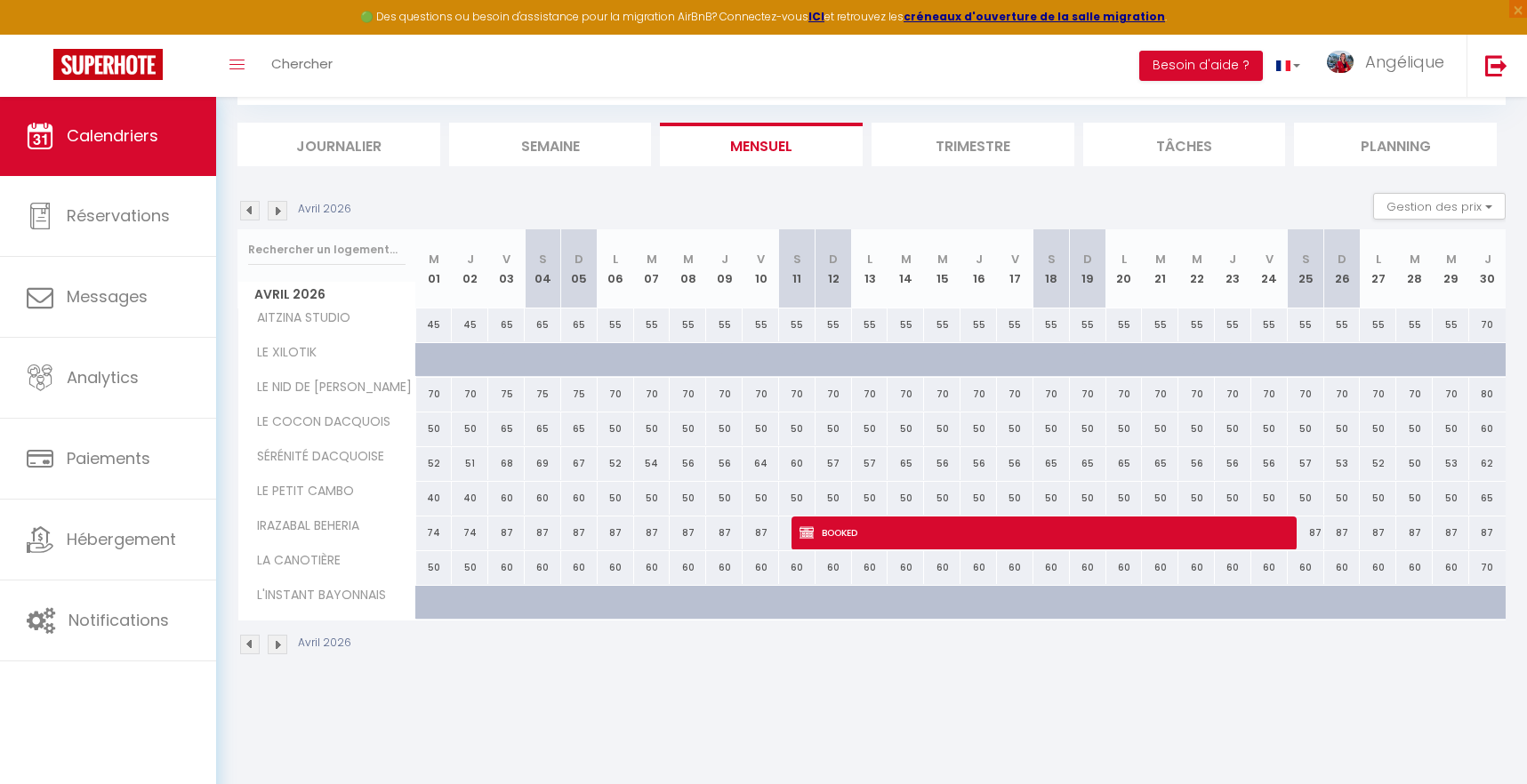
click at [246, 210] on img at bounding box center [250, 210] width 20 height 20
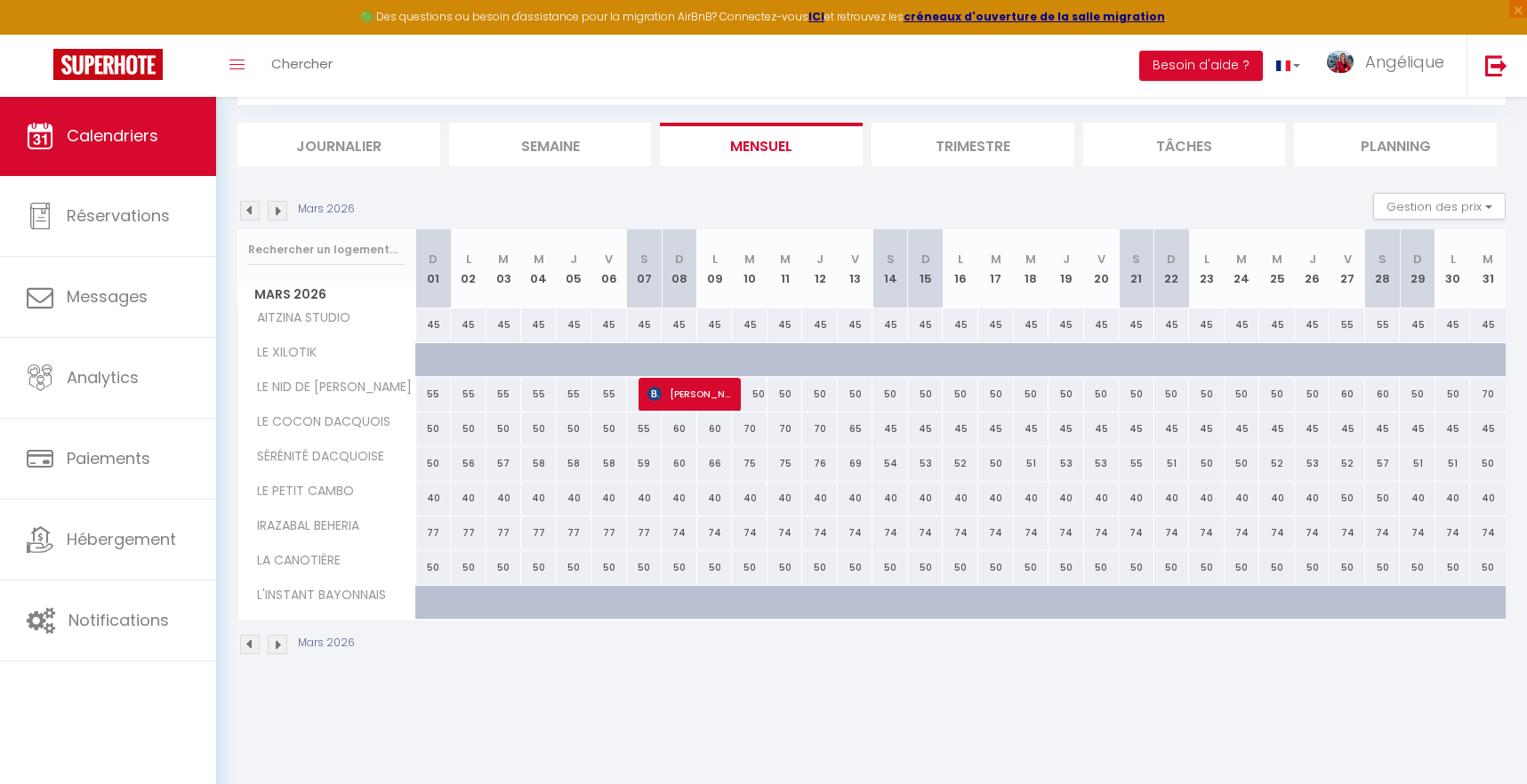
click at [246, 210] on img at bounding box center [250, 210] width 20 height 20
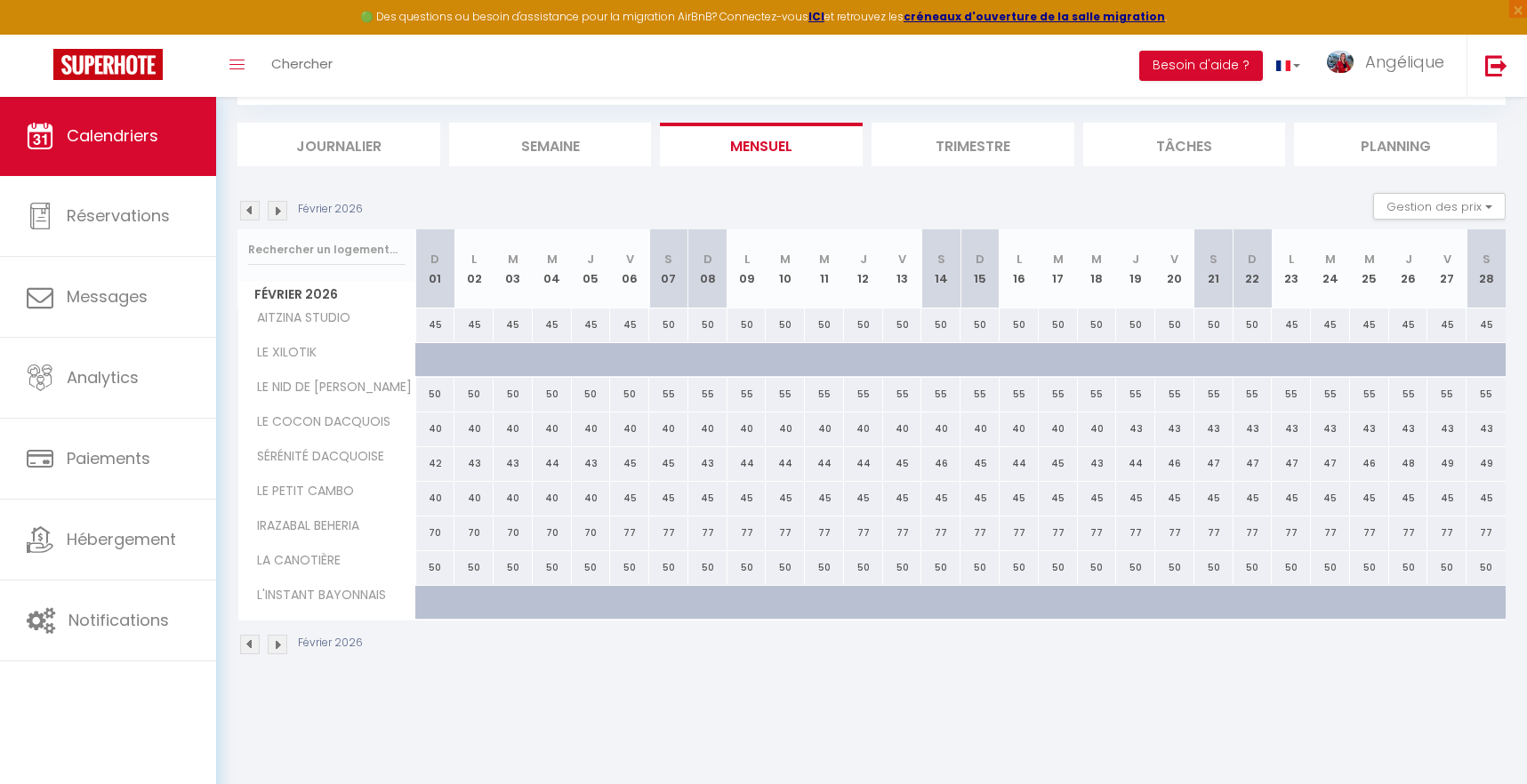
click at [246, 210] on img at bounding box center [250, 210] width 20 height 20
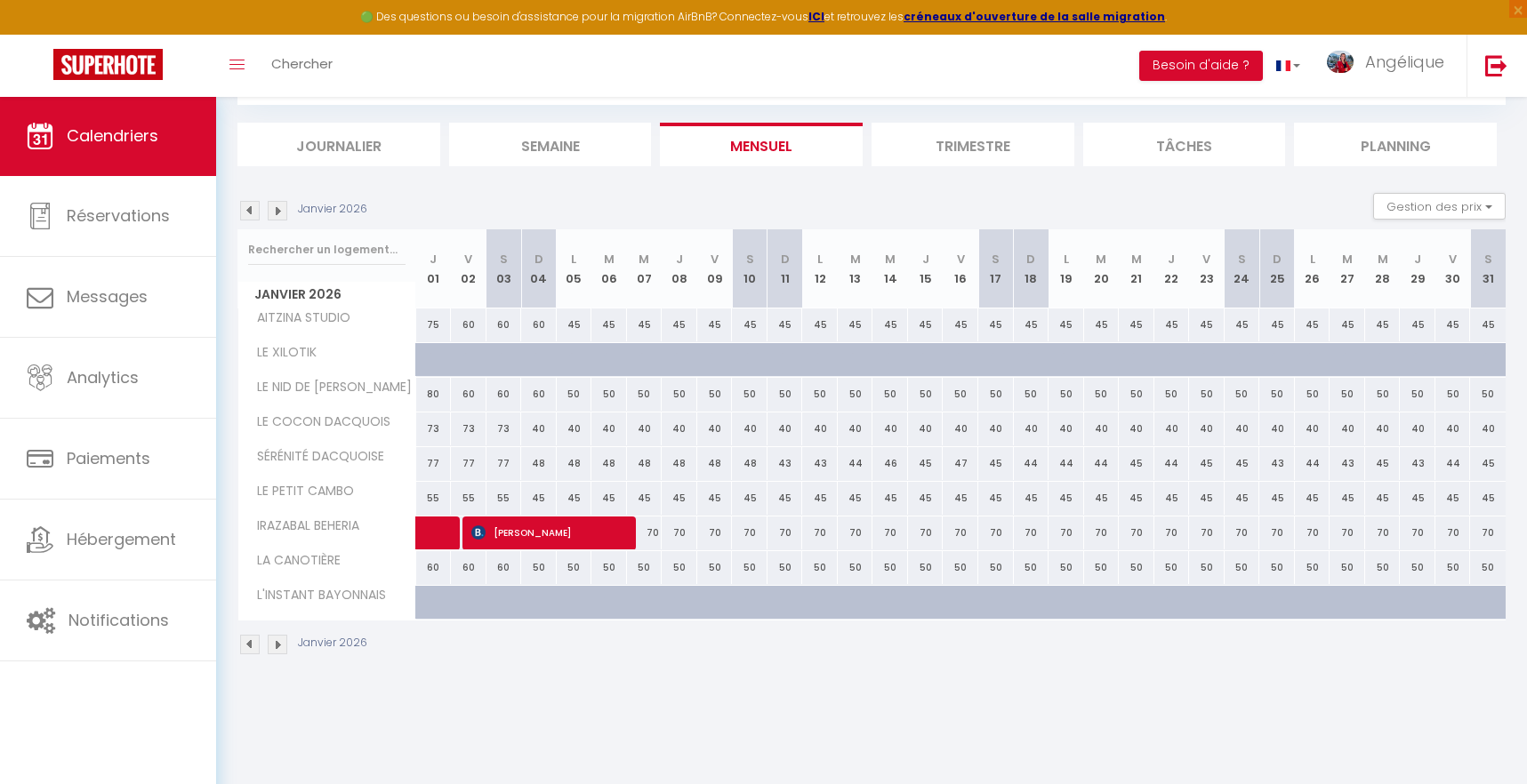
click at [246, 210] on img at bounding box center [250, 210] width 20 height 20
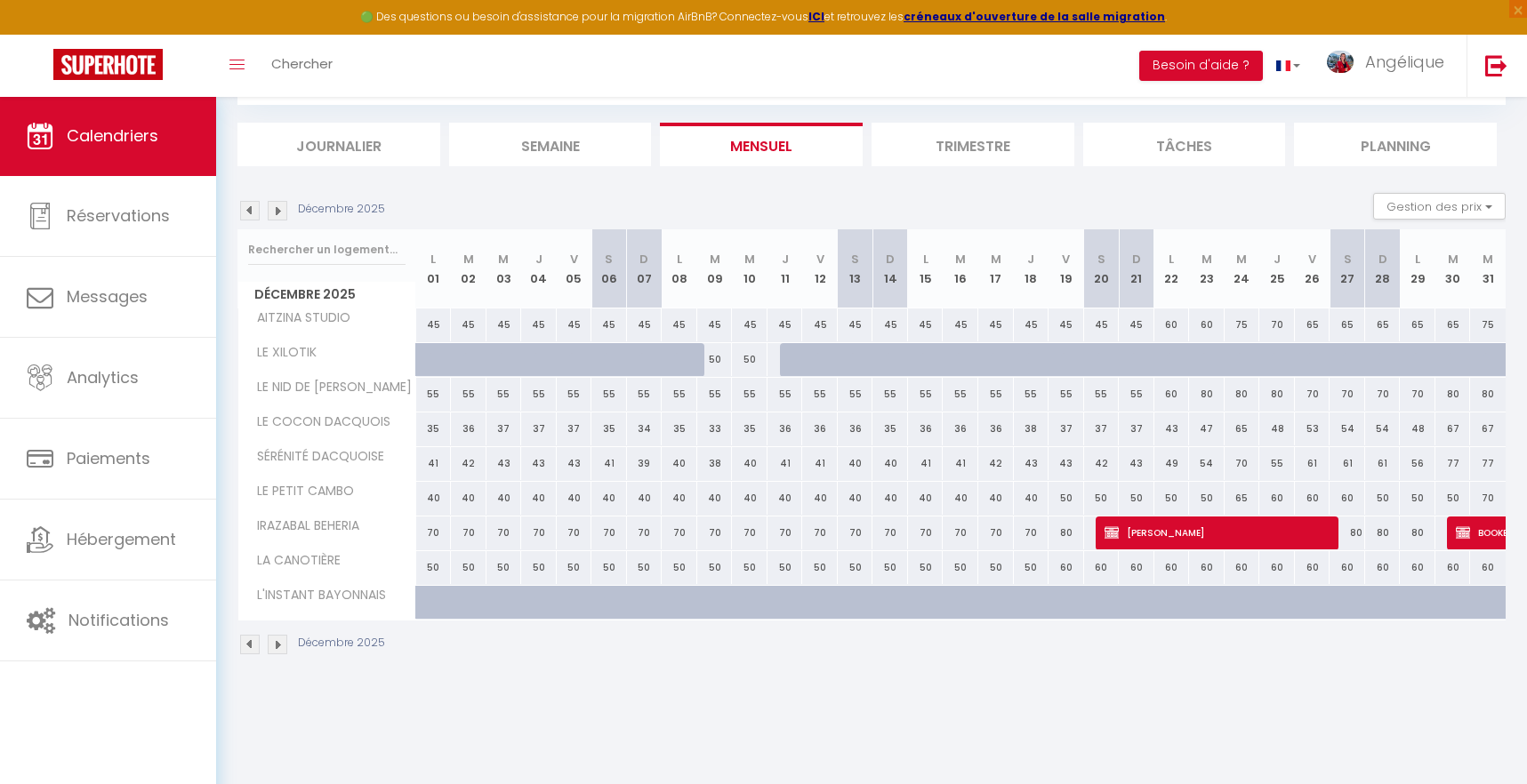
click at [246, 210] on img at bounding box center [250, 210] width 20 height 20
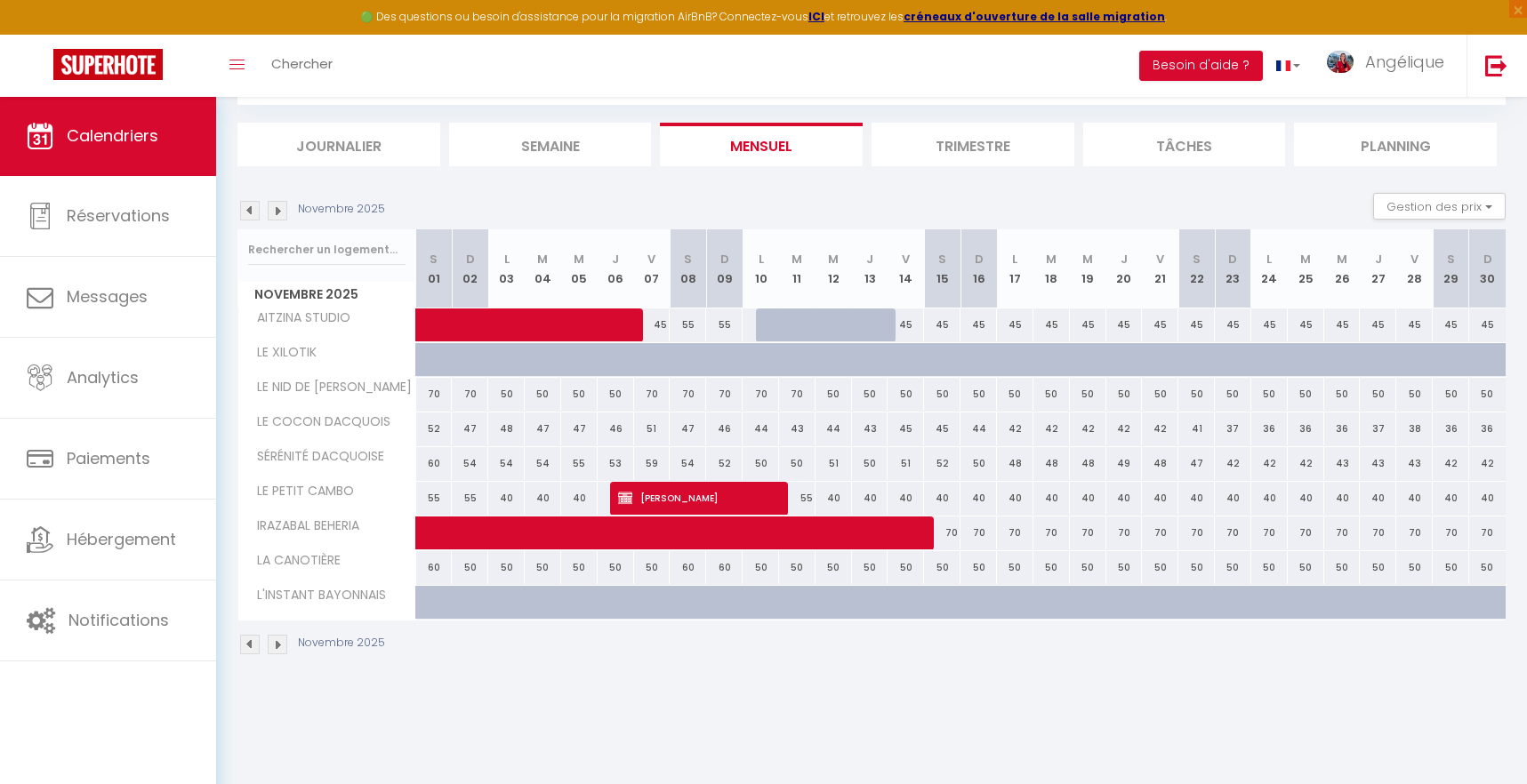
click at [246, 210] on img at bounding box center [250, 210] width 20 height 20
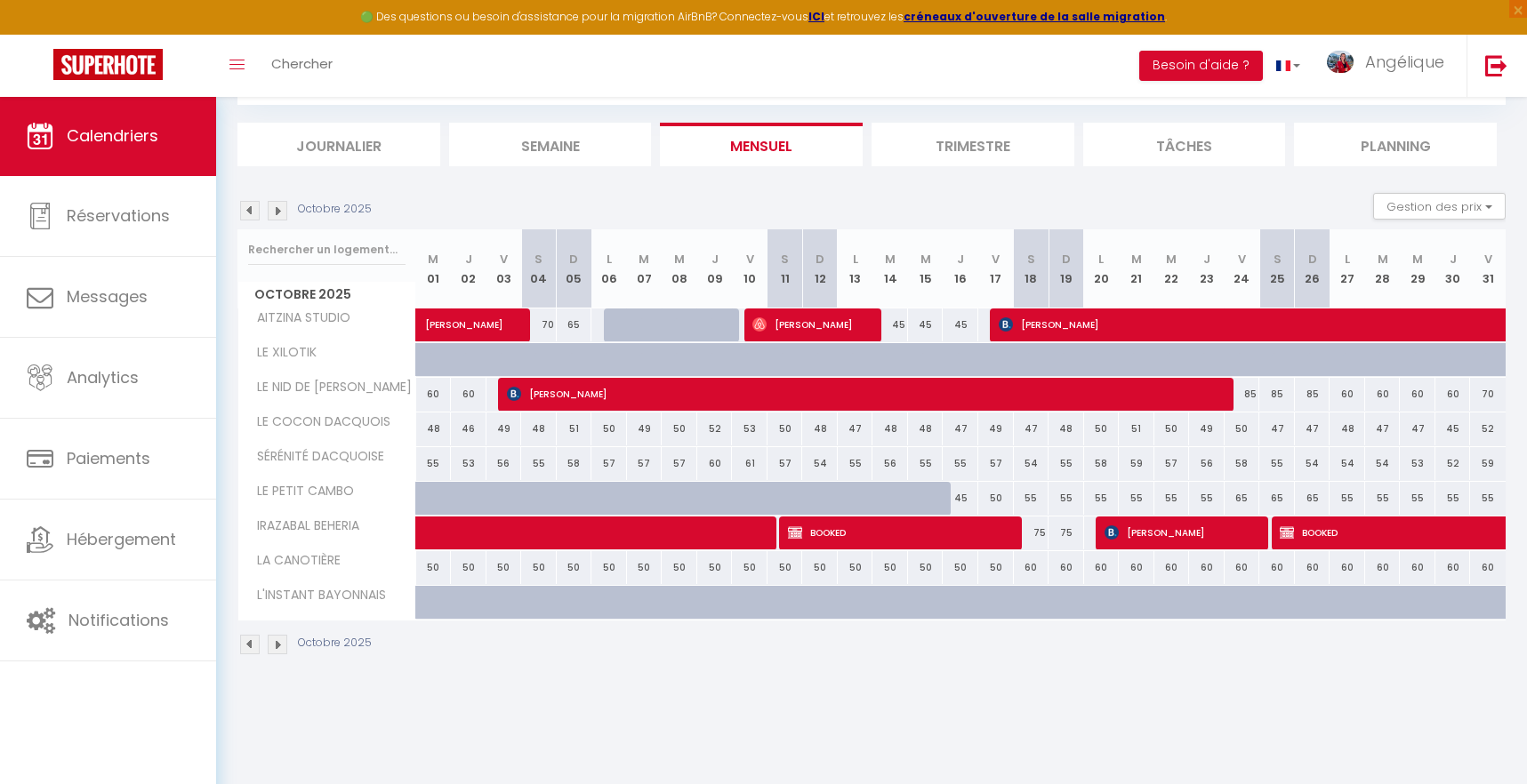
click at [246, 210] on img at bounding box center [250, 210] width 20 height 20
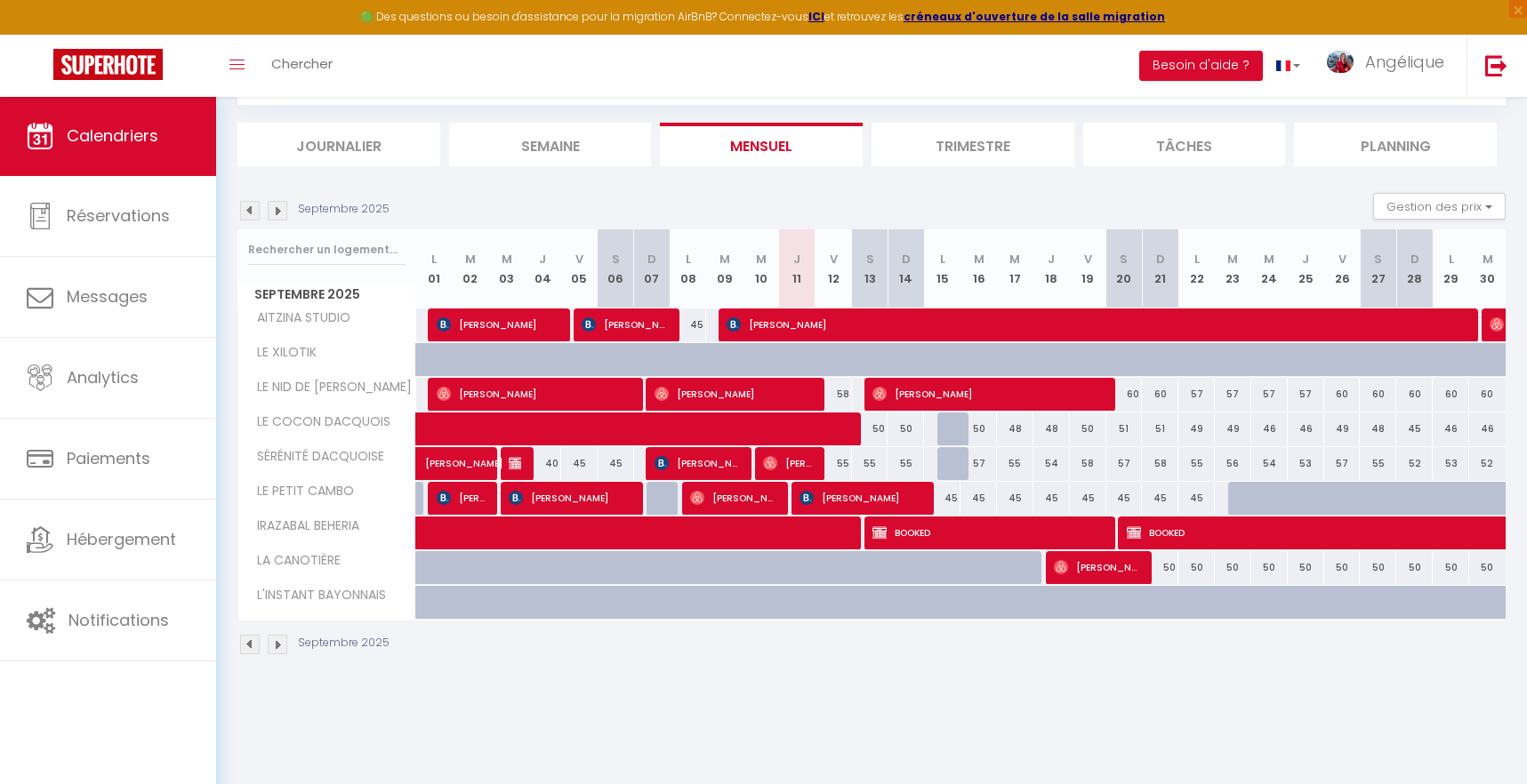
click at [280, 209] on img at bounding box center [278, 210] width 20 height 20
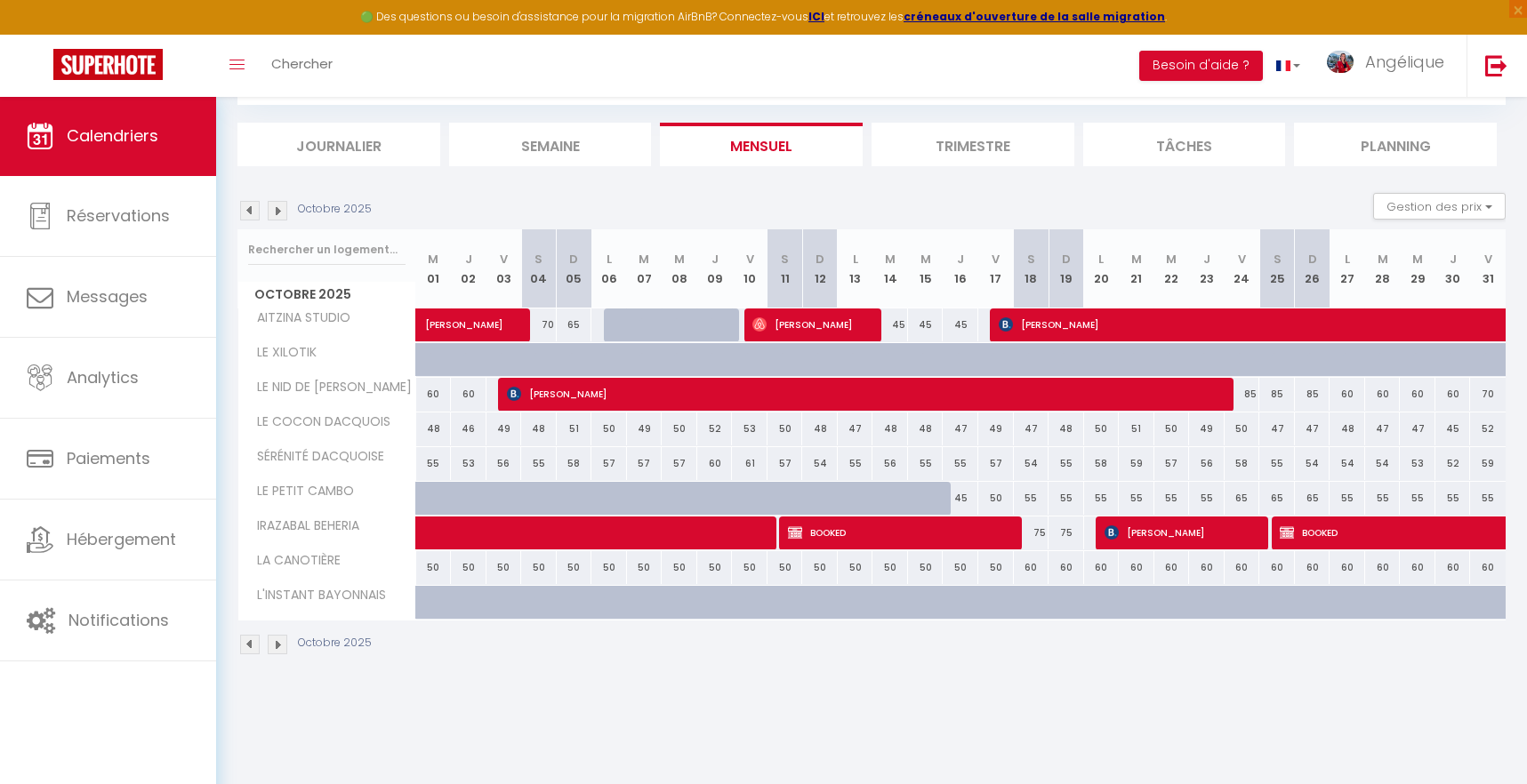
click at [280, 209] on img at bounding box center [278, 210] width 20 height 20
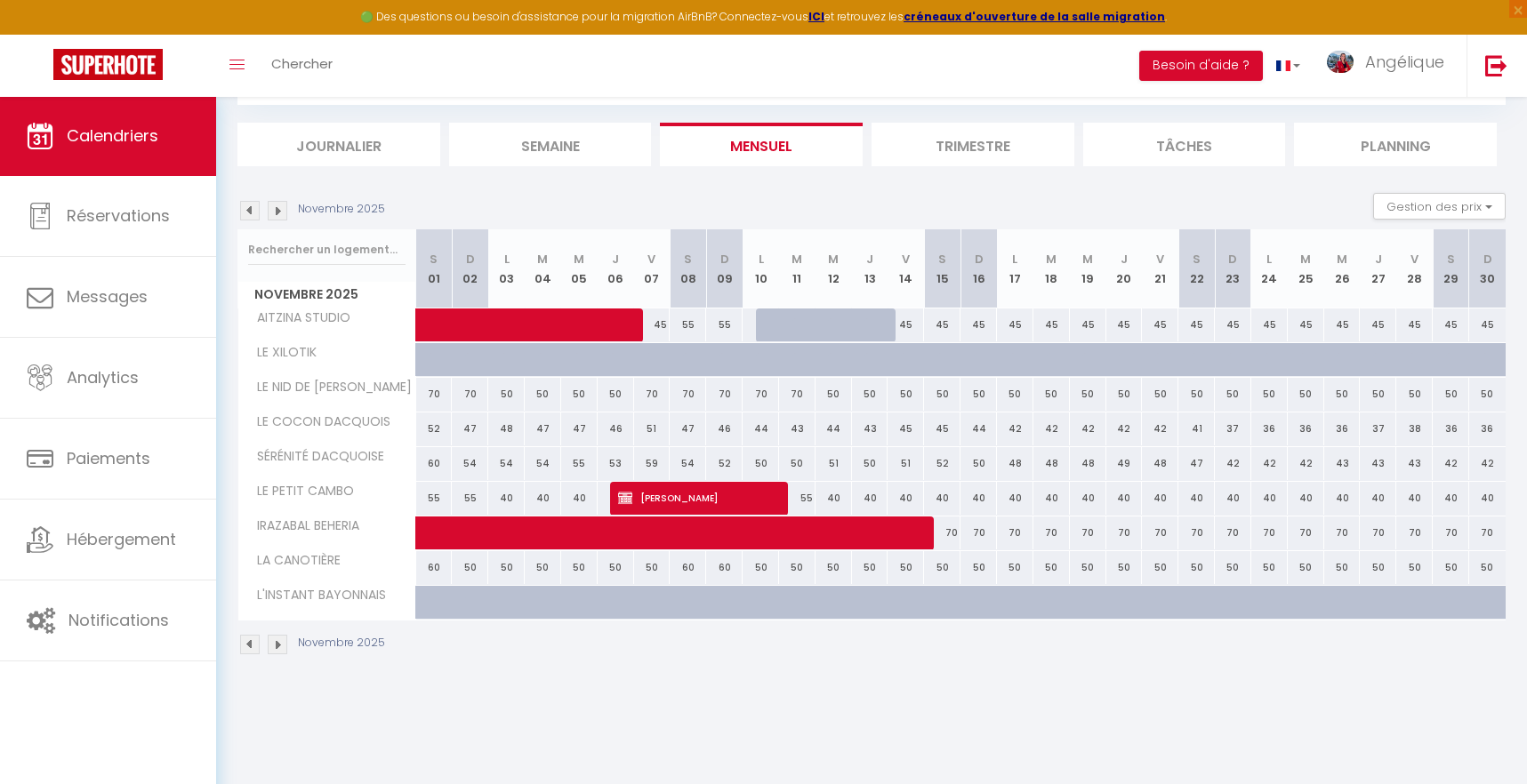
click at [280, 209] on img at bounding box center [278, 210] width 20 height 20
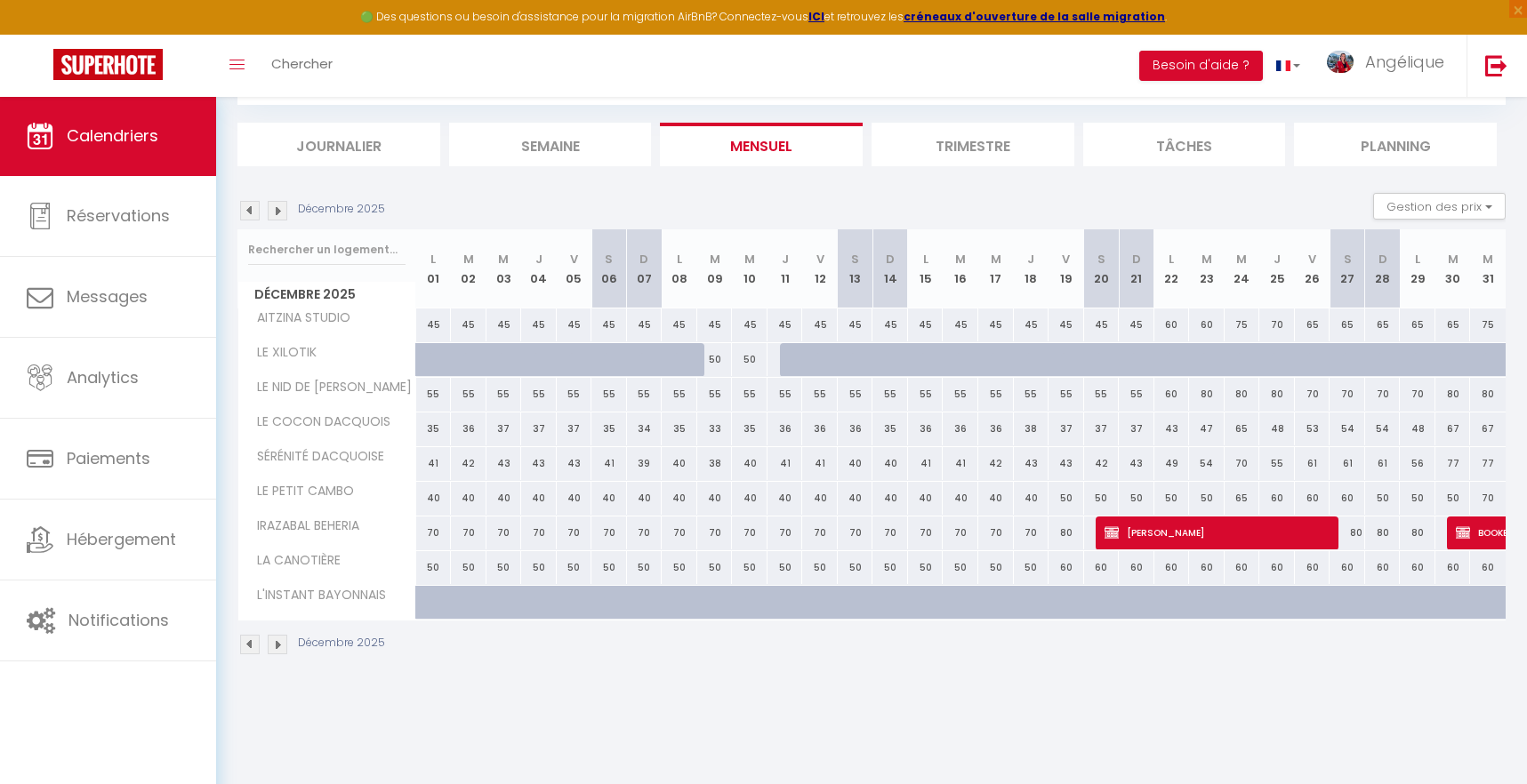
click at [280, 209] on img at bounding box center [278, 210] width 20 height 20
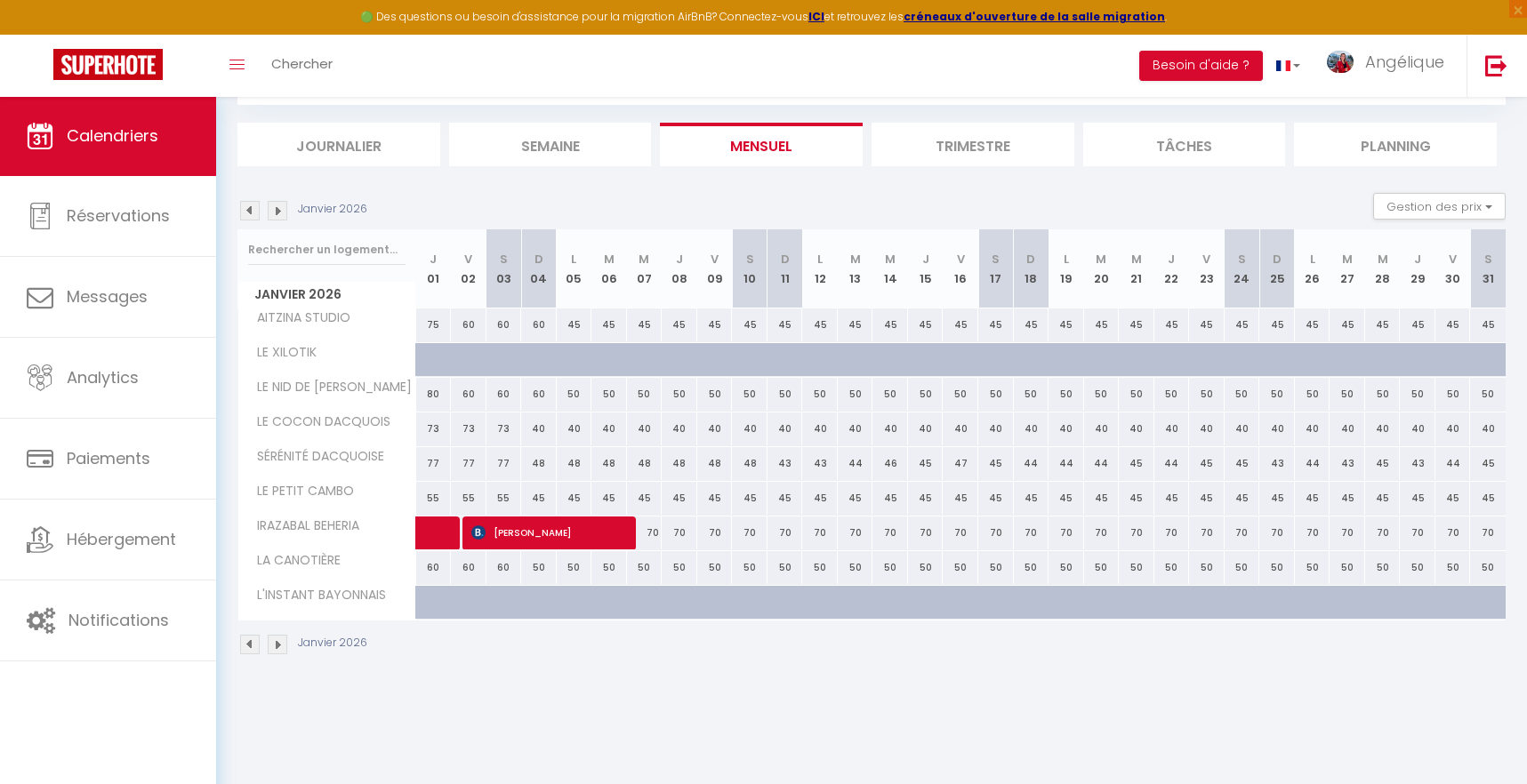
click at [280, 209] on img at bounding box center [278, 210] width 20 height 20
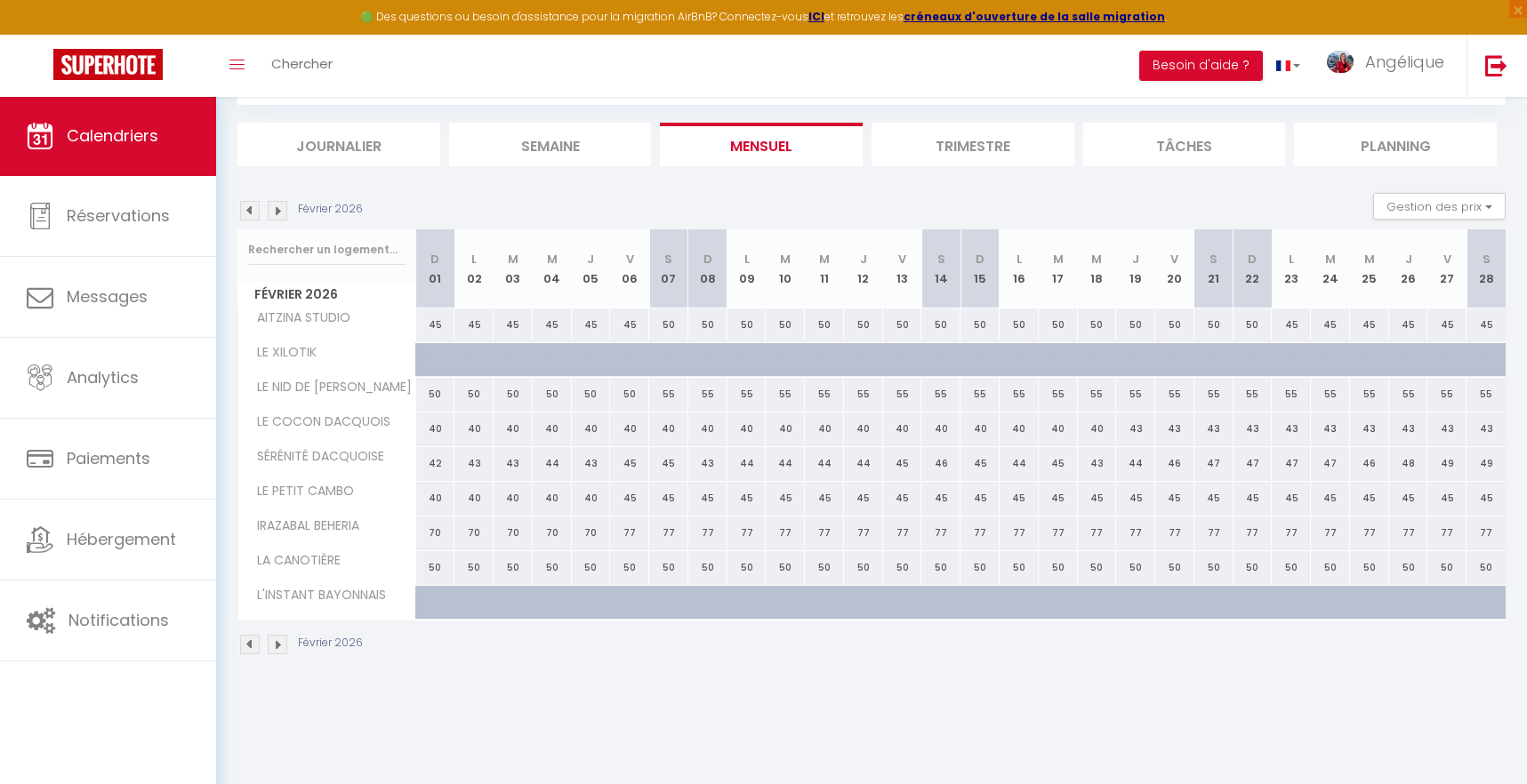
click at [280, 209] on img at bounding box center [278, 210] width 20 height 20
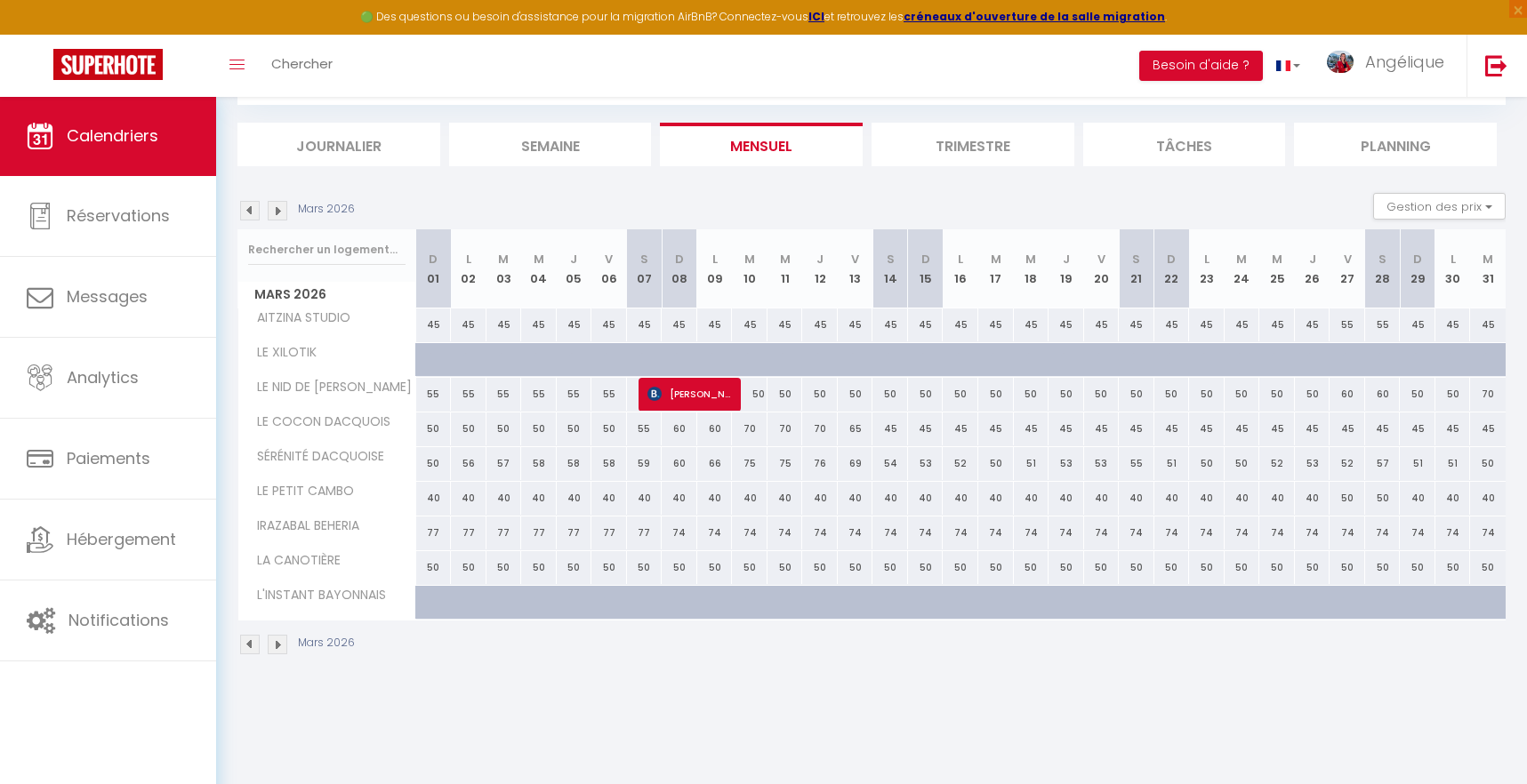
click at [254, 209] on img at bounding box center [250, 210] width 20 height 20
